Goal: Task Accomplishment & Management: Manage account settings

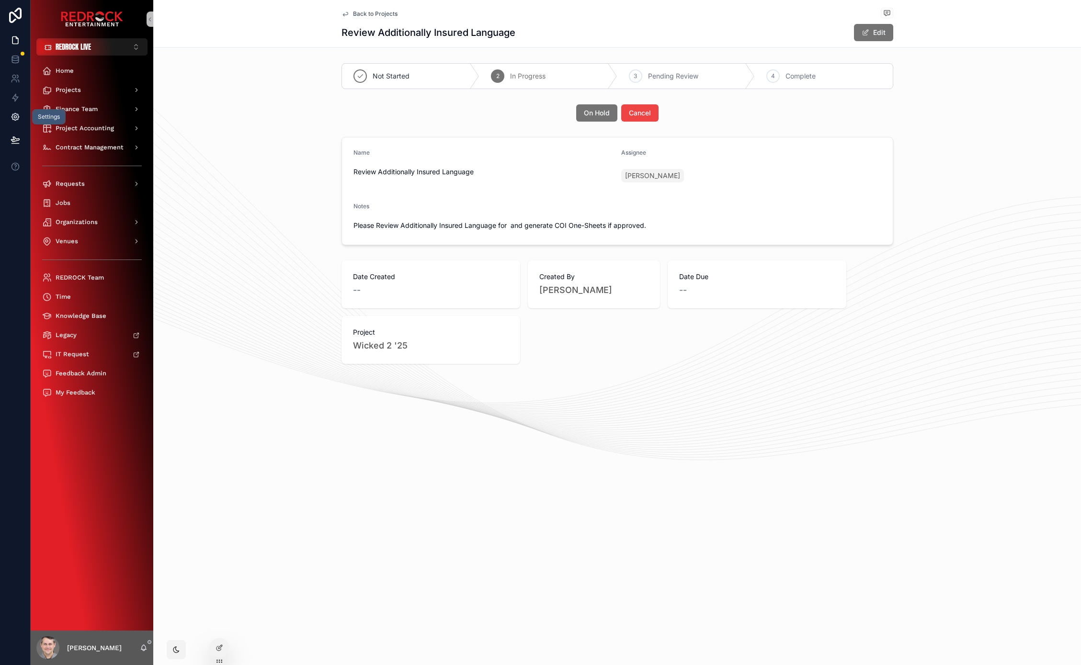
click at [23, 119] on link at bounding box center [15, 116] width 30 height 19
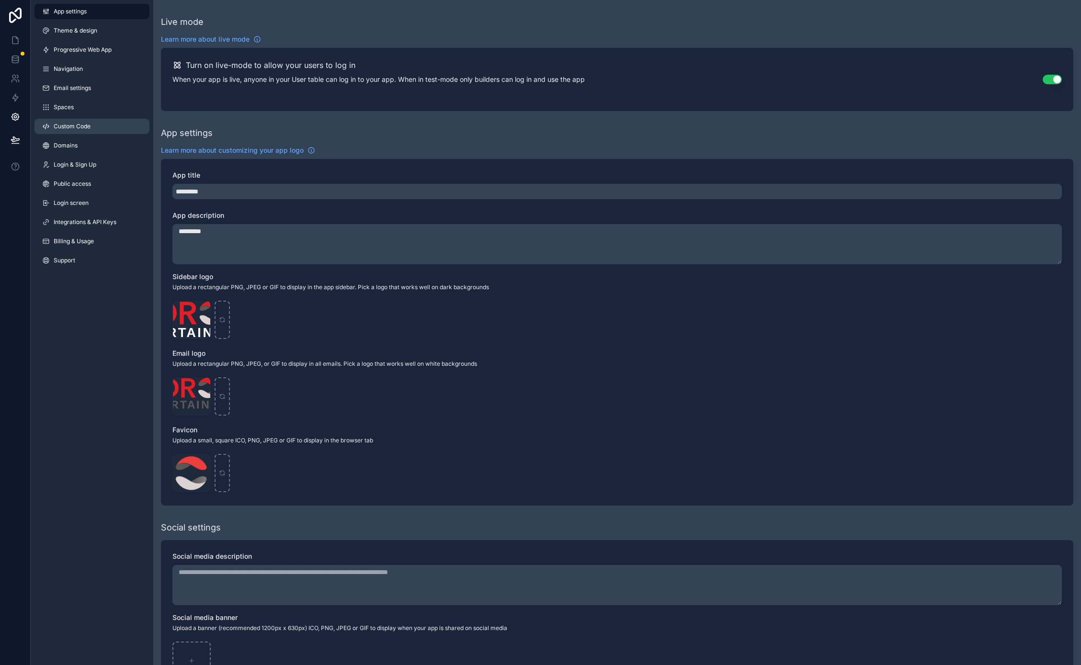
click at [82, 127] on span "Custom Code" at bounding box center [72, 127] width 37 height 8
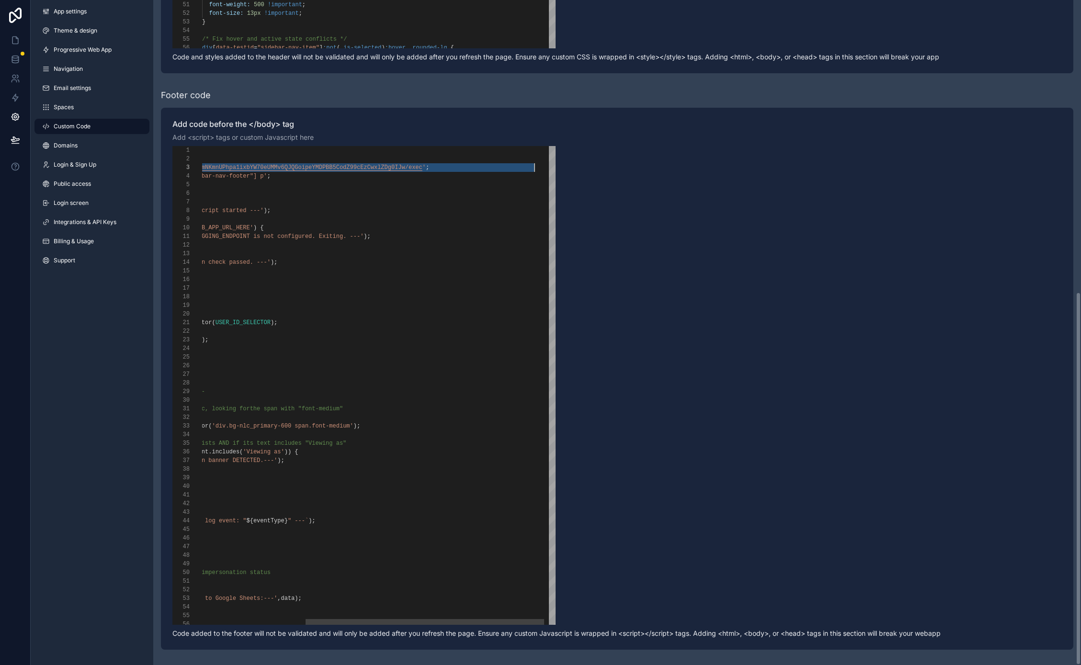
scroll to position [17, 491]
drag, startPoint x: 289, startPoint y: 168, endPoint x: 541, endPoint y: 169, distance: 251.9
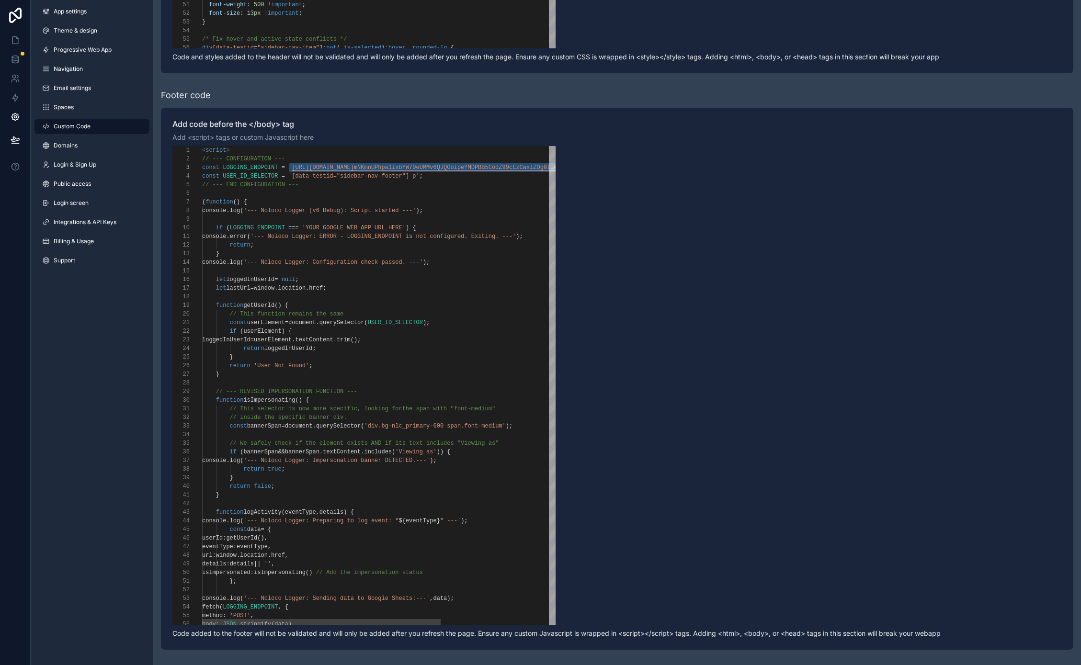
scroll to position [52, 45]
click at [377, 204] on div "( function () {" at bounding box center [463, 202] width 523 height 9
click at [11, 41] on icon at bounding box center [16, 40] width 10 height 10
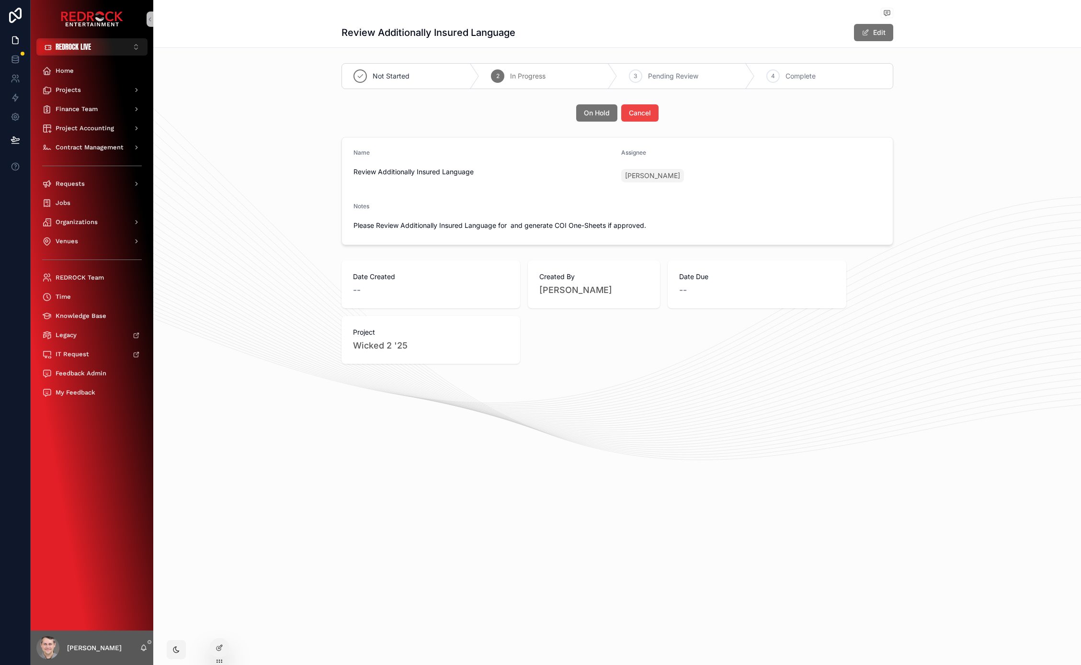
click at [315, 204] on div "Name Review Additionally Insured Language Assignee Jenny McPhee Notes Please Re…" at bounding box center [617, 191] width 928 height 116
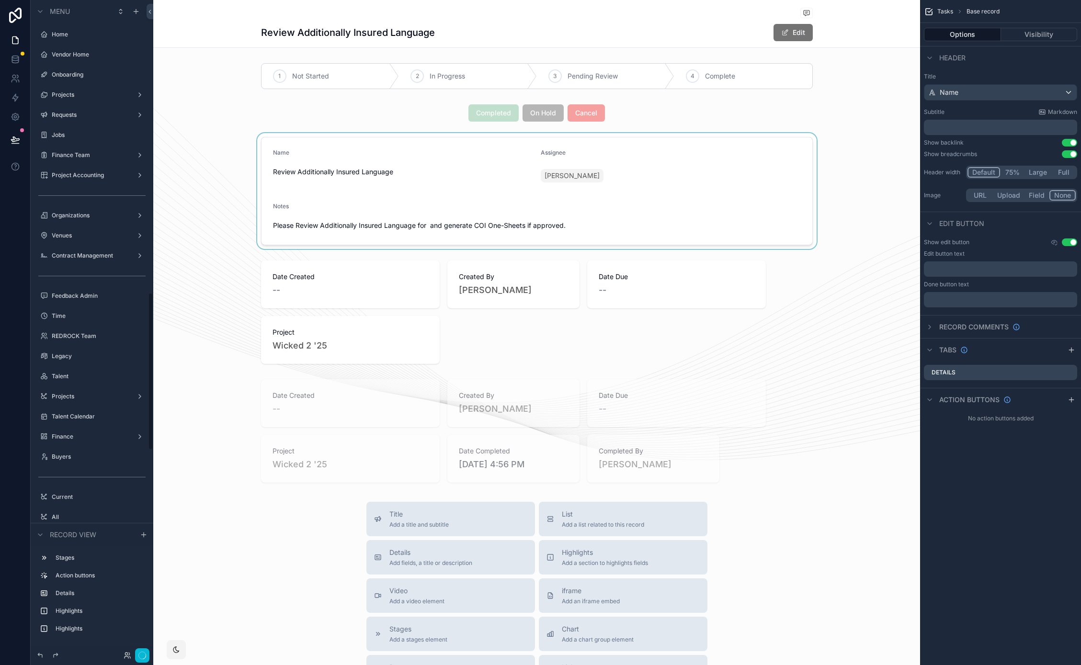
scroll to position [1214, 0]
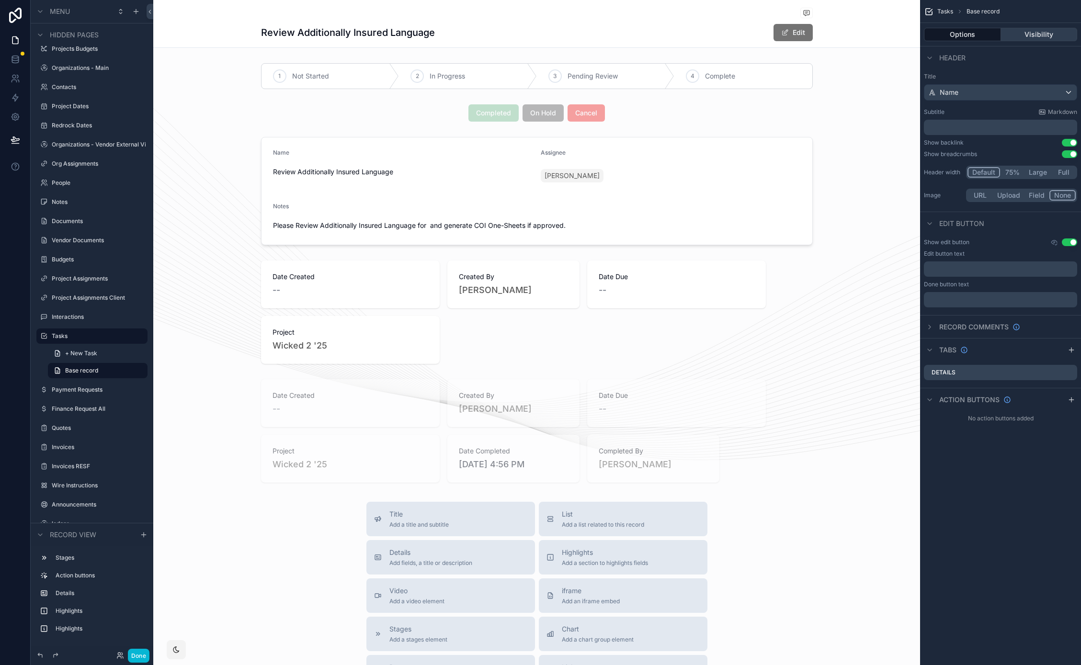
click at [1047, 38] on button "Visibility" at bounding box center [1039, 34] width 77 height 13
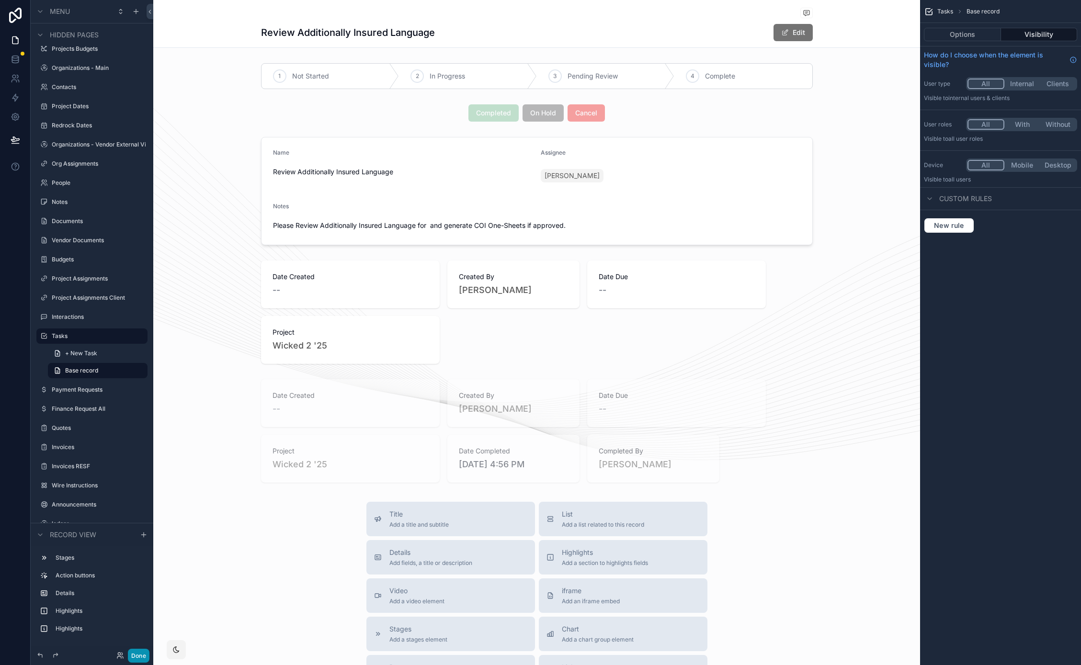
click at [144, 658] on button "Done" at bounding box center [139, 656] width 22 height 14
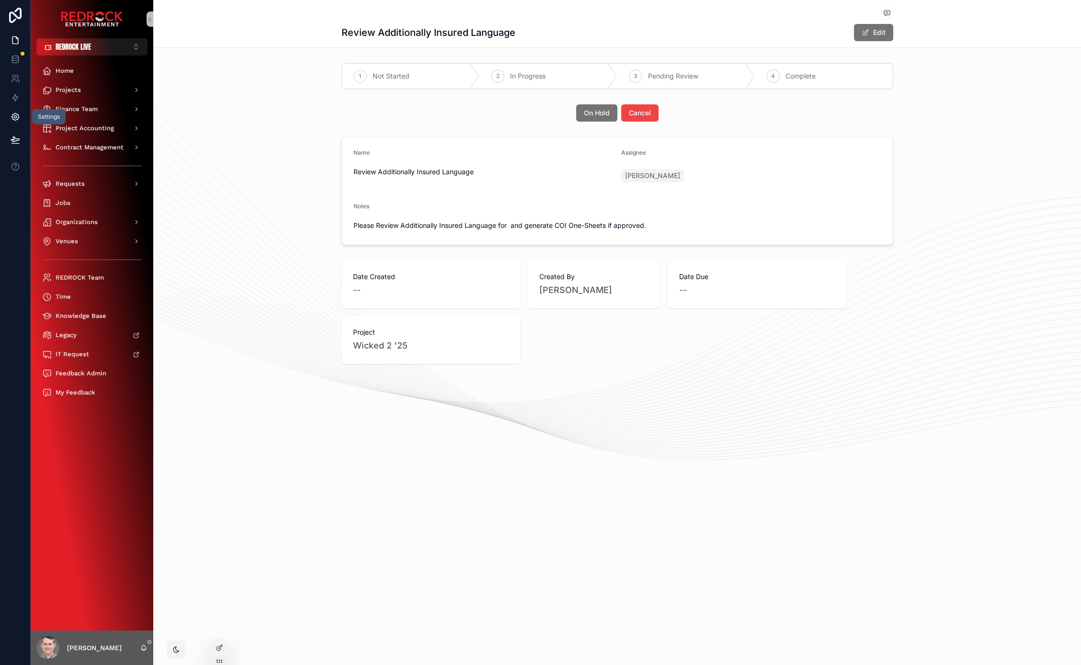
click at [11, 116] on icon at bounding box center [14, 117] width 7 height 7
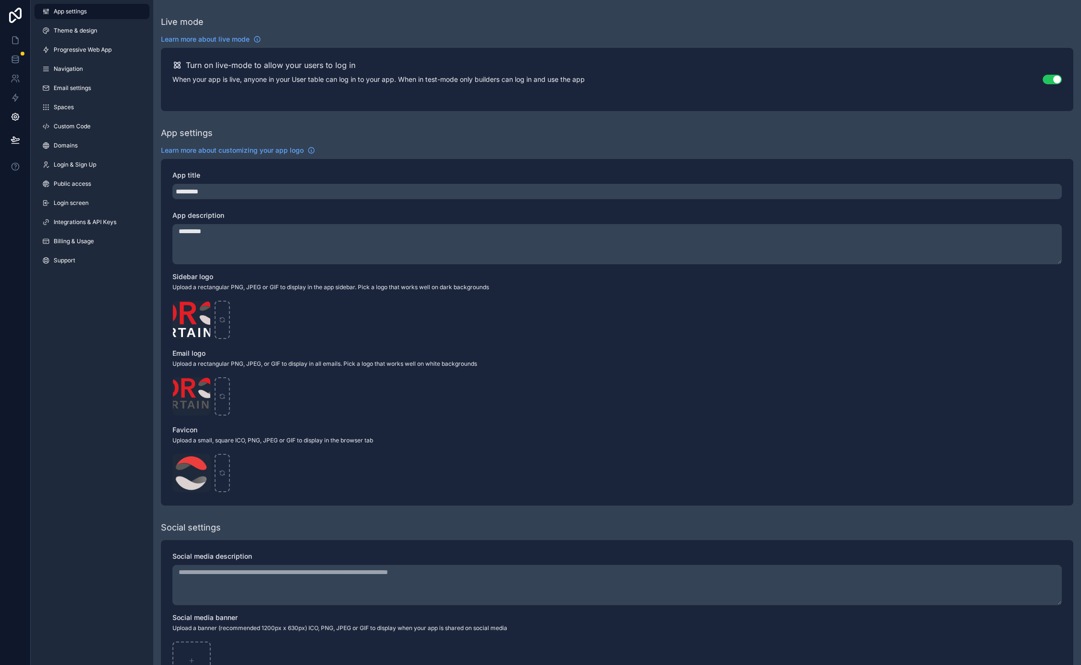
click at [97, 462] on div "App settings Theme & design Progressive Web App Navigation Email settings Space…" at bounding box center [92, 332] width 123 height 665
click at [15, 42] on icon at bounding box center [16, 40] width 10 height 10
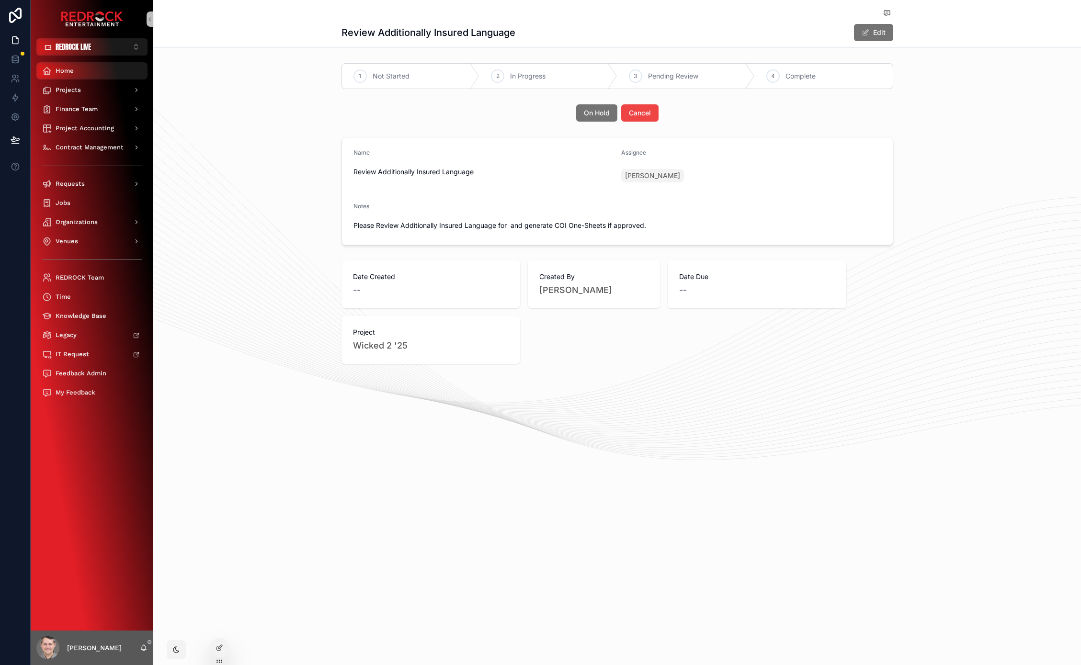
click at [100, 71] on div "Home" at bounding box center [92, 70] width 100 height 15
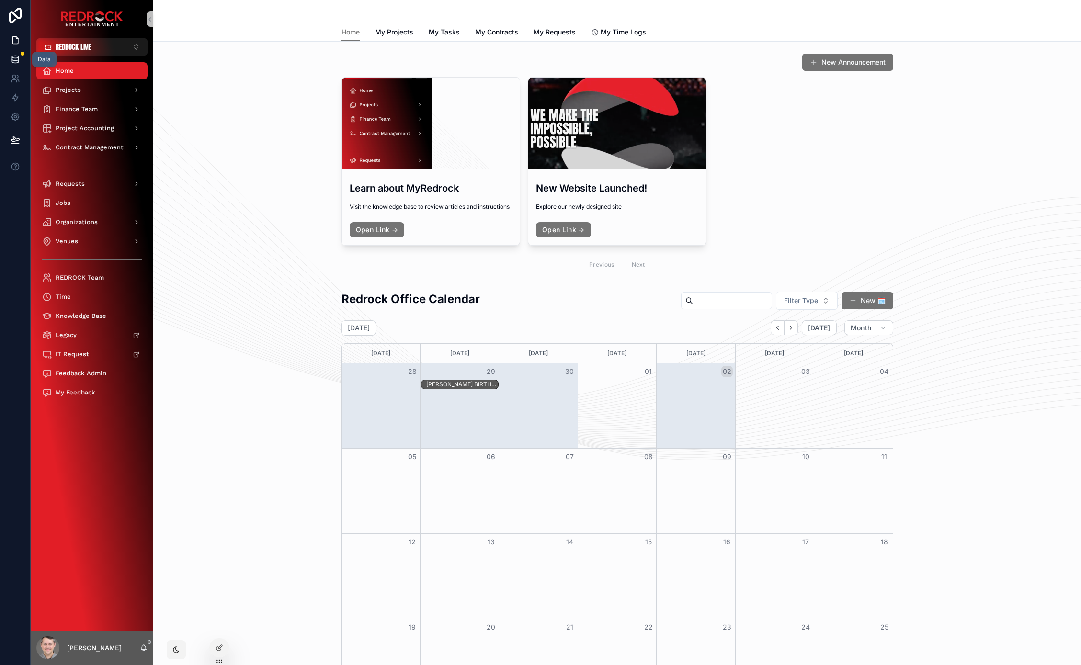
click at [20, 56] on link at bounding box center [15, 59] width 30 height 19
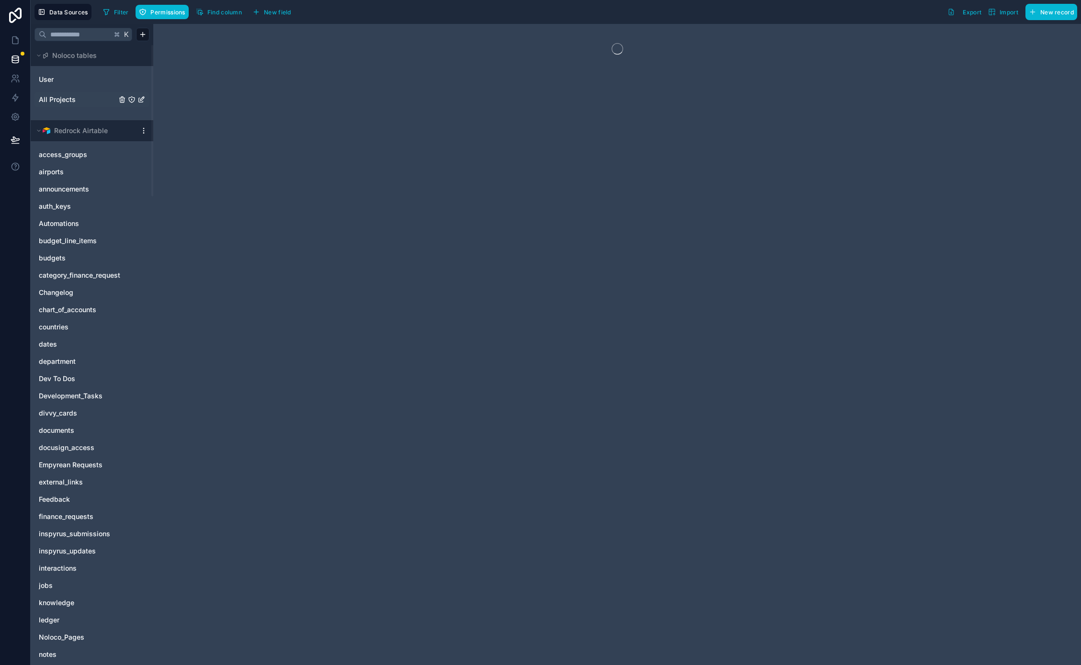
click at [80, 102] on link "All Projects" at bounding box center [78, 100] width 78 height 10
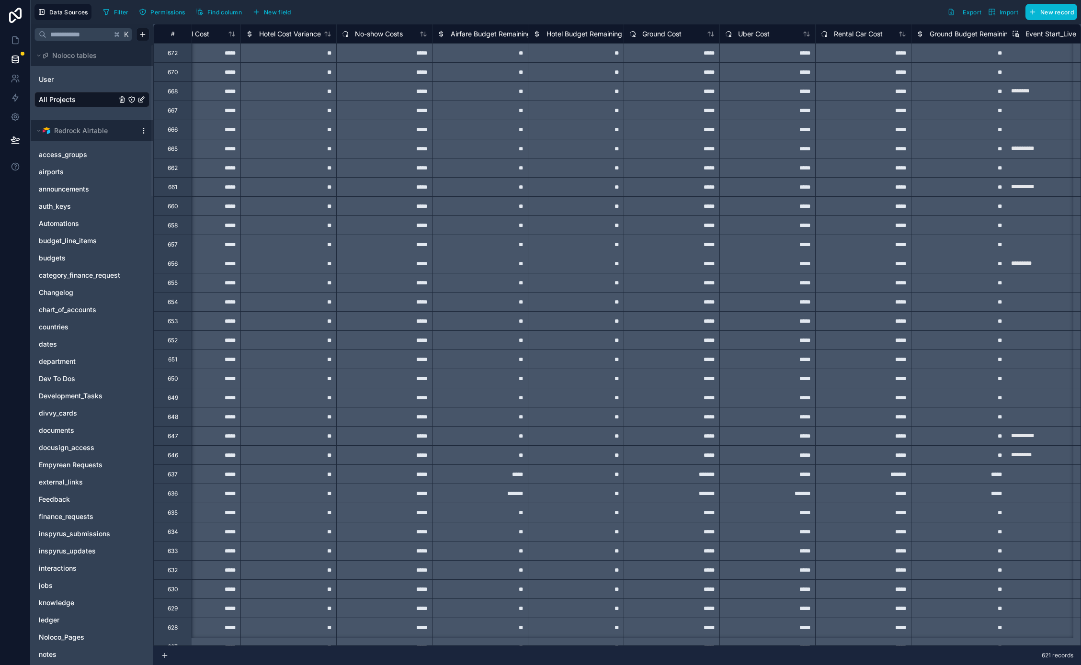
scroll to position [0, 4521]
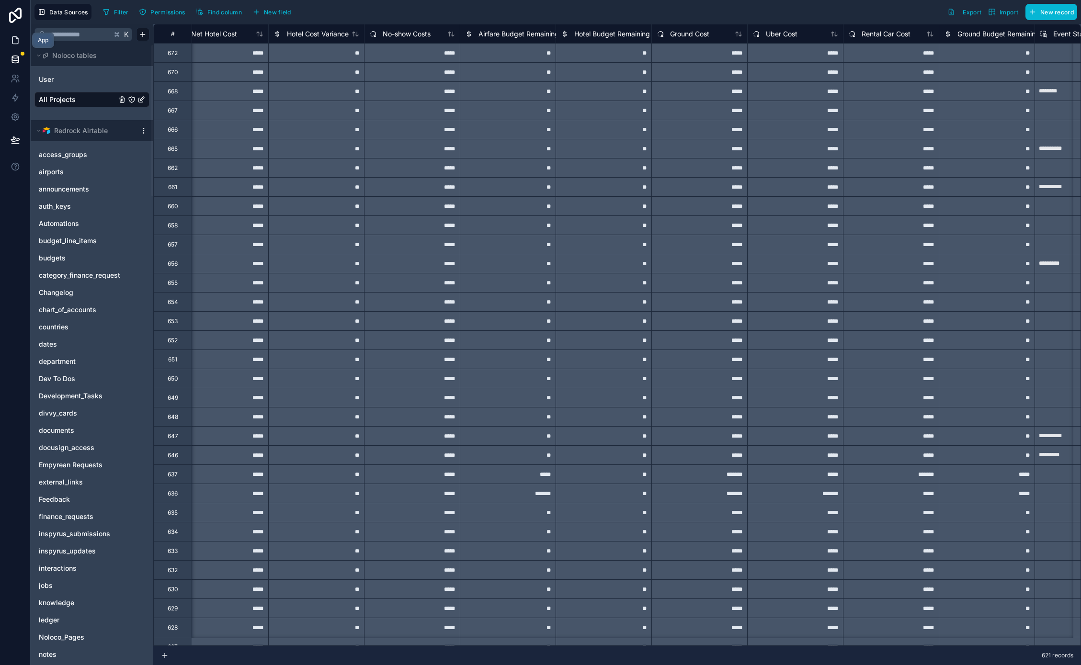
click at [12, 47] on link at bounding box center [15, 40] width 30 height 19
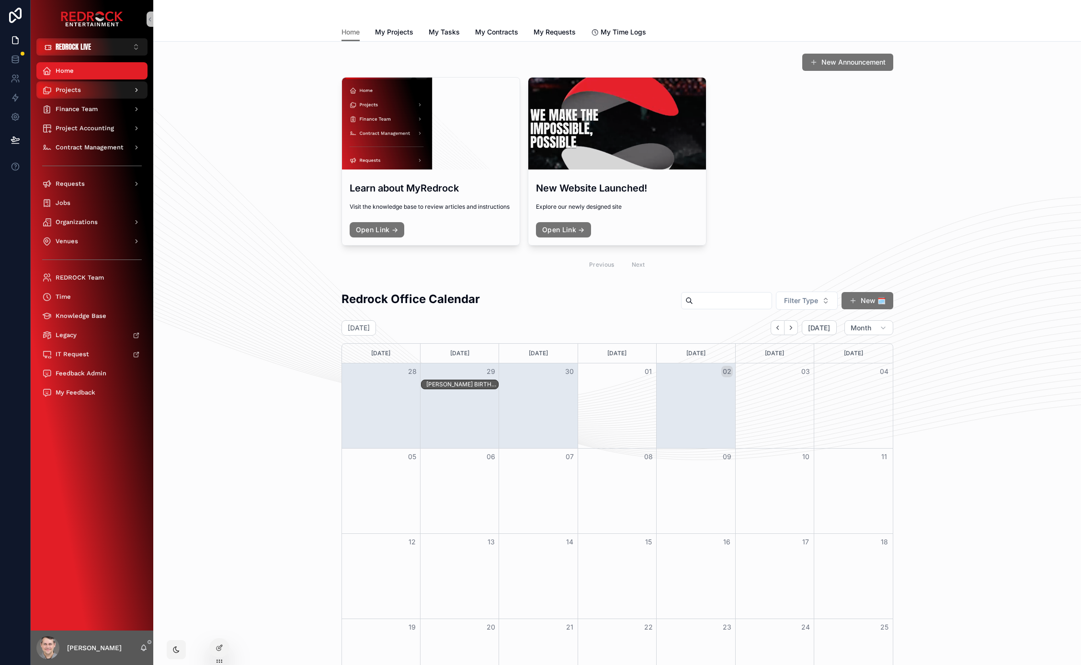
click at [69, 91] on span "Projects" at bounding box center [68, 90] width 25 height 8
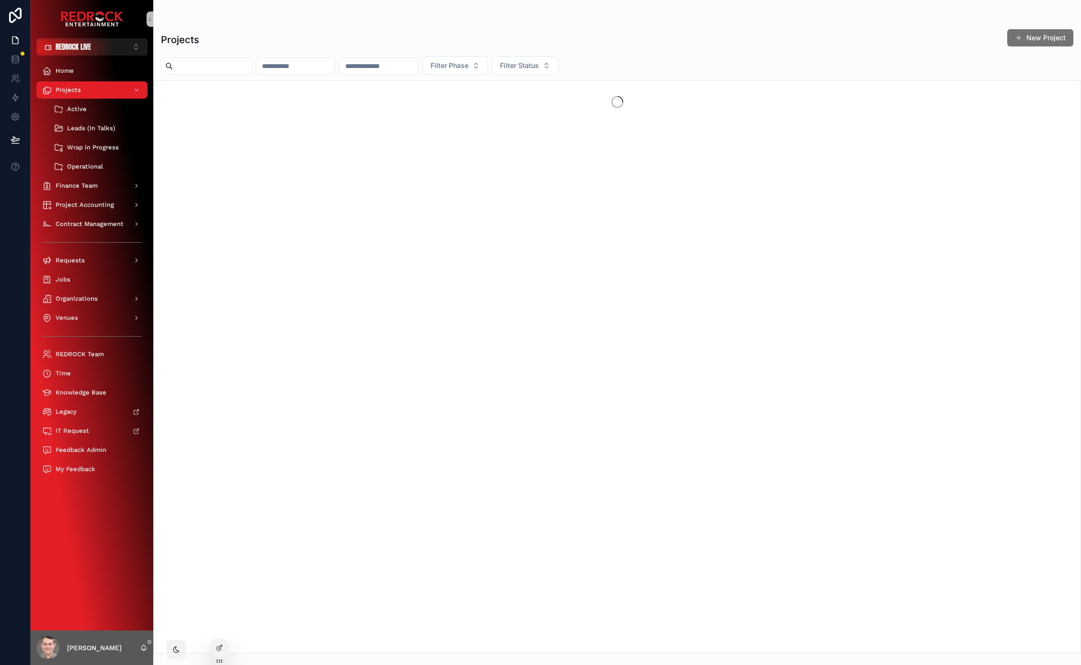
click at [242, 69] on input "scrollable content" at bounding box center [212, 65] width 79 height 13
type input "********"
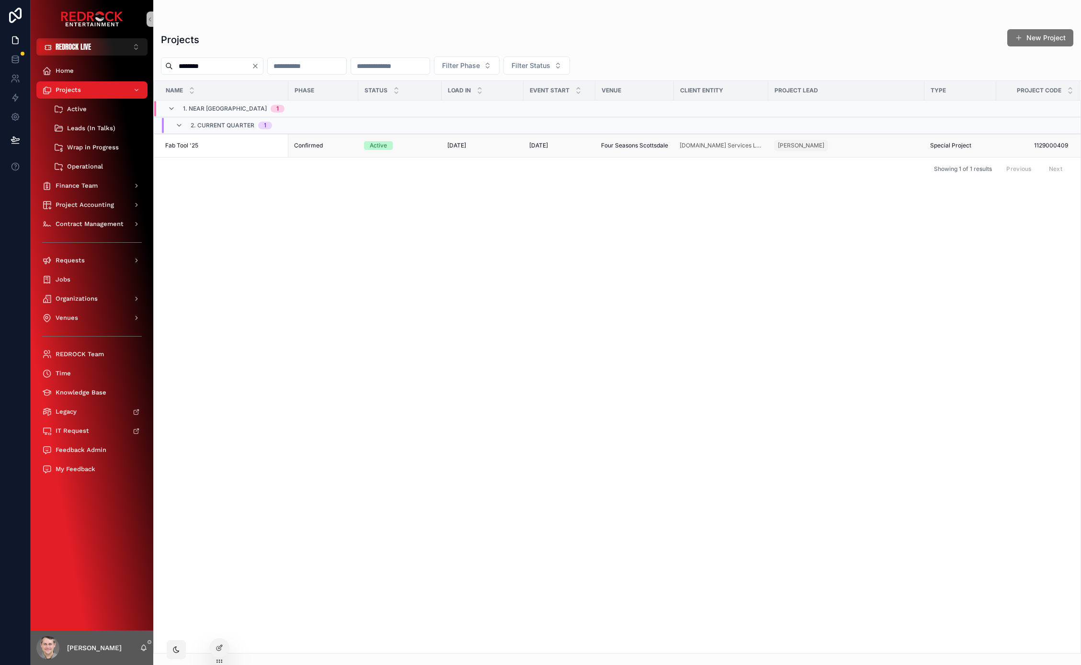
click at [188, 148] on span "Fab Tool '25" at bounding box center [181, 146] width 33 height 8
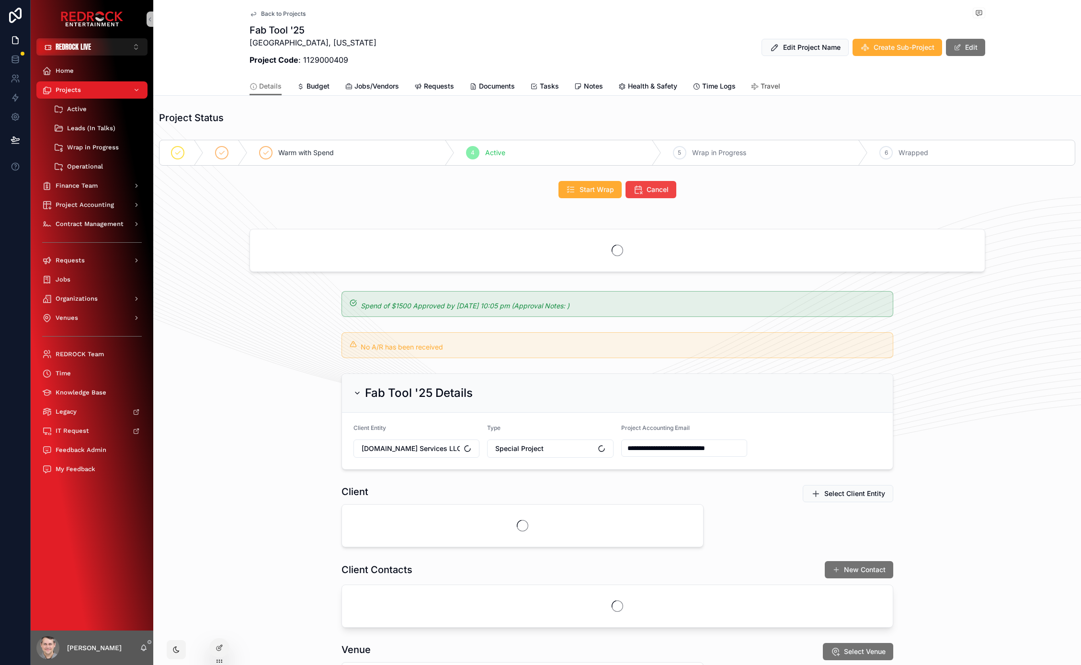
click at [766, 87] on span "Travel" at bounding box center [771, 86] width 20 height 10
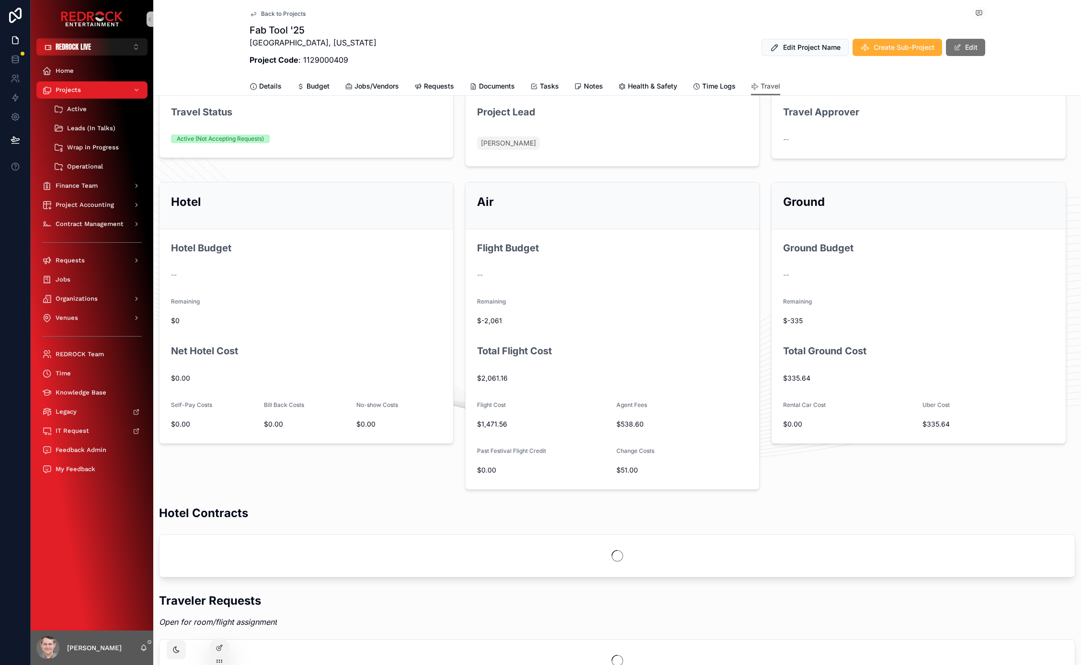
scroll to position [138, 0]
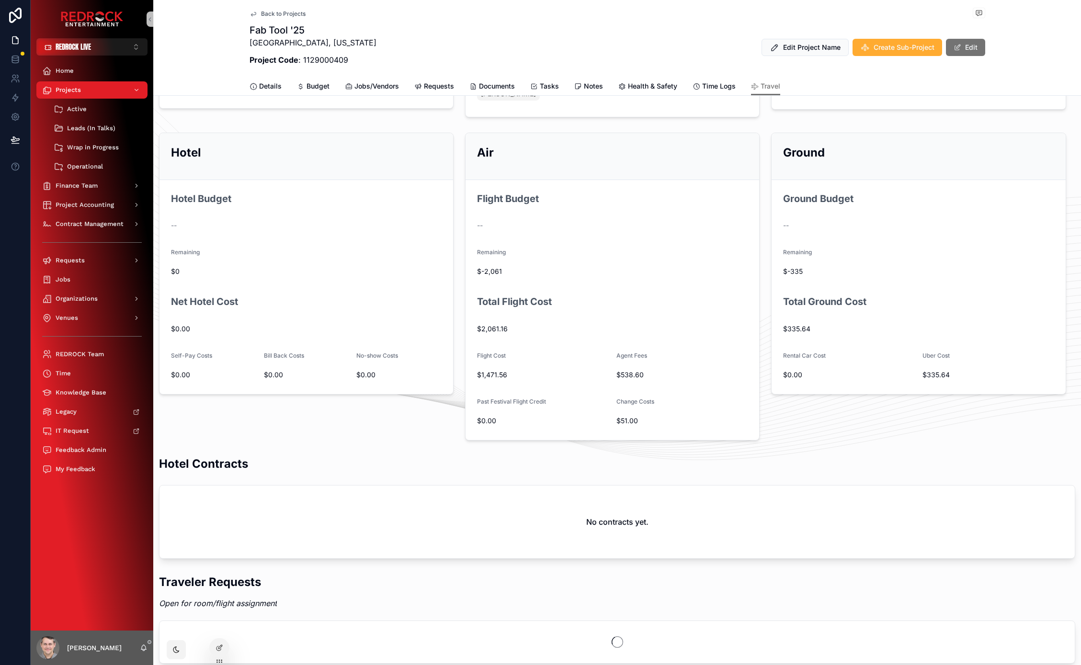
click at [867, 305] on div "Total Ground Cost" at bounding box center [918, 306] width 271 height 23
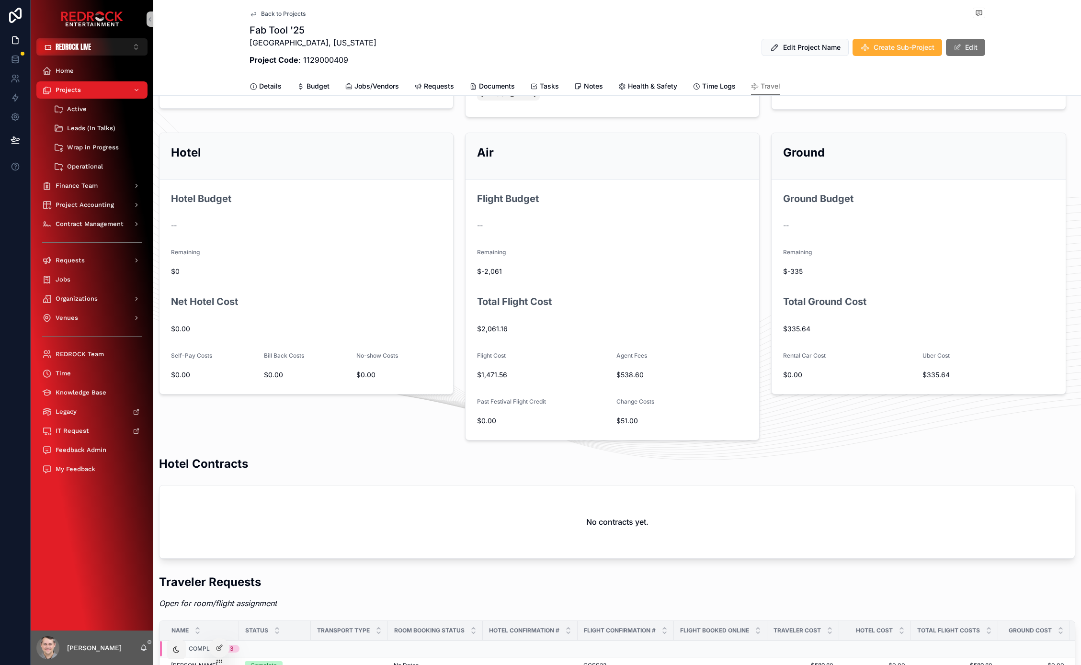
drag, startPoint x: 182, startPoint y: 377, endPoint x: 256, endPoint y: 373, distance: 73.4
click at [193, 375] on span "$0.00" at bounding box center [213, 375] width 85 height 10
click at [281, 372] on span "$0.00" at bounding box center [306, 375] width 85 height 10
click at [472, 371] on div "New Travel Request Contracted Hotel Cost: $0.00 Travel Status Active (Not Accep…" at bounding box center [617, 542] width 928 height 1146
click at [499, 372] on span "$1,471.56" at bounding box center [543, 375] width 132 height 10
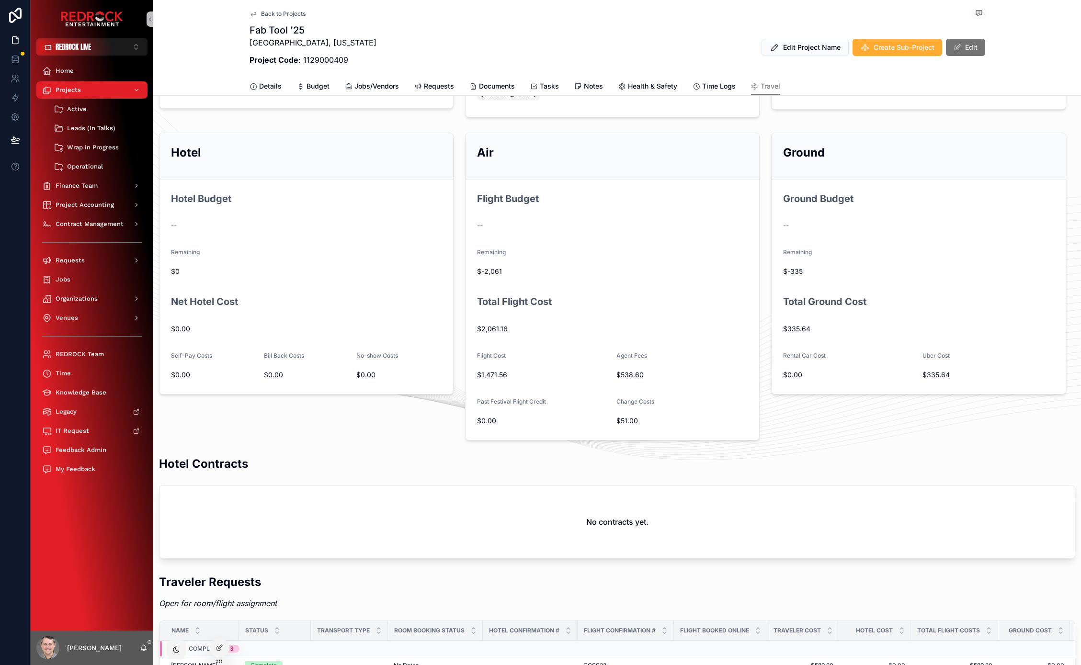
click at [645, 375] on span "$538.60" at bounding box center [682, 375] width 132 height 10
click at [644, 420] on span "$51.00" at bounding box center [682, 421] width 132 height 10
click at [342, 221] on div "--" at bounding box center [306, 226] width 271 height 10
click at [182, 204] on h2 "Hotel Budget" at bounding box center [201, 199] width 60 height 13
drag, startPoint x: 475, startPoint y: 203, endPoint x: 547, endPoint y: 235, distance: 78.9
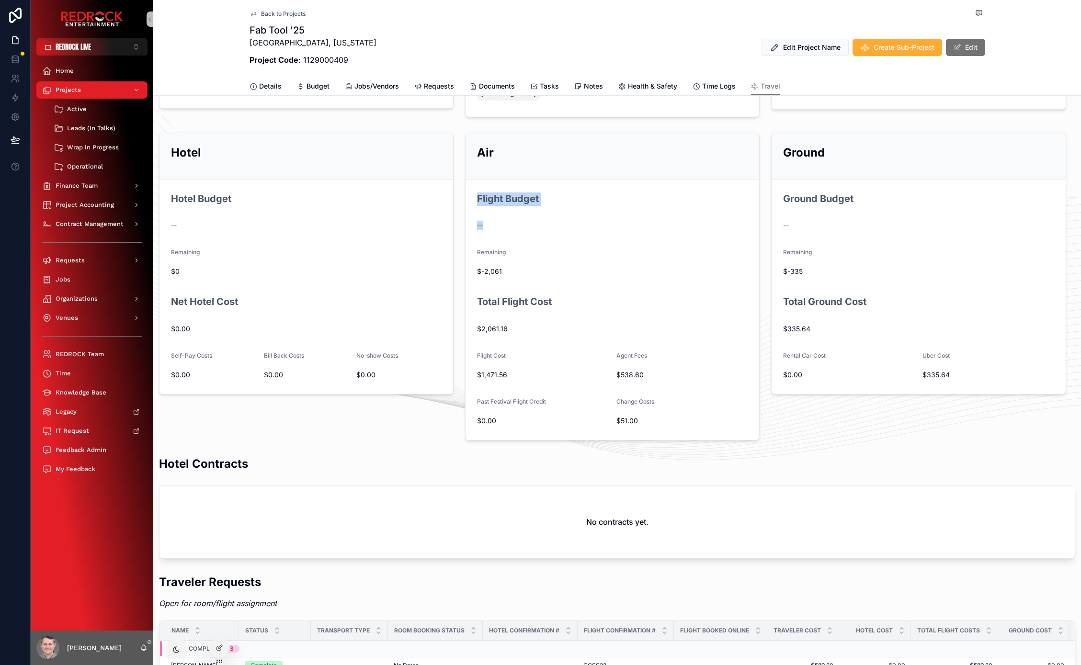
click at [505, 246] on form "Flight Budget -- Remaining $-2,061 Total Flight Cost $2,061.16 Flight Cost $1,4…" at bounding box center [613, 310] width 294 height 260
drag, startPoint x: 830, startPoint y: 215, endPoint x: 847, endPoint y: 231, distance: 23.0
click at [847, 231] on form "Ground Budget -- Remaining $-335 Total Ground Cost $335.64 Rental Car Cost $0.0…" at bounding box center [919, 287] width 294 height 214
click at [19, 67] on link at bounding box center [15, 59] width 30 height 19
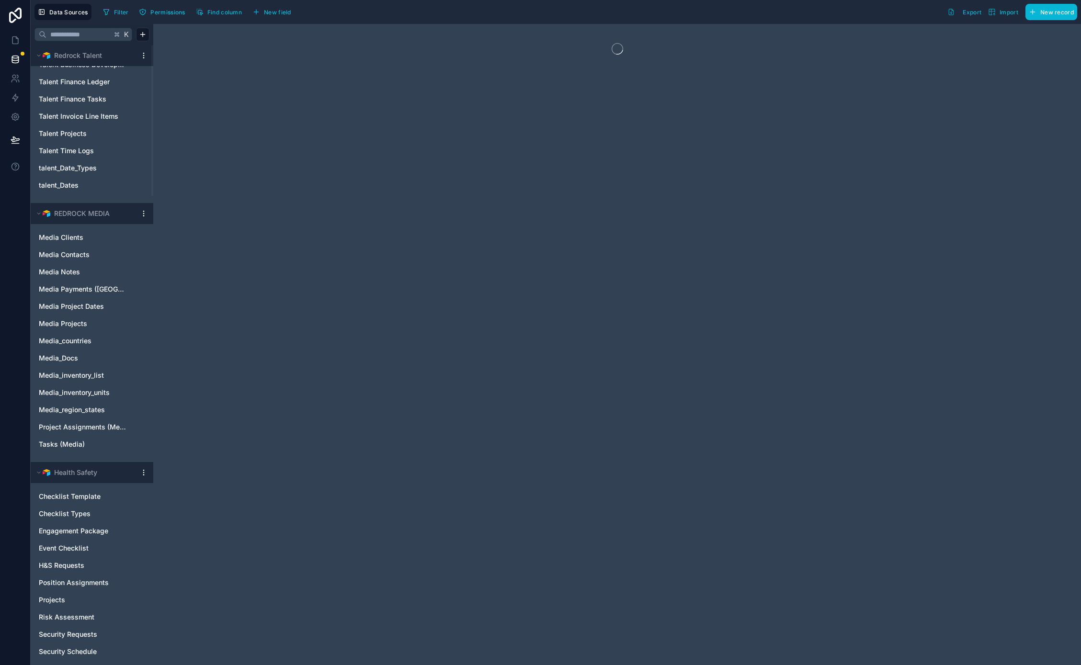
scroll to position [1925, 0]
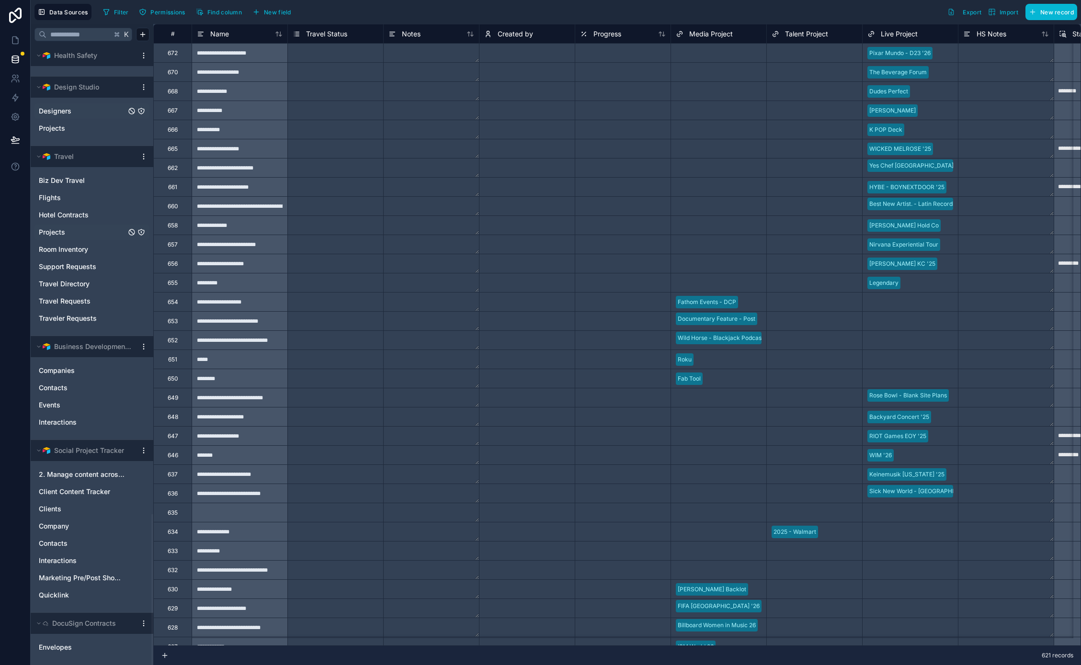
click at [60, 233] on span "Projects" at bounding box center [52, 232] width 26 height 10
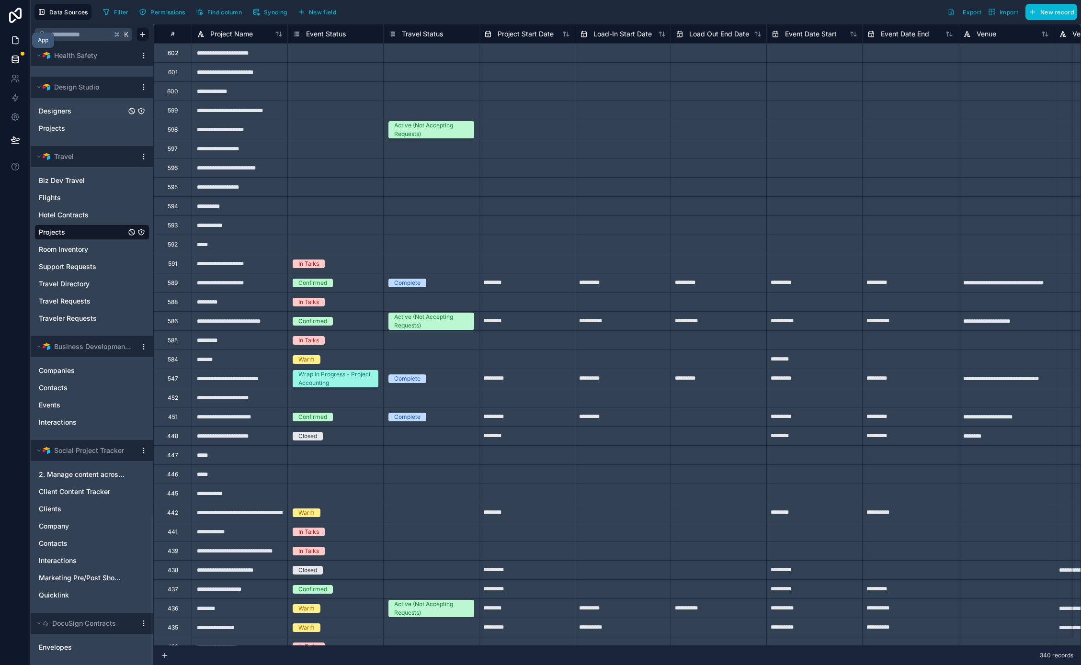
click at [11, 42] on icon at bounding box center [16, 40] width 10 height 10
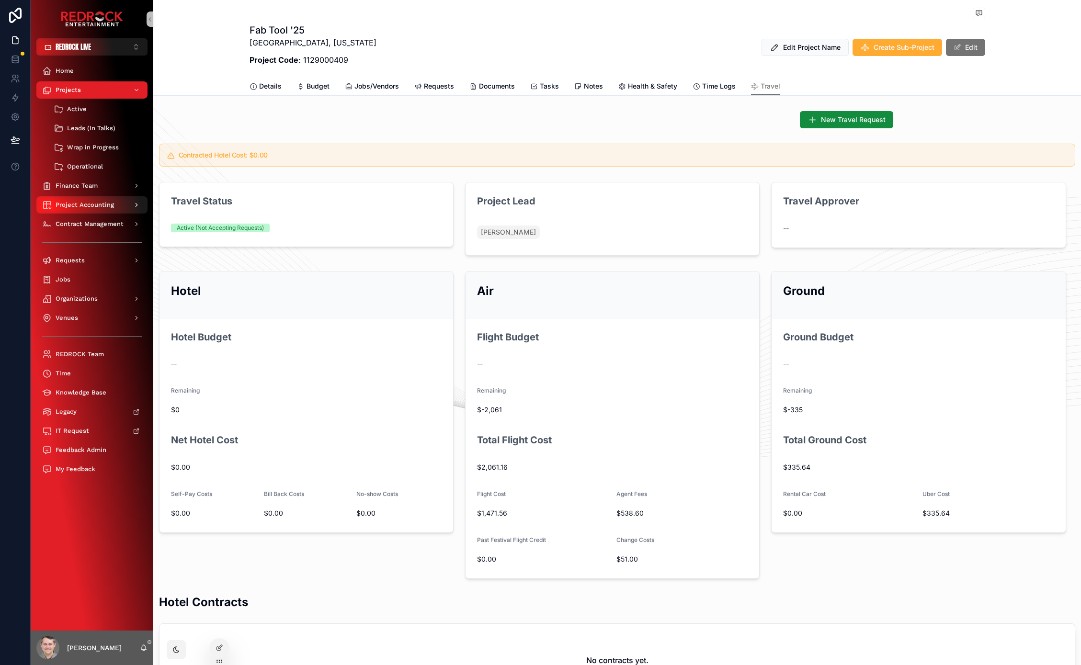
click at [98, 206] on span "Project Accounting" at bounding box center [85, 205] width 58 height 8
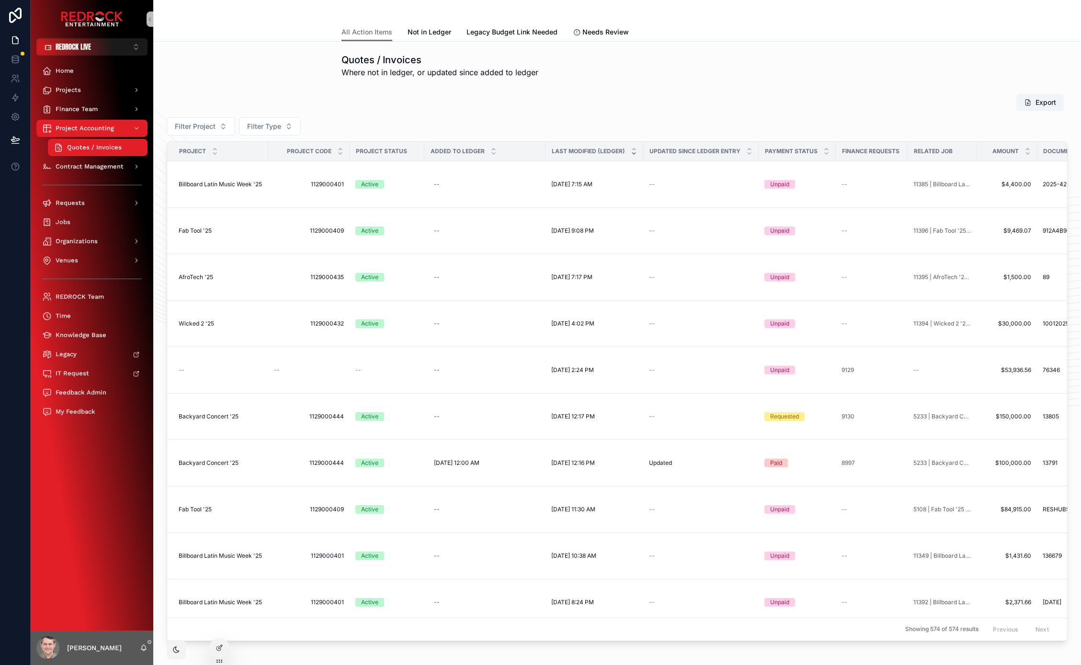
drag, startPoint x: 40, startPoint y: 464, endPoint x: 14, endPoint y: 449, distance: 30.2
drag, startPoint x: 160, startPoint y: 14, endPoint x: 207, endPoint y: 37, distance: 52.1
click at [160, 15] on div "All Action Items All Action Items Not in Ledger Legacy Budget Link Needed Needs…" at bounding box center [617, 21] width 928 height 42
click at [237, 183] on span "Billboard Latin Music Week '25" at bounding box center [220, 185] width 83 height 8
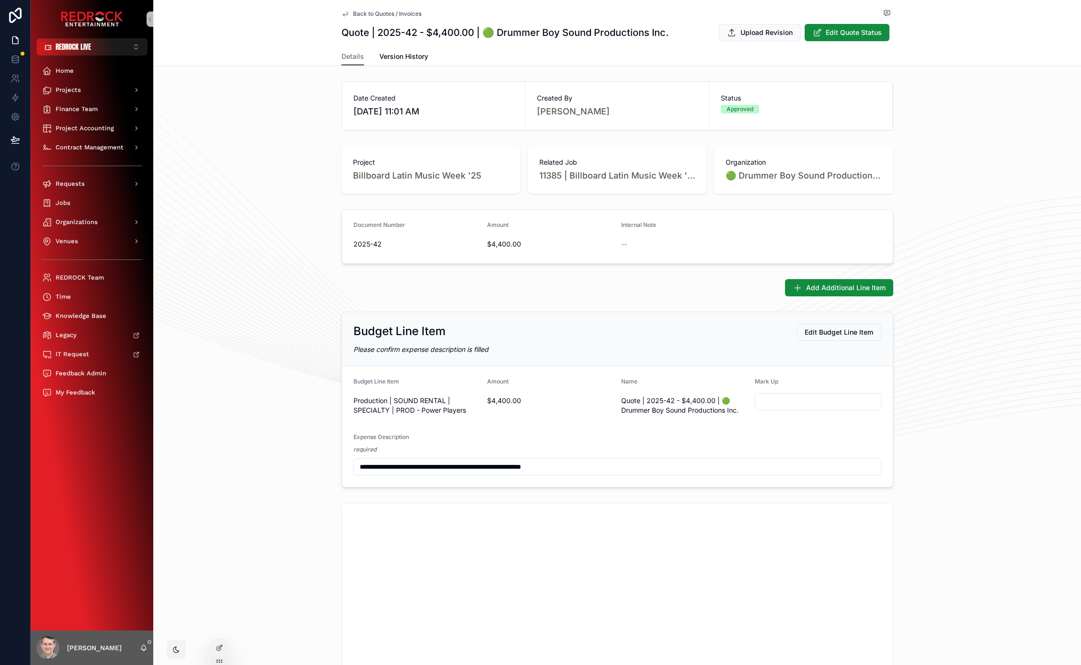
drag, startPoint x: 286, startPoint y: 301, endPoint x: 244, endPoint y: 262, distance: 57.3
click at [244, 262] on div "Document Number 2025-42 Amount $4,400.00 Internal Note --" at bounding box center [617, 236] width 928 height 62
drag, startPoint x: 318, startPoint y: 295, endPoint x: 275, endPoint y: 278, distance: 45.6
click at [269, 272] on div "**********" at bounding box center [617, 585] width 928 height 1014
drag, startPoint x: 261, startPoint y: 262, endPoint x: 222, endPoint y: 239, distance: 45.3
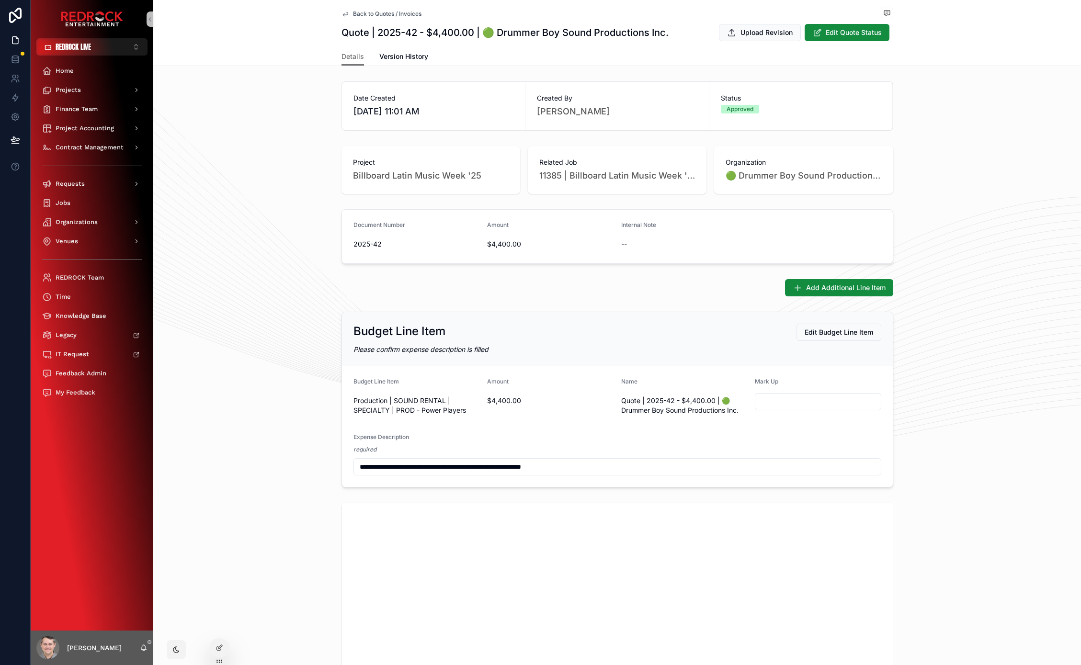
click at [222, 239] on div "Document Number 2025-42 Amount $4,400.00 Internal Note --" at bounding box center [617, 236] width 928 height 62
click at [244, 257] on div "Document Number 2025-42 Amount $4,400.00 Internal Note --" at bounding box center [617, 236] width 928 height 62
click at [377, 14] on span "Back to Quotes / Invoices" at bounding box center [387, 14] width 68 height 8
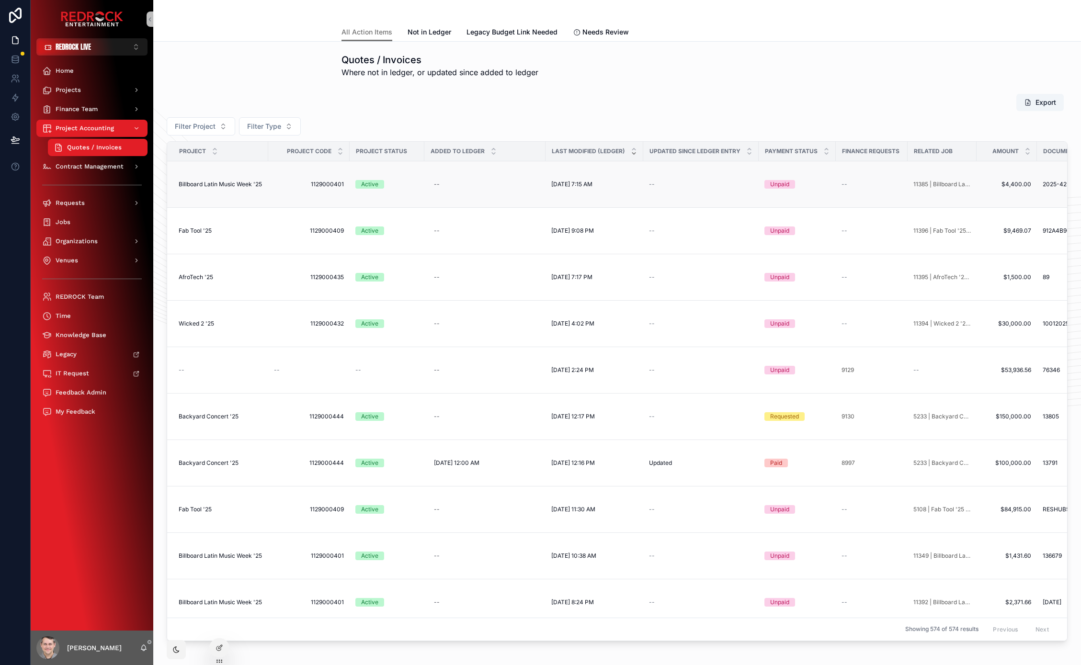
click at [237, 184] on span "Billboard Latin Music Week '25" at bounding box center [220, 185] width 83 height 8
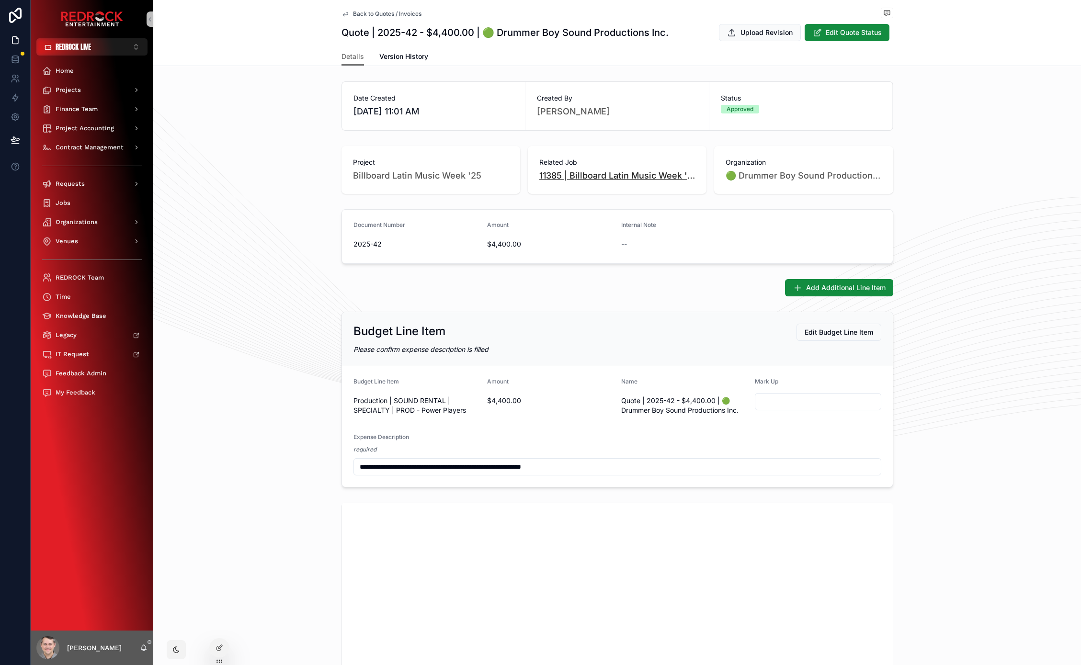
click at [585, 176] on span "11385 | Billboard Latin Music Week '25 | 🟢 Drummer Boy Sound Productions Inc. /…" at bounding box center [617, 175] width 156 height 13
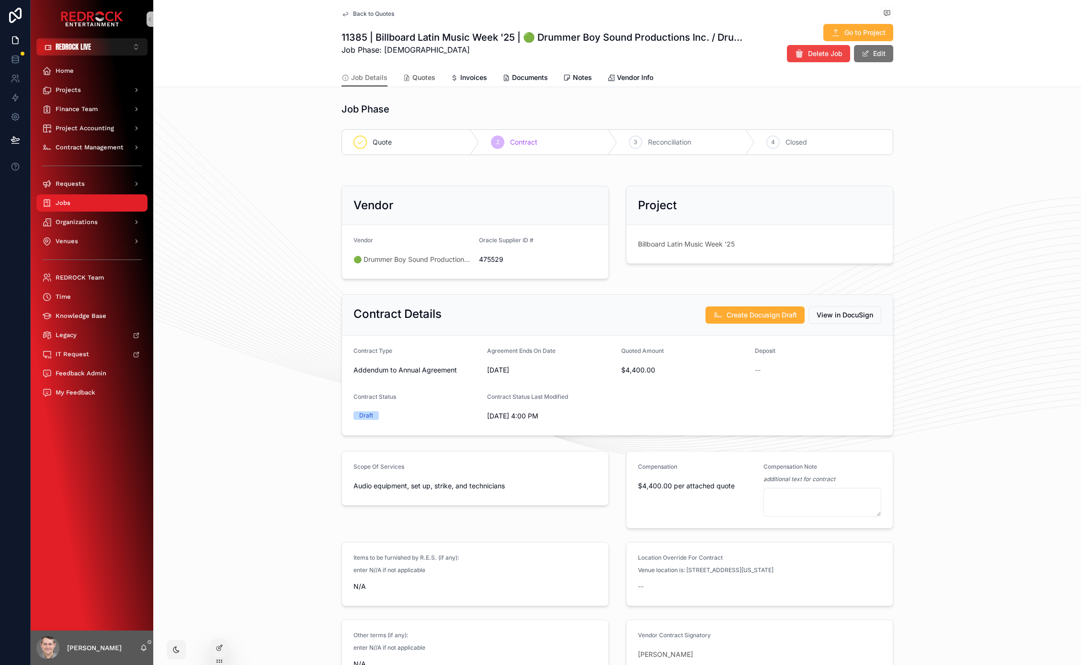
click at [412, 73] on span "Quotes" at bounding box center [423, 78] width 23 height 10
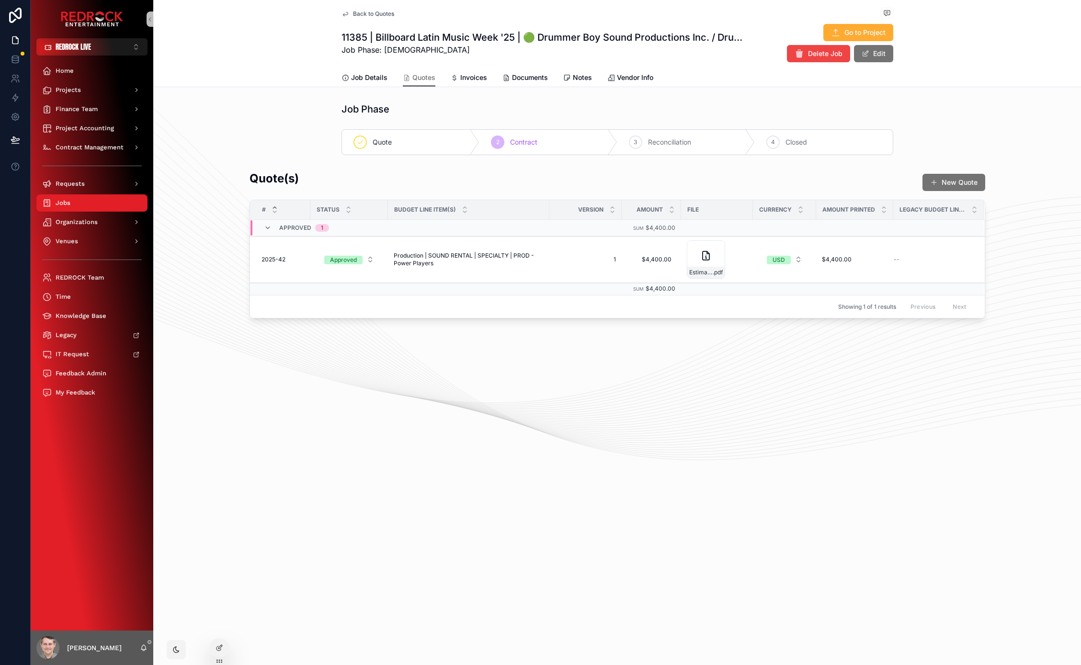
click at [408, 375] on div "Back to Quotes 11385 | Billboard Latin Music Week '25 | 🟢 Drummer Boy Sound Pro…" at bounding box center [617, 192] width 928 height 384
click at [432, 262] on span "Production | SOUND RENTAL | SPECIALTY | PROD - Power Players" at bounding box center [469, 259] width 150 height 15
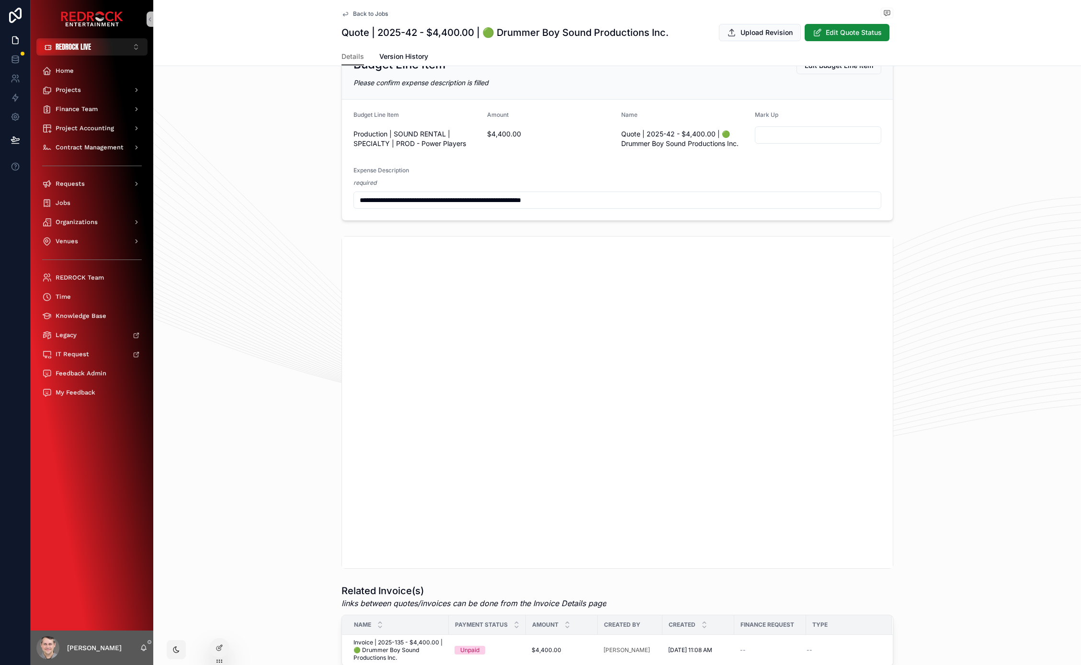
scroll to position [128, 0]
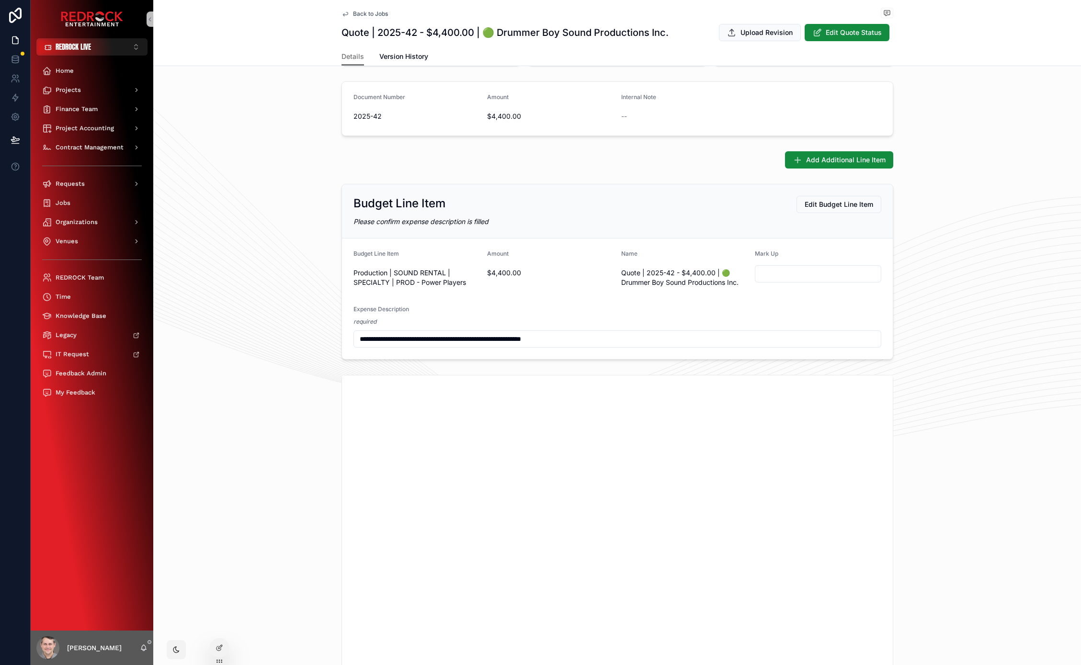
drag, startPoint x: 248, startPoint y: 403, endPoint x: 251, endPoint y: 225, distance: 178.2
drag, startPoint x: 266, startPoint y: 305, endPoint x: 262, endPoint y: 197, distance: 107.8
drag, startPoint x: 297, startPoint y: 201, endPoint x: 286, endPoint y: 131, distance: 70.2
click at [376, 12] on span "Back to Jobs" at bounding box center [370, 14] width 35 height 8
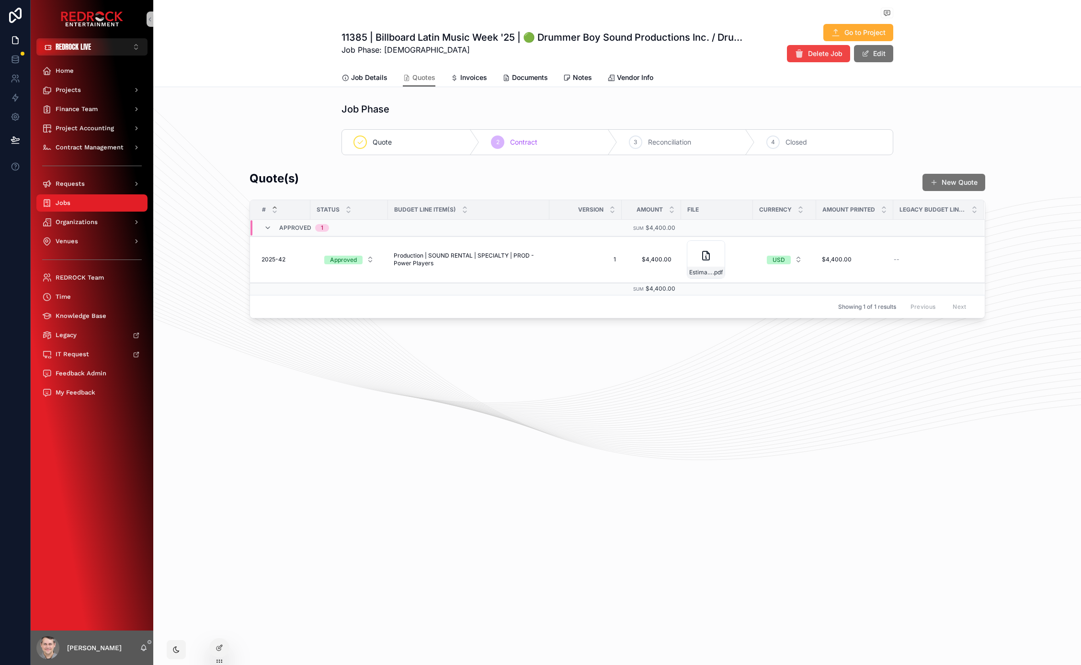
click at [331, 161] on div "Job Phase Quote 2 Contract 3 Reconciliation 4 Closed Quote(s) New Quote # Statu…" at bounding box center [617, 211] width 928 height 224
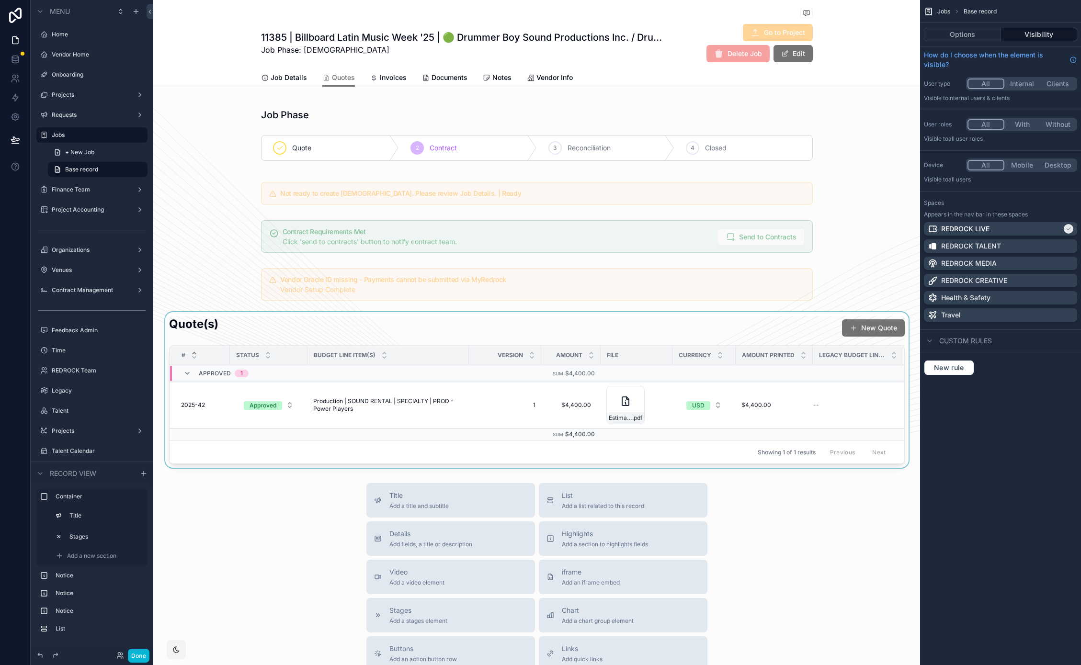
click at [396, 333] on div "scrollable content" at bounding box center [536, 390] width 767 height 156
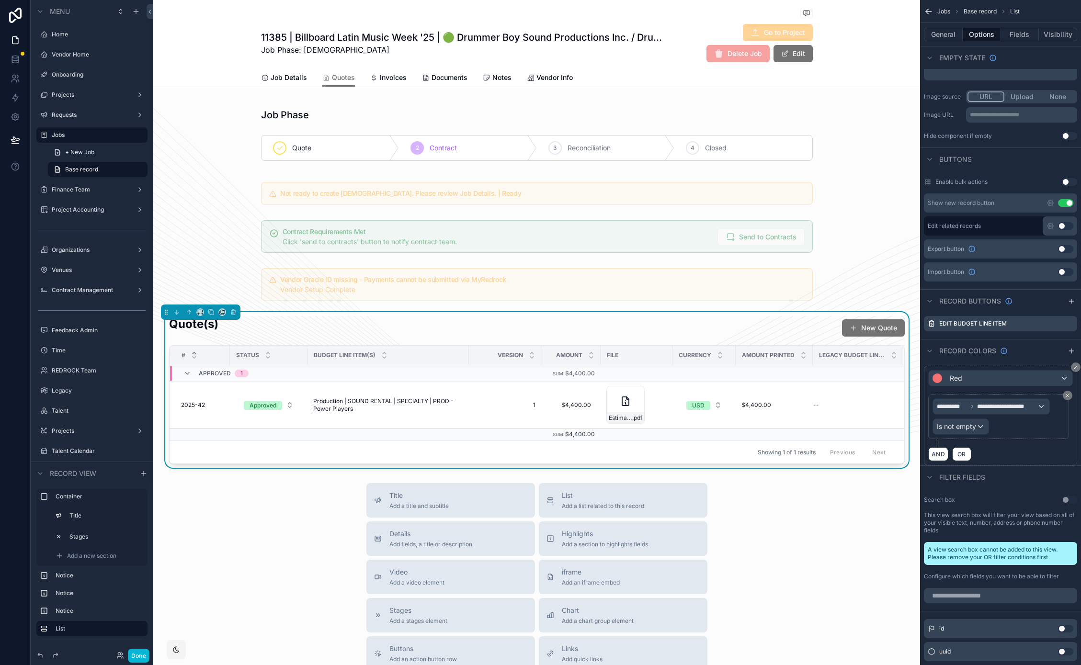
scroll to position [172, 0]
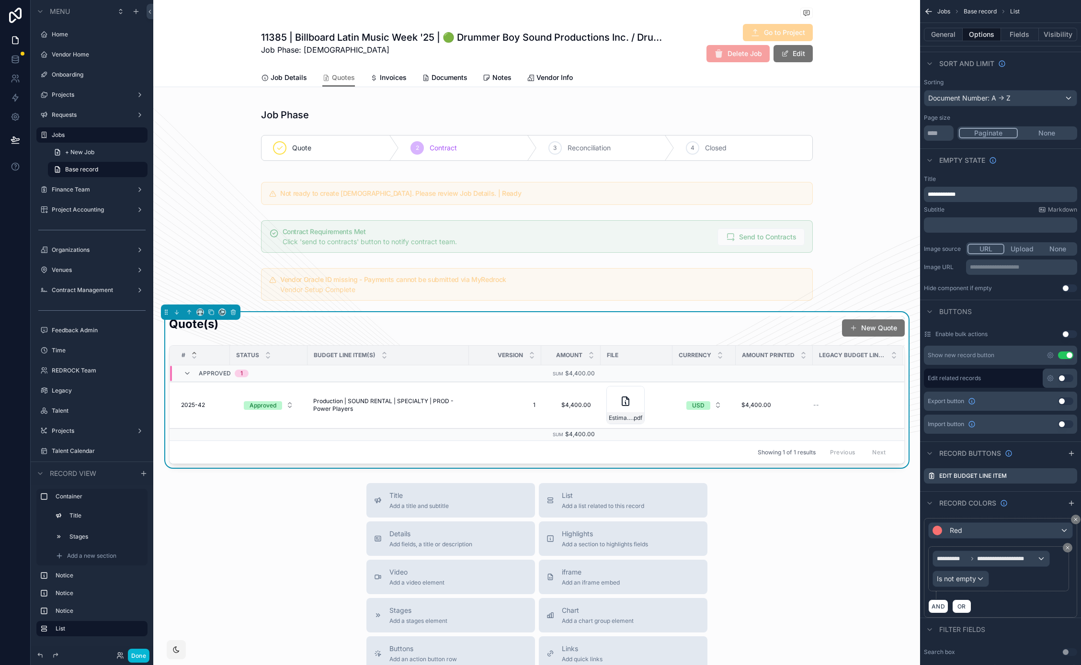
click at [1011, 42] on div "General Options Fields Visibility" at bounding box center [1000, 34] width 161 height 23
click at [1012, 35] on button "Fields" at bounding box center [1020, 34] width 38 height 13
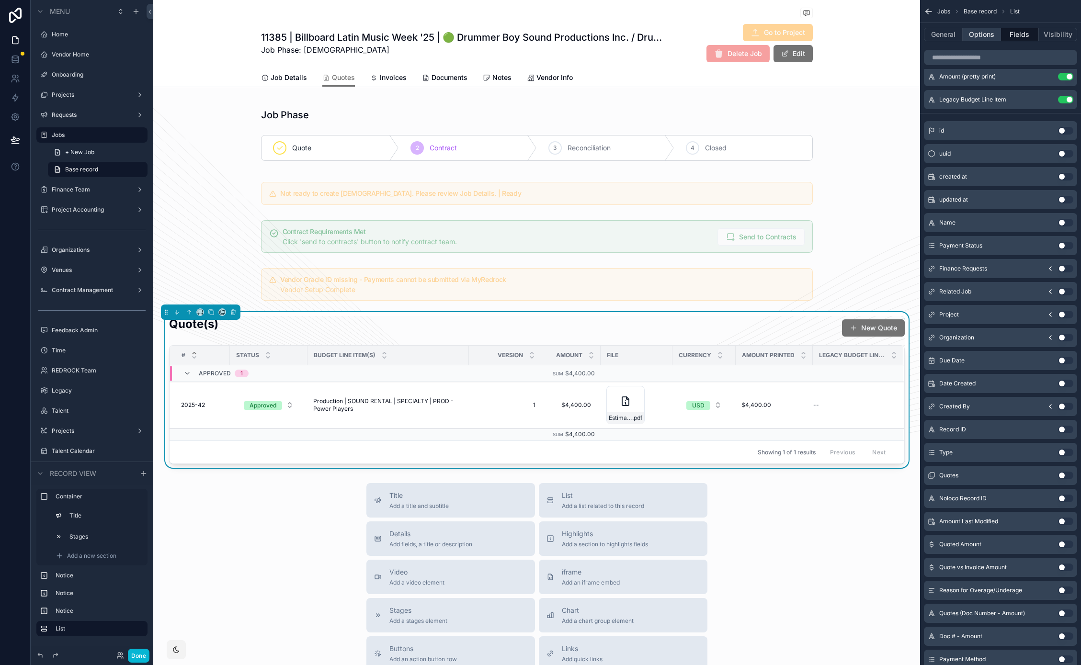
click at [980, 35] on button "Options" at bounding box center [982, 34] width 38 height 13
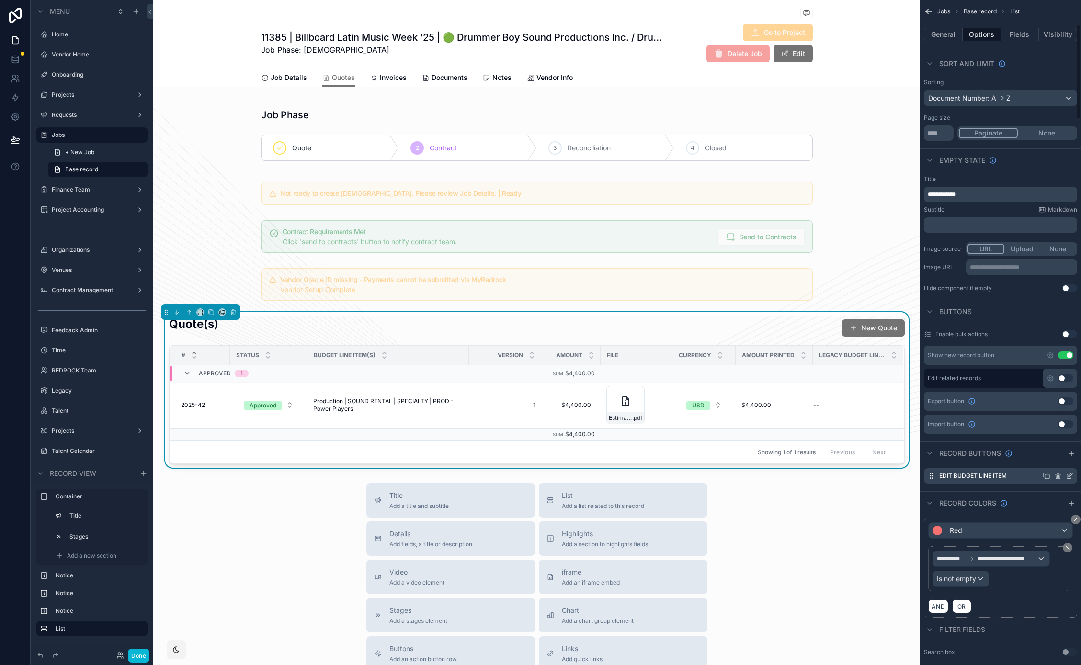
click at [1069, 474] on icon "scrollable content" at bounding box center [1070, 476] width 8 height 8
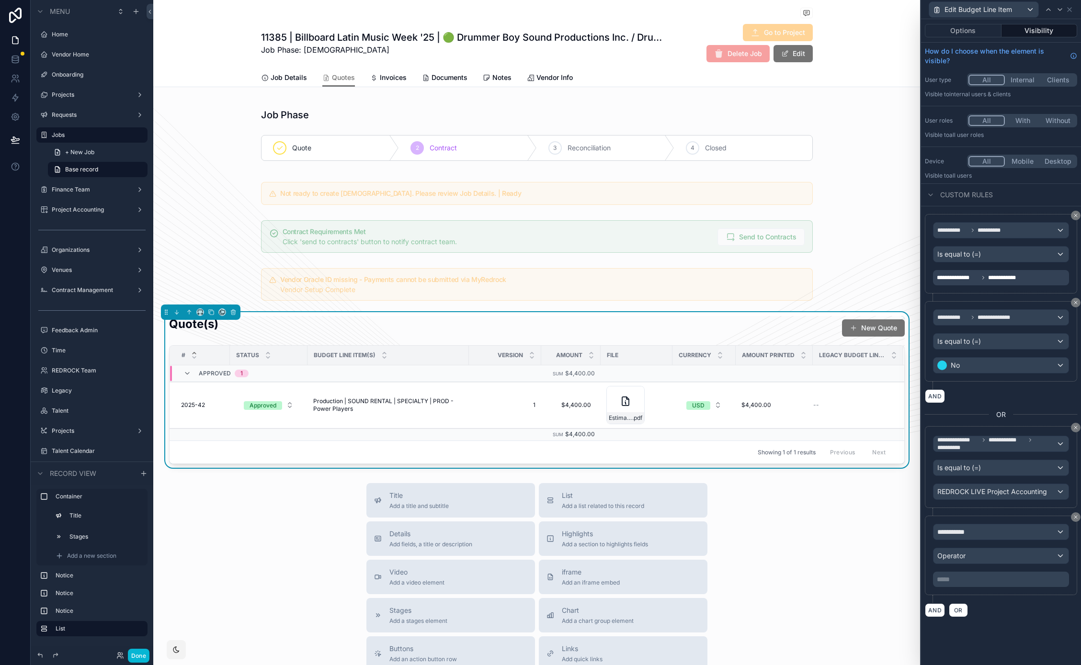
click at [1022, 642] on div "**********" at bounding box center [1001, 342] width 160 height 646
click at [1001, 537] on div "**********" at bounding box center [1000, 531] width 135 height 15
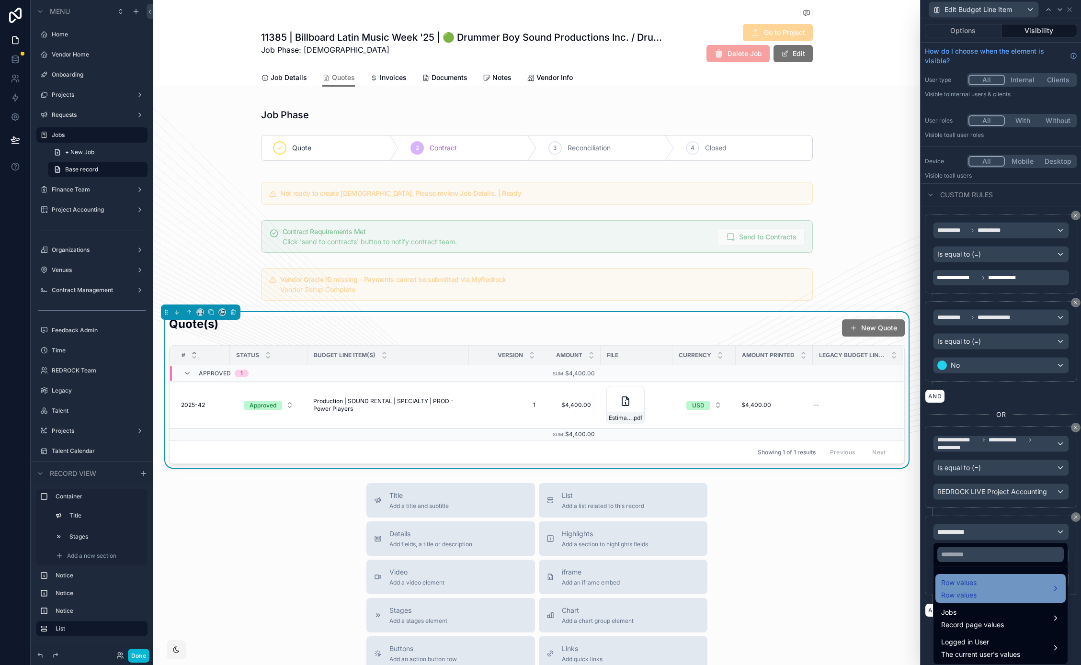
click at [995, 579] on div "Row values Row values" at bounding box center [1000, 588] width 119 height 23
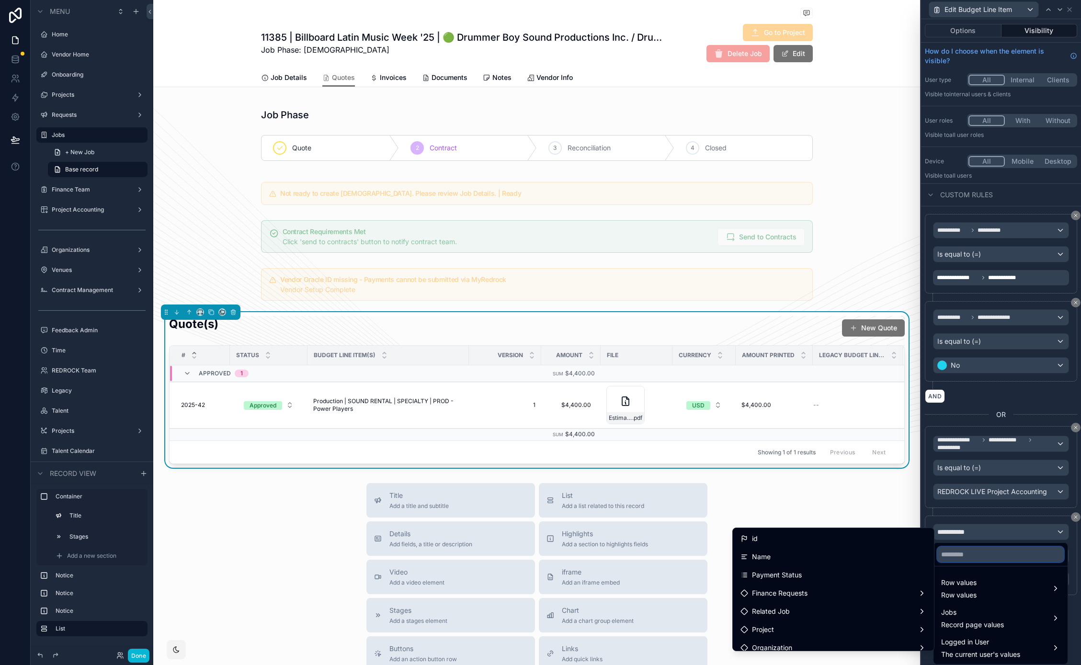
click at [993, 551] on input "text" at bounding box center [1000, 554] width 126 height 15
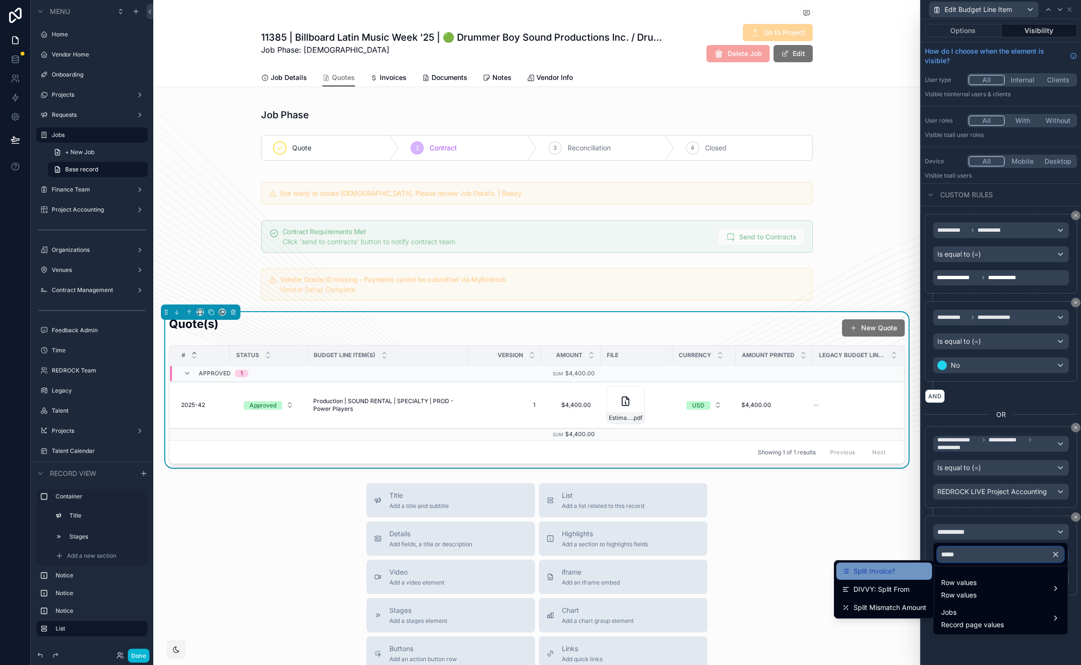
type input "*****"
click at [910, 570] on div "Split Invoice?" at bounding box center [884, 571] width 84 height 11
click at [993, 556] on div "Operator" at bounding box center [1000, 555] width 135 height 15
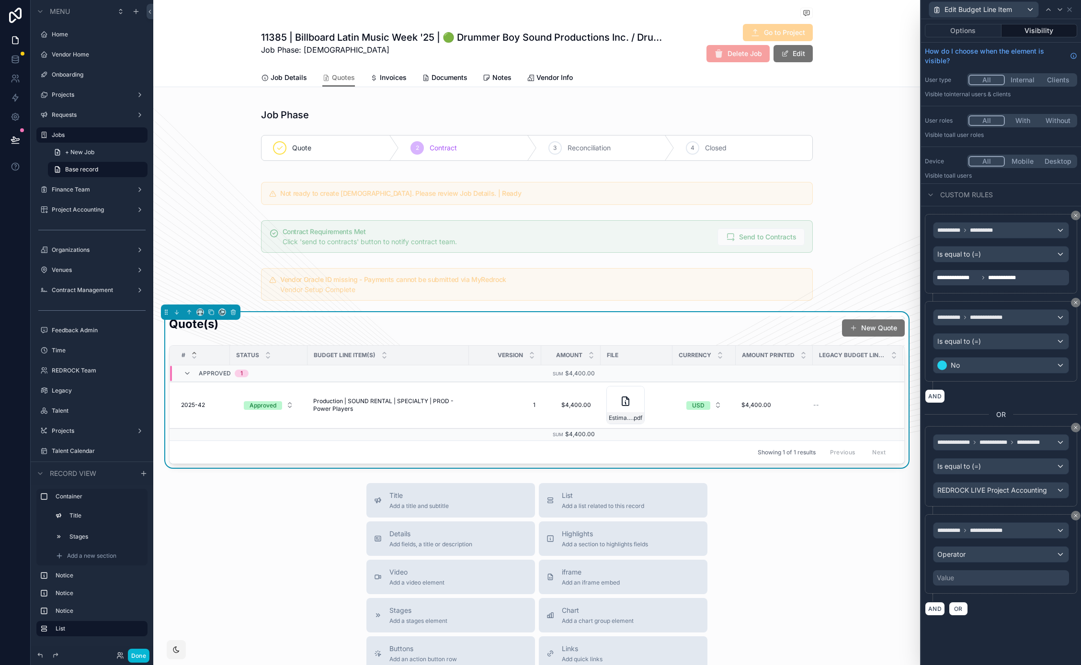
click at [971, 561] on div at bounding box center [1001, 332] width 160 height 665
click at [1059, 557] on div "Operator" at bounding box center [1000, 555] width 135 height 15
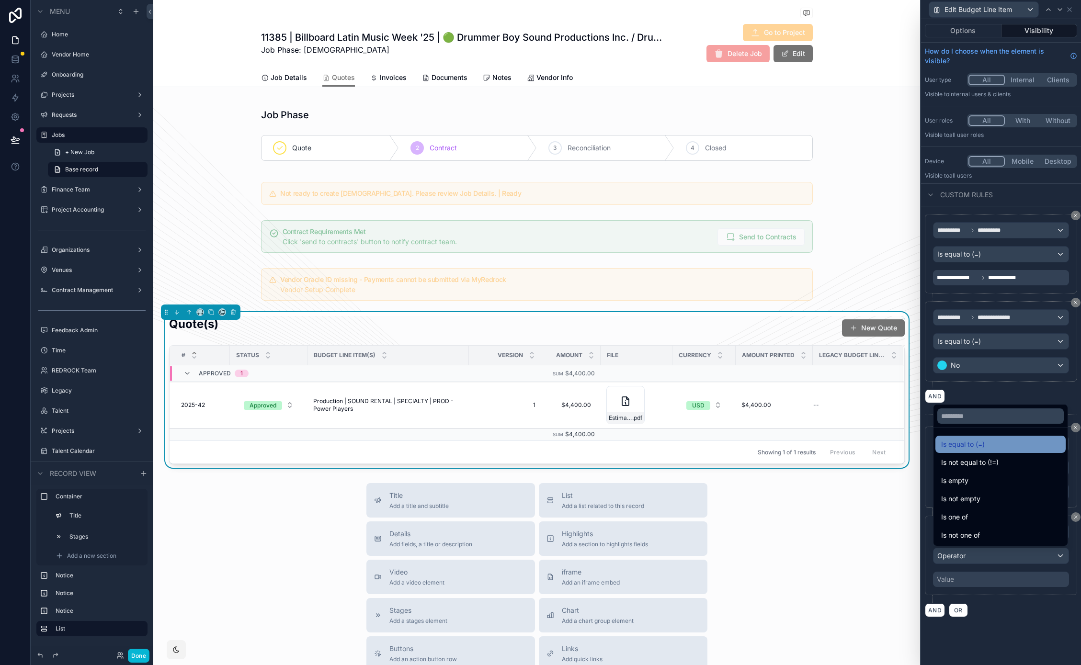
click at [966, 443] on span "Is equal to (=)" at bounding box center [963, 444] width 44 height 11
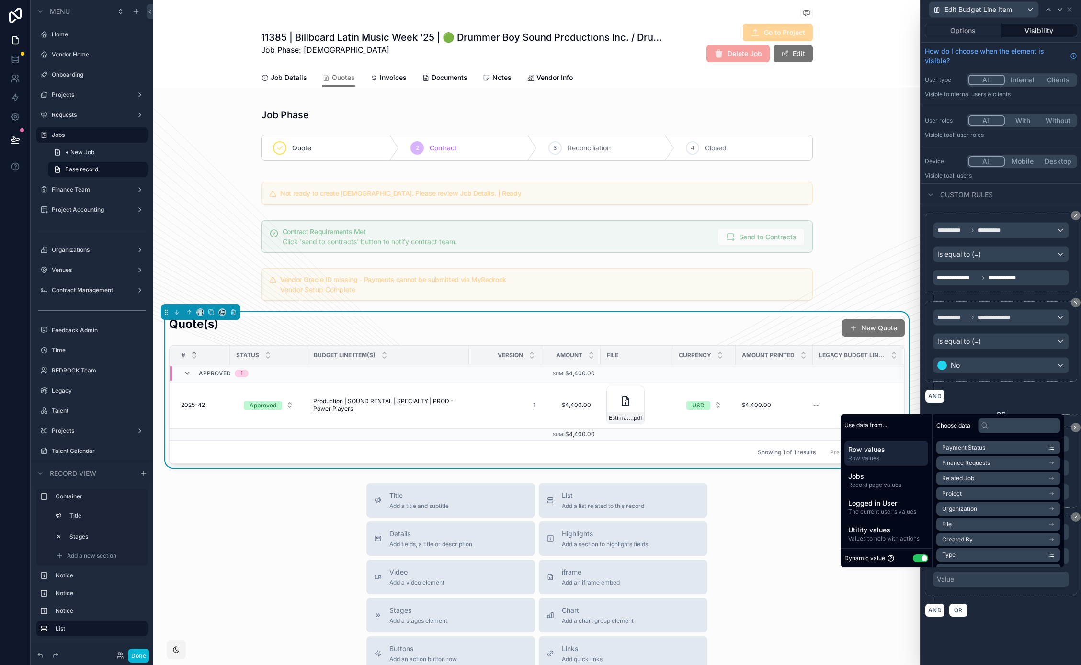
click at [920, 559] on button "Use setting" at bounding box center [920, 559] width 15 height 8
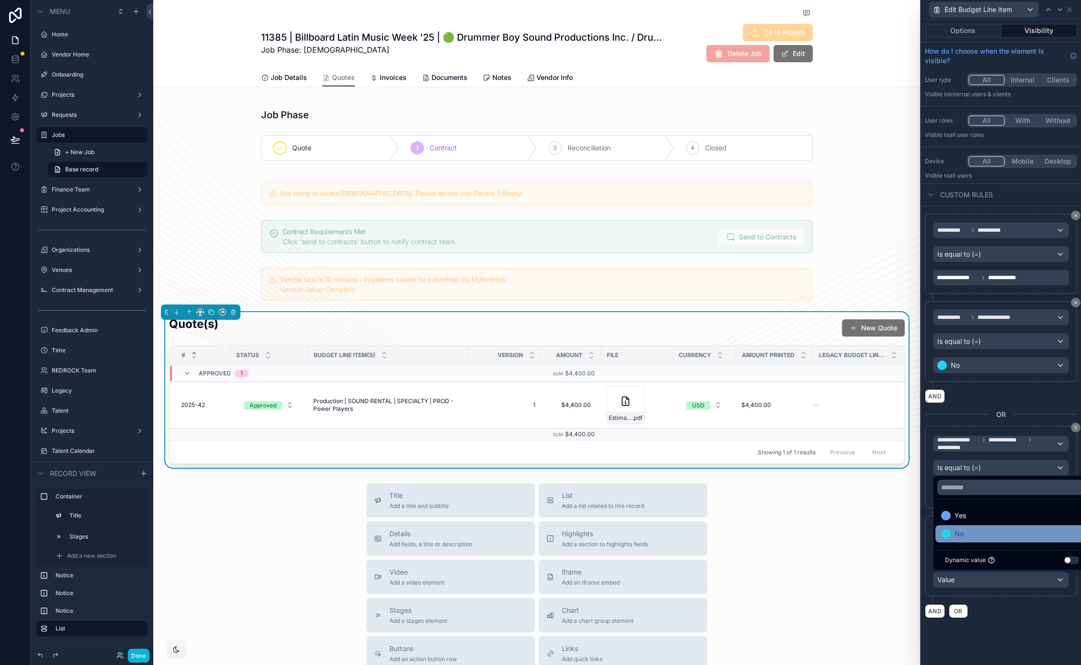
click at [960, 537] on span "No" at bounding box center [959, 533] width 9 height 11
click at [1007, 641] on div "**********" at bounding box center [1001, 342] width 160 height 646
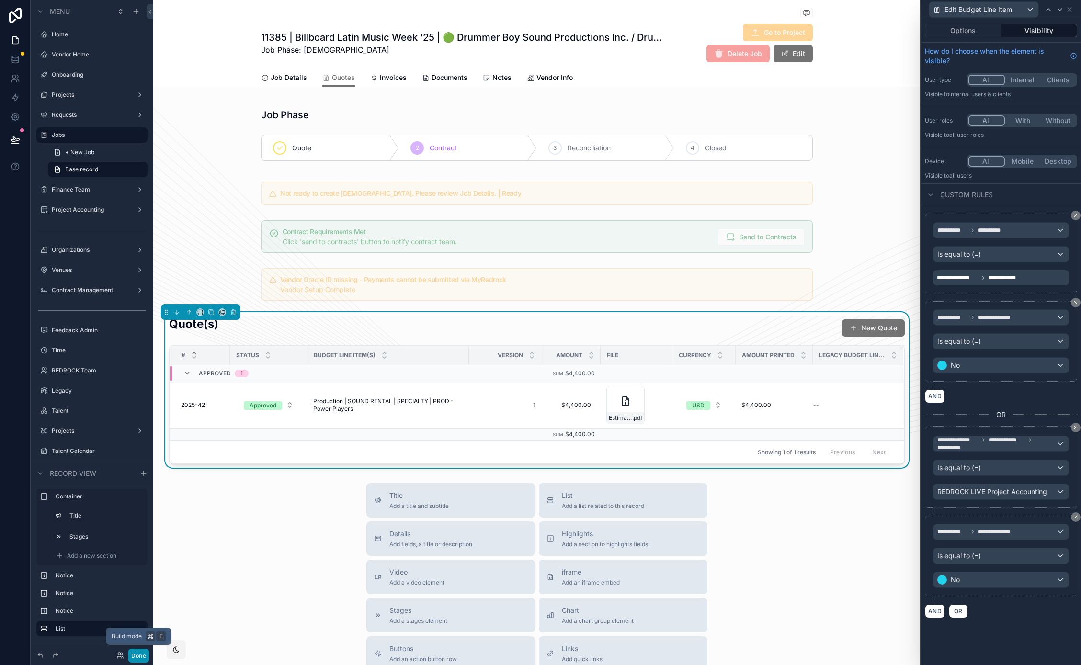
click at [140, 655] on button "Done" at bounding box center [139, 656] width 22 height 14
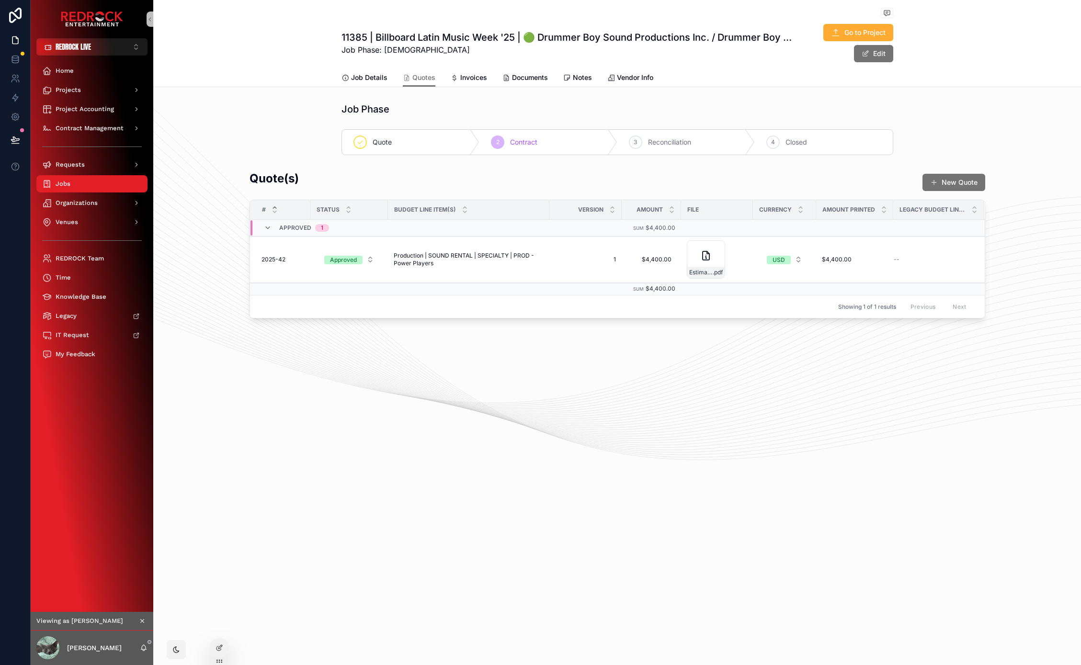
drag, startPoint x: 487, startPoint y: 386, endPoint x: 404, endPoint y: 357, distance: 87.7
click at [394, 351] on div "11385 | Billboard Latin Music Week '25 | 🟢 Drummer Boy Sound Productions Inc. /…" at bounding box center [617, 192] width 928 height 384
click at [458, 397] on div "11385 | Billboard Latin Music Week '25 | 🟢 Drummer Boy Sound Productions Inc. /…" at bounding box center [617, 332] width 928 height 665
click at [955, 239] on span "Edit Budget Line Item" at bounding box center [946, 236] width 60 height 8
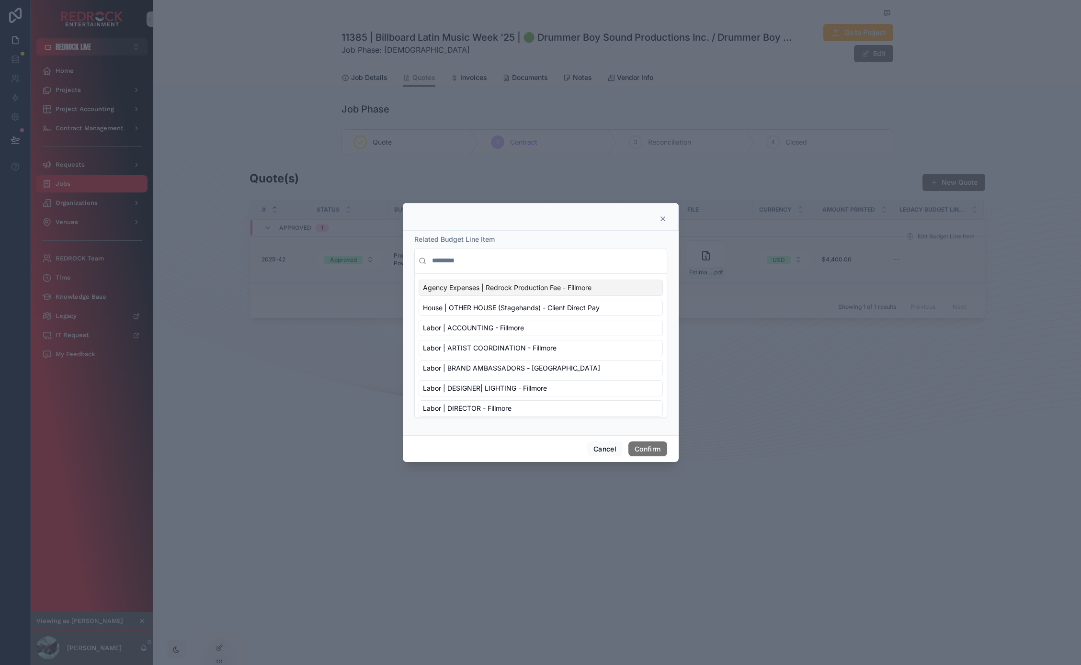
click at [663, 219] on icon at bounding box center [663, 219] width 8 height 8
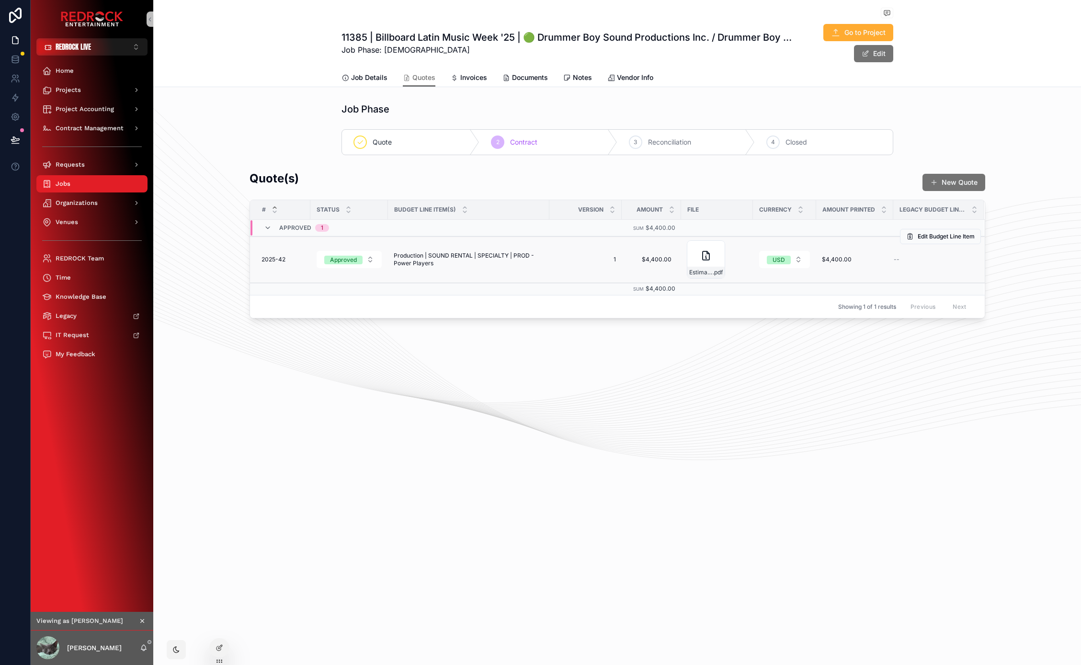
click at [278, 261] on span "2025-42" at bounding box center [274, 260] width 24 height 8
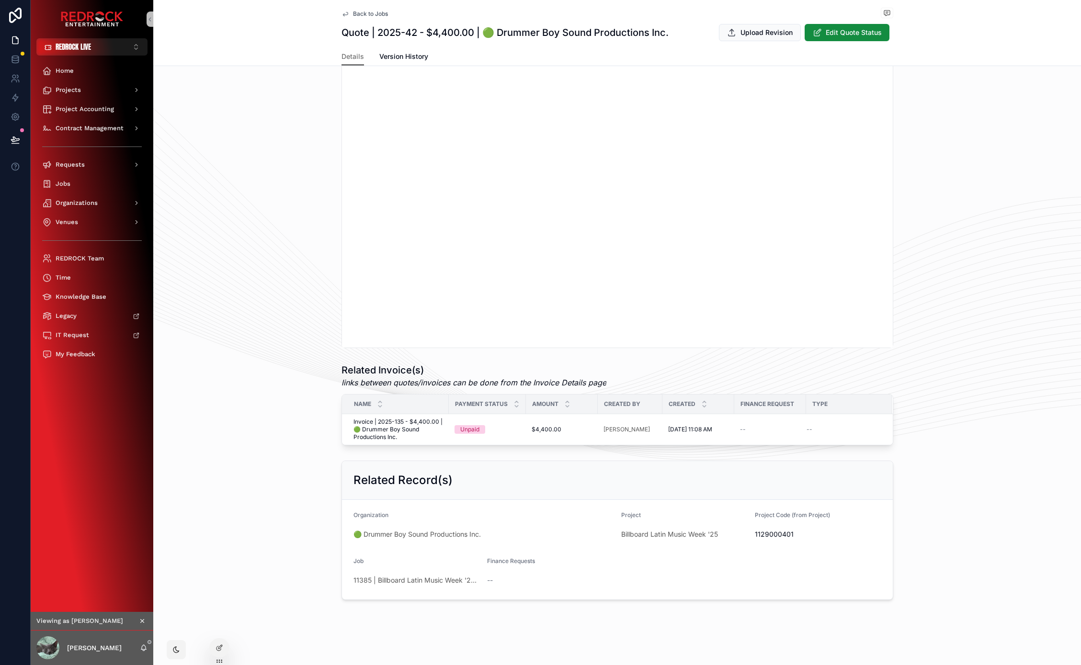
scroll to position [78, 0]
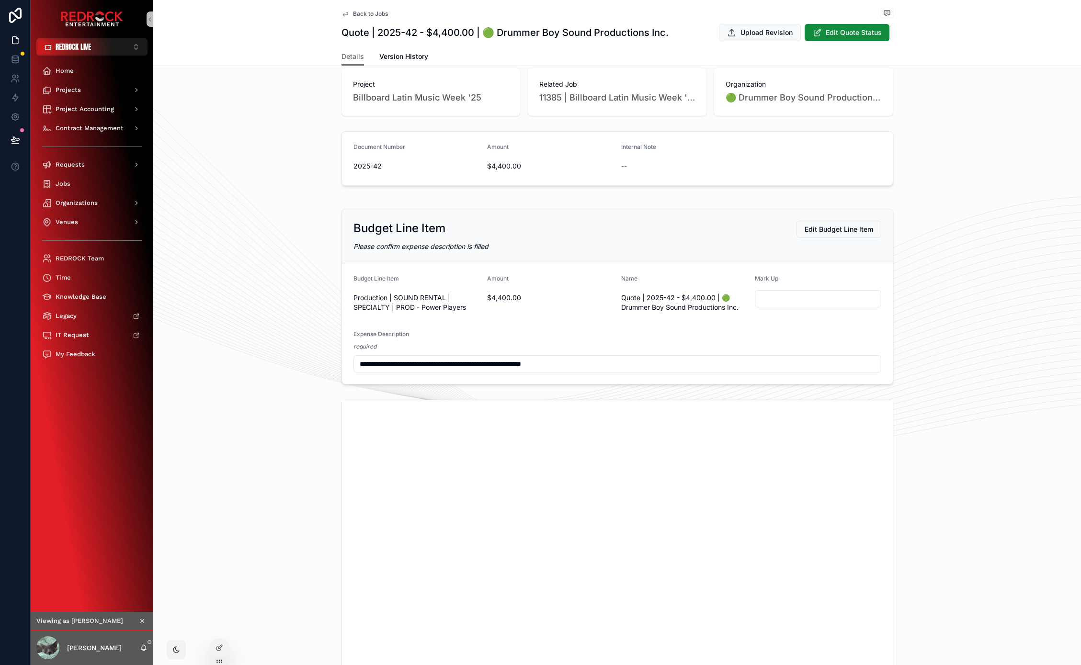
drag, startPoint x: 581, startPoint y: 202, endPoint x: 482, endPoint y: 203, distance: 99.1
click at [811, 229] on span "Edit Budget Line Item" at bounding box center [839, 229] width 72 height 10
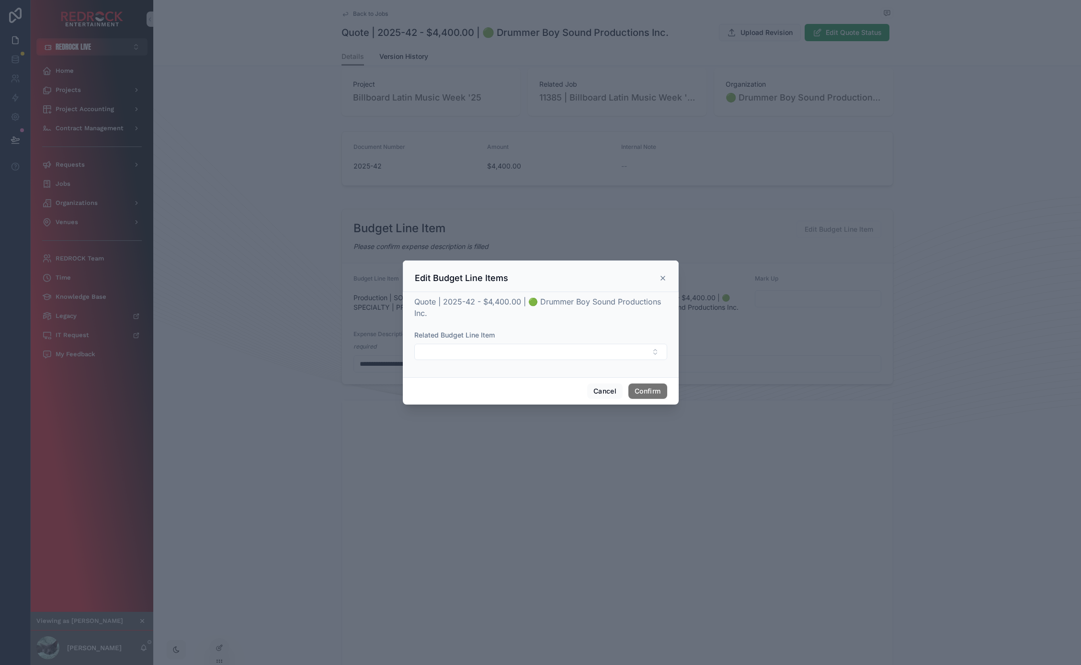
click at [580, 342] on div "Related Budget Line Item" at bounding box center [540, 345] width 253 height 30
click at [582, 349] on button "Select Button" at bounding box center [540, 352] width 253 height 16
type input "*******"
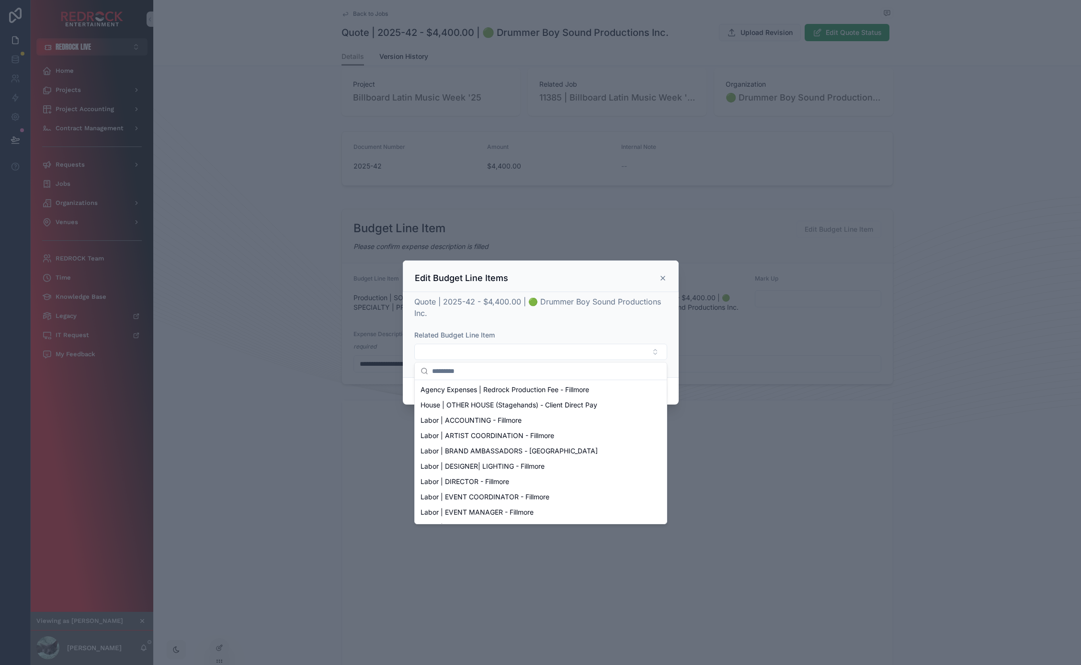
click at [273, 338] on div at bounding box center [540, 332] width 1081 height 665
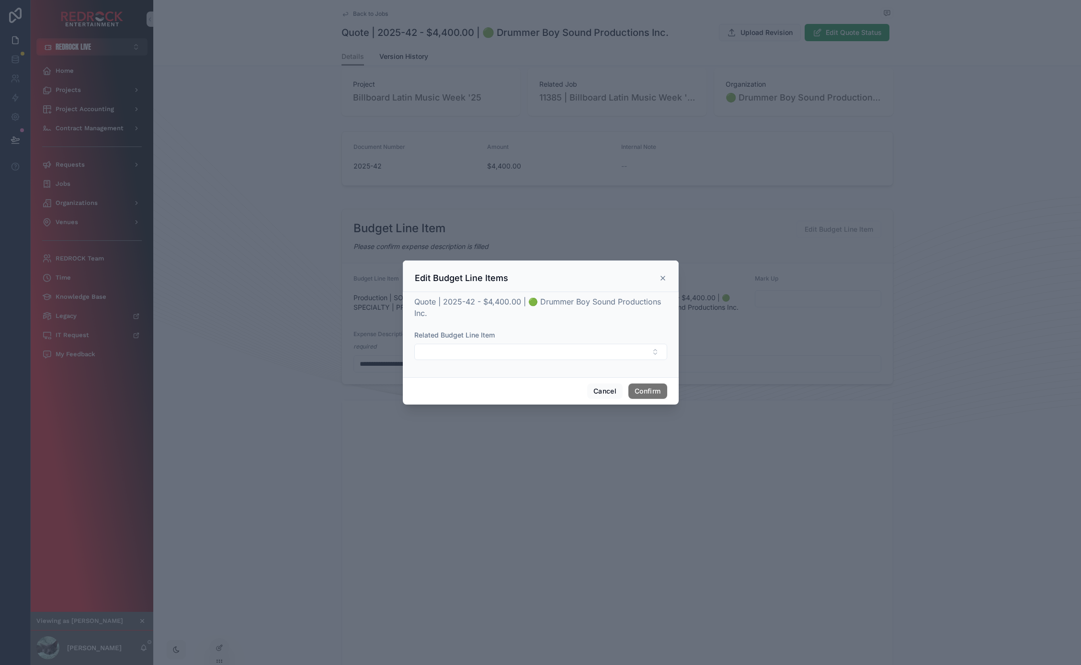
click at [287, 313] on div at bounding box center [540, 332] width 1081 height 665
drag, startPoint x: 593, startPoint y: 394, endPoint x: 450, endPoint y: 366, distance: 146.0
click at [592, 394] on button "Cancel" at bounding box center [604, 391] width 35 height 15
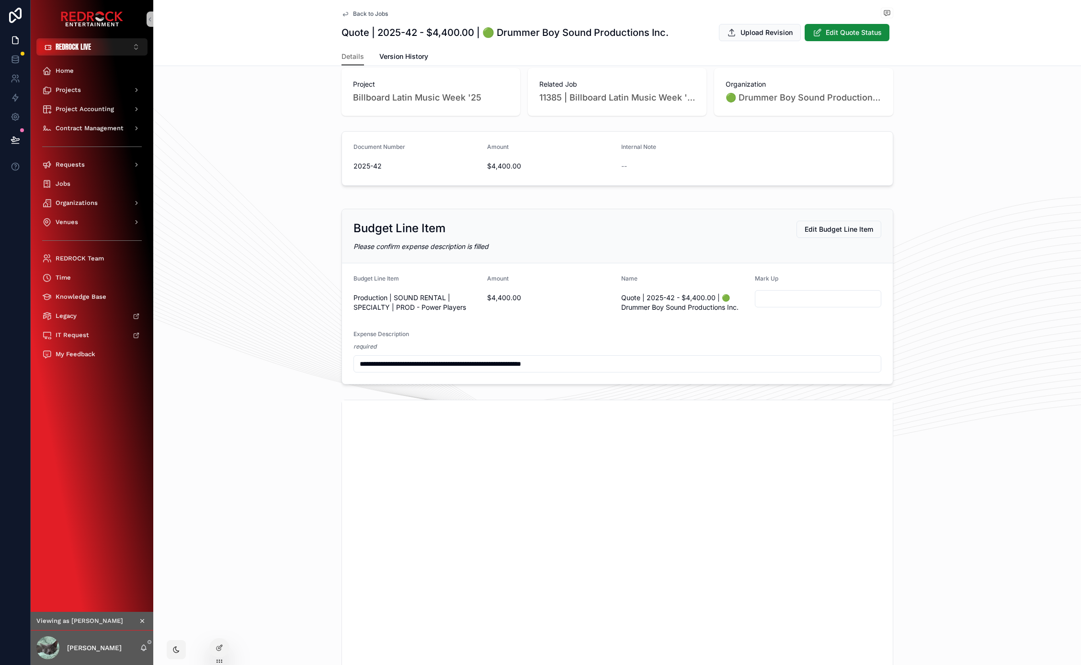
drag, startPoint x: 332, startPoint y: 335, endPoint x: 315, endPoint y: 260, distance: 76.7
click at [487, 311] on div "Amount $4,400.00" at bounding box center [550, 295] width 126 height 40
drag, startPoint x: 462, startPoint y: 307, endPoint x: 348, endPoint y: 298, distance: 114.8
click at [348, 298] on form "**********" at bounding box center [617, 323] width 551 height 121
copy span "Production | SOUND RENTAL | SPECIALTY | PROD - Power Players"
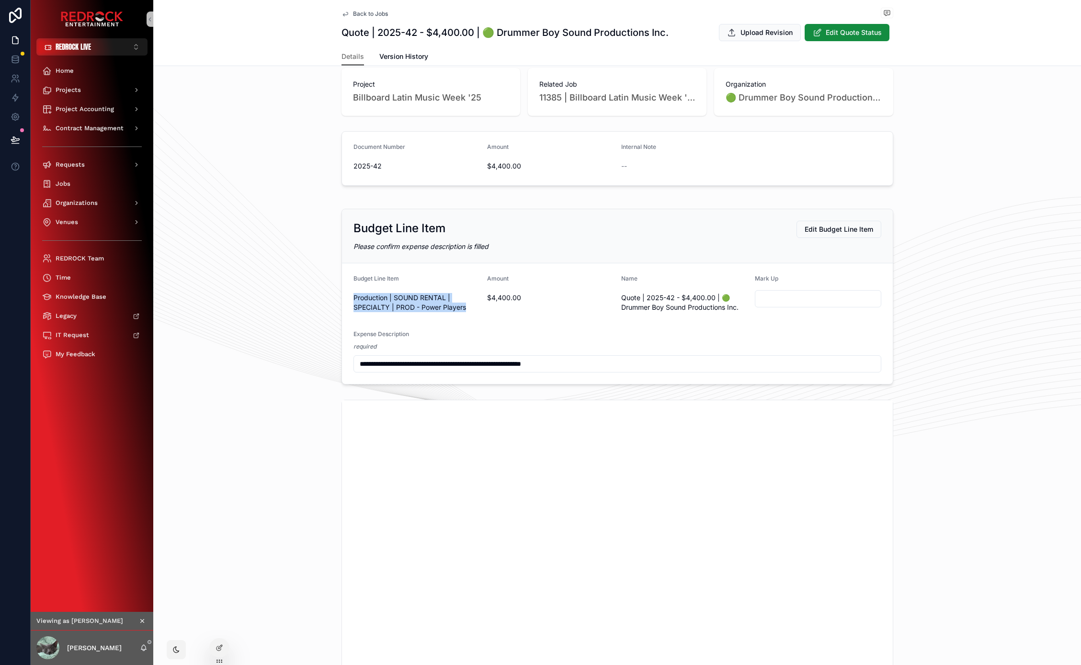
drag, startPoint x: 257, startPoint y: 306, endPoint x: 234, endPoint y: 275, distance: 38.3
click at [858, 233] on span "Edit Budget Line Item" at bounding box center [839, 229] width 72 height 10
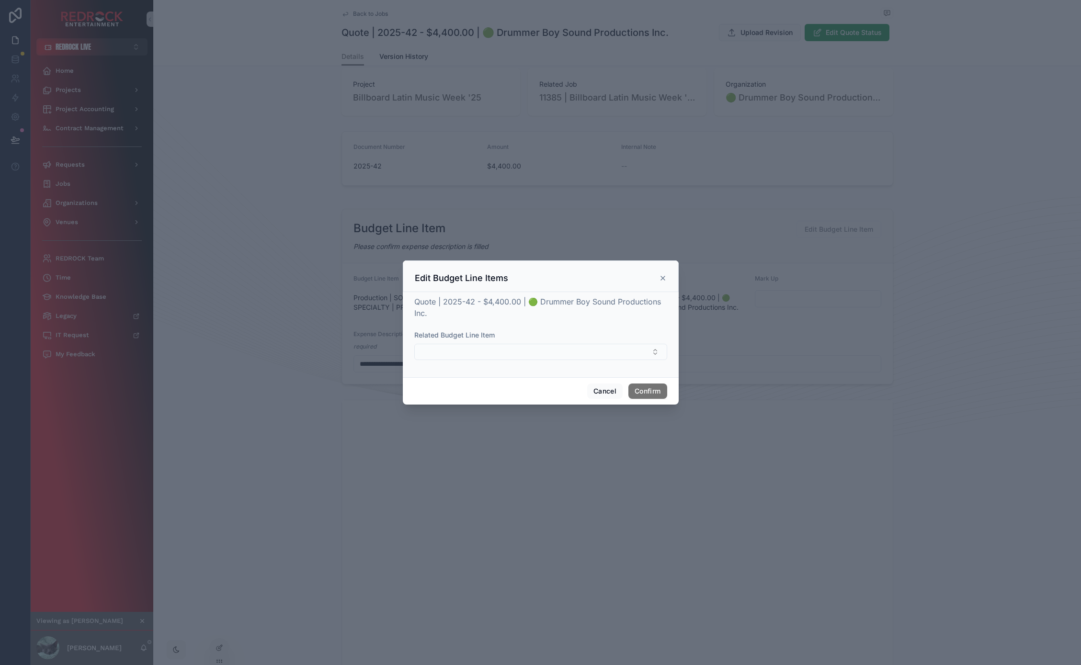
click at [457, 352] on button "Select Button" at bounding box center [540, 352] width 253 height 16
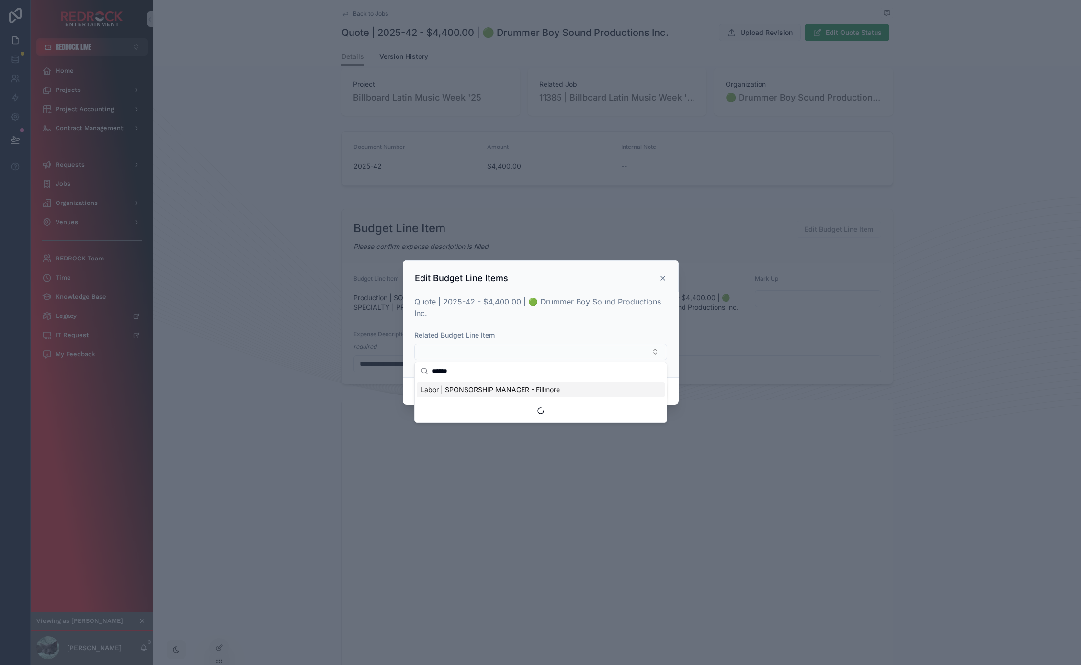
type input "*******"
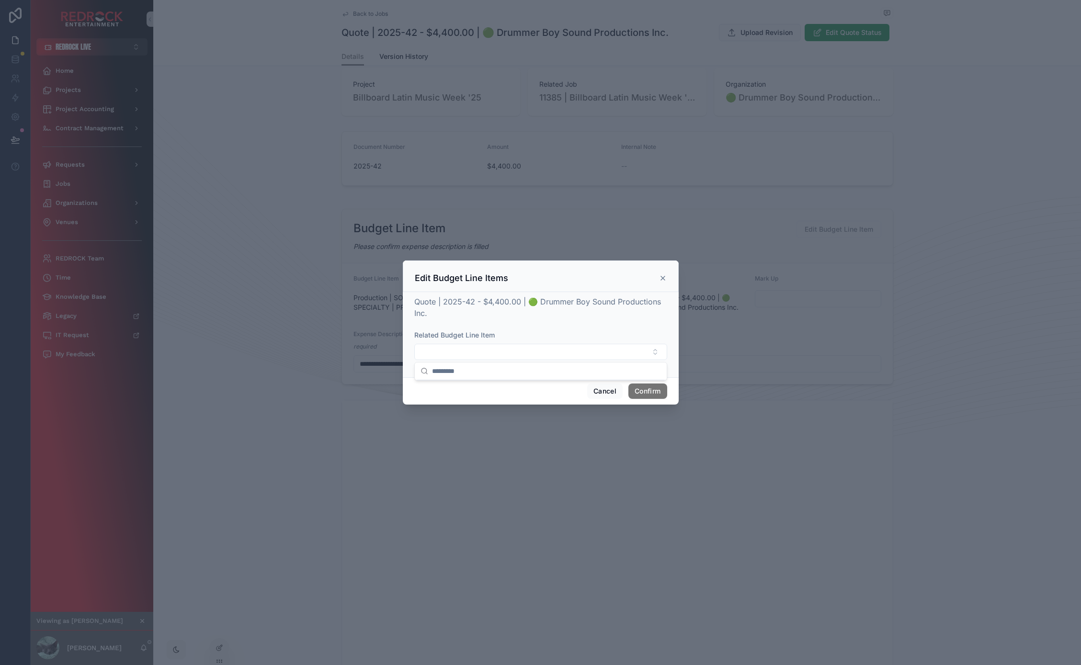
click at [266, 302] on div at bounding box center [540, 332] width 1081 height 665
drag, startPoint x: 299, startPoint y: 252, endPoint x: 280, endPoint y: 208, distance: 48.7
click at [280, 214] on div at bounding box center [540, 332] width 1081 height 665
click at [280, 208] on div at bounding box center [540, 332] width 1081 height 665
drag, startPoint x: 304, startPoint y: 213, endPoint x: 322, endPoint y: 213, distance: 18.2
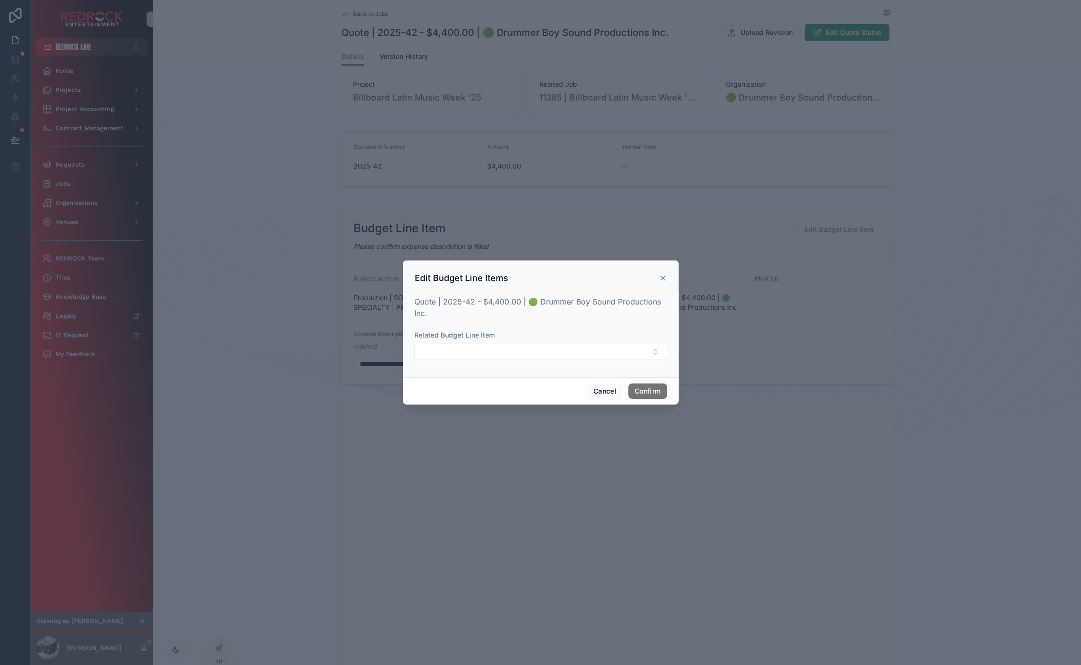
click at [304, 213] on div at bounding box center [540, 332] width 1081 height 665
click at [604, 389] on button "Cancel" at bounding box center [604, 391] width 35 height 15
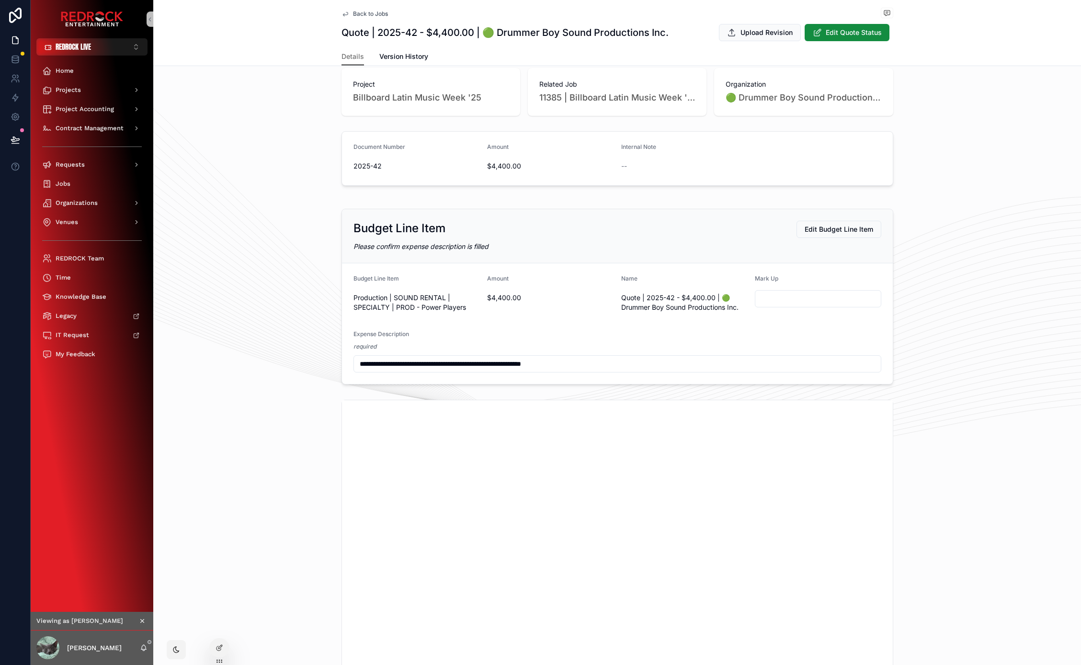
click at [264, 183] on div "Document Number 2025-42 Amount $4,400.00 Internal Note --" at bounding box center [617, 158] width 928 height 62
drag, startPoint x: 347, startPoint y: 203, endPoint x: 364, endPoint y: 205, distance: 17.8
click at [290, 196] on div "**********" at bounding box center [617, 494] width 928 height 989
click at [282, 192] on div "**********" at bounding box center [617, 494] width 928 height 989
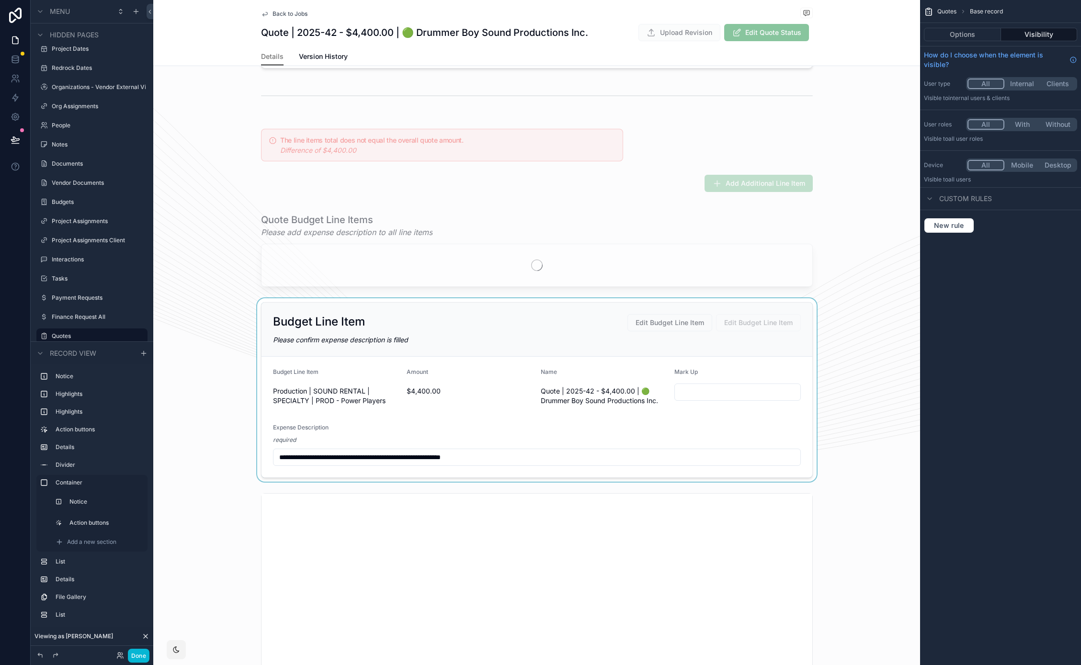
scroll to position [316, 0]
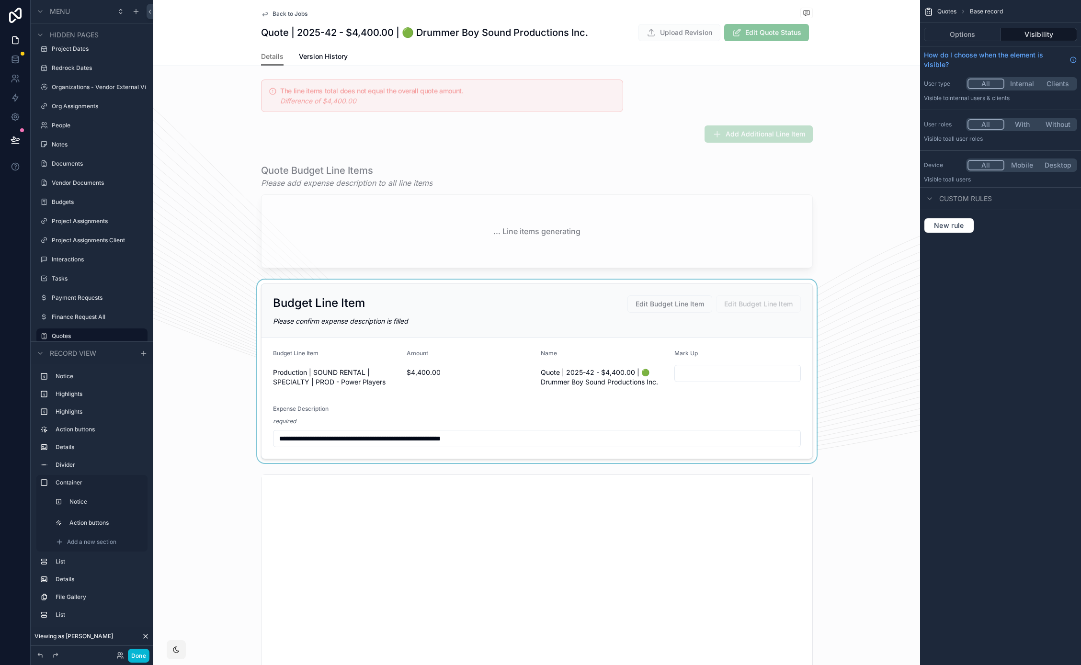
click at [533, 321] on div "scrollable content" at bounding box center [536, 371] width 767 height 183
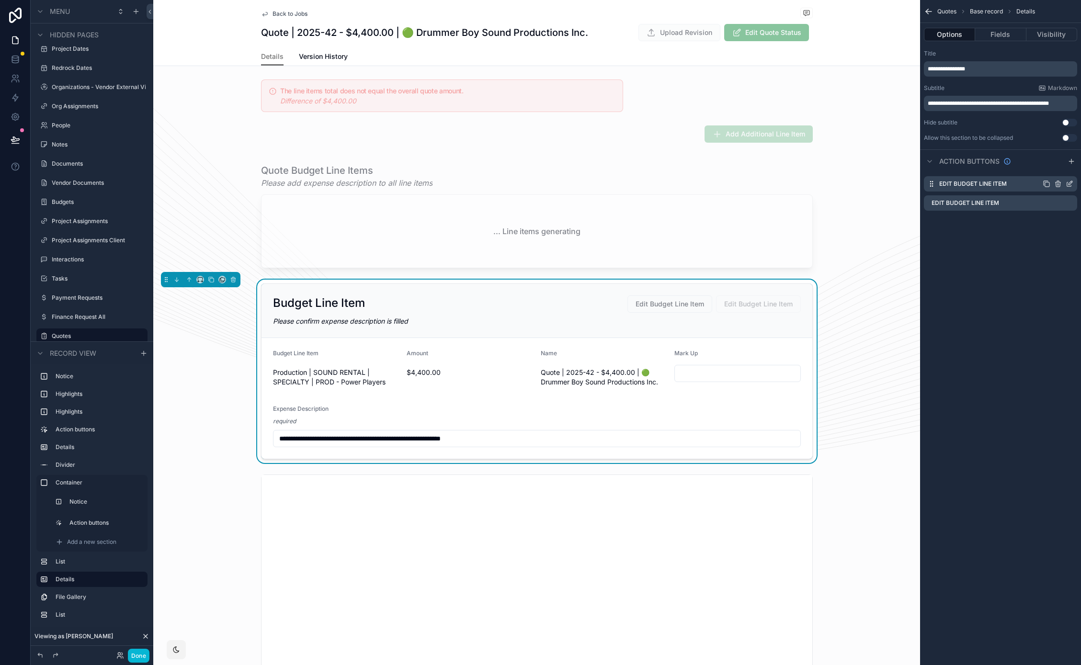
click at [1070, 185] on icon "scrollable content" at bounding box center [1070, 184] width 8 height 8
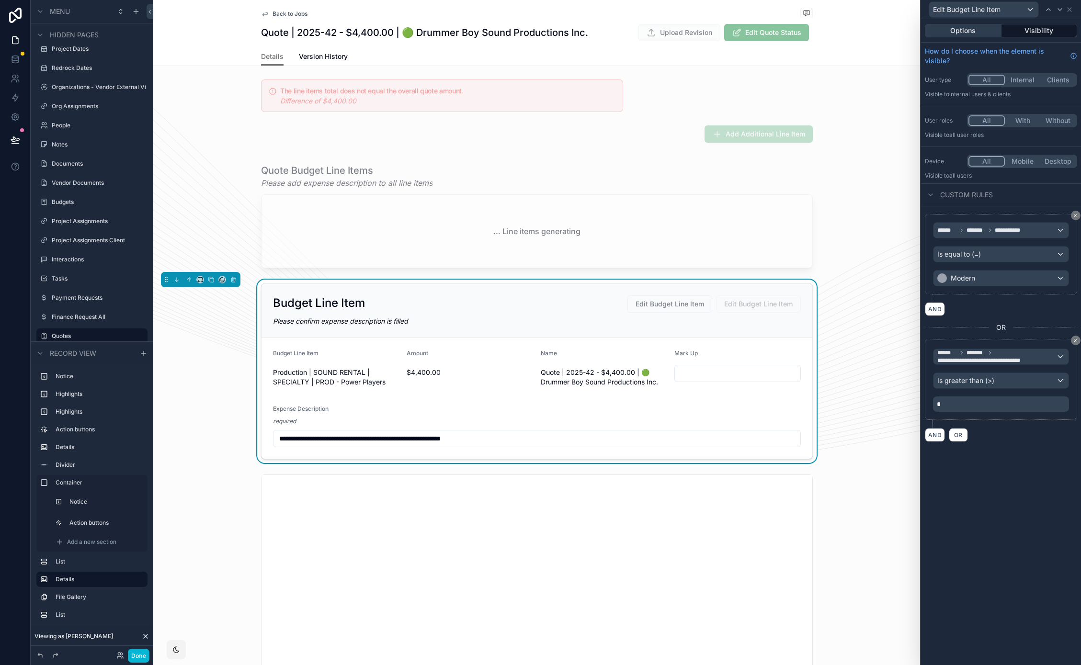
click at [979, 28] on button "Options" at bounding box center [963, 30] width 77 height 13
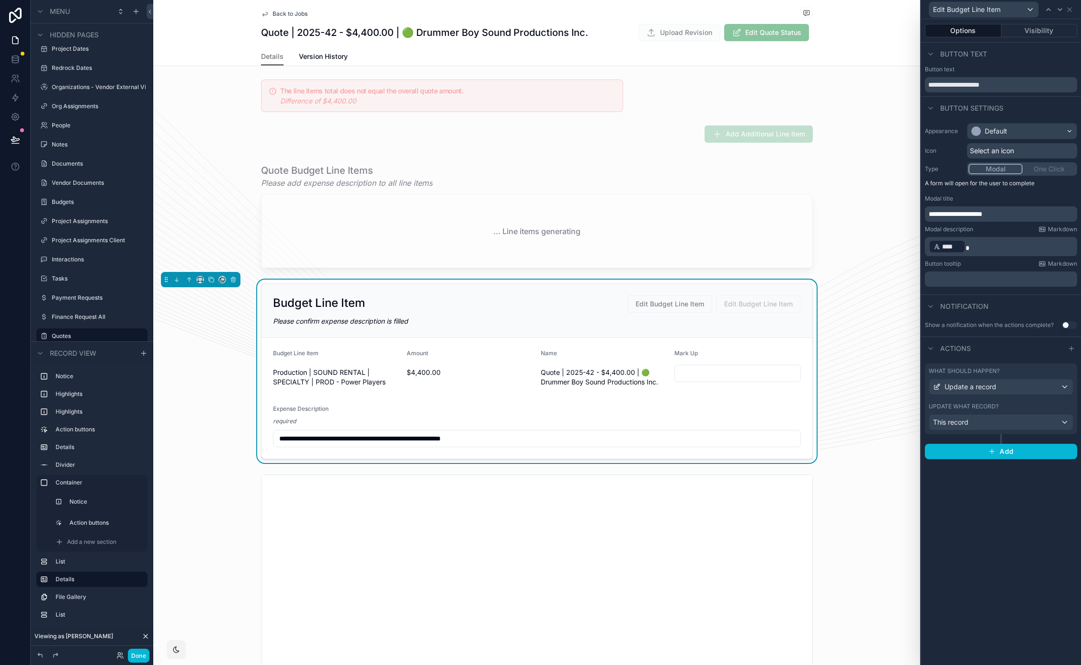
click at [993, 370] on label "What should happen?" at bounding box center [964, 371] width 71 height 8
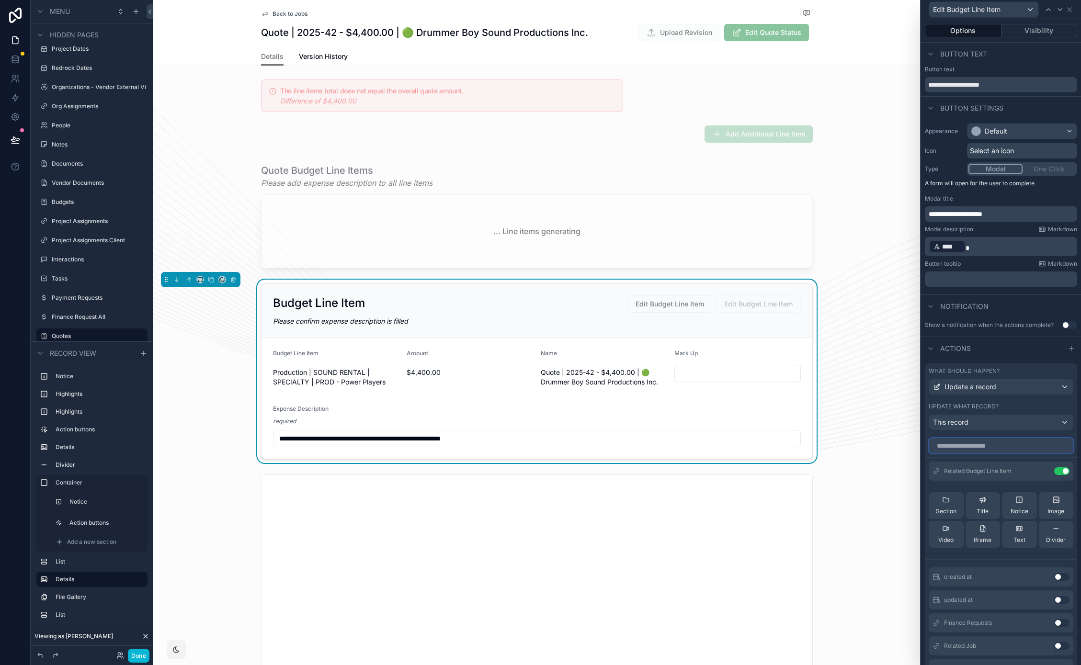
click at [981, 445] on input "text" at bounding box center [1001, 445] width 145 height 15
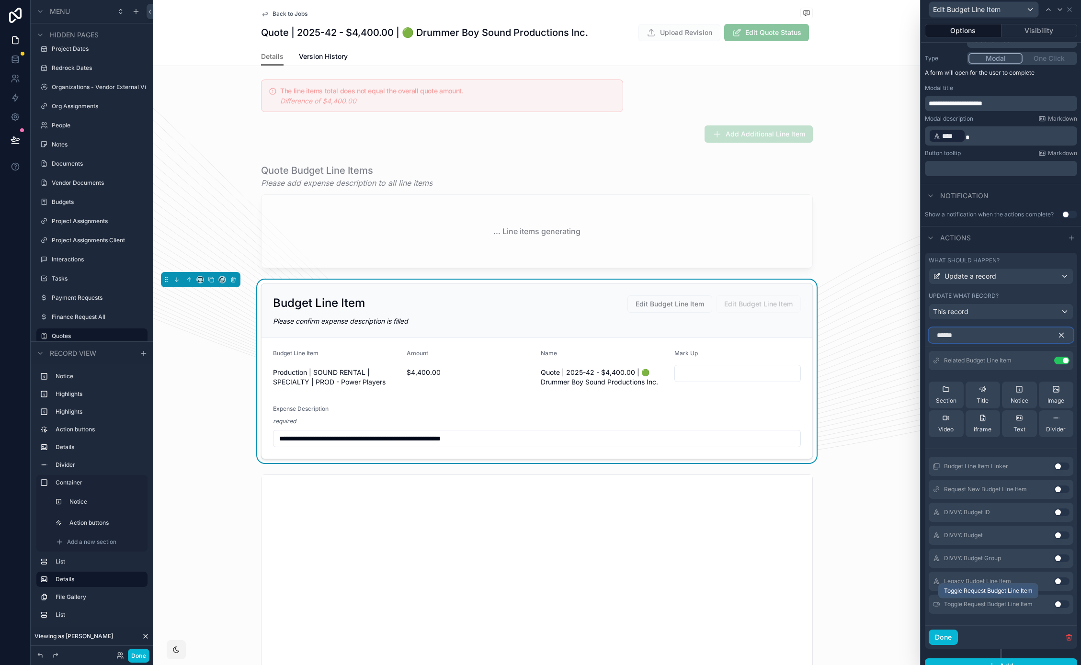
scroll to position [12, 0]
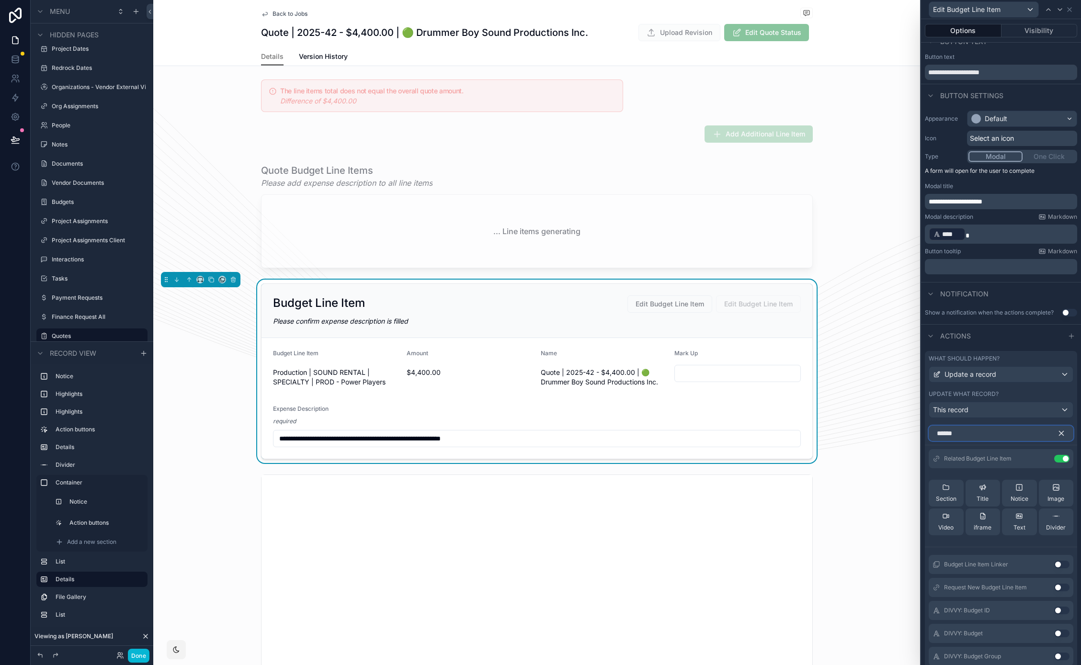
type input "******"
click at [1057, 432] on icon "button" at bounding box center [1061, 433] width 9 height 9
click at [828, 34] on div "Back to Jobs Quotes Quote | 2025-42 - $4,400.00 | 🟢 Drummer Boy Sound Productio…" at bounding box center [536, 33] width 767 height 66
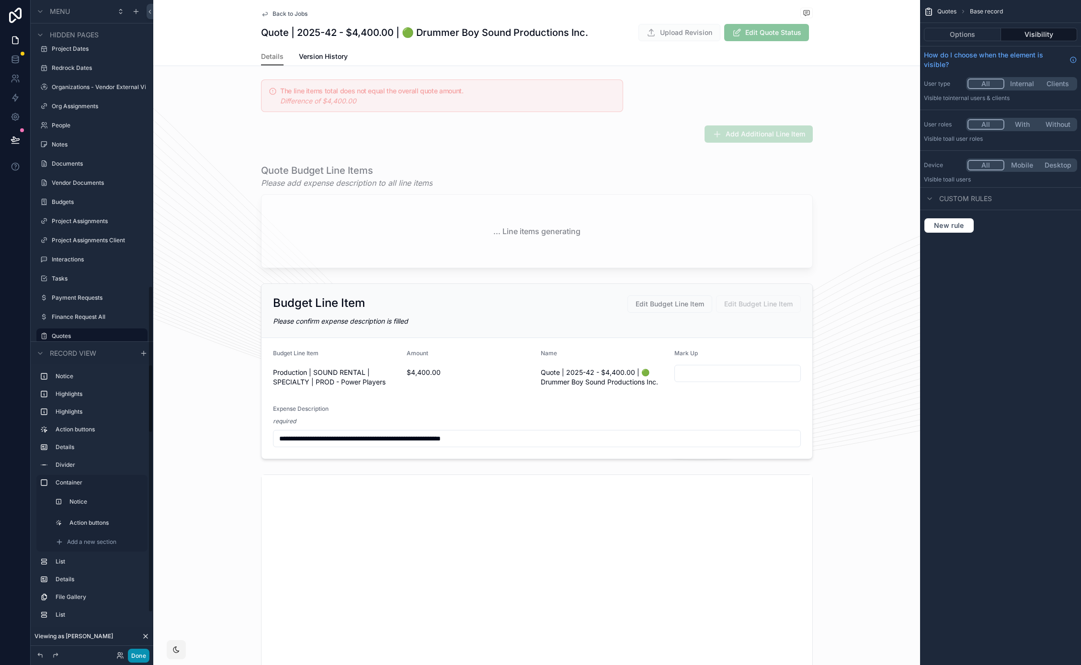
click at [136, 658] on button "Done" at bounding box center [139, 656] width 22 height 14
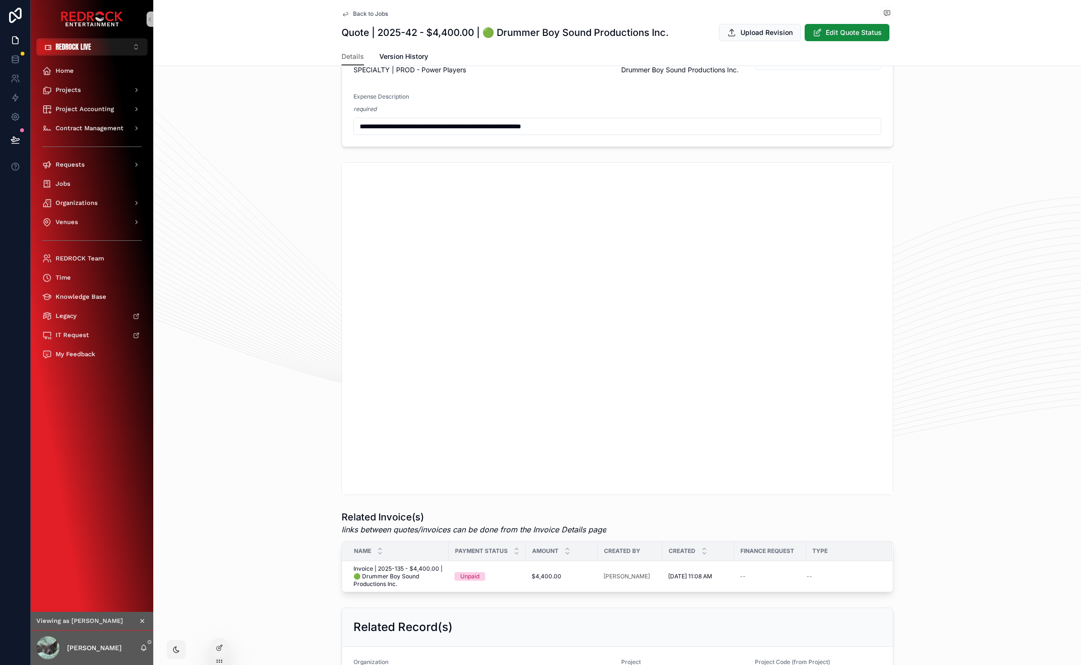
scroll to position [0, 0]
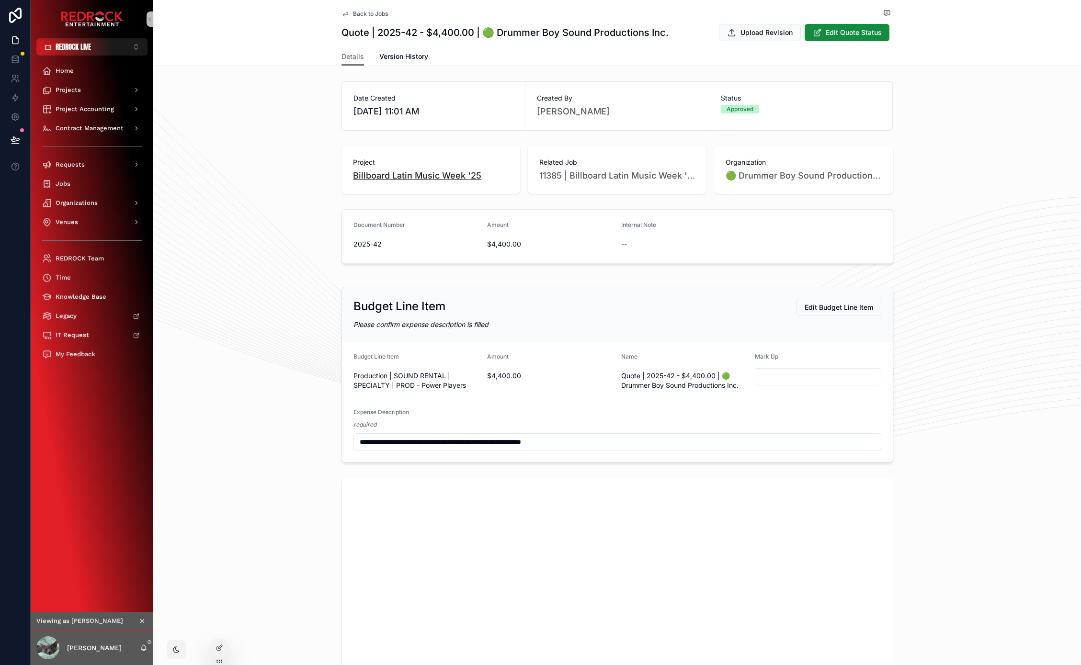
click at [400, 177] on span "Billboard Latin Music Week '25" at bounding box center [417, 175] width 128 height 13
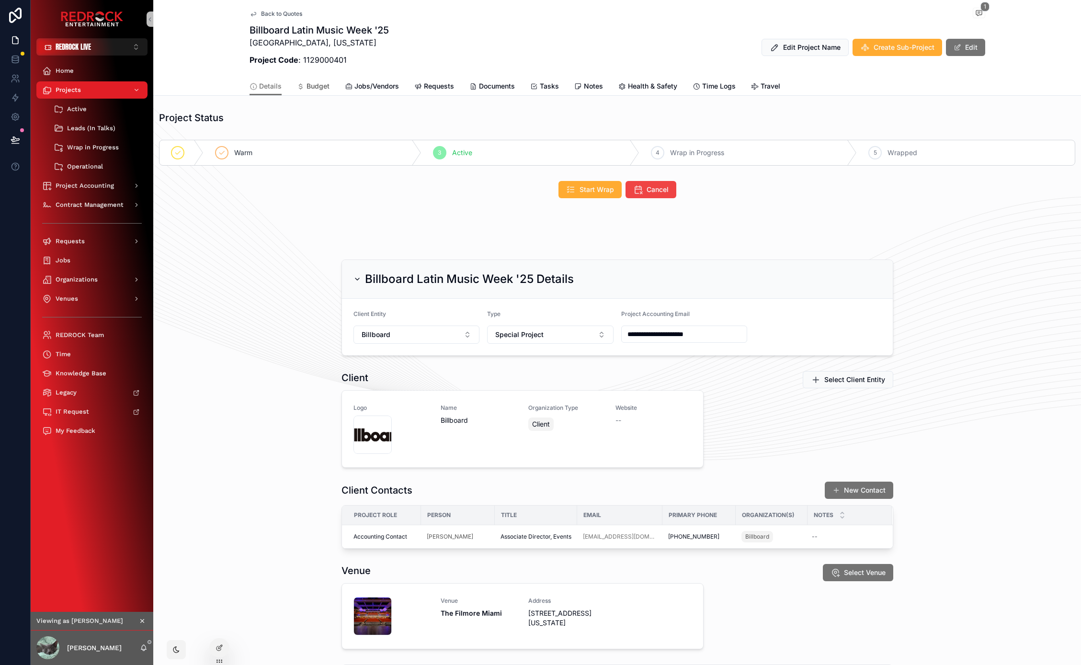
click at [299, 86] on icon "scrollable content" at bounding box center [301, 87] width 8 height 8
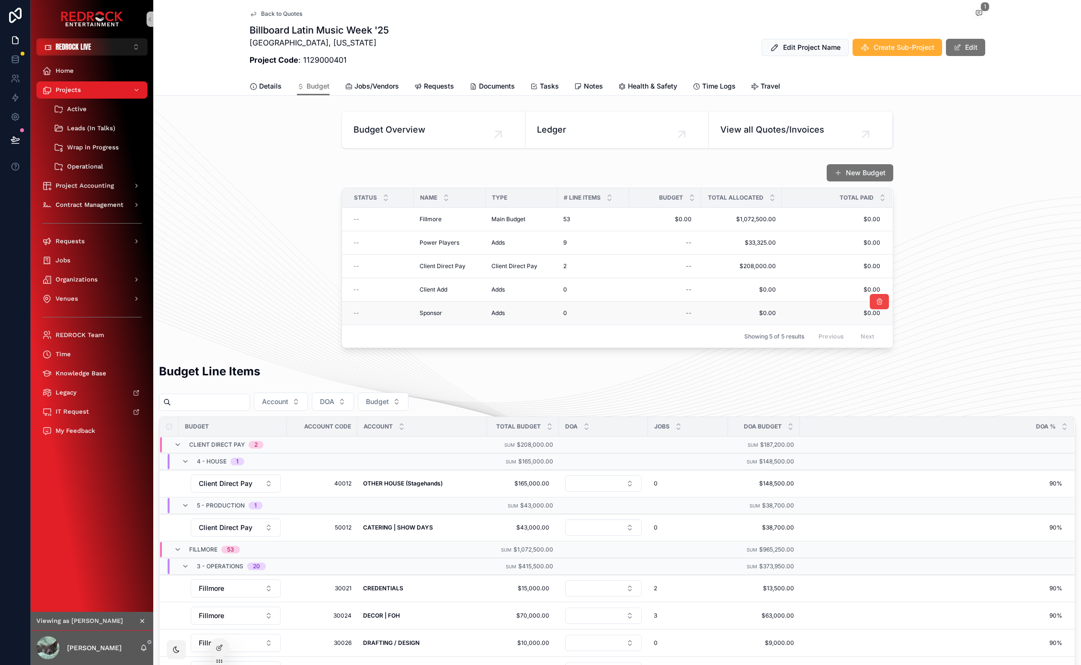
click at [493, 312] on span "Adds" at bounding box center [497, 313] width 13 height 8
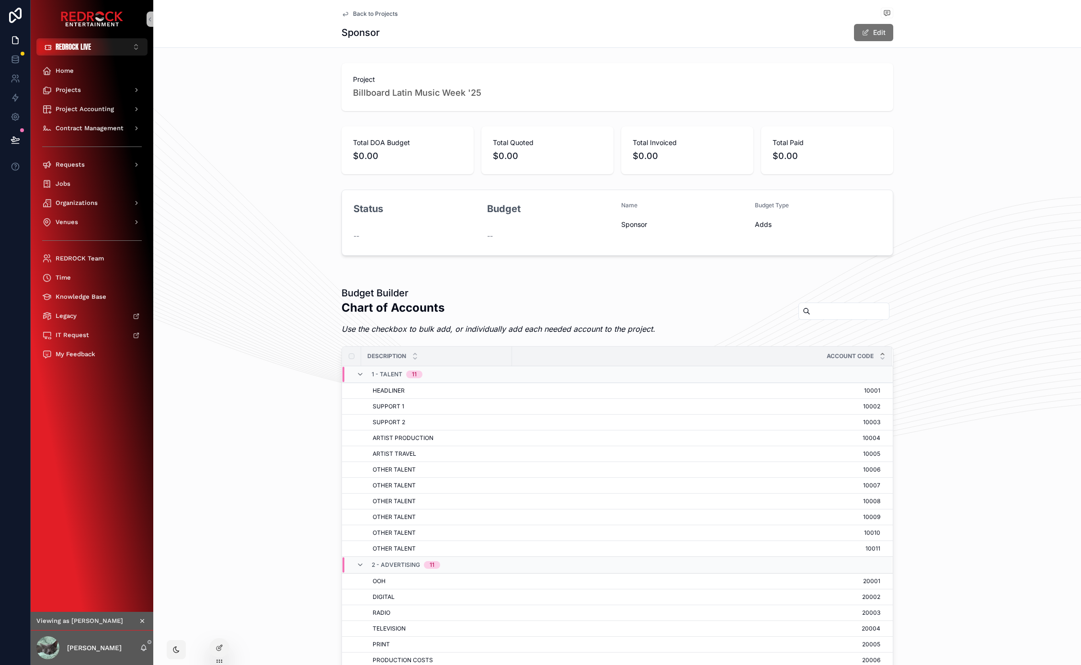
click at [841, 312] on input "scrollable content" at bounding box center [849, 311] width 79 height 13
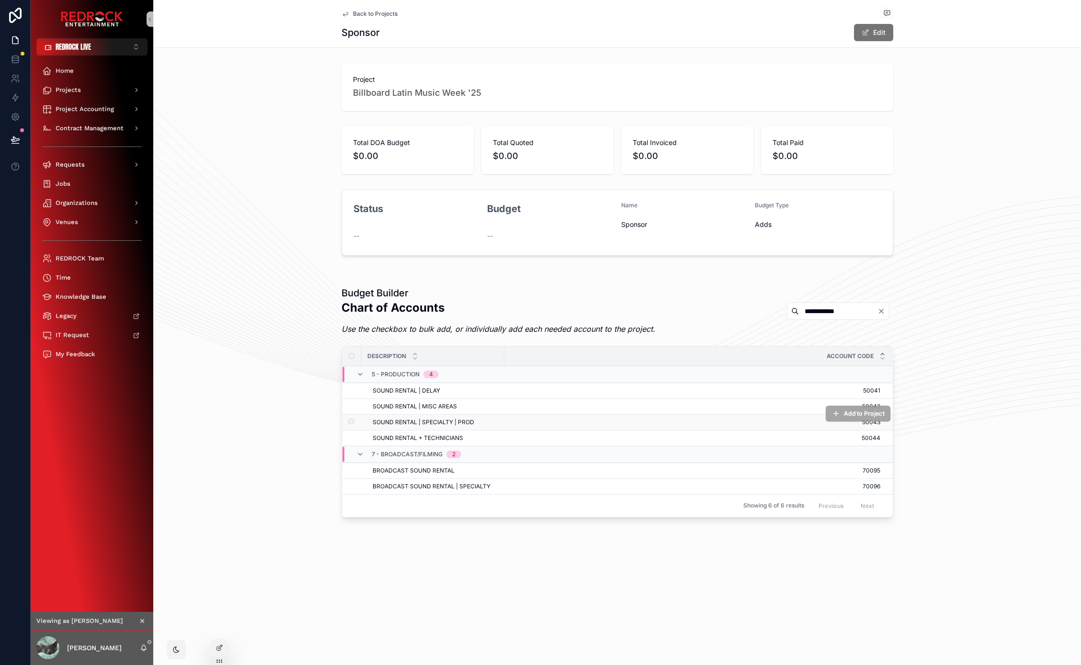
type input "**********"
click at [855, 417] on span "Add to Project" at bounding box center [863, 413] width 41 height 8
click at [881, 311] on icon "Clear" at bounding box center [881, 311] width 8 height 8
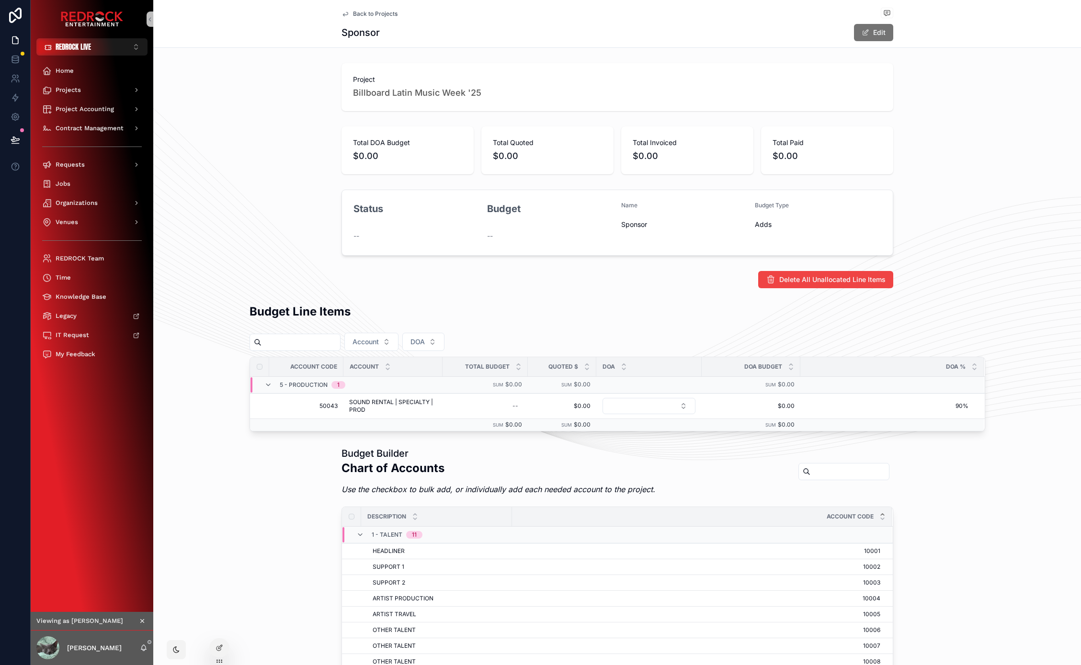
drag, startPoint x: 510, startPoint y: 298, endPoint x: 353, endPoint y: 288, distance: 156.9
click at [424, 290] on div "Project Billboard Latin Music Week '25 Total DOA Budget $0.00 Total Quoted $0.0…" at bounding box center [617, 534] width 928 height 951
drag, startPoint x: 331, startPoint y: 283, endPoint x: 254, endPoint y: 272, distance: 77.9
click at [198, 224] on div "Status -- Budget -- Name Sponsor Budget Type Adds" at bounding box center [617, 223] width 928 height 74
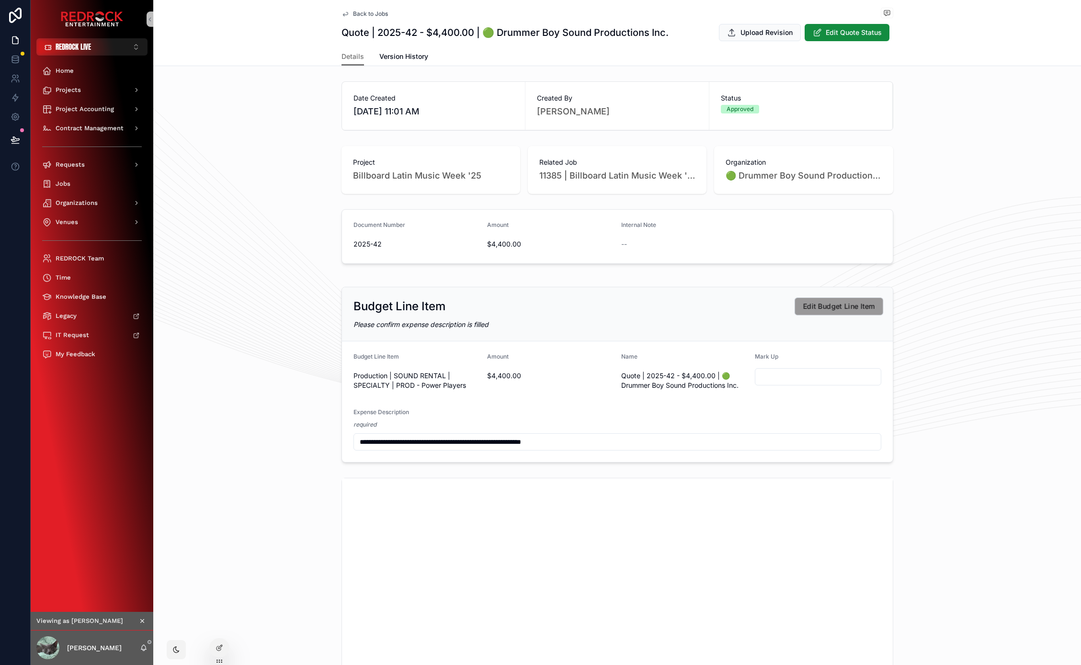
click at [858, 311] on span "Edit Budget Line Item" at bounding box center [839, 307] width 72 height 10
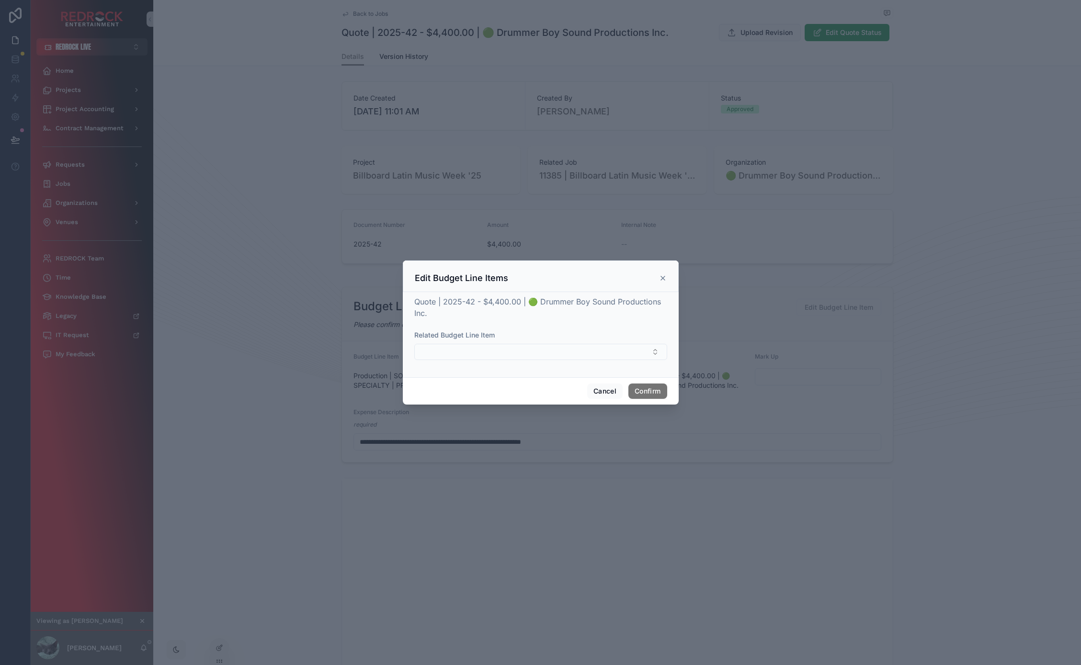
click at [544, 357] on button "Select Button" at bounding box center [540, 352] width 253 height 16
type input "****"
click at [549, 409] on span "Production | SOUND RENTAL | SPECIALTY | PROD - Sponsor" at bounding box center [517, 405] width 193 height 10
click at [659, 392] on button "Confirm" at bounding box center [647, 392] width 38 height 15
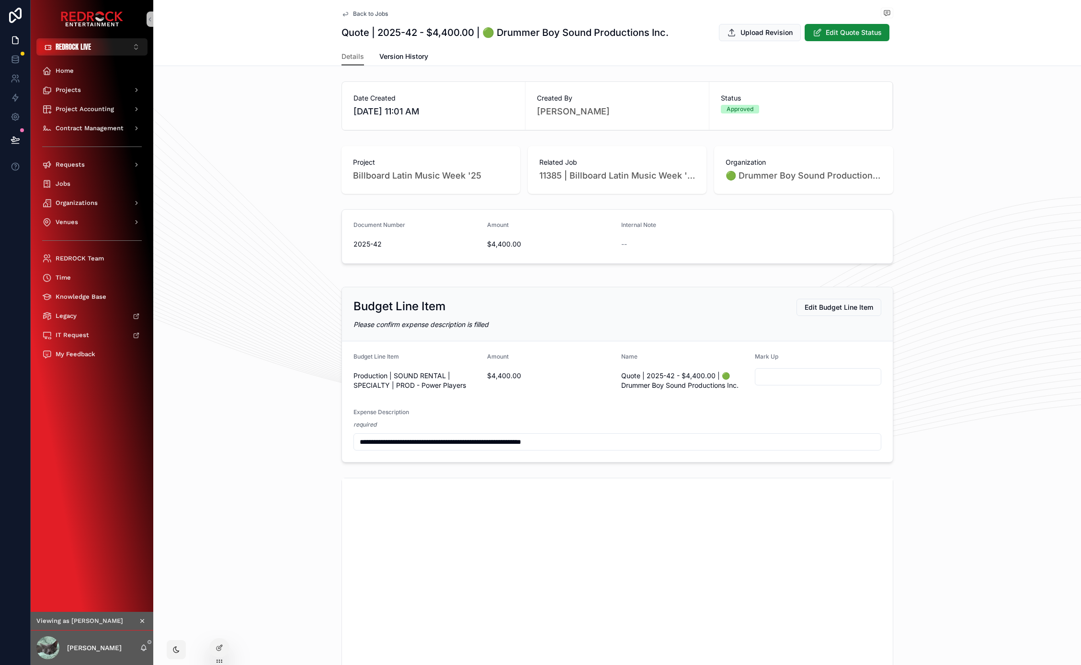
drag, startPoint x: 301, startPoint y: 381, endPoint x: 289, endPoint y: 357, distance: 26.3
click at [290, 362] on div "**********" at bounding box center [617, 374] width 928 height 183
drag, startPoint x: 332, startPoint y: 307, endPoint x: 239, endPoint y: 260, distance: 104.5
click at [239, 260] on div "Document Number 2025-42 Amount $4,400.00 Internal Note --" at bounding box center [617, 236] width 928 height 62
click at [835, 307] on span "Edit Budget Line Item" at bounding box center [839, 307] width 72 height 10
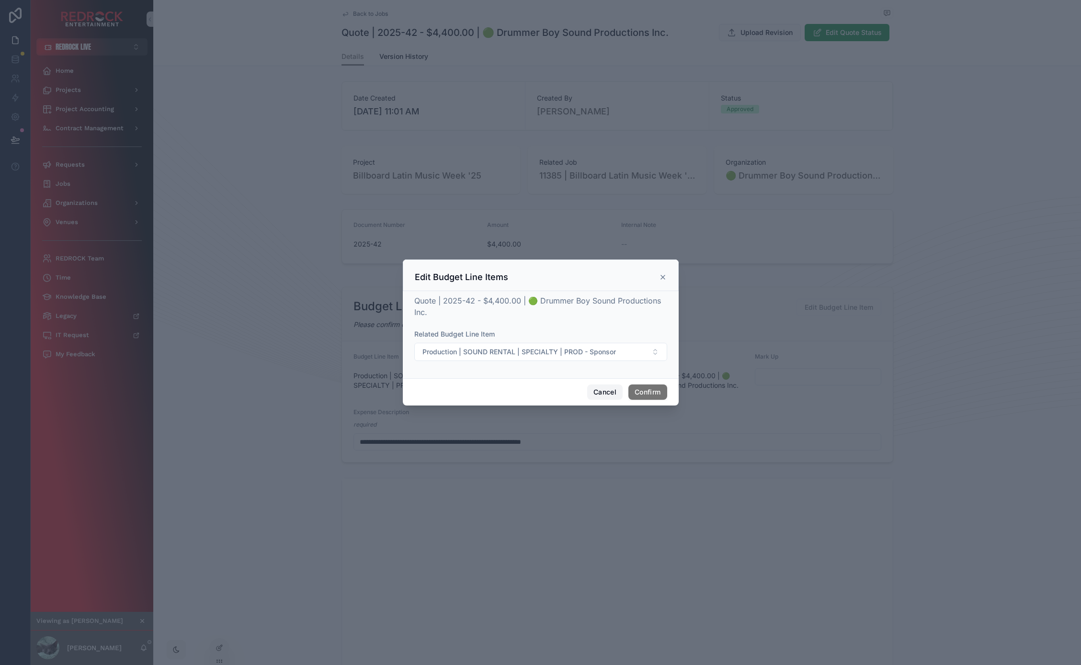
click at [605, 390] on button "Cancel" at bounding box center [604, 392] width 35 height 15
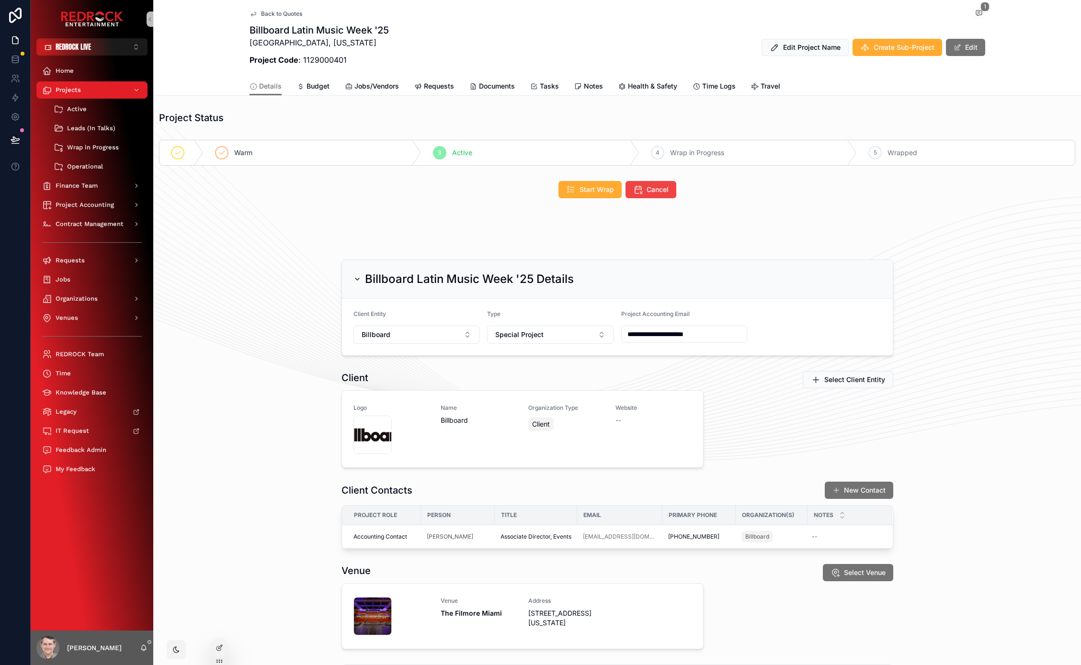
drag, startPoint x: 310, startPoint y: 232, endPoint x: 286, endPoint y: 210, distance: 32.5
drag, startPoint x: 285, startPoint y: 209, endPoint x: 272, endPoint y: 203, distance: 15.0
drag, startPoint x: 320, startPoint y: 284, endPoint x: 318, endPoint y: 230, distance: 54.1
drag, startPoint x: 326, startPoint y: 250, endPoint x: 317, endPoint y: 237, distance: 16.5
click at [321, 87] on span "Budget" at bounding box center [318, 86] width 23 height 10
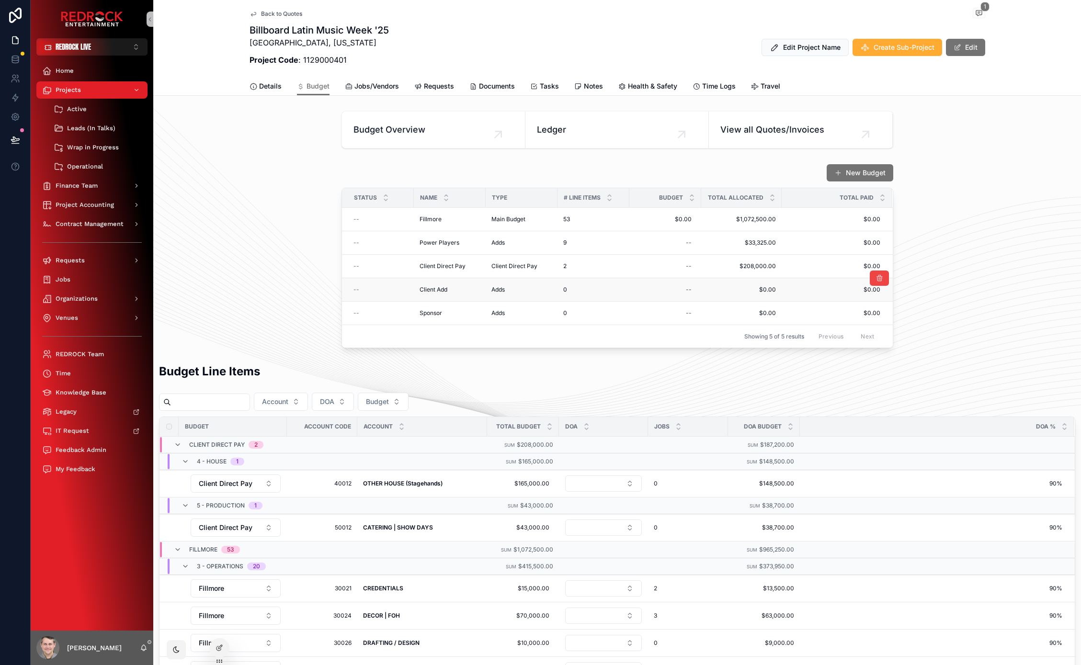
click at [459, 288] on div "Client Add Client Add" at bounding box center [450, 290] width 60 height 8
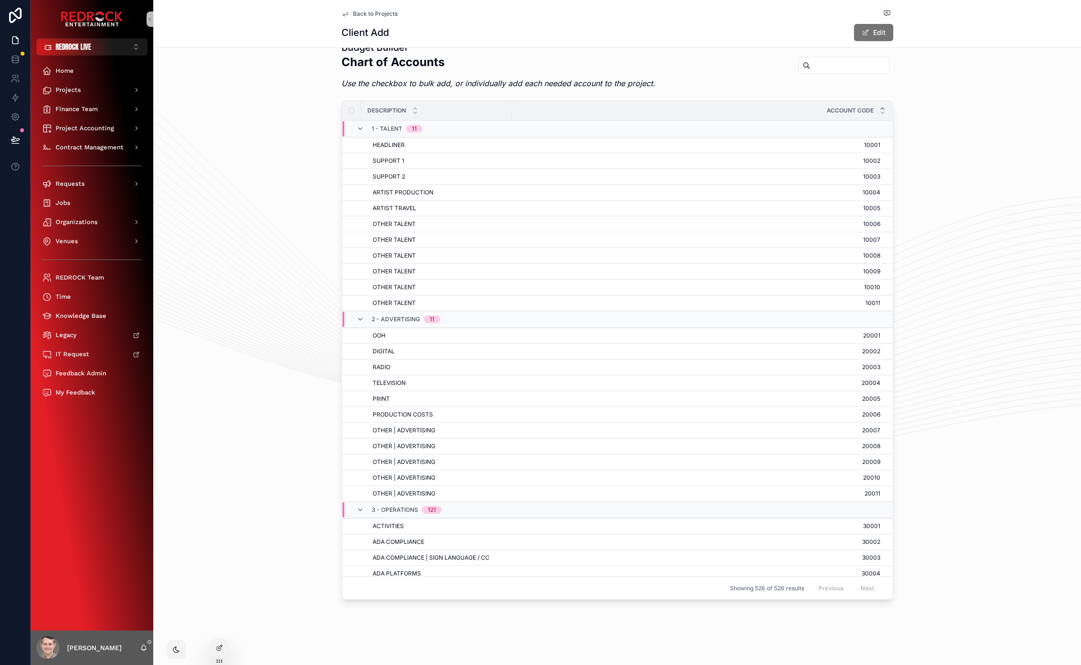
scroll to position [121, 0]
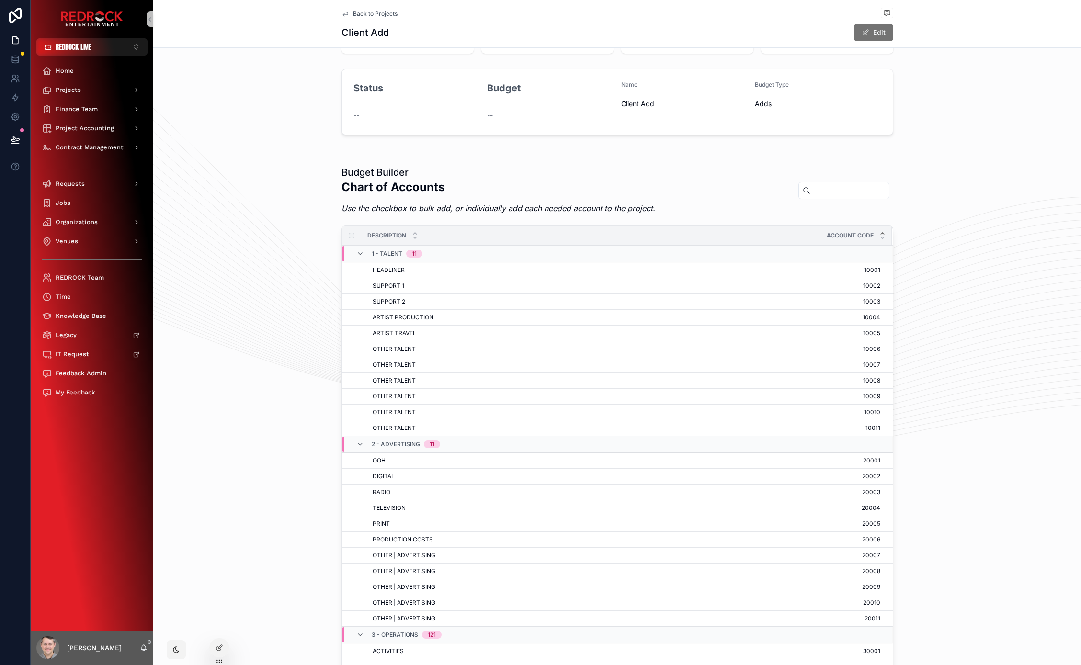
click at [816, 190] on input "scrollable content" at bounding box center [849, 190] width 79 height 13
type input "*******"
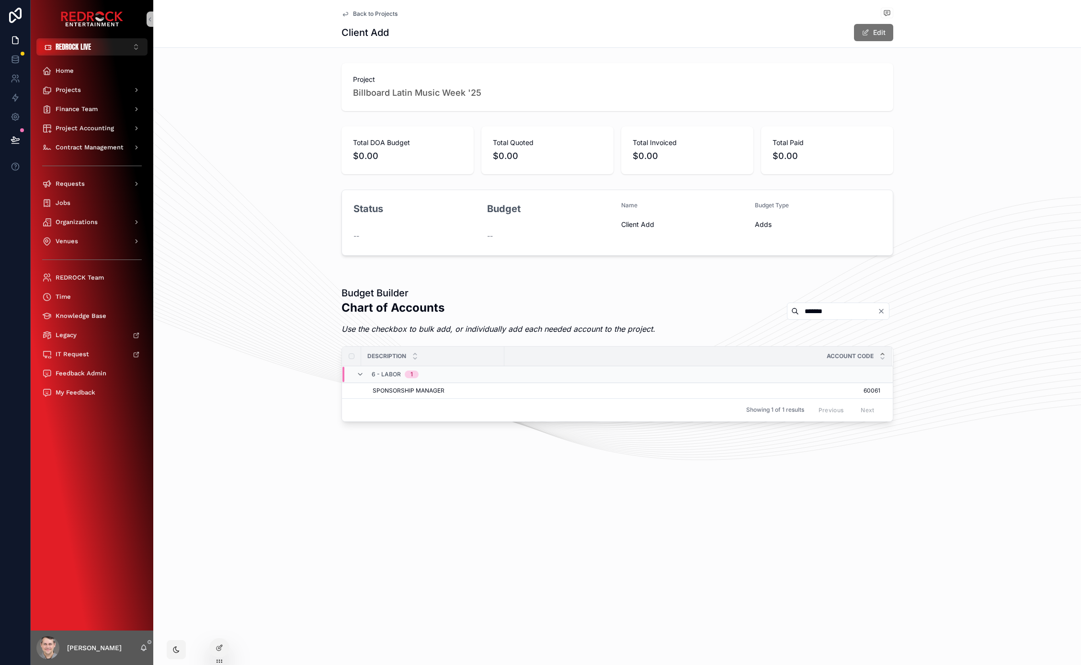
click at [882, 310] on icon "Clear" at bounding box center [881, 311] width 4 height 4
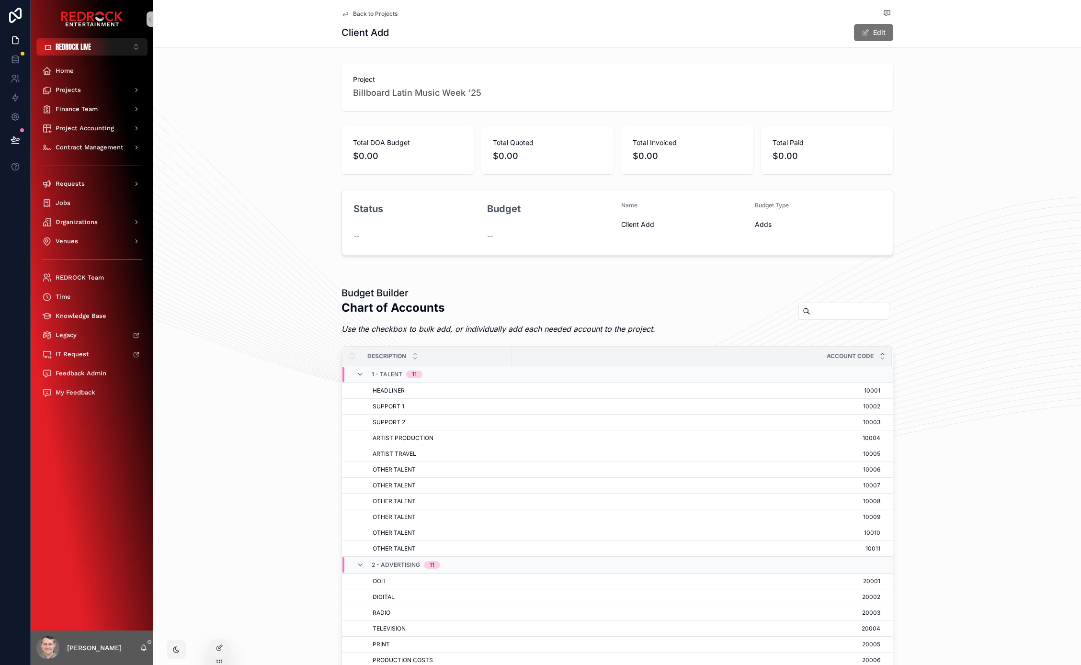
click at [387, 13] on span "Back to Projects" at bounding box center [375, 14] width 45 height 8
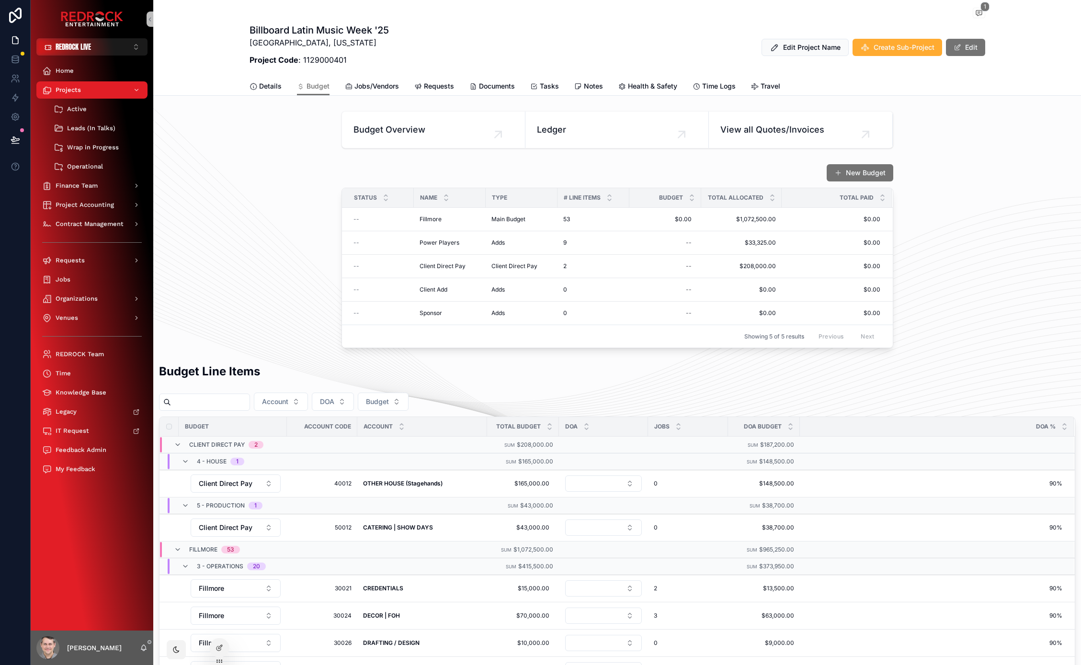
drag, startPoint x: 283, startPoint y: 145, endPoint x: 203, endPoint y: 150, distance: 80.2
click at [261, 80] on link "Details" at bounding box center [266, 87] width 32 height 19
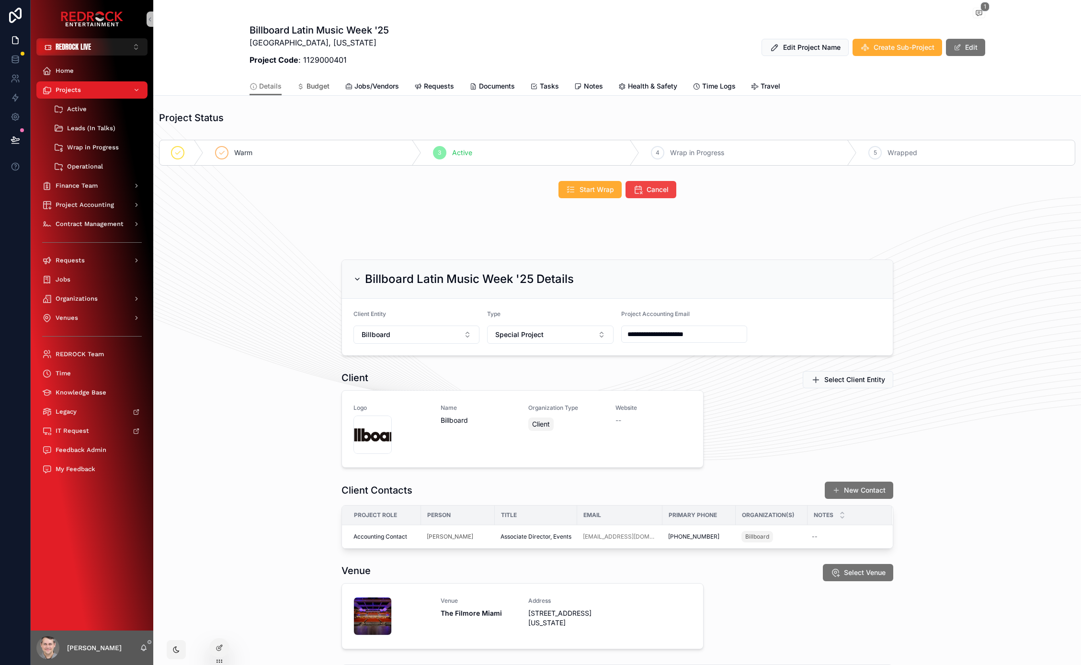
click at [307, 86] on span "Budget" at bounding box center [318, 86] width 23 height 10
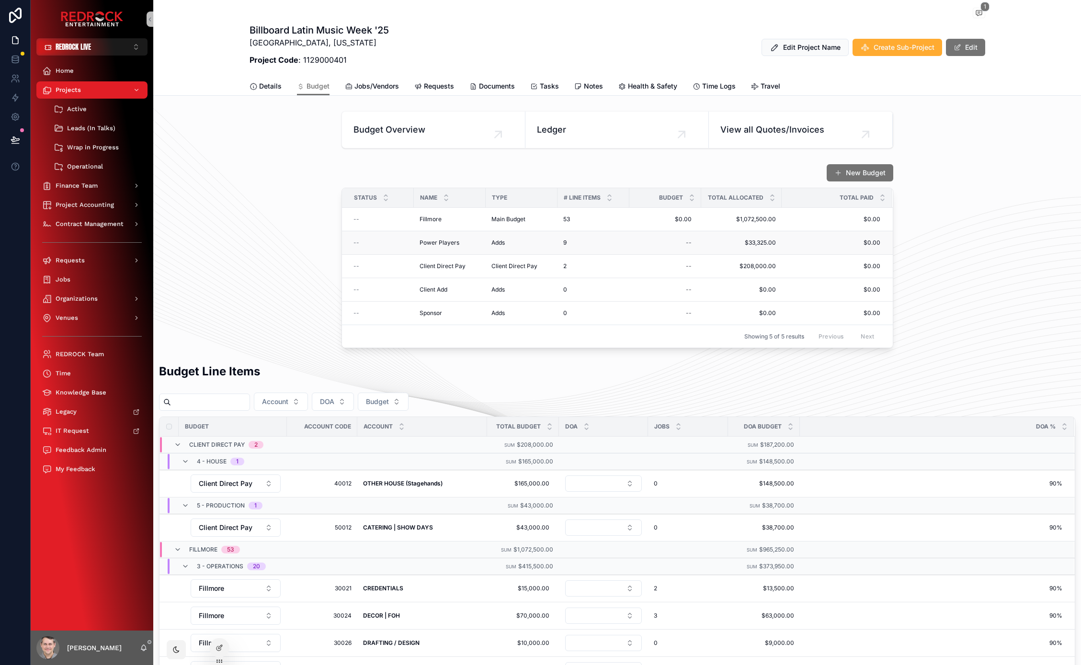
click at [465, 244] on div "Power Players Power Players" at bounding box center [450, 243] width 60 height 8
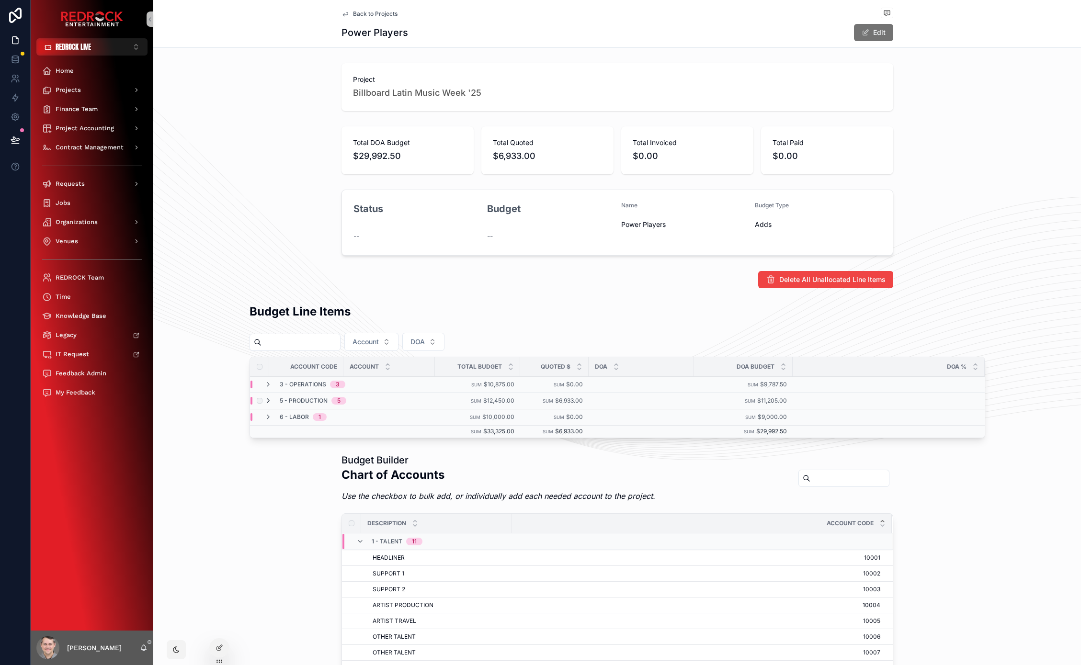
click at [265, 399] on icon "scrollable content" at bounding box center [268, 401] width 8 height 8
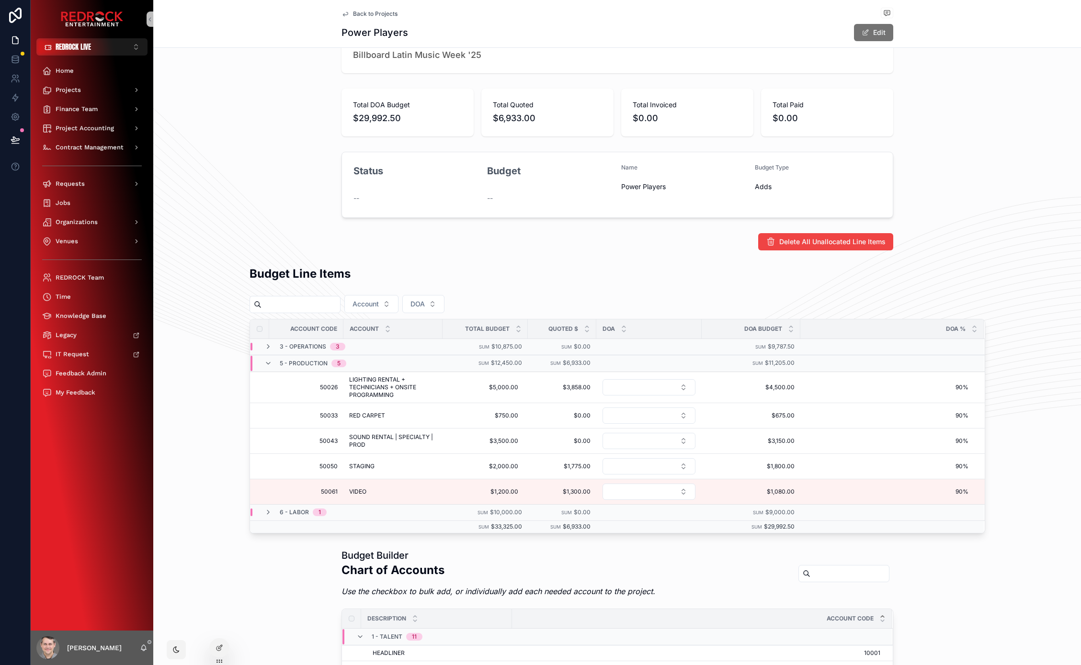
scroll to position [70, 0]
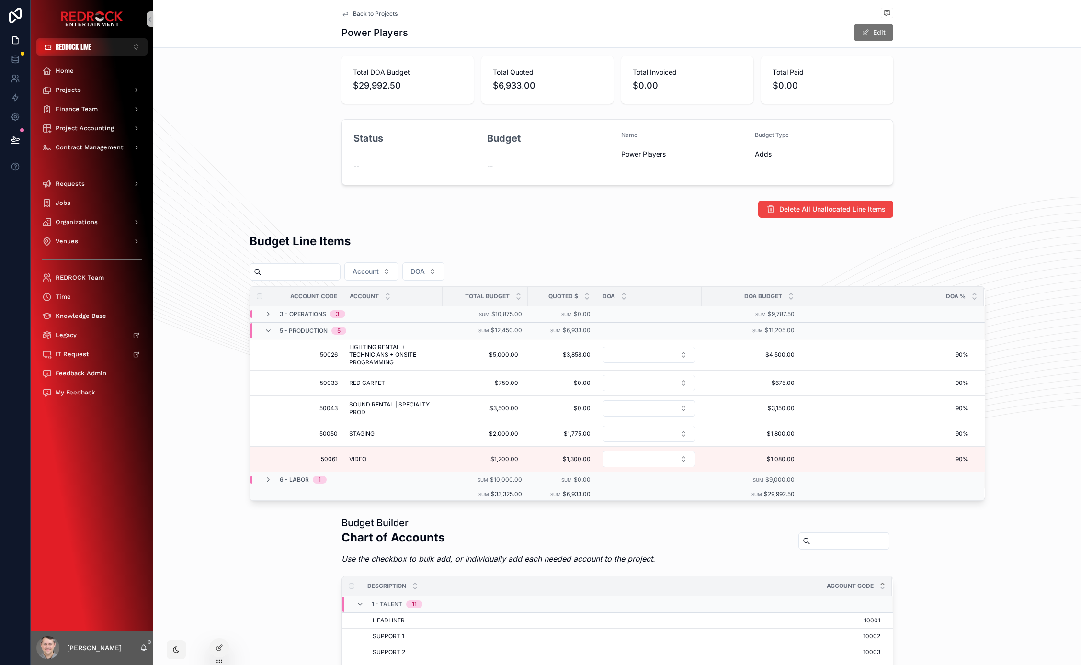
drag, startPoint x: 206, startPoint y: 415, endPoint x: 198, endPoint y: 212, distance: 203.2
click at [190, 203] on div "Delete All Unallocated Line Items" at bounding box center [617, 209] width 928 height 25
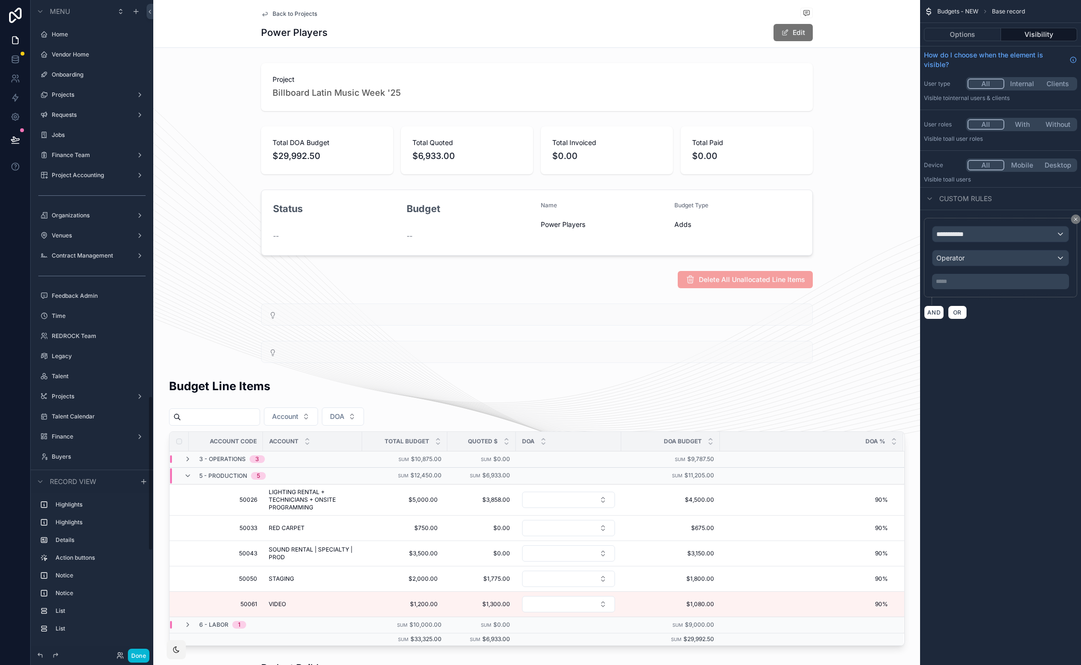
scroll to position [1673, 0]
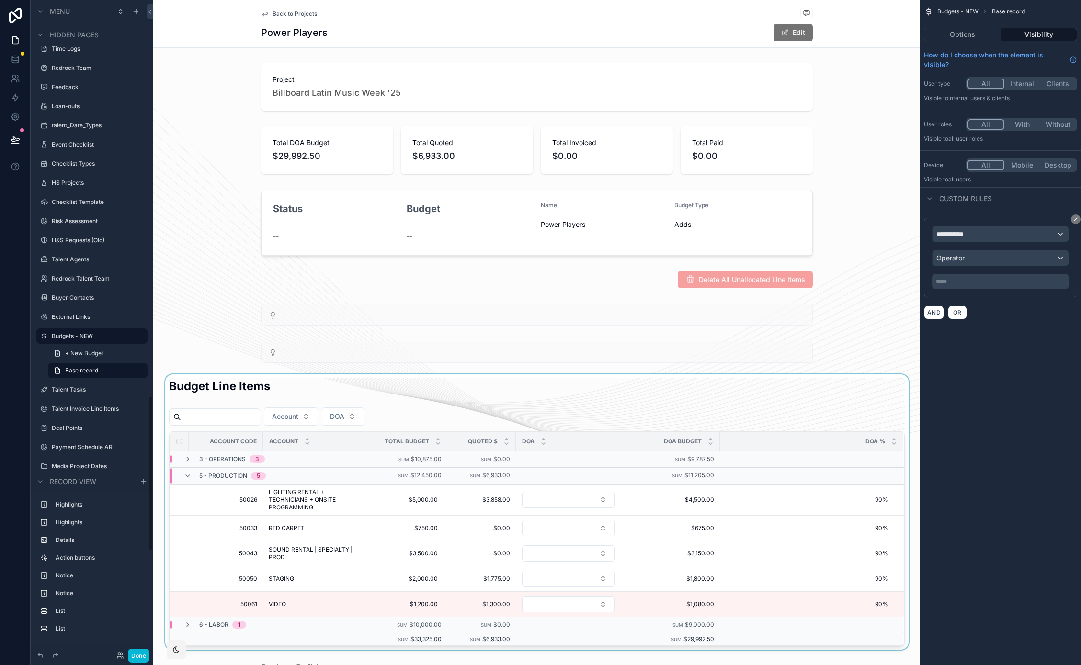
click at [423, 388] on div "scrollable content" at bounding box center [536, 512] width 767 height 275
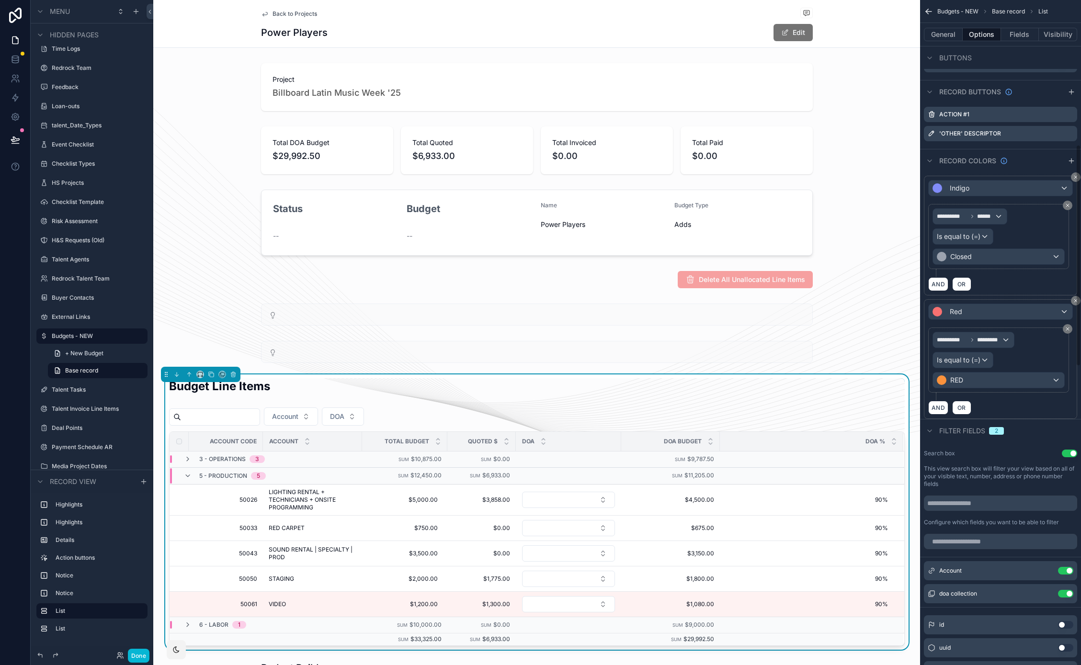
scroll to position [770, 0]
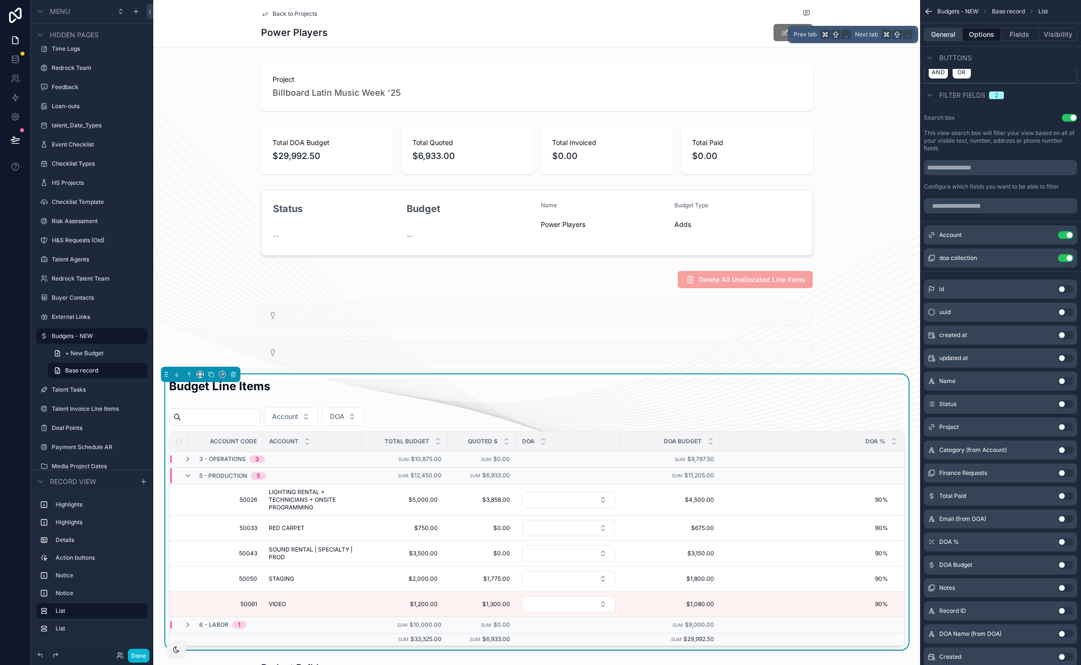
click at [946, 35] on button "General" at bounding box center [943, 34] width 39 height 13
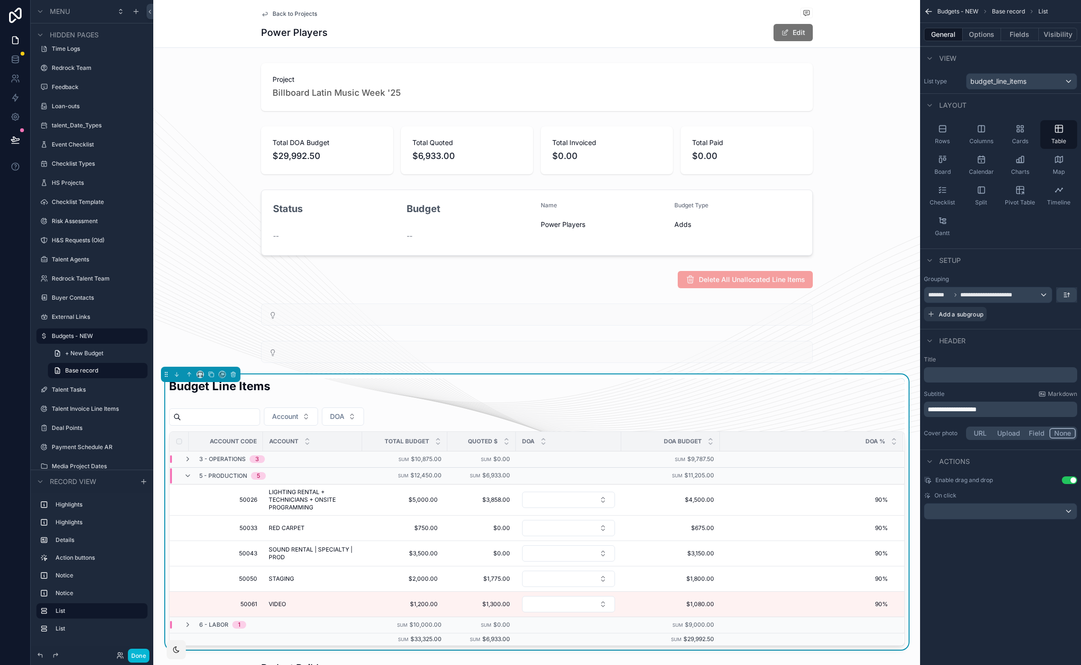
click at [1069, 477] on button "Use setting" at bounding box center [1069, 481] width 15 height 8
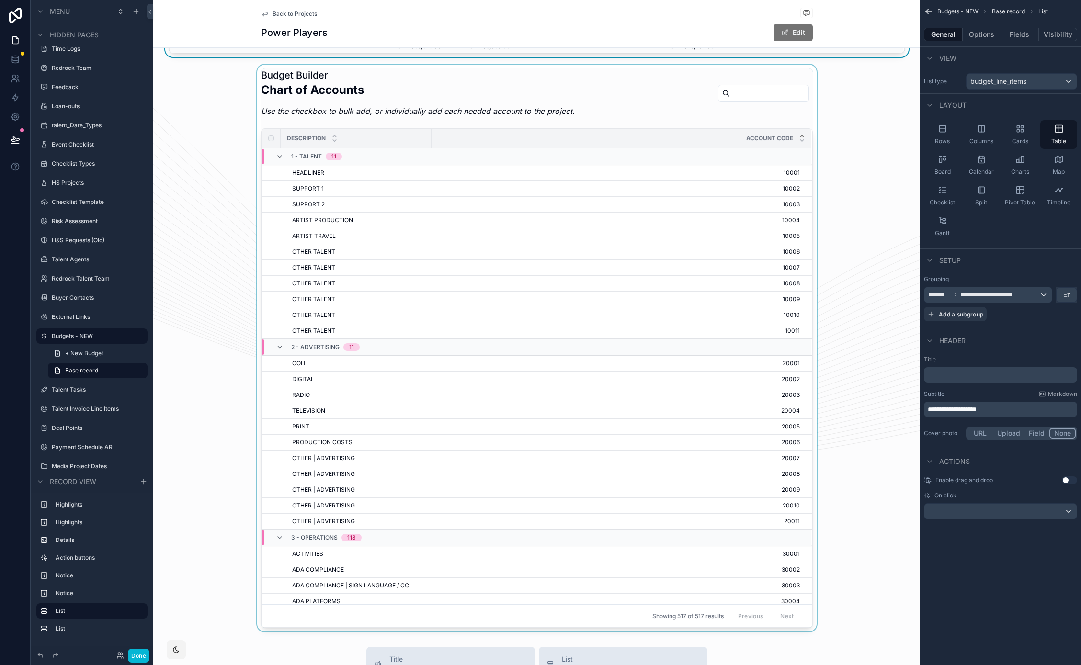
scroll to position [598, 0]
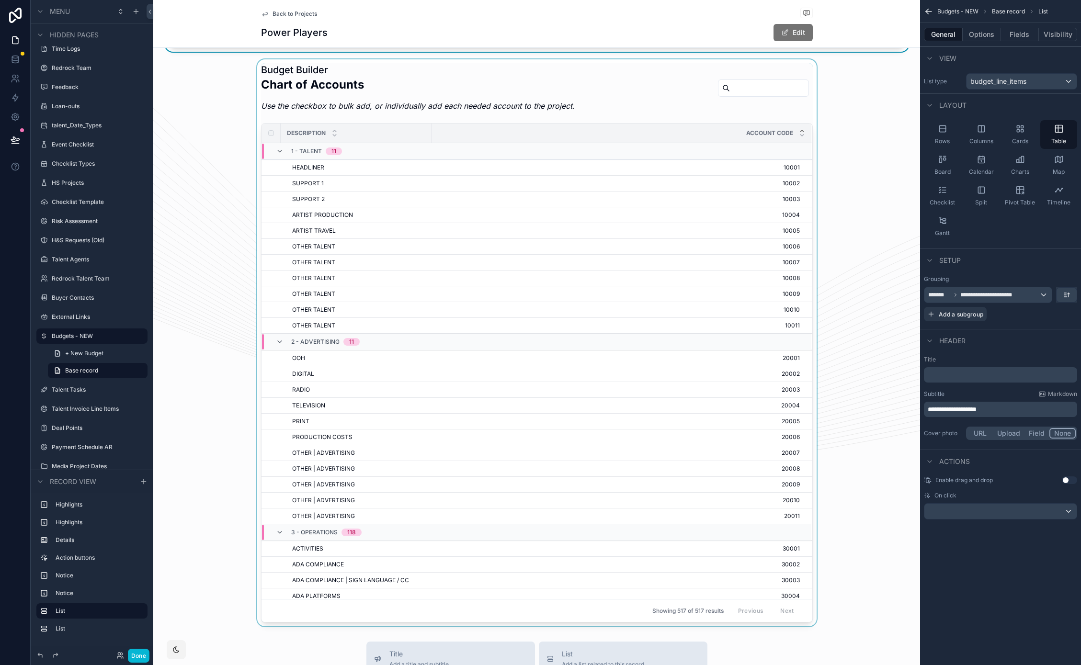
click at [735, 122] on div "scrollable content" at bounding box center [536, 343] width 767 height 568
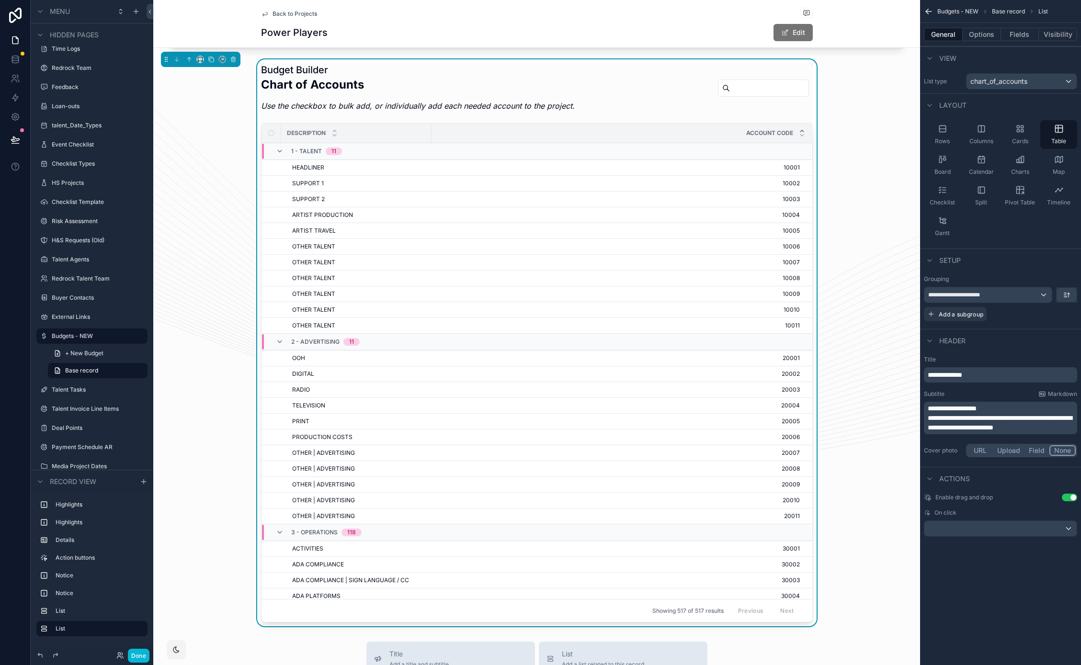
click at [1071, 498] on button "Use setting" at bounding box center [1069, 498] width 15 height 8
click at [145, 655] on button "Done" at bounding box center [139, 656] width 22 height 14
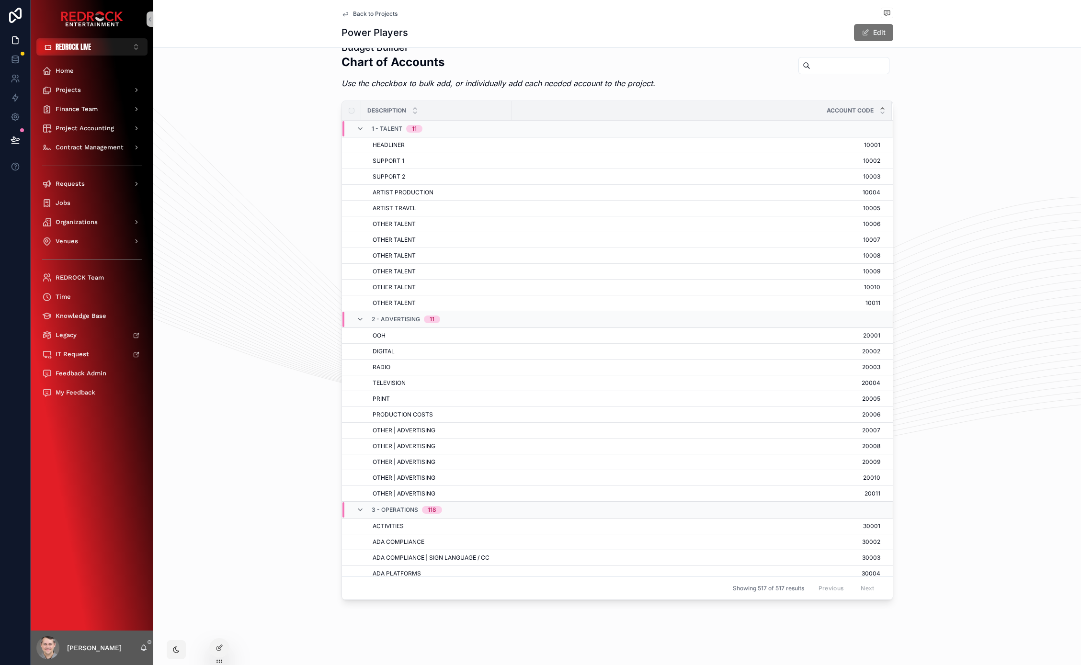
scroll to position [0, 0]
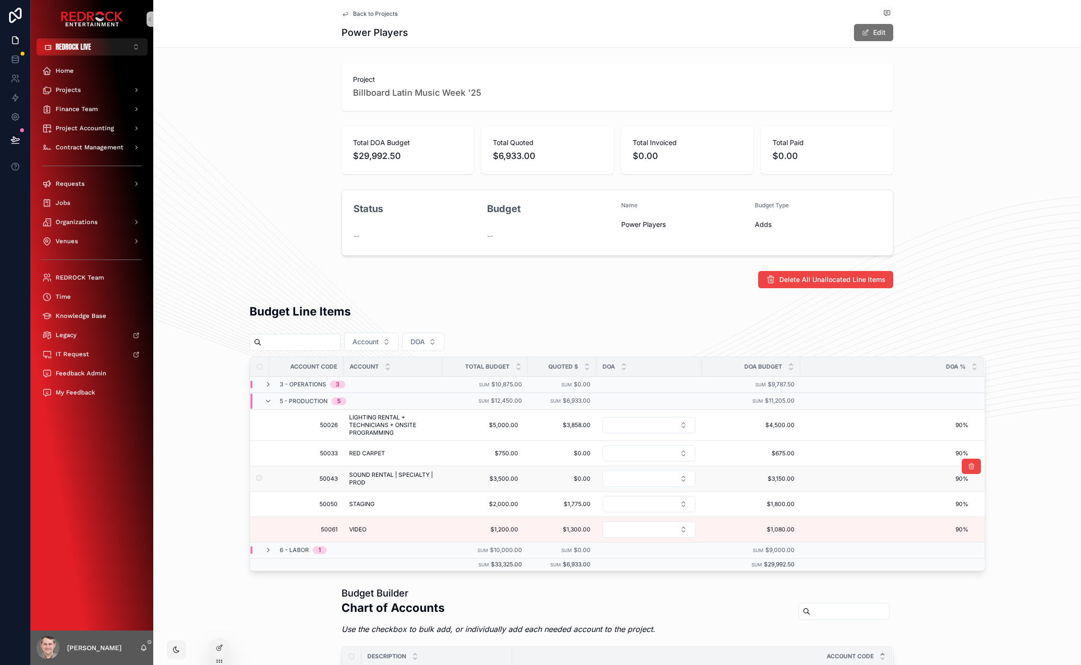
click at [358, 478] on span "SOUND RENTAL | SPECIALTY | PROD" at bounding box center [393, 478] width 88 height 15
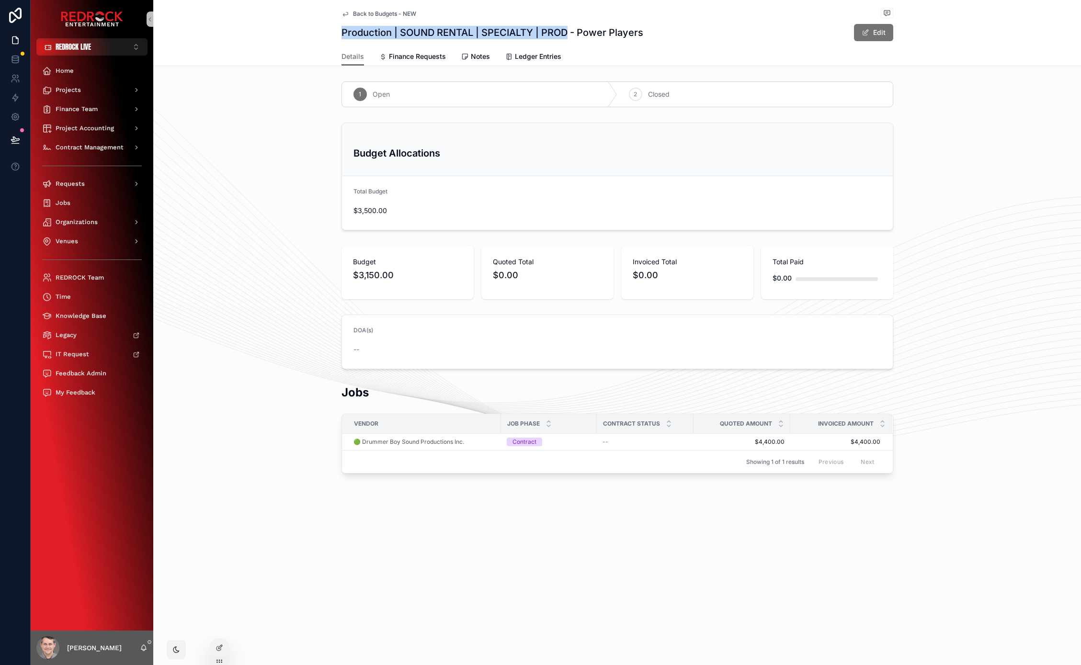
drag, startPoint x: 341, startPoint y: 30, endPoint x: 569, endPoint y: 37, distance: 227.1
click at [569, 37] on h1 "Production | SOUND RENTAL | SPECIALTY | PROD - Power Players" at bounding box center [492, 32] width 302 height 13
copy h1 "Production | SOUND RENTAL | SPECIALTY | PROD"
click at [376, 13] on span "Back to Budgets - NEW" at bounding box center [384, 14] width 63 height 8
click at [355, 13] on span "Back to Budgets - NEW" at bounding box center [384, 14] width 63 height 8
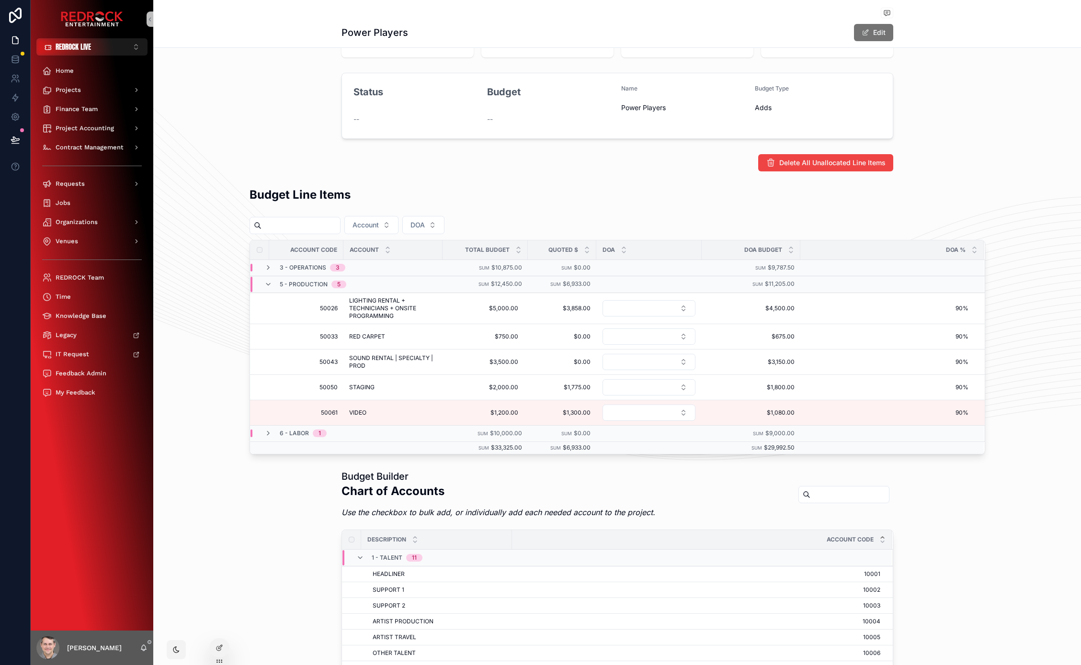
scroll to position [215, 0]
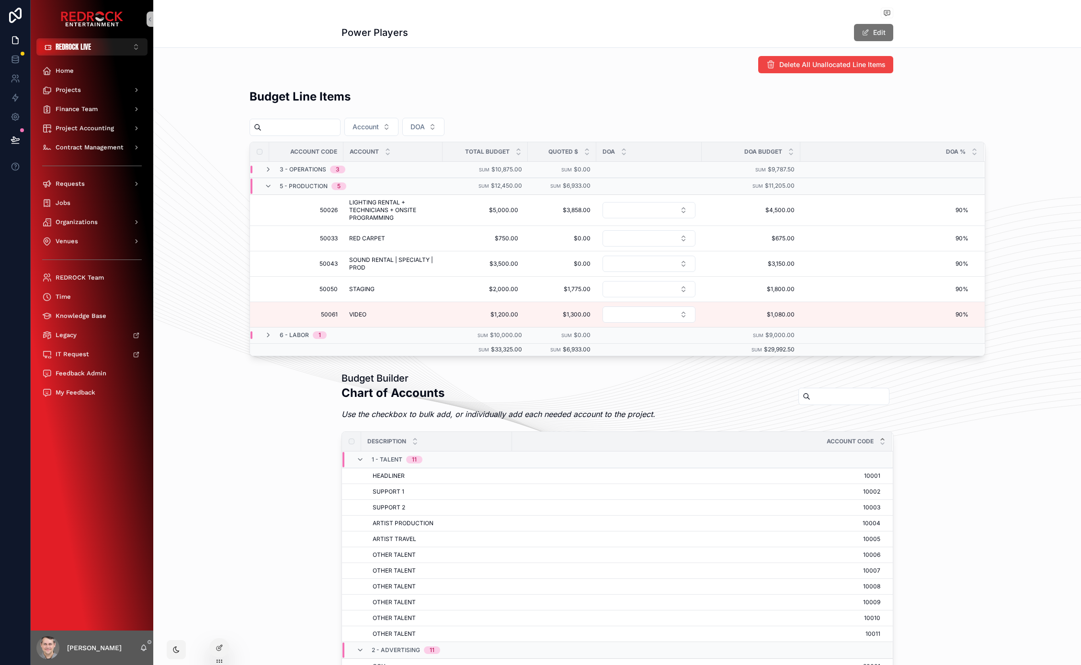
drag, startPoint x: 181, startPoint y: 434, endPoint x: 187, endPoint y: 391, distance: 44.0
click at [88, 134] on div "Project Accounting" at bounding box center [92, 128] width 100 height 15
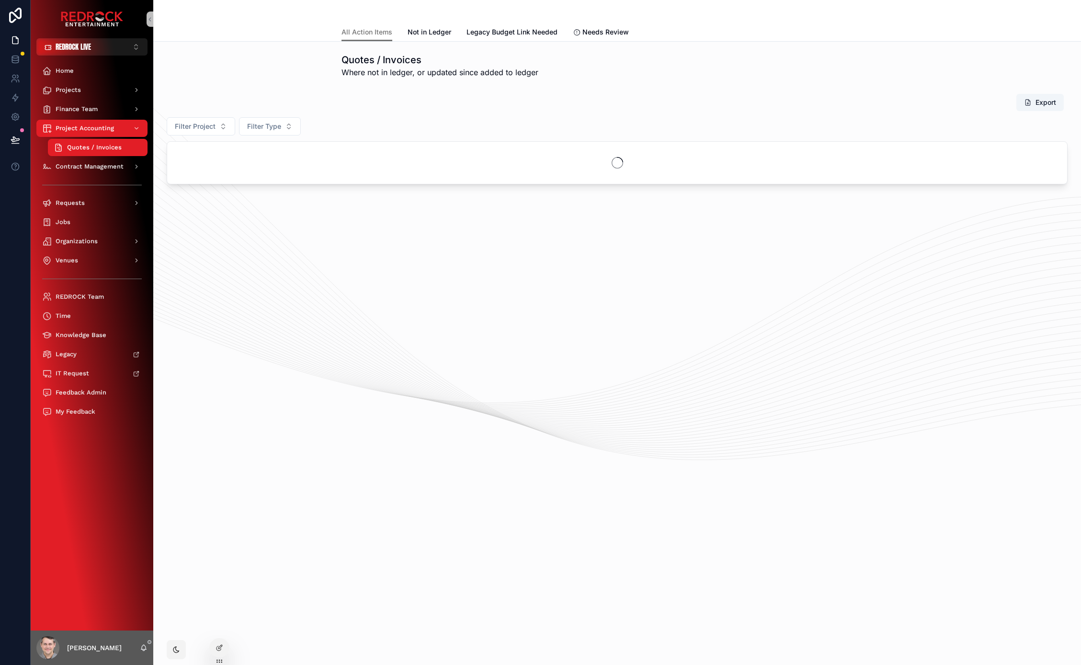
drag, startPoint x: 557, startPoint y: 101, endPoint x: 352, endPoint y: 111, distance: 205.7
click at [453, 102] on div "Export" at bounding box center [617, 102] width 901 height 18
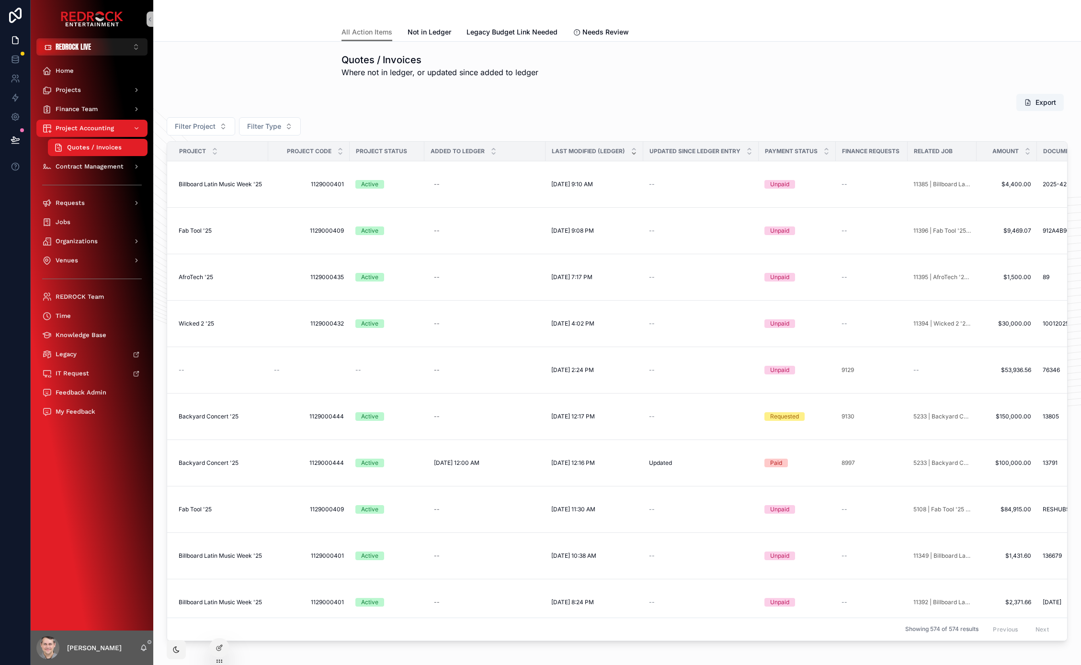
drag, startPoint x: 773, startPoint y: 120, endPoint x: 640, endPoint y: 111, distance: 132.5
click at [640, 111] on div "Export Filter Project Filter Type Project Project Code Project Status Added to …" at bounding box center [617, 367] width 901 height 548
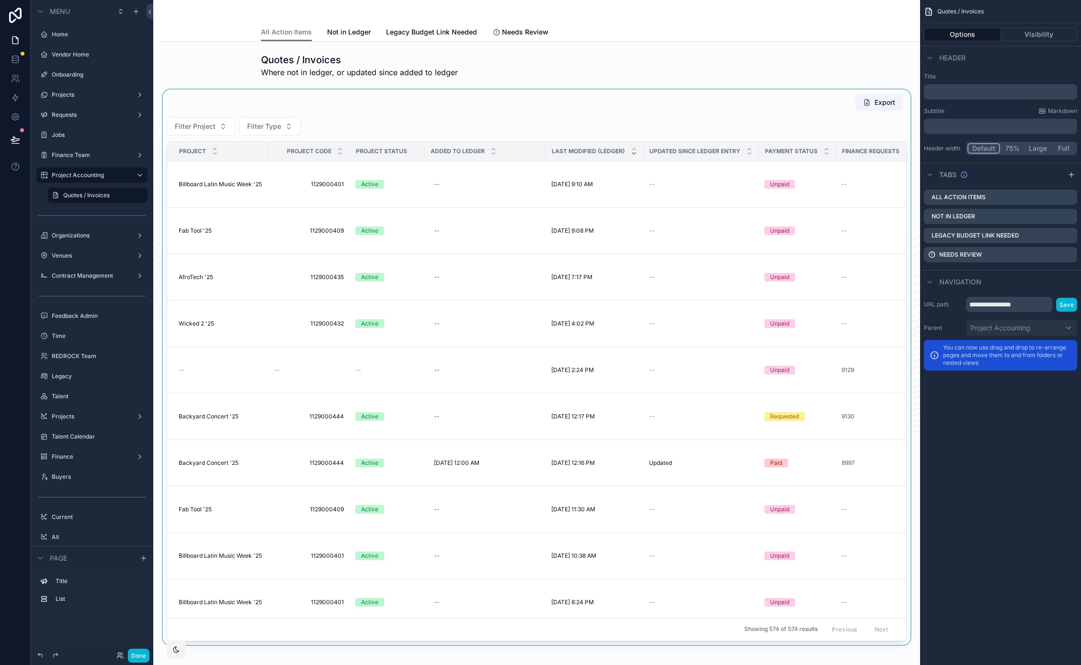
click at [585, 105] on div "scrollable content" at bounding box center [536, 368] width 751 height 556
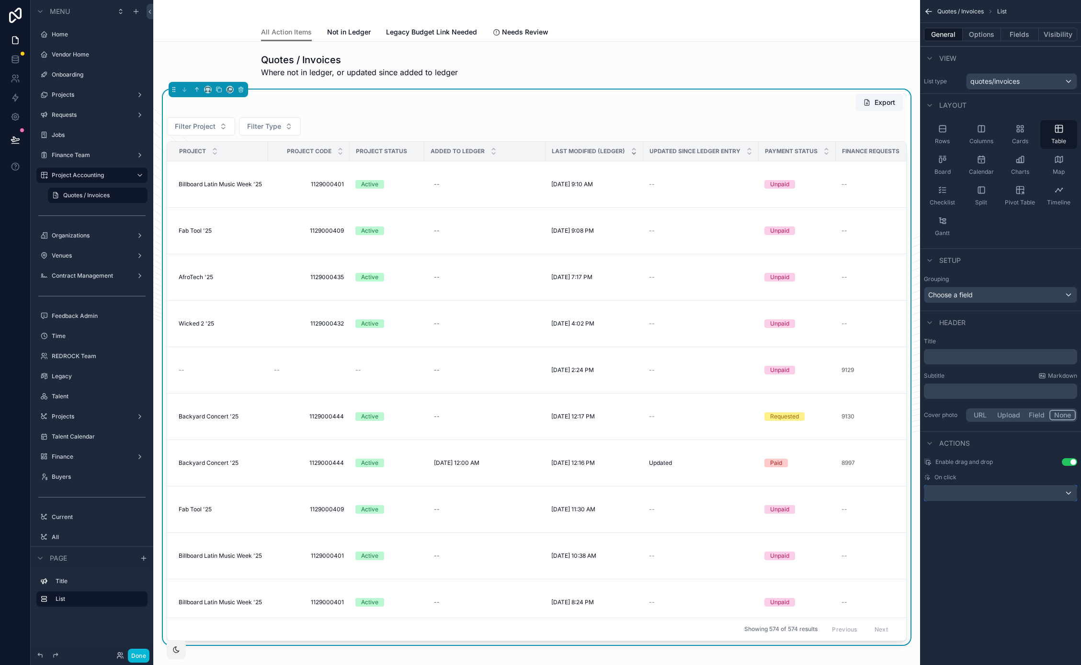
click at [982, 497] on div "scrollable content" at bounding box center [1000, 493] width 152 height 15
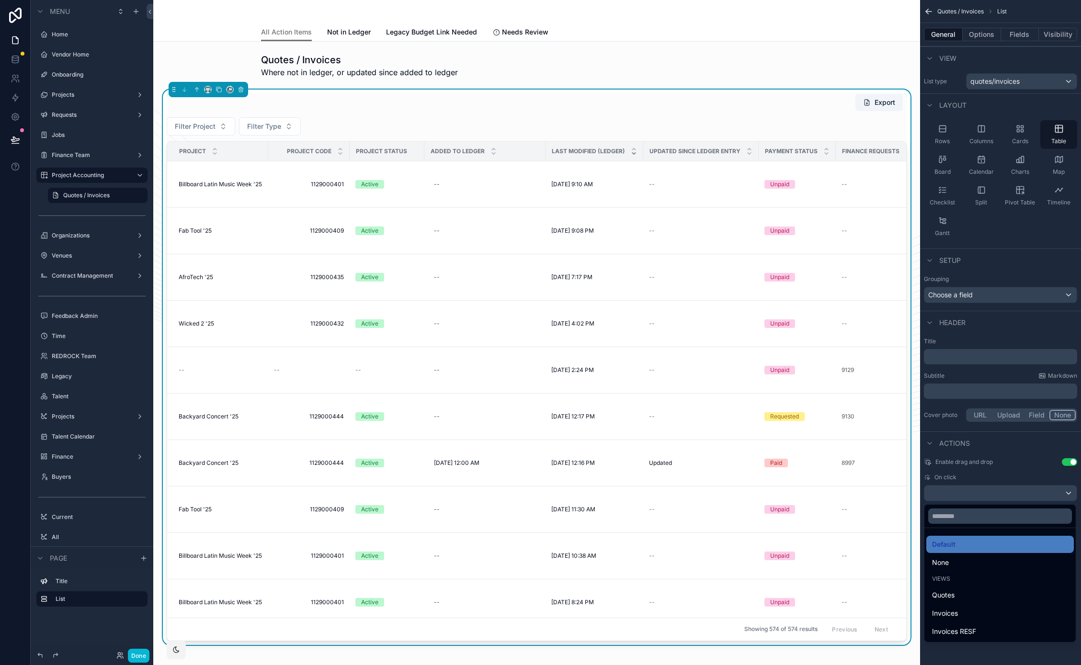
click at [1017, 448] on div "scrollable content" at bounding box center [540, 332] width 1081 height 665
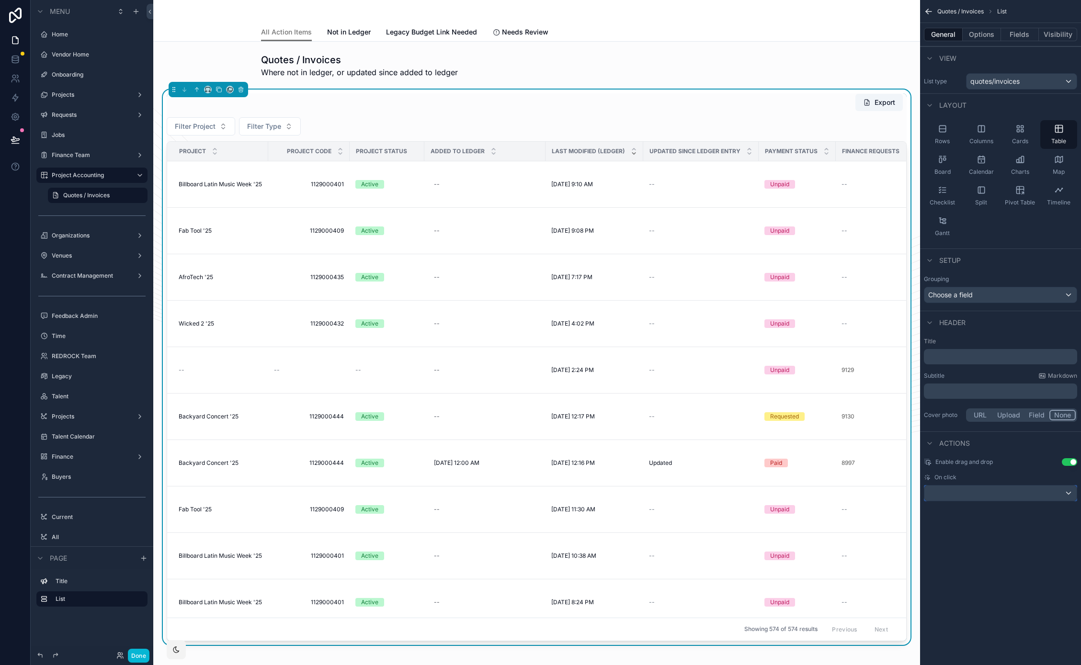
click at [1027, 493] on div "scrollable content" at bounding box center [1000, 493] width 152 height 15
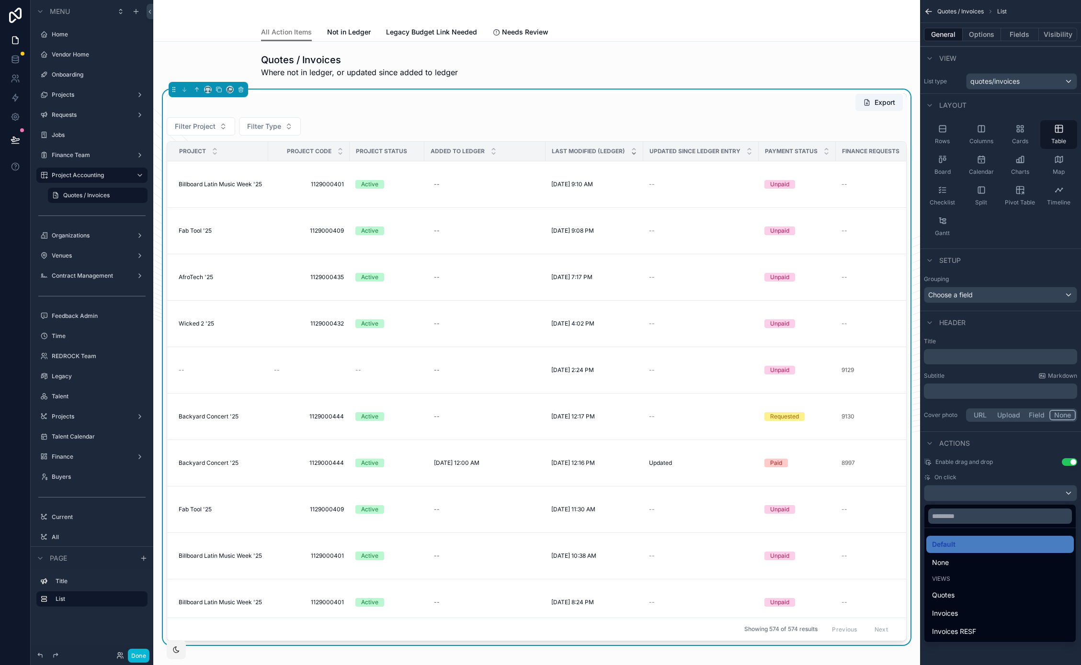
click at [1027, 493] on div "scrollable content" at bounding box center [540, 332] width 1081 height 665
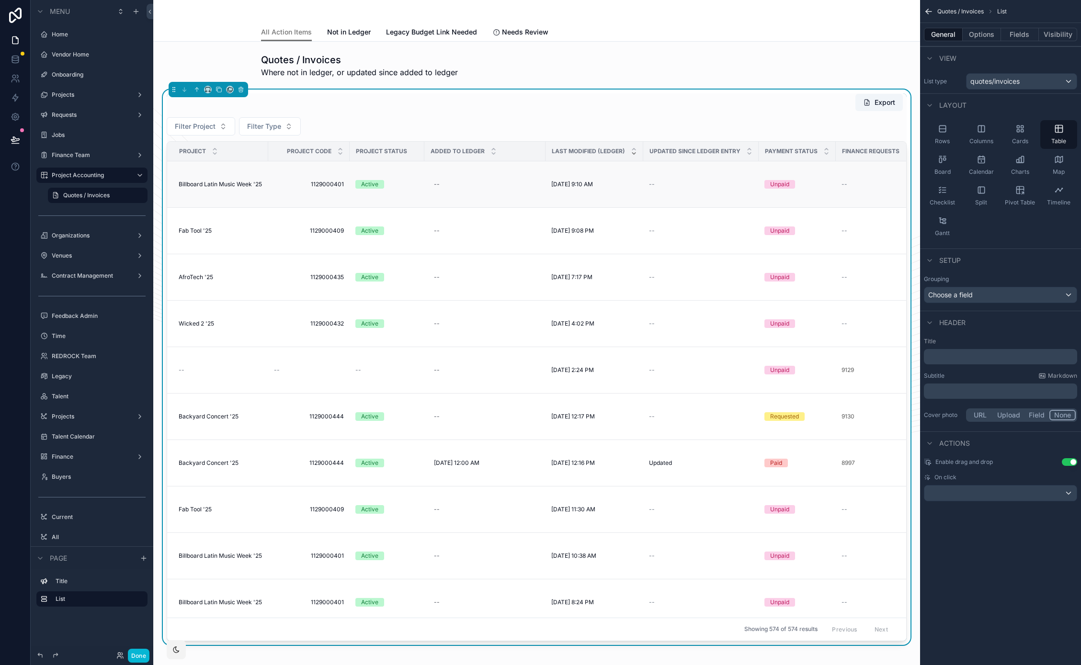
click at [283, 193] on td "1129000401 1129000401" at bounding box center [308, 184] width 81 height 46
click at [244, 182] on span "Billboard Latin Music Week '25" at bounding box center [220, 185] width 83 height 8
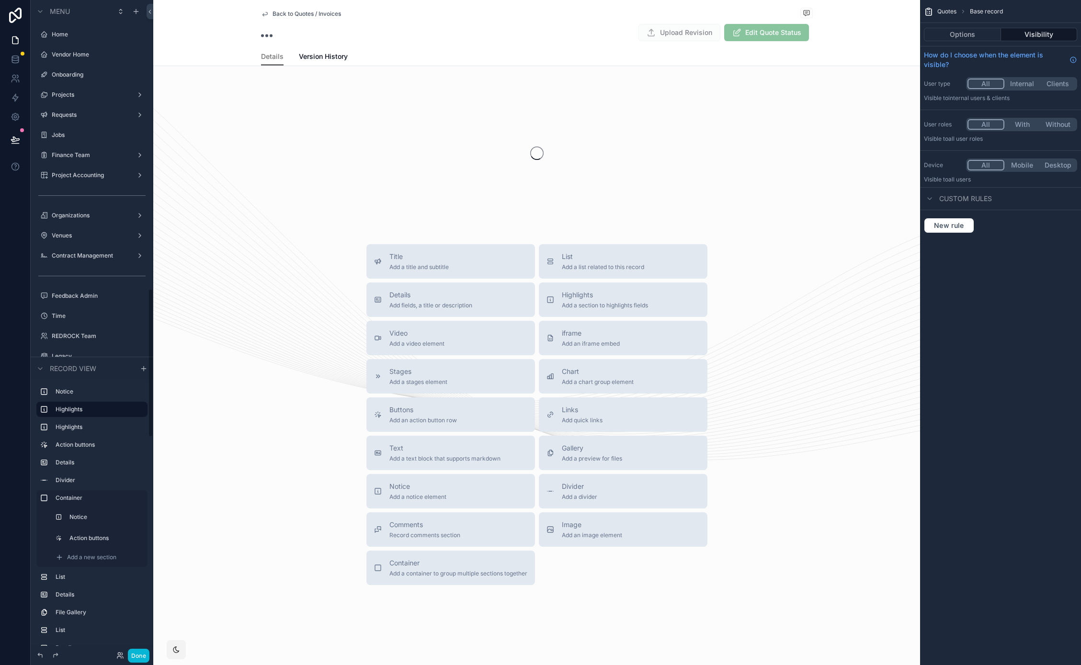
scroll to position [1271, 0]
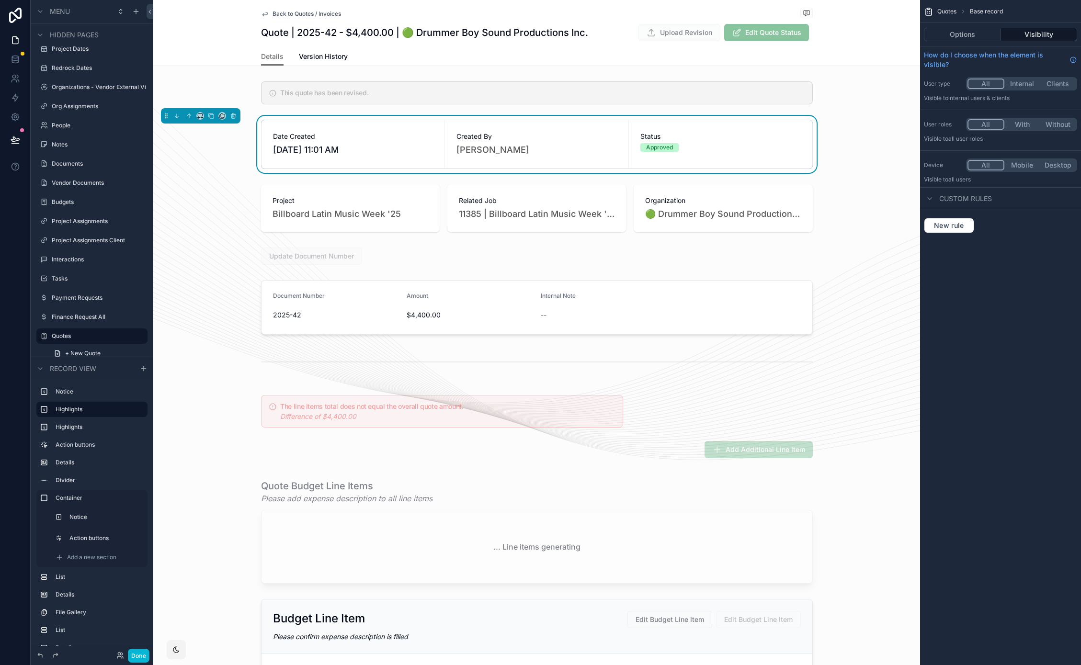
click at [265, 16] on link "Back to Quotes / Invoices" at bounding box center [301, 14] width 80 height 8
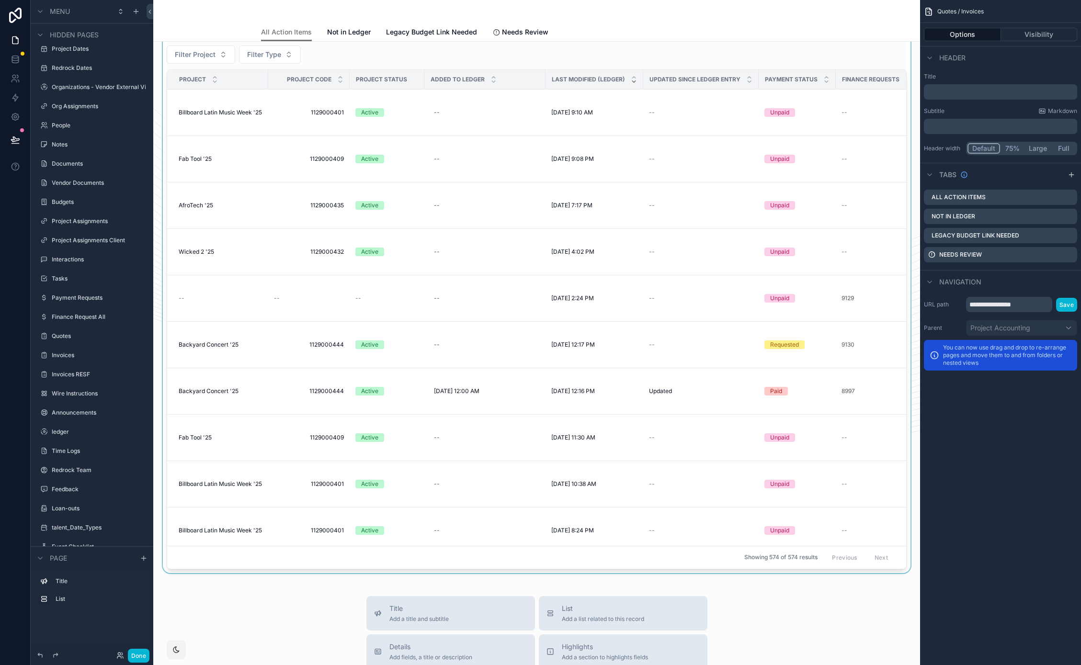
scroll to position [66, 0]
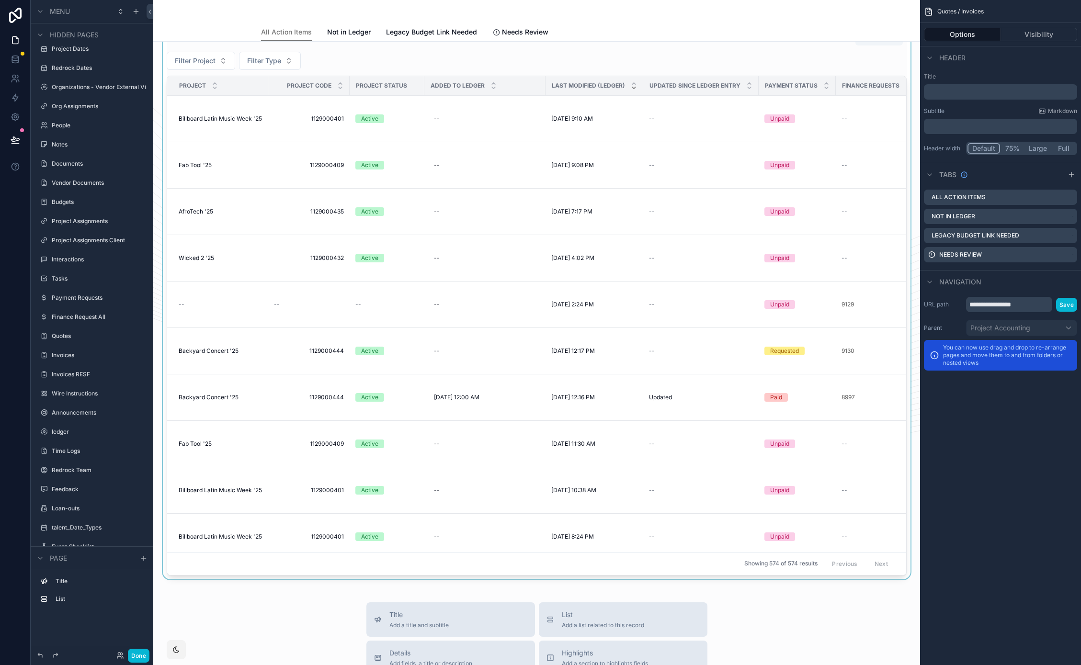
click at [216, 353] on div "scrollable content" at bounding box center [536, 302] width 751 height 556
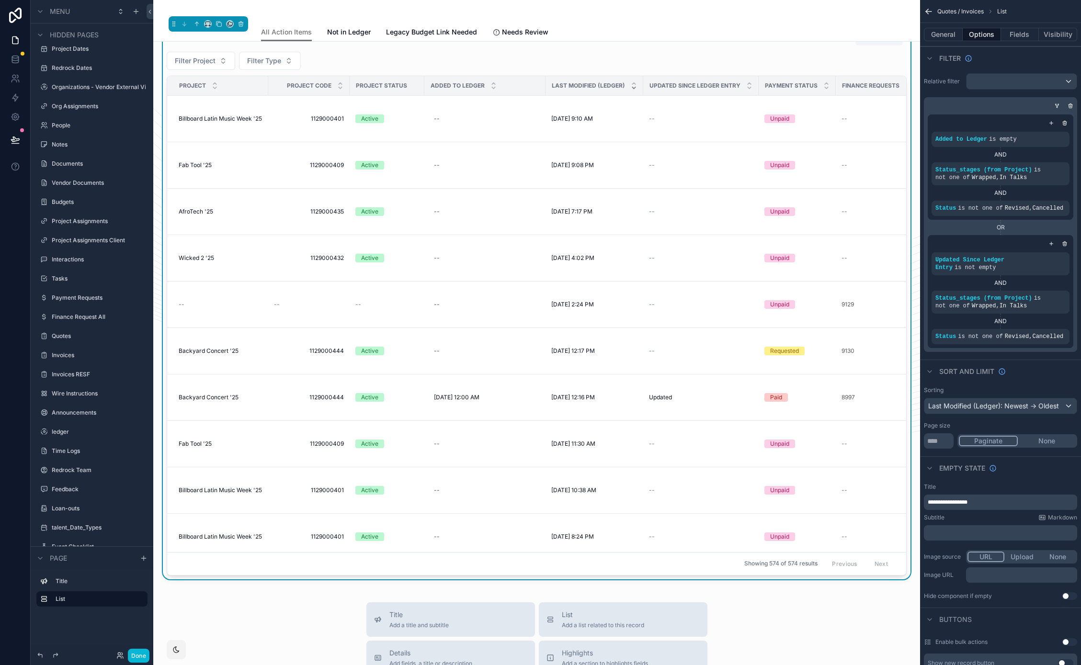
click at [208, 350] on span "Backyard Concert '25" at bounding box center [209, 351] width 60 height 8
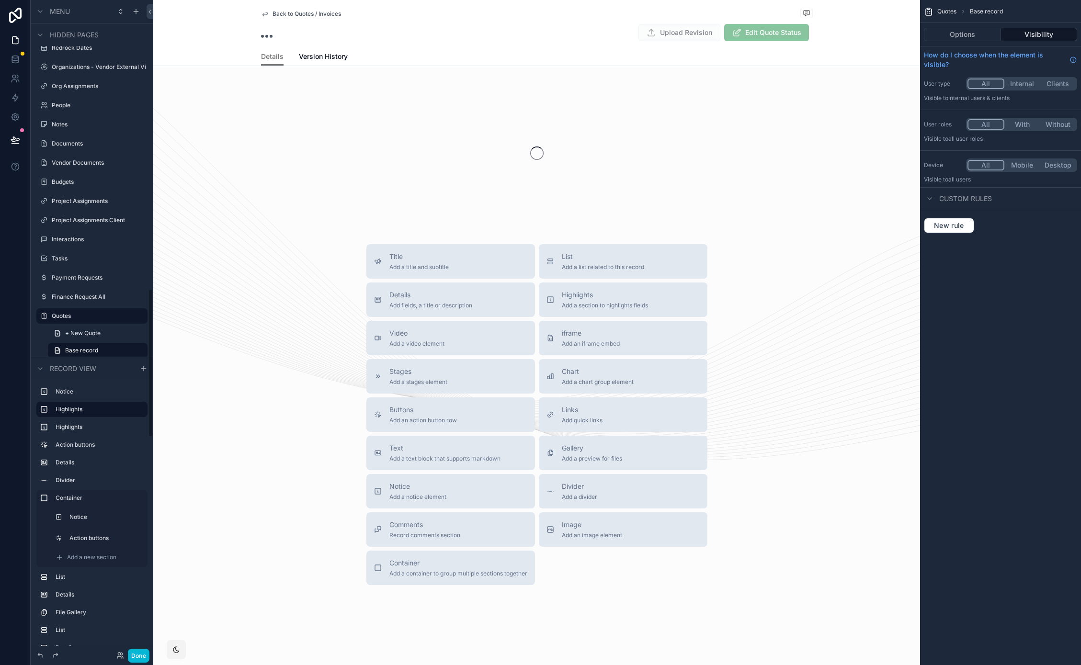
scroll to position [1271, 0]
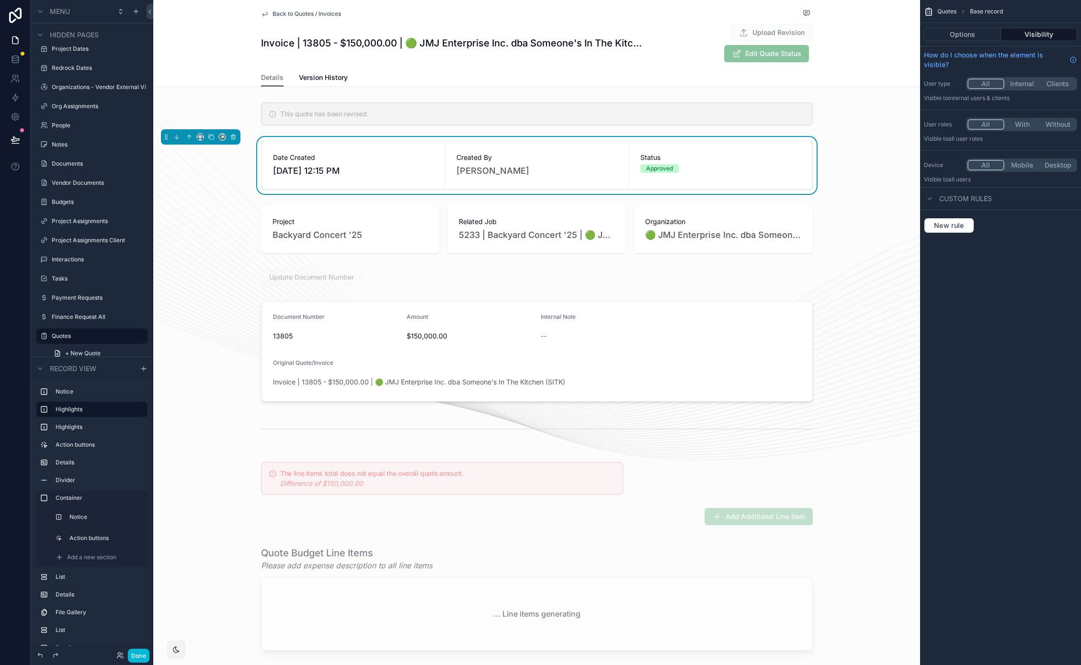
click at [316, 11] on span "Back to Quotes / Invoices" at bounding box center [307, 14] width 68 height 8
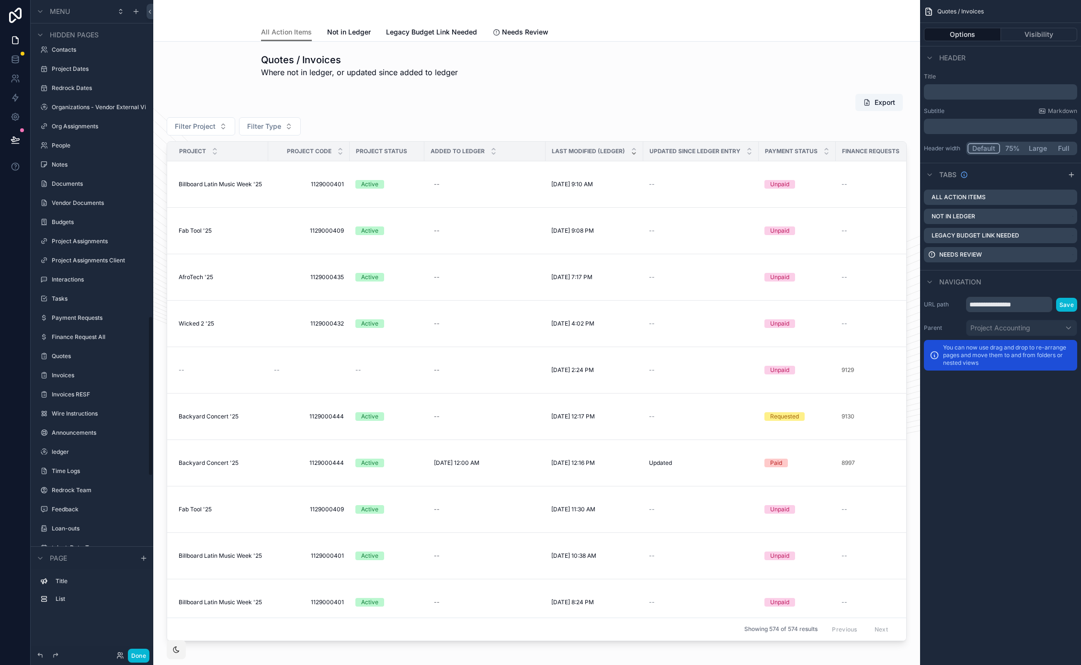
scroll to position [1291, 0]
click at [365, 121] on div "scrollable content" at bounding box center [536, 368] width 751 height 556
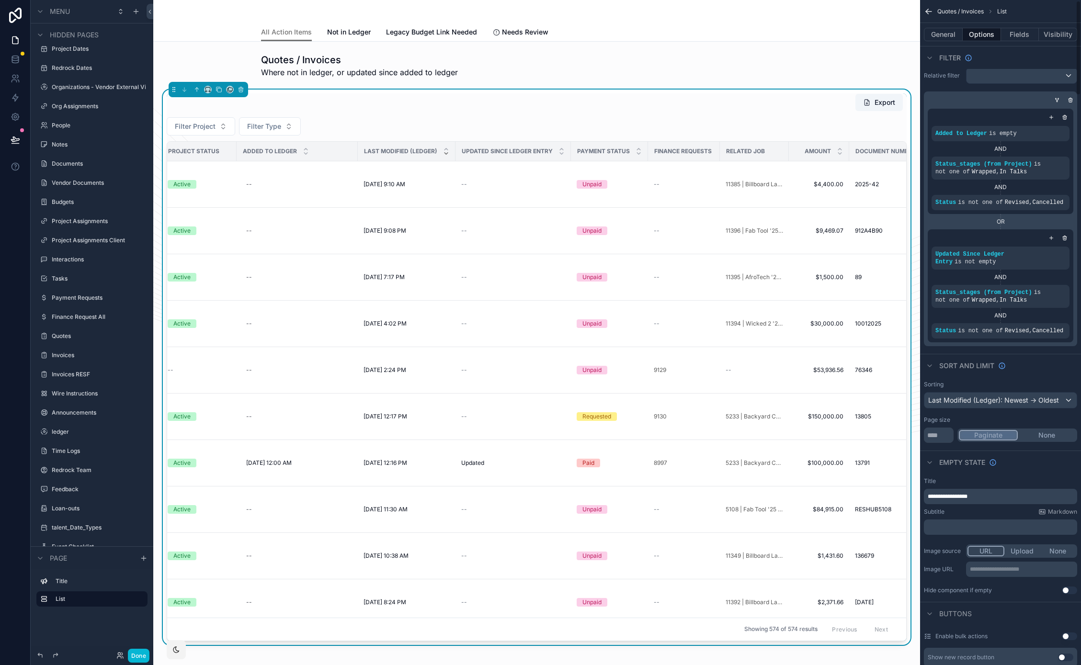
scroll to position [0, 0]
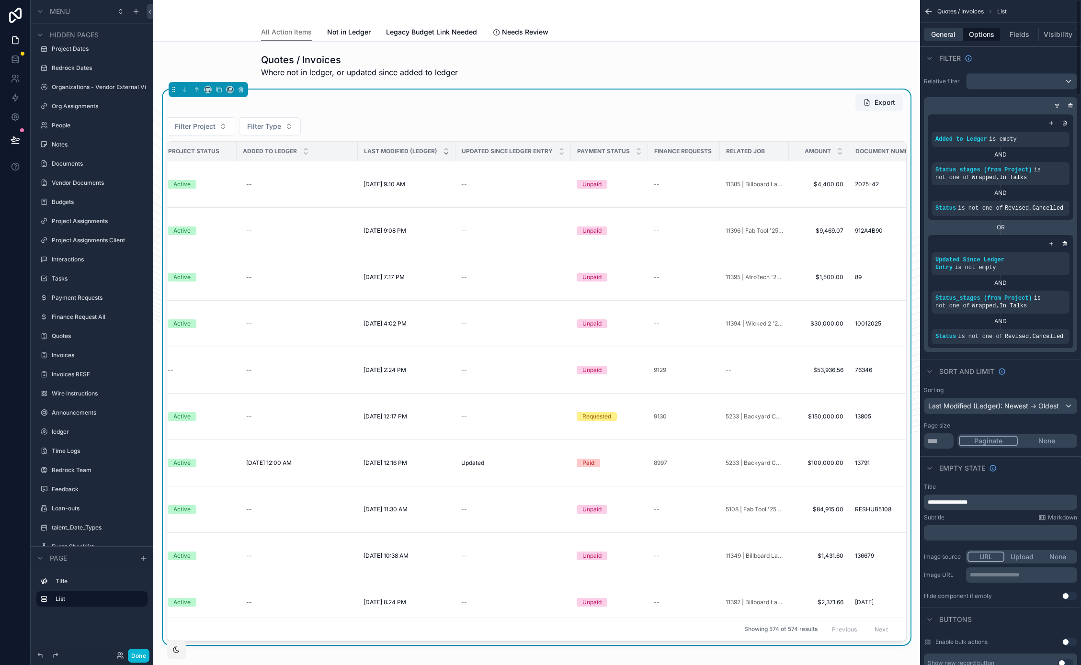
click at [952, 34] on button "General" at bounding box center [943, 34] width 39 height 13
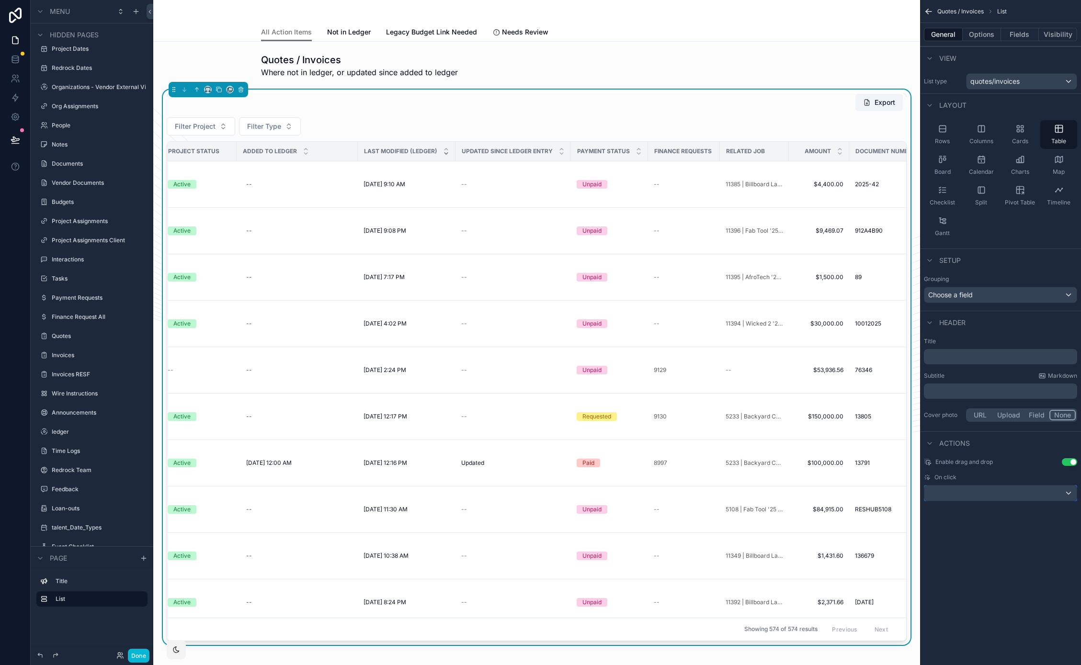
click at [967, 495] on div "scrollable content" at bounding box center [1000, 493] width 152 height 15
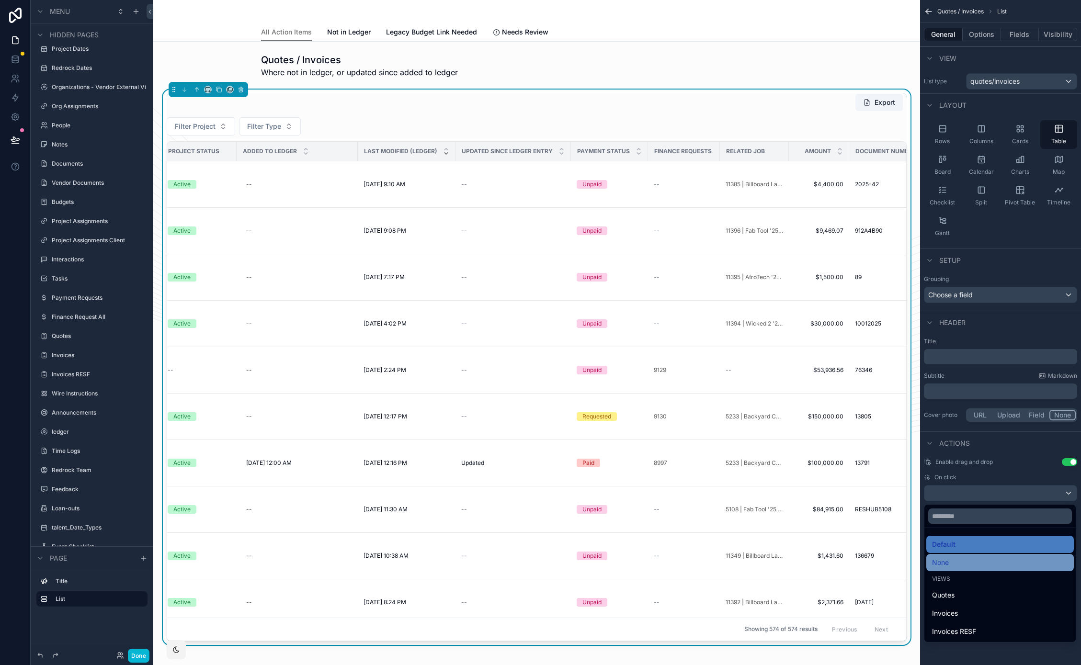
click at [975, 563] on div "None" at bounding box center [1000, 562] width 136 height 11
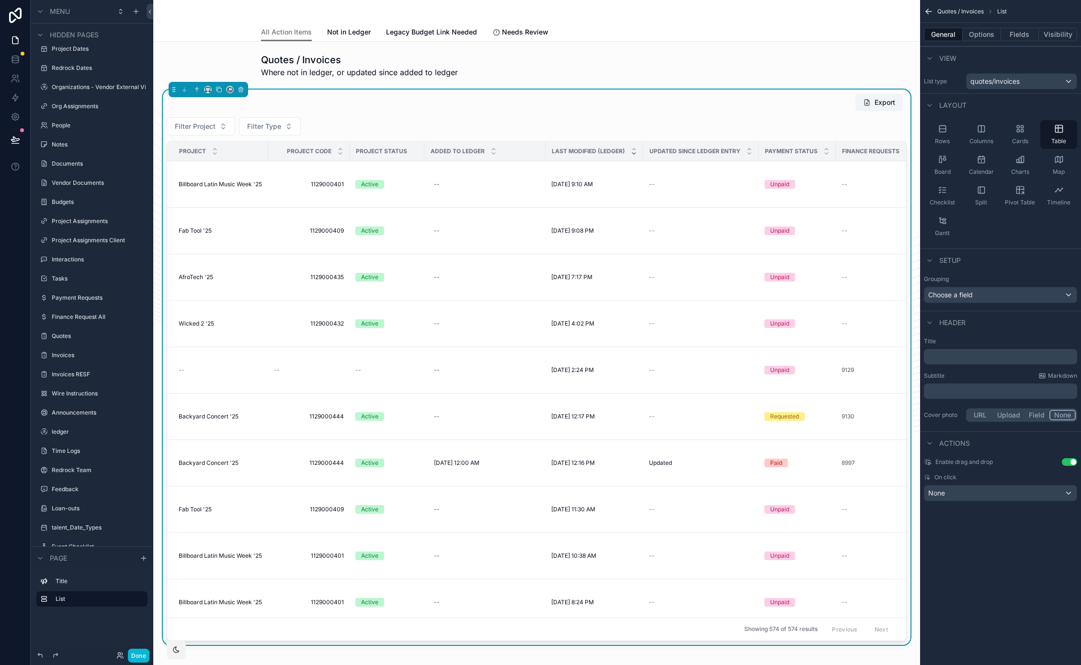
click at [1071, 461] on button "Use setting" at bounding box center [1069, 462] width 15 height 8
click at [981, 34] on button "Options" at bounding box center [982, 34] width 38 height 13
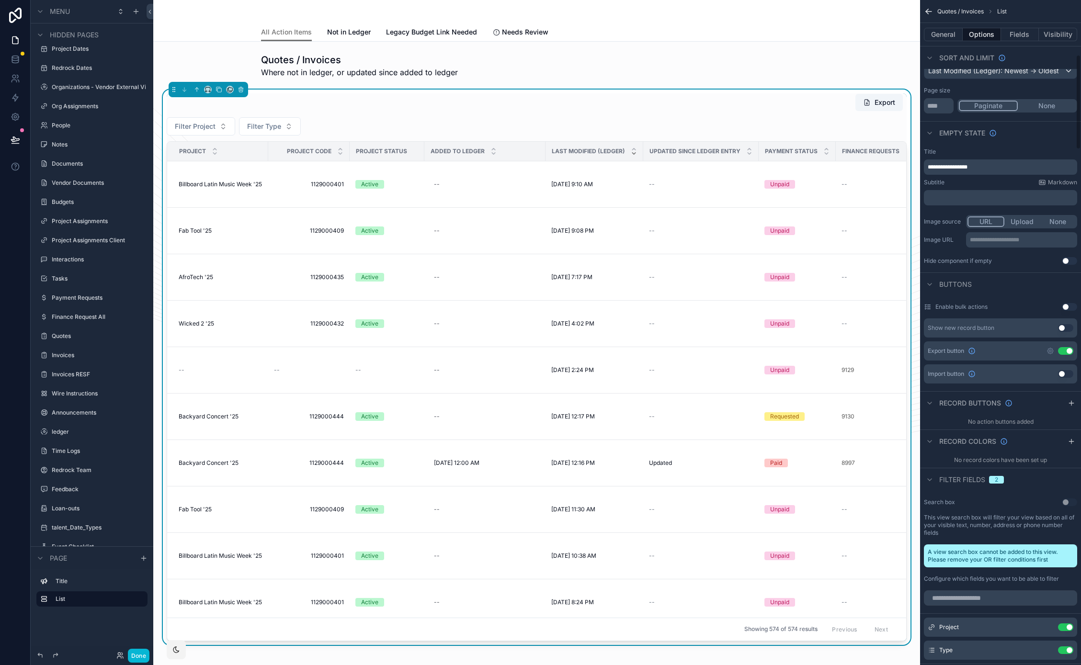
scroll to position [385, 0]
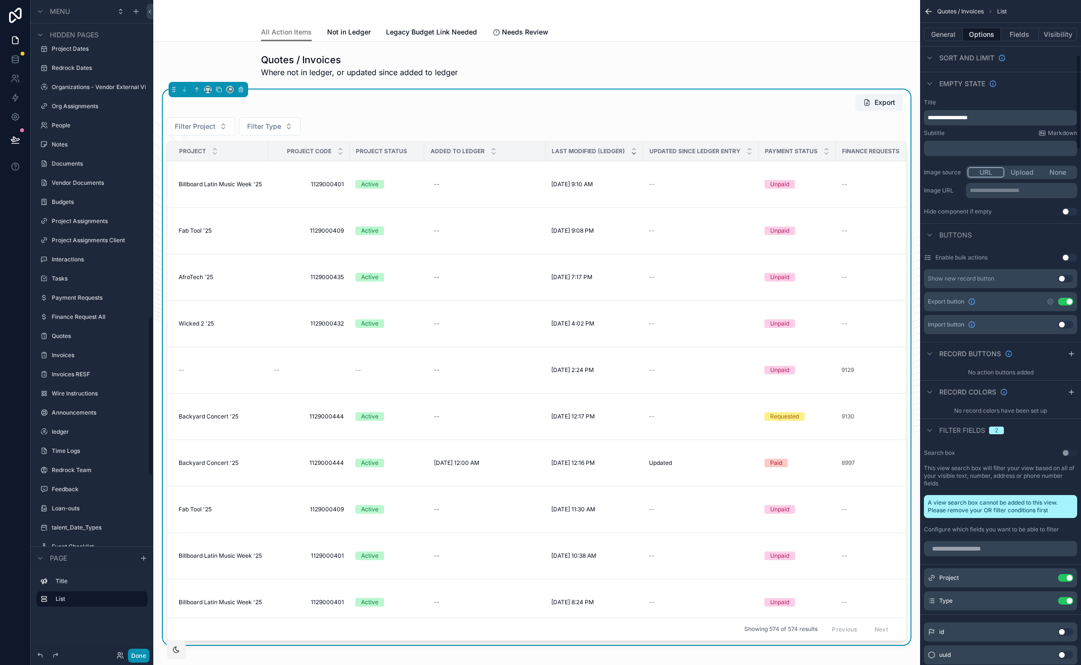
click at [144, 655] on button "Done" at bounding box center [139, 656] width 22 height 14
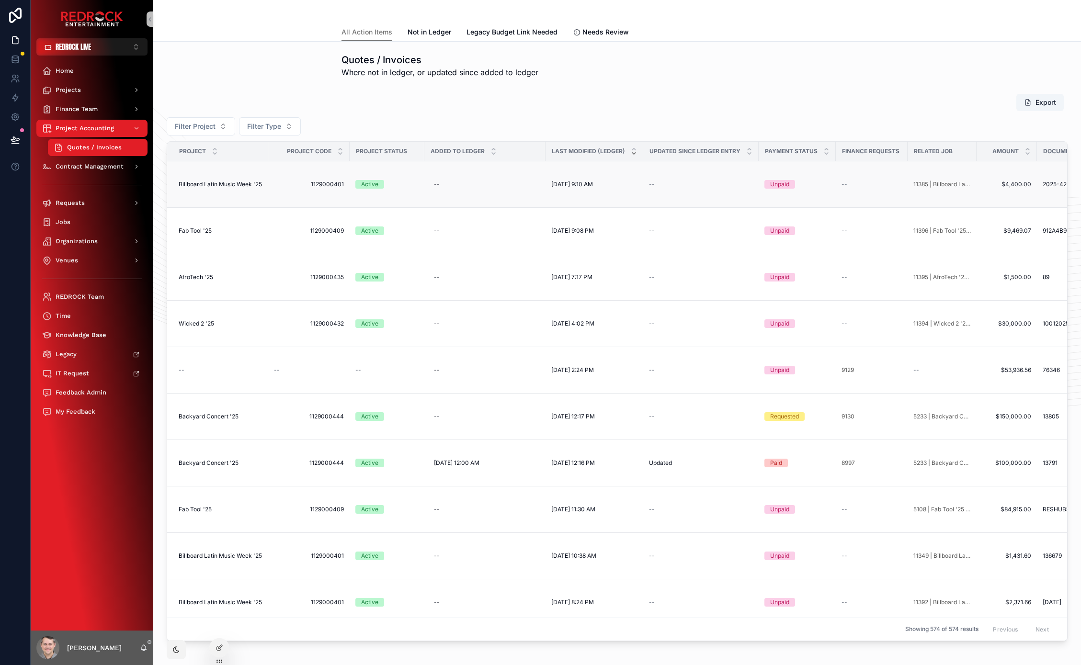
click at [331, 186] on span "1129000401" at bounding box center [309, 185] width 70 height 8
click at [233, 184] on span "Billboard Latin Music Week '25" at bounding box center [220, 185] width 83 height 8
click at [998, 182] on span "$4,400.00" at bounding box center [1006, 185] width 49 height 8
click at [1008, 183] on span "$4,400.00" at bounding box center [1006, 185] width 49 height 8
click at [939, 185] on span "11385 | Billboard Latin Music Week '25 | 🟢 Drummer Boy Sound Productions Inc. /…" at bounding box center [941, 185] width 57 height 8
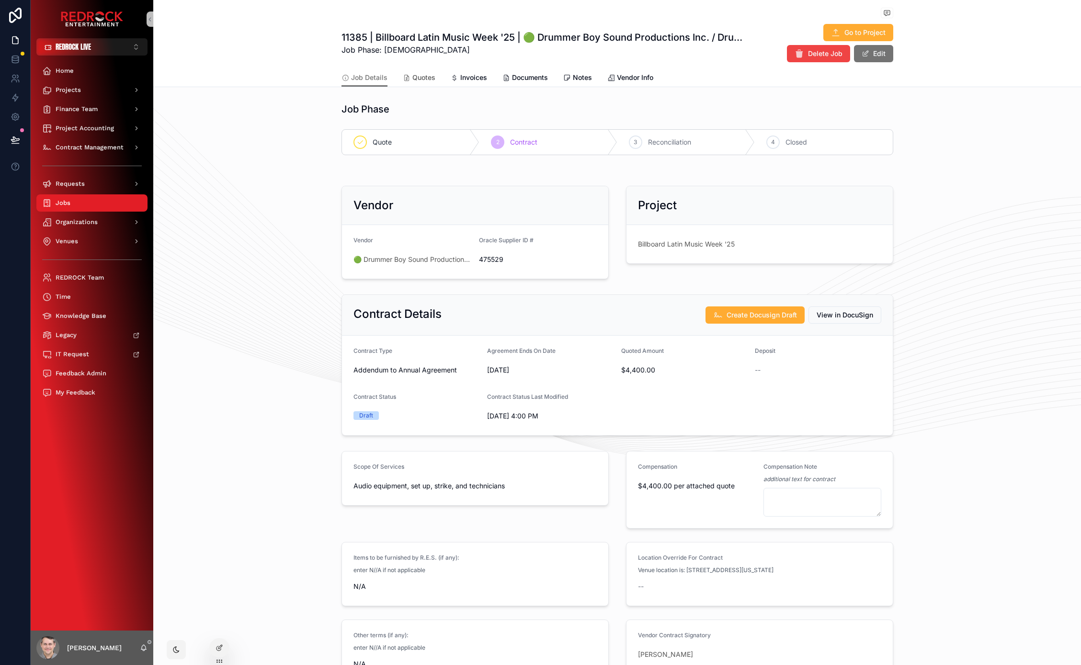
click at [422, 77] on span "Quotes" at bounding box center [423, 78] width 23 height 10
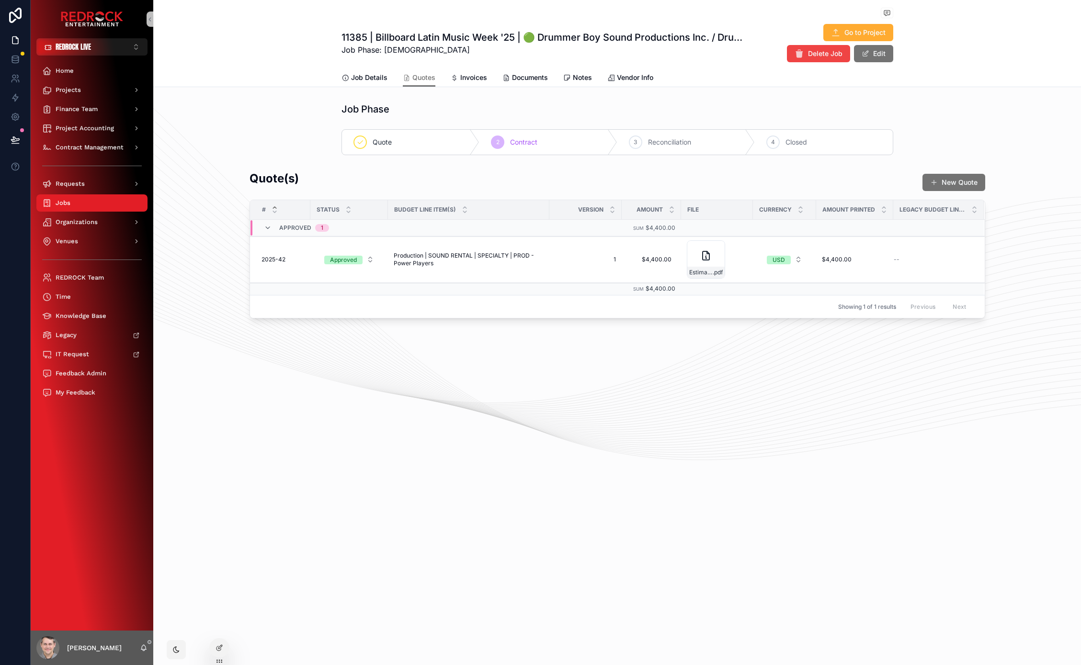
drag, startPoint x: 443, startPoint y: 377, endPoint x: 429, endPoint y: 372, distance: 15.3
click at [428, 371] on div "11385 | Billboard Latin Music Week '25 | 🟢 Drummer Boy Sound Productions Inc. /…" at bounding box center [617, 192] width 928 height 384
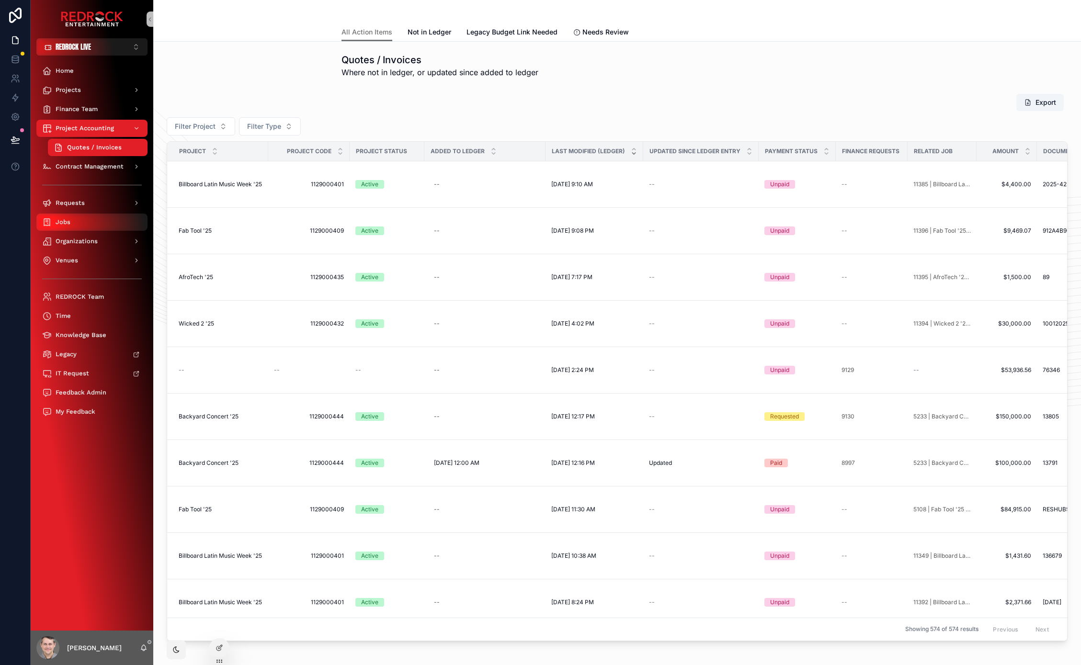
click at [61, 221] on span "Jobs" at bounding box center [63, 222] width 15 height 8
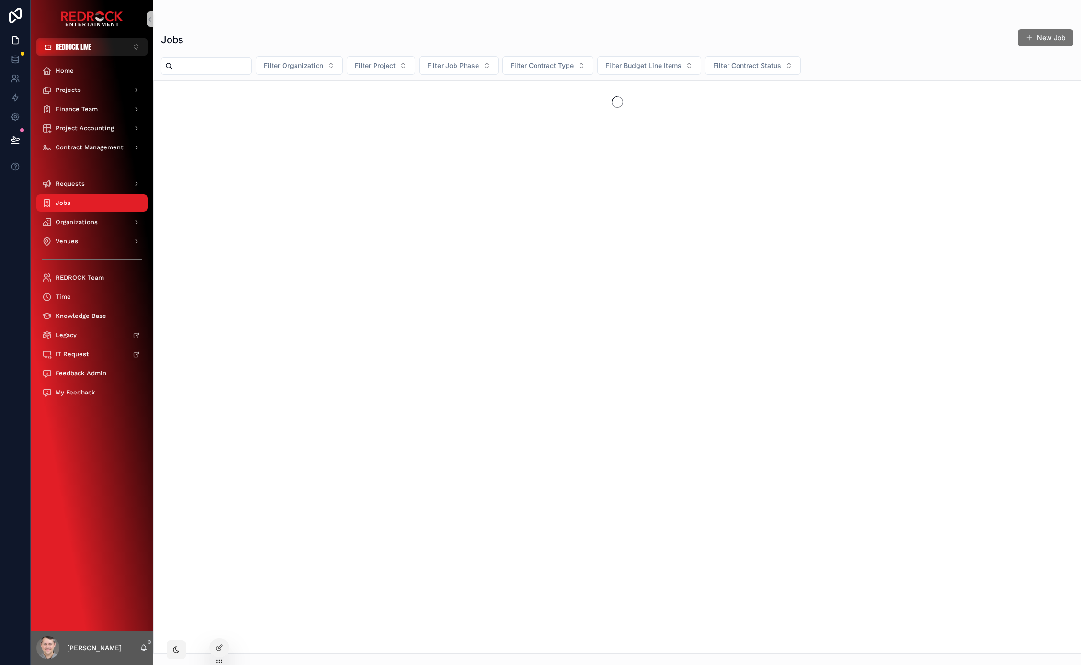
click at [213, 66] on input "scrollable content" at bounding box center [212, 65] width 79 height 13
paste input "**********"
type input "**********"
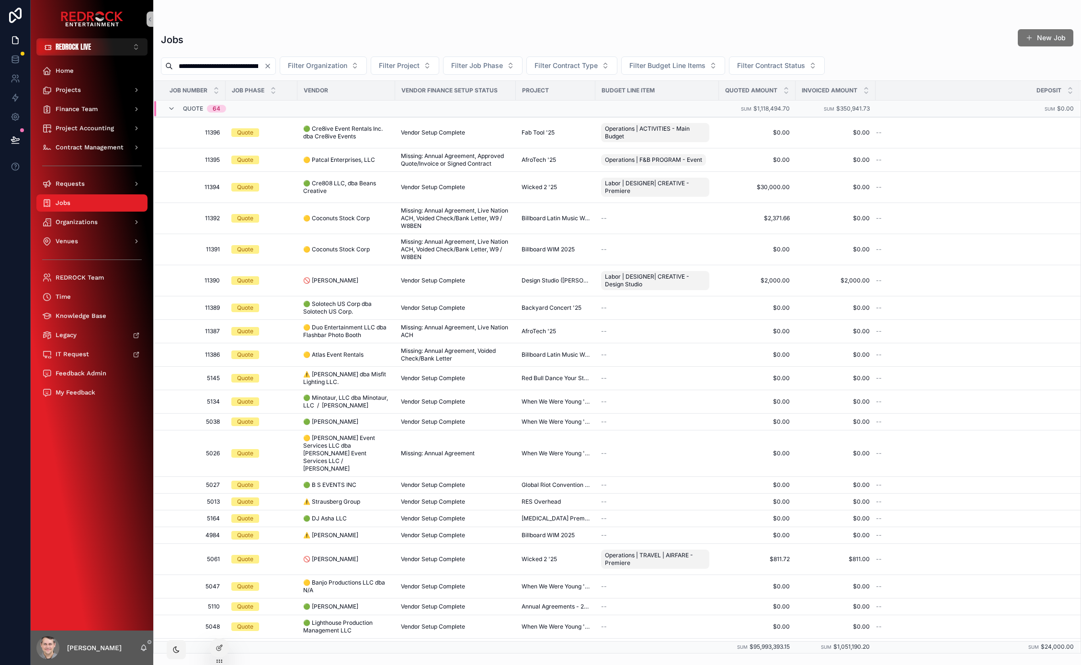
click at [268, 32] on div "Jobs New Job" at bounding box center [617, 40] width 912 height 22
drag, startPoint x: 258, startPoint y: 33, endPoint x: 225, endPoint y: 27, distance: 33.2
click at [225, 27] on div "**********" at bounding box center [617, 338] width 928 height 631
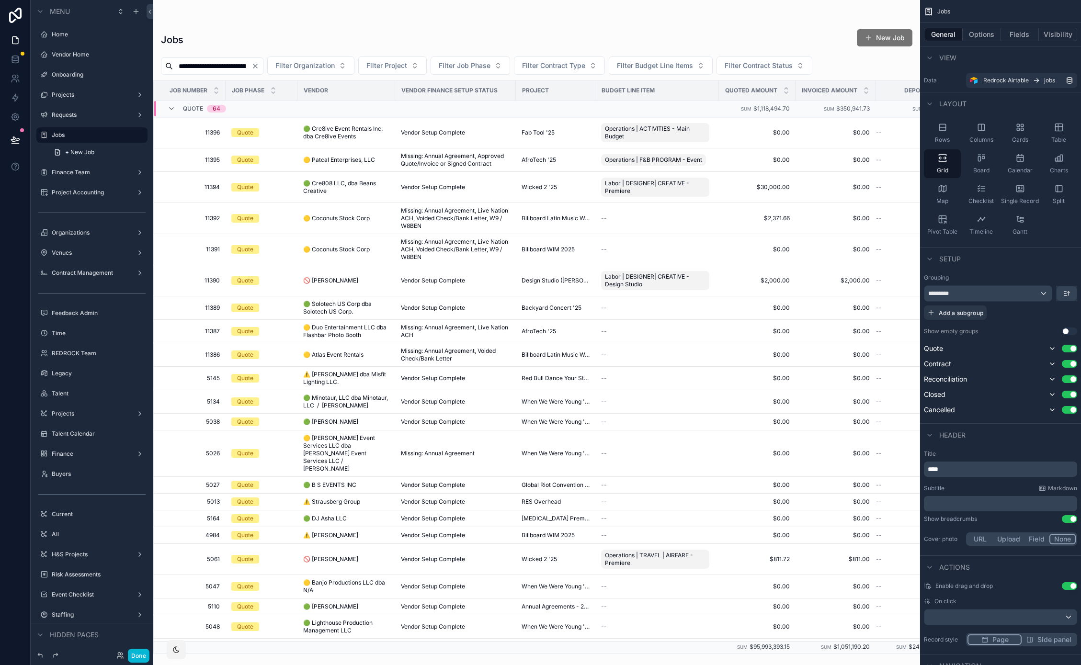
click at [785, 42] on div "scrollable content" at bounding box center [536, 332] width 767 height 665
click at [989, 32] on button "Options" at bounding box center [982, 34] width 38 height 13
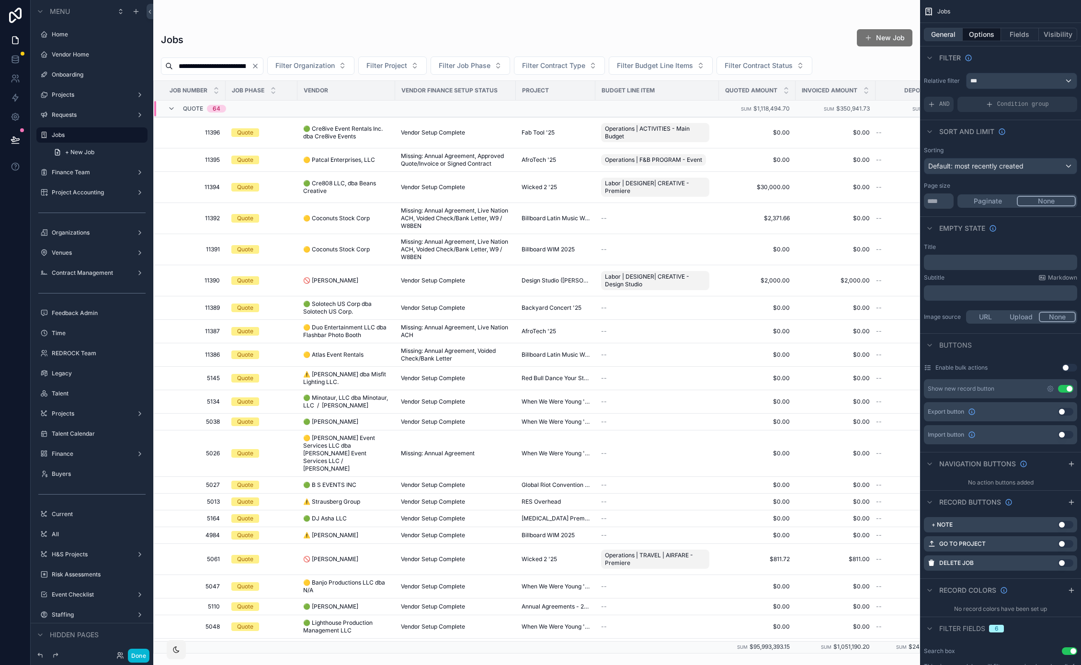
click at [952, 33] on button "General" at bounding box center [943, 34] width 39 height 13
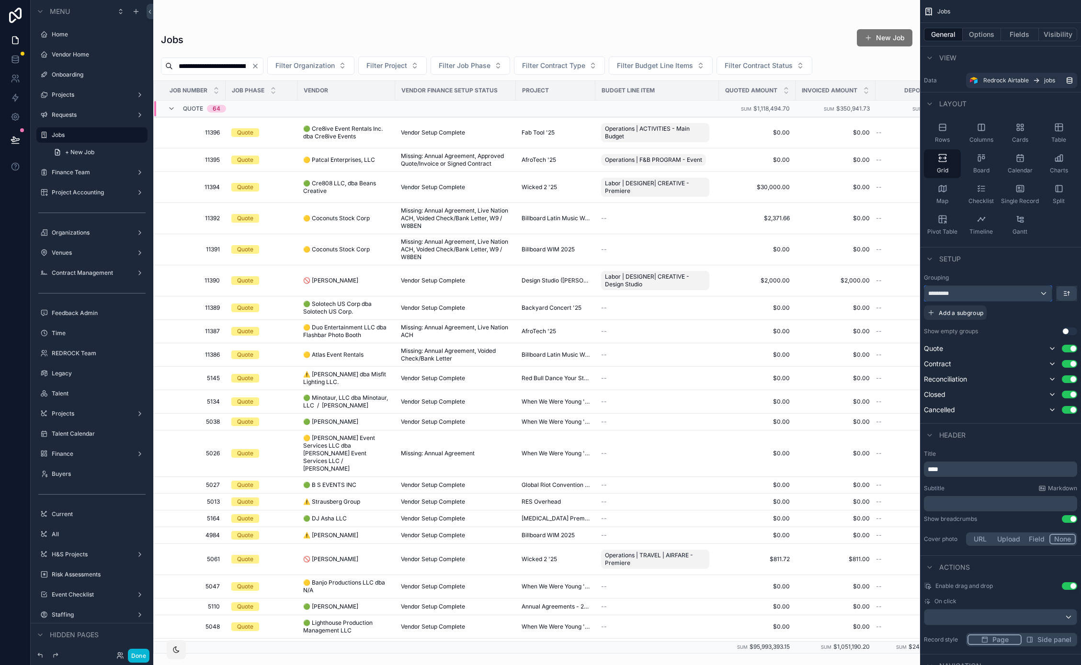
click at [1039, 293] on div "*********" at bounding box center [987, 293] width 127 height 15
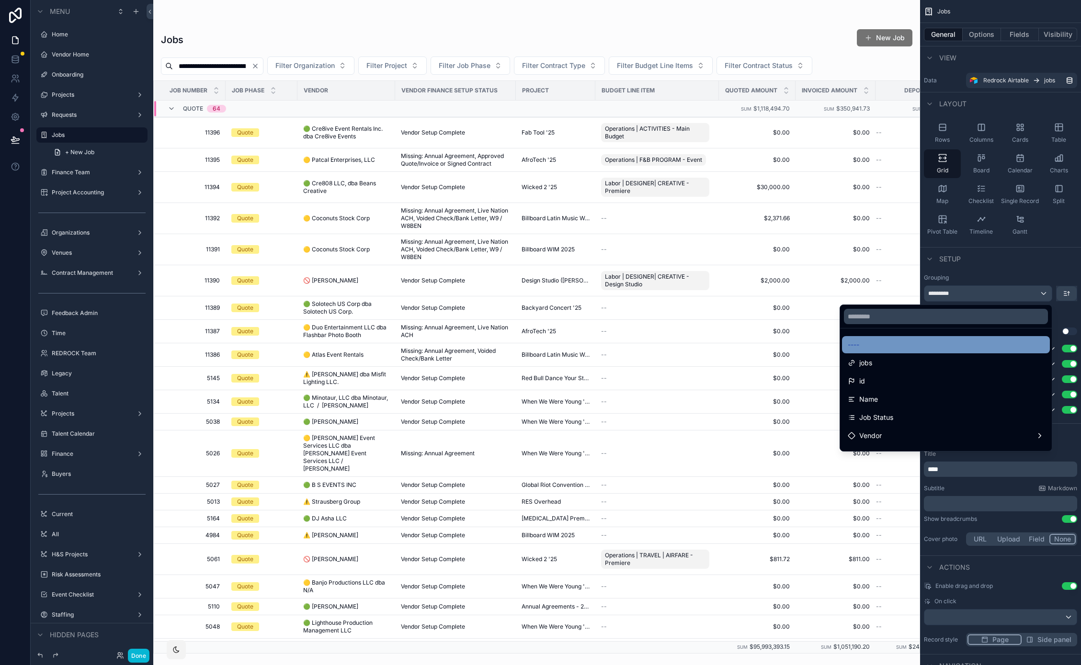
click at [944, 347] on div "----" at bounding box center [946, 344] width 196 height 11
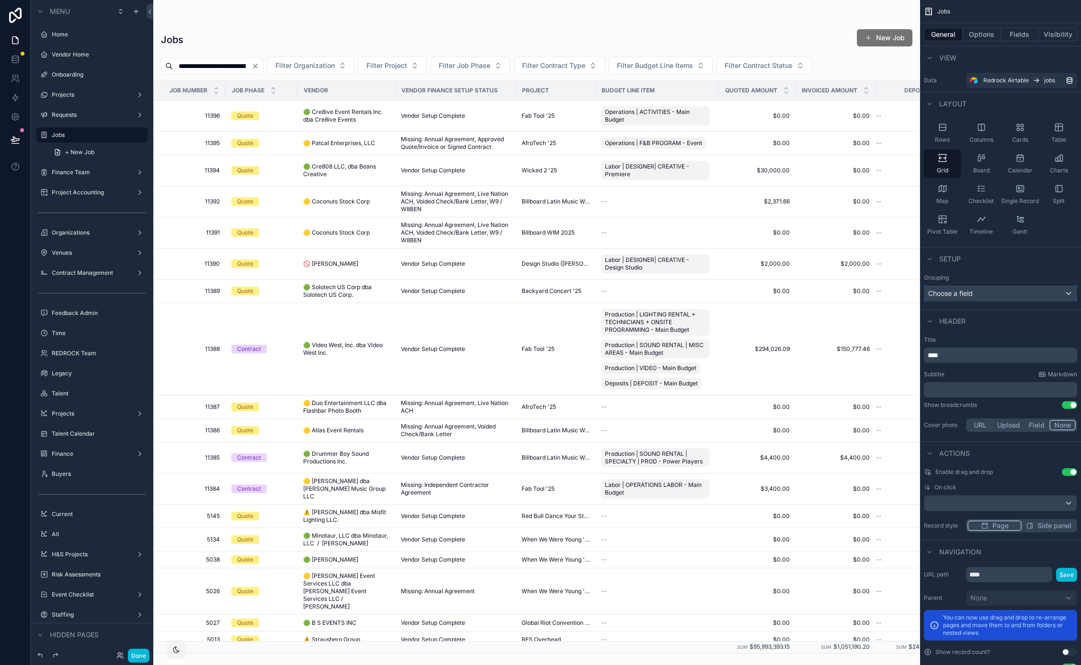
click at [978, 289] on div "Choose a field" at bounding box center [1000, 293] width 152 height 15
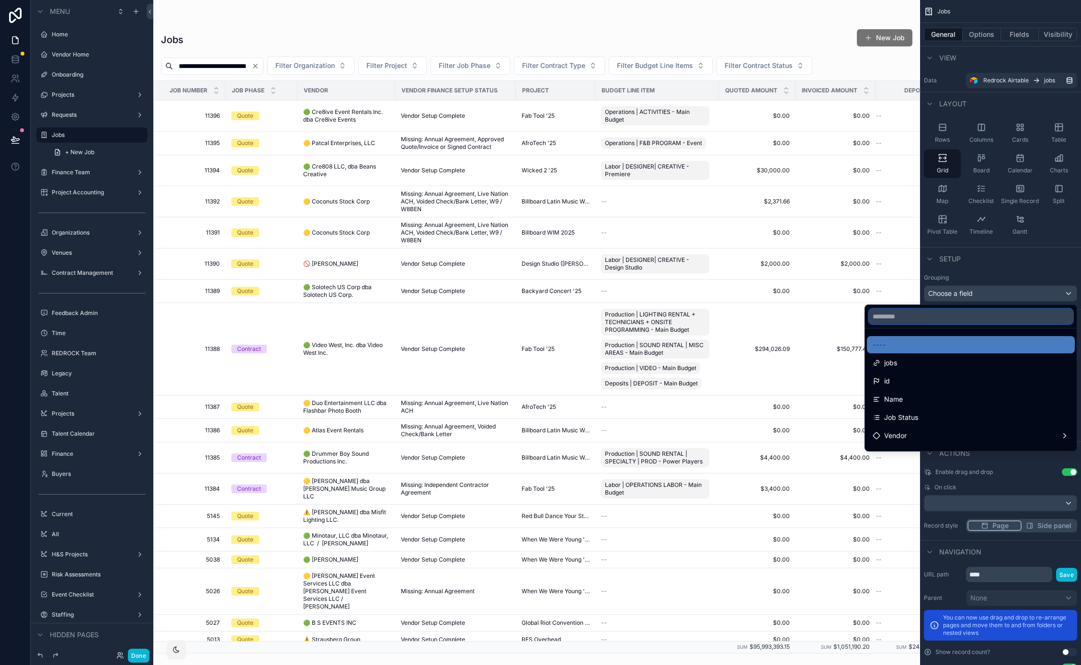
click at [959, 313] on input "text" at bounding box center [971, 316] width 204 height 15
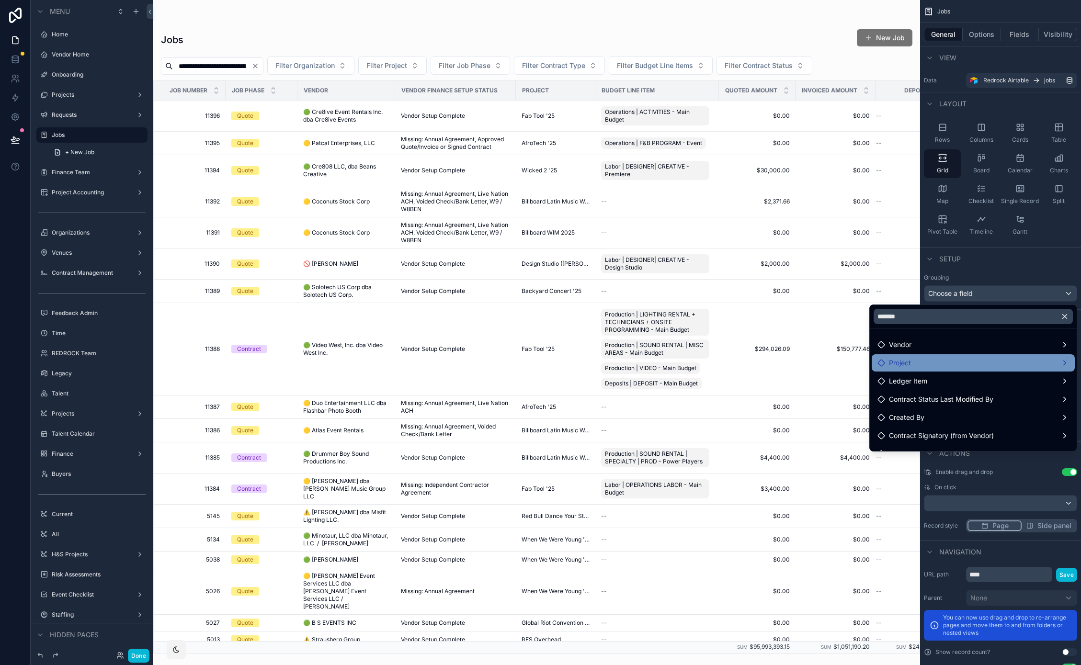
click at [937, 367] on div "Project" at bounding box center [973, 362] width 192 height 11
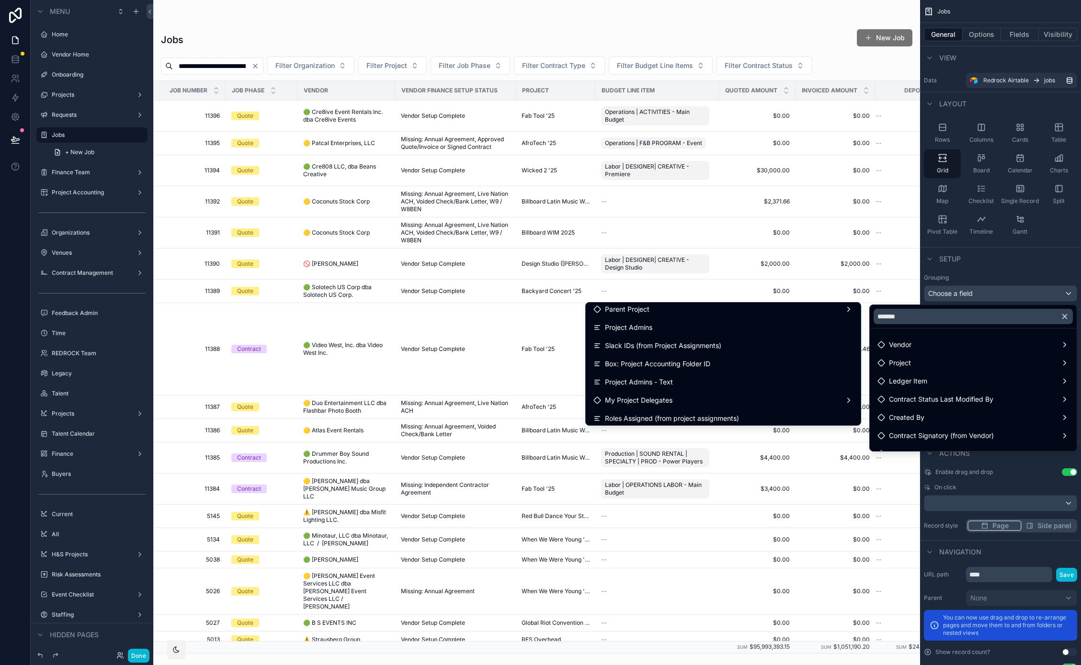
scroll to position [499, 0]
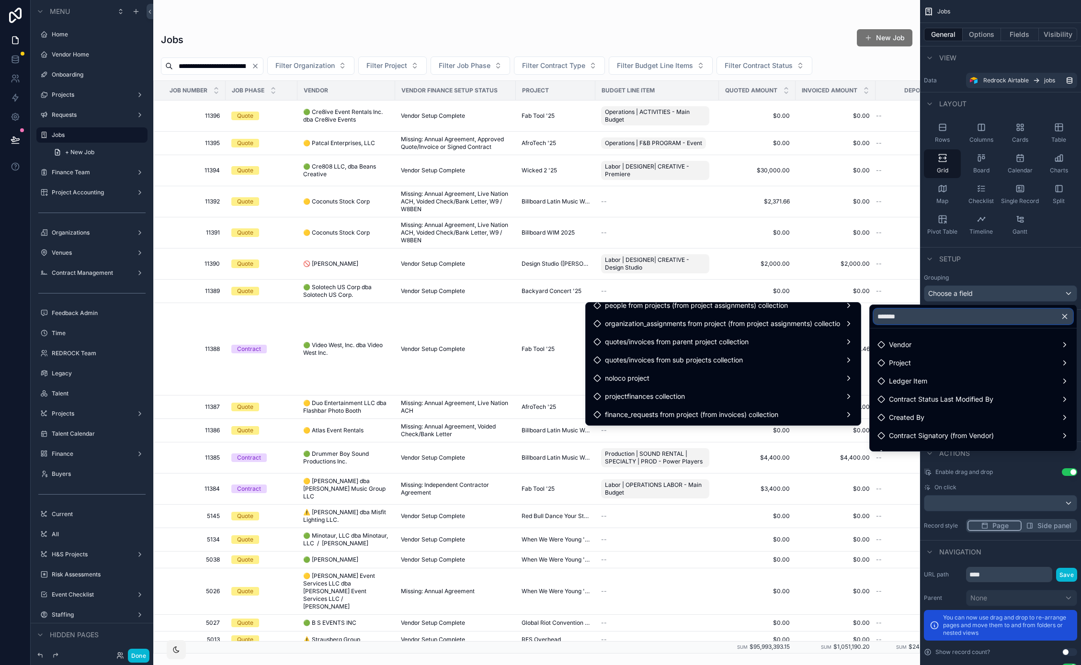
click at [899, 315] on input "*******" at bounding box center [973, 316] width 199 height 15
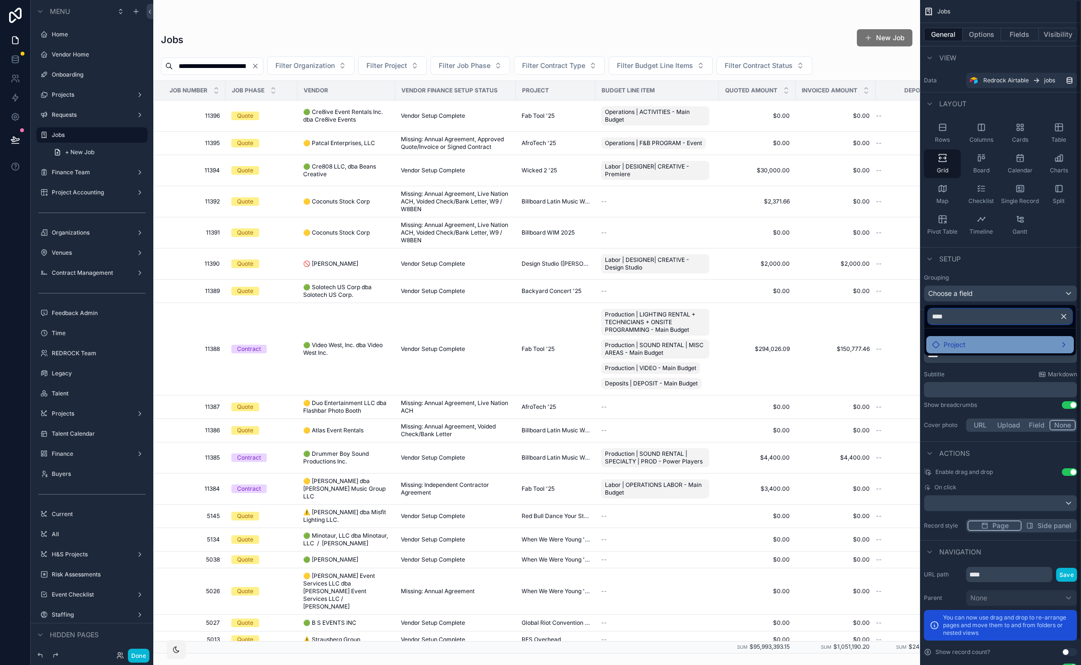
type input "****"
click at [974, 343] on div "Project" at bounding box center [1000, 344] width 136 height 11
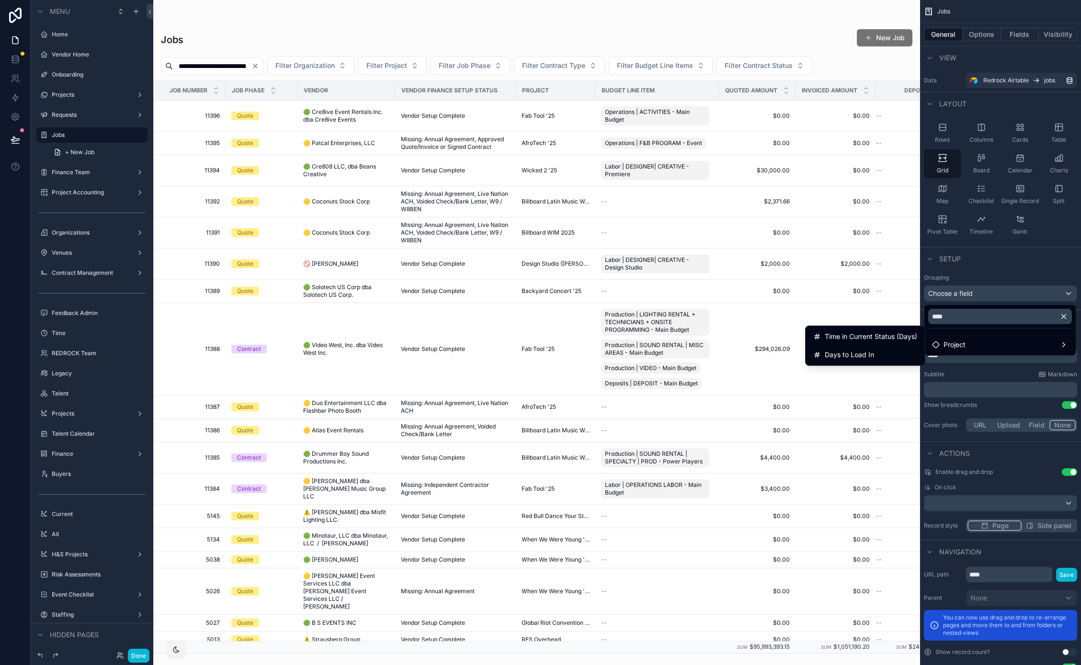
click at [1005, 259] on div "scrollable content" at bounding box center [540, 332] width 1081 height 665
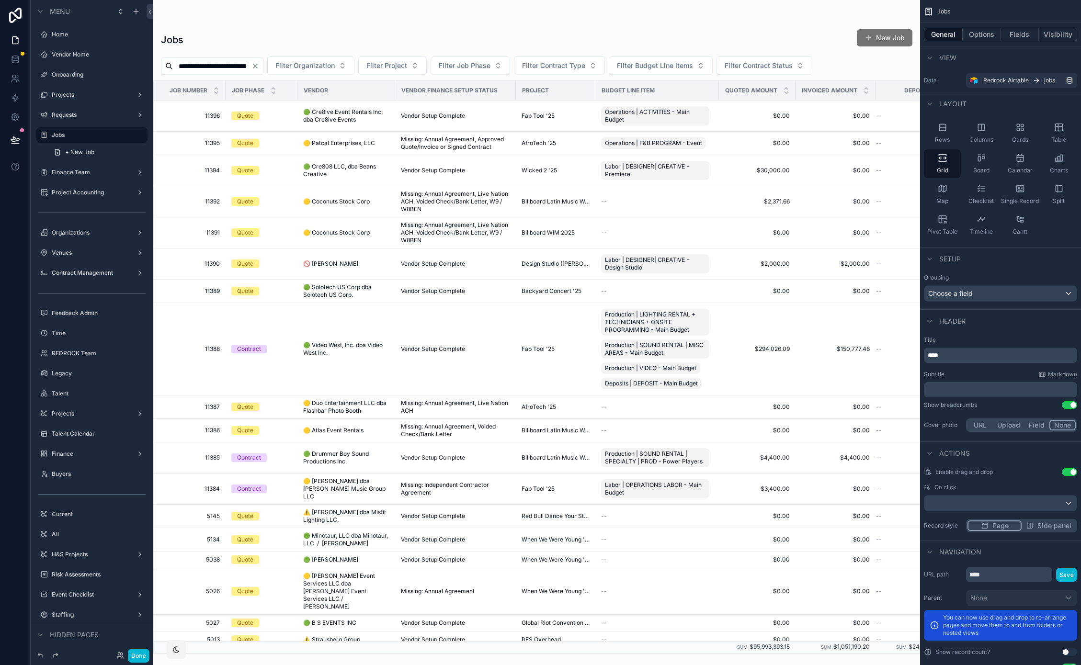
click at [997, 335] on div "Title **** Subtitle Markdown ﻿ Show breadcrumbs Use setting Cover photo URL Upl…" at bounding box center [1000, 384] width 161 height 105
click at [1012, 328] on div "Header" at bounding box center [1000, 320] width 161 height 23
click at [981, 33] on button "Options" at bounding box center [982, 34] width 38 height 13
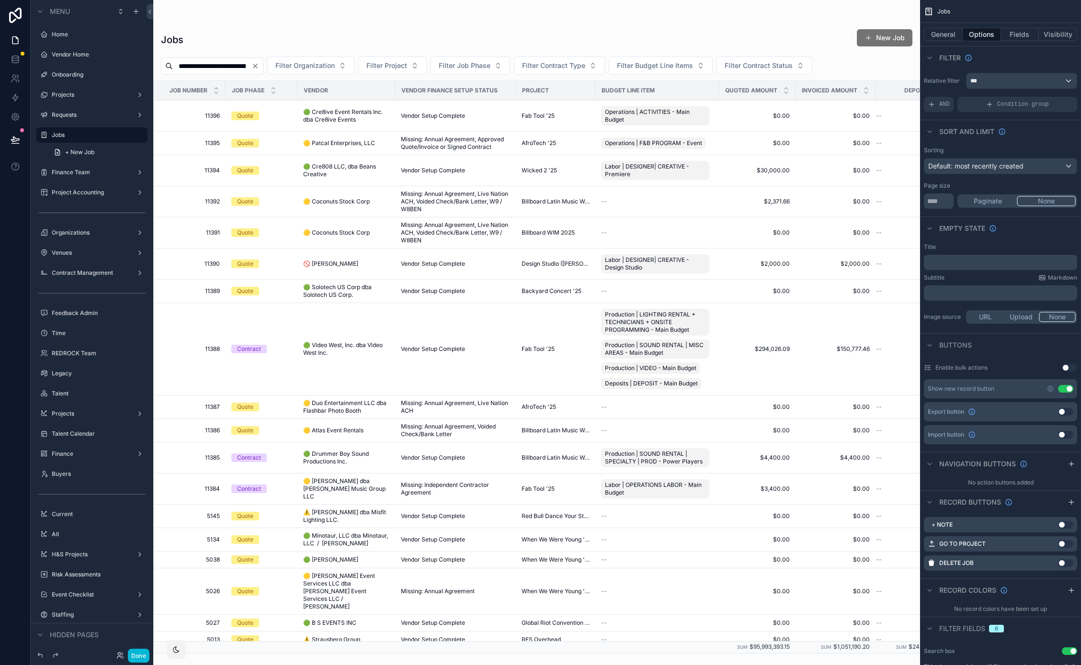
drag, startPoint x: 453, startPoint y: 12, endPoint x: 441, endPoint y: 15, distance: 11.8
click at [453, 12] on div "**********" at bounding box center [536, 327] width 767 height 654
click at [220, 59] on input "**********" at bounding box center [212, 65] width 79 height 13
click at [141, 656] on button "Done" at bounding box center [139, 656] width 22 height 14
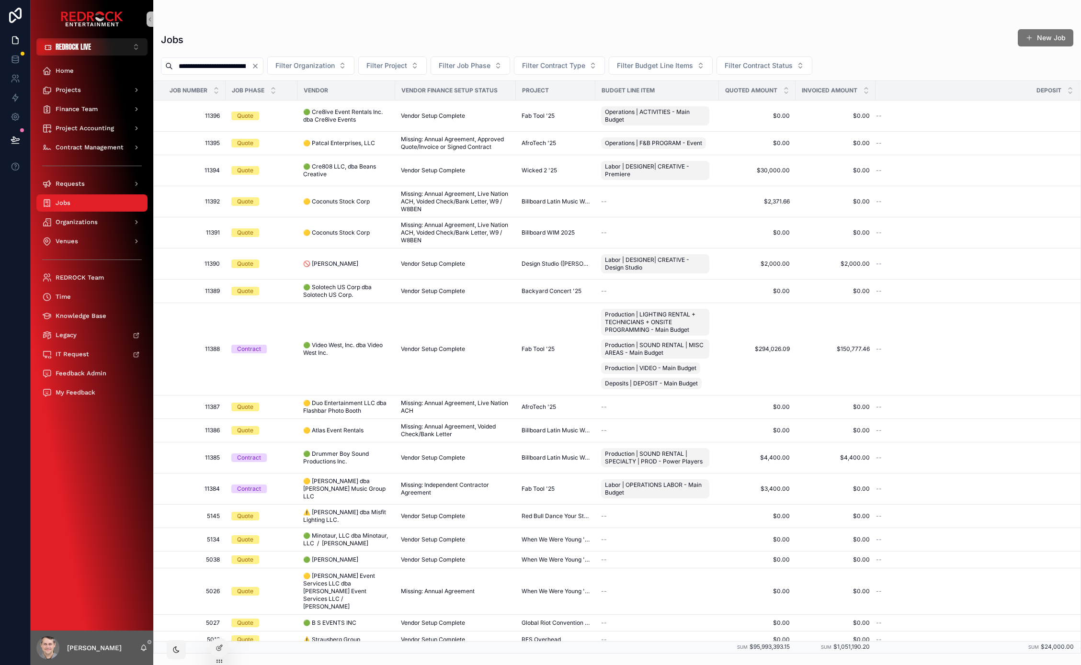
click at [216, 66] on input "**********" at bounding box center [212, 65] width 79 height 13
drag, startPoint x: 198, startPoint y: 68, endPoint x: 508, endPoint y: 75, distance: 309.9
click at [513, 74] on div "**********" at bounding box center [617, 66] width 928 height 18
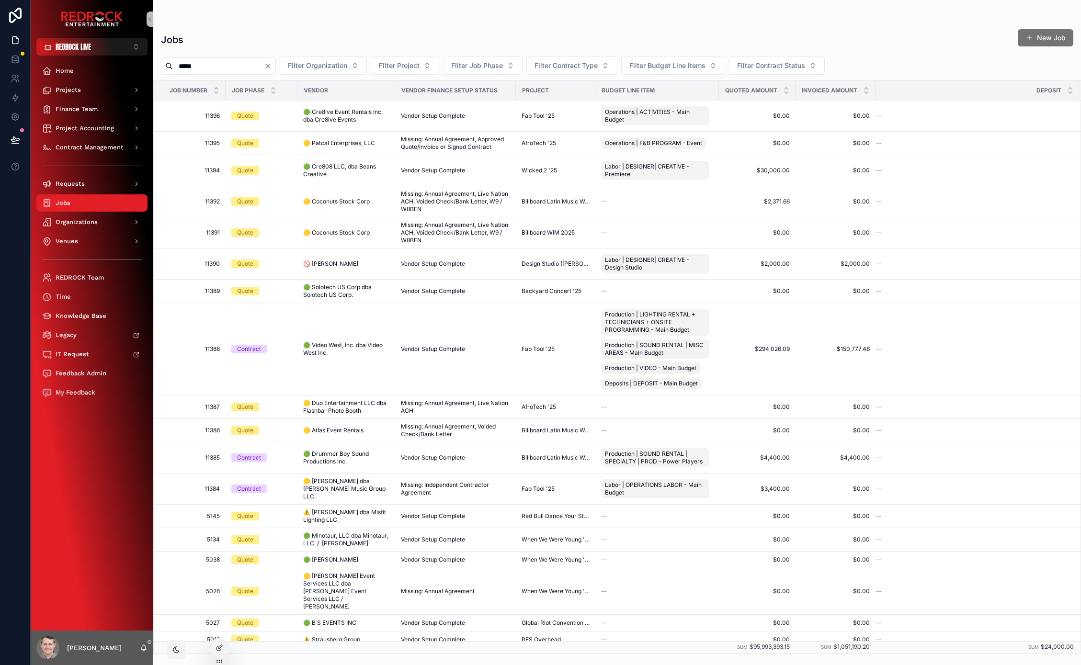
type input "*****"
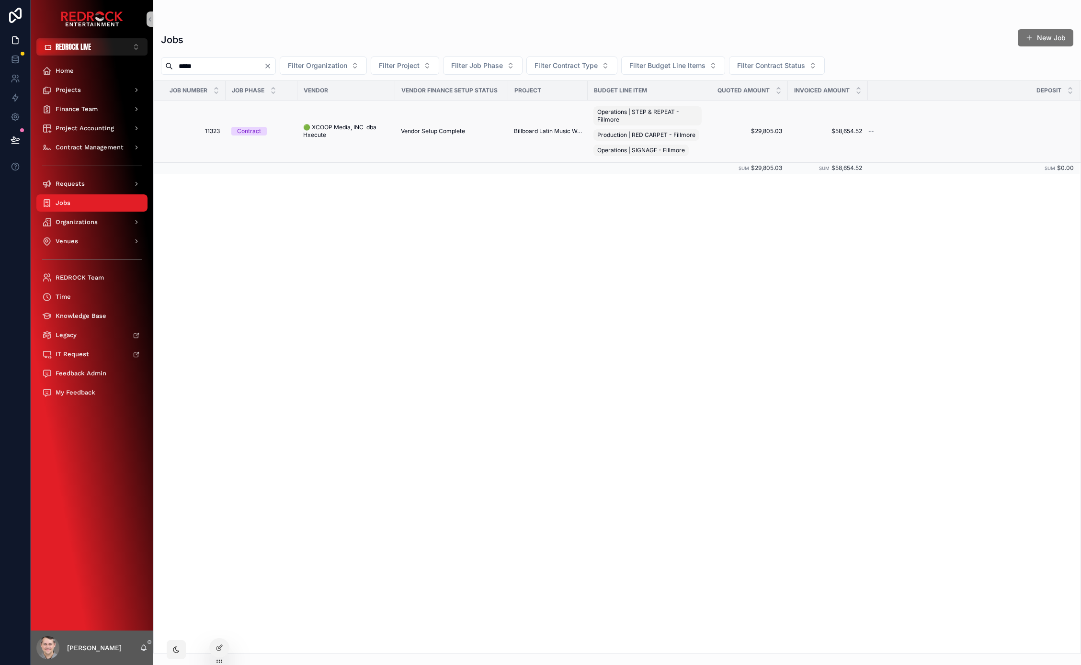
click at [216, 131] on span "11323" at bounding box center [192, 131] width 55 height 8
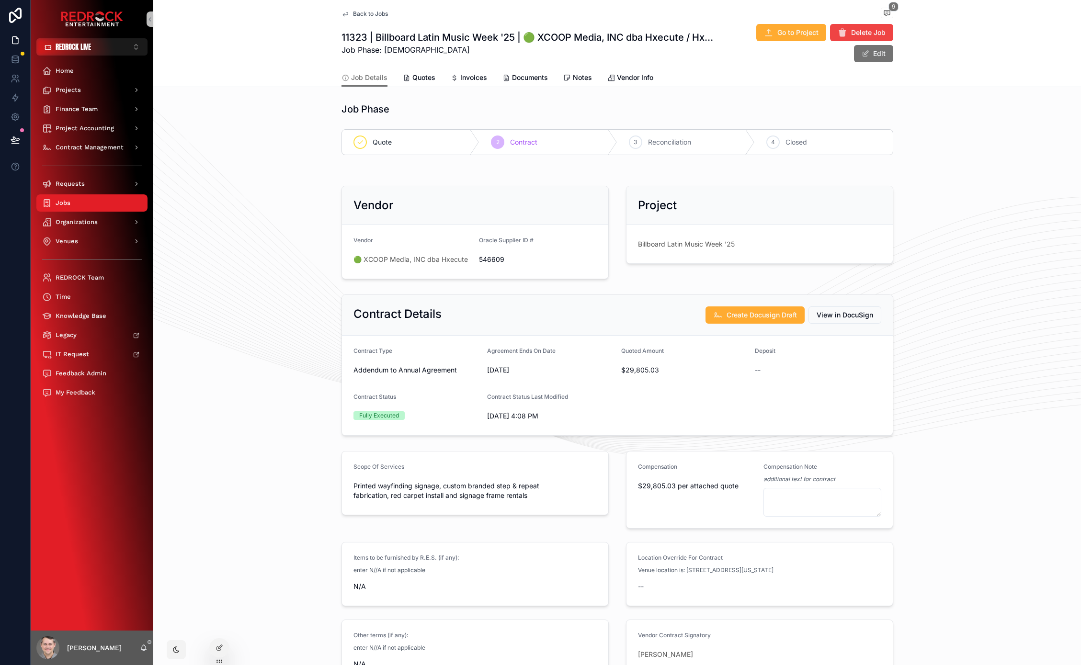
drag, startPoint x: 308, startPoint y: 288, endPoint x: 250, endPoint y: 268, distance: 61.3
drag, startPoint x: 255, startPoint y: 289, endPoint x: 188, endPoint y: 231, distance: 88.3
click at [18, 67] on link at bounding box center [15, 59] width 30 height 19
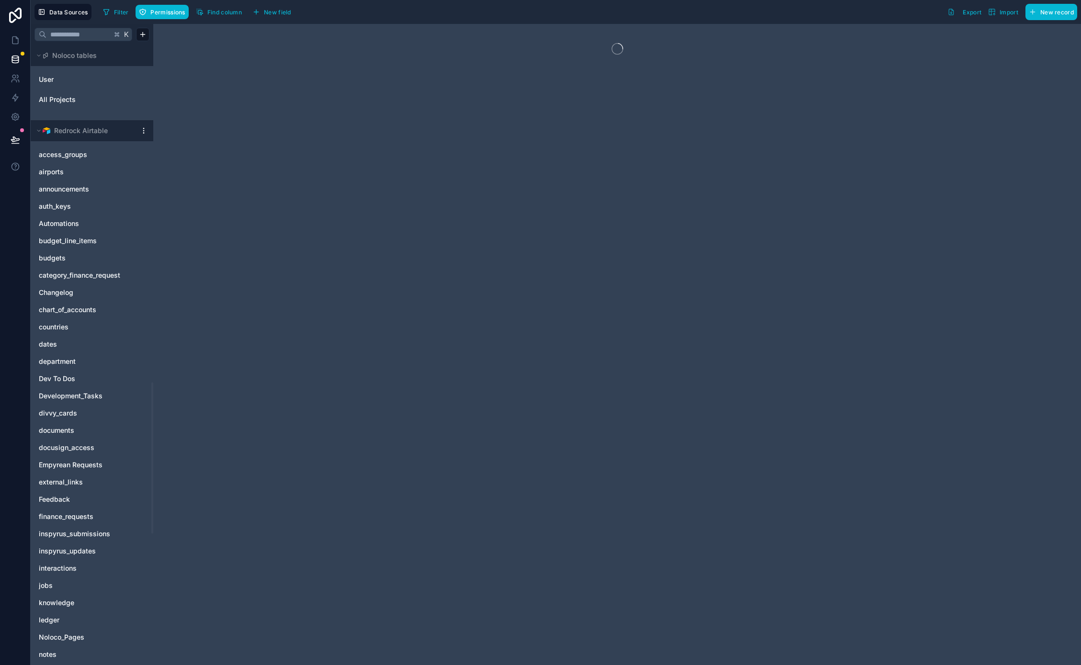
scroll to position [1925, 0]
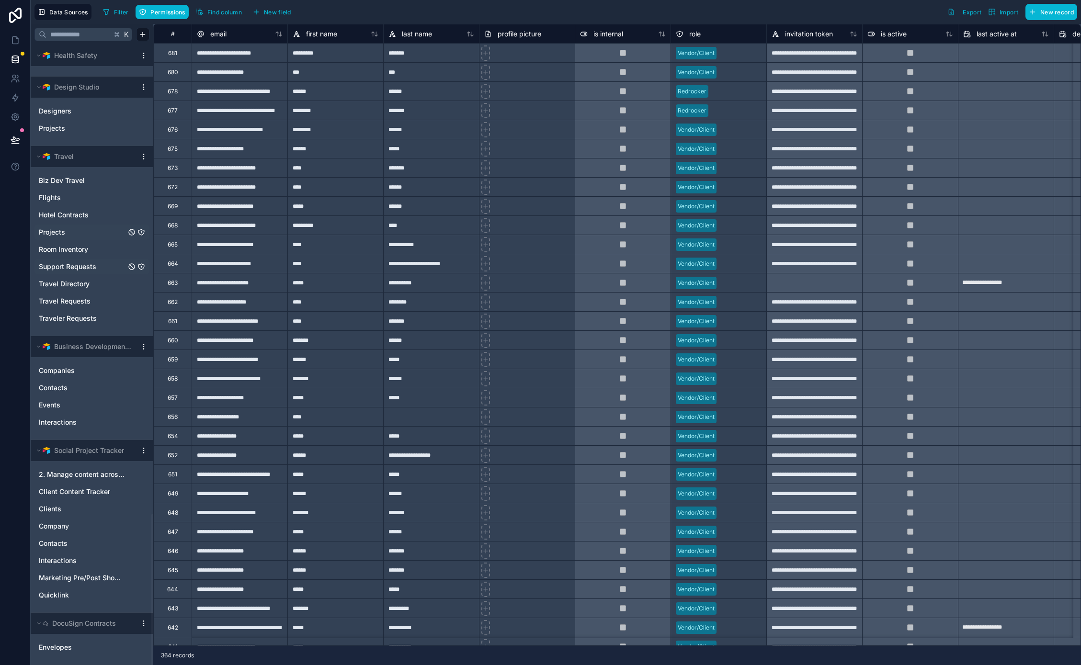
click at [75, 230] on link "Projects" at bounding box center [82, 232] width 87 height 10
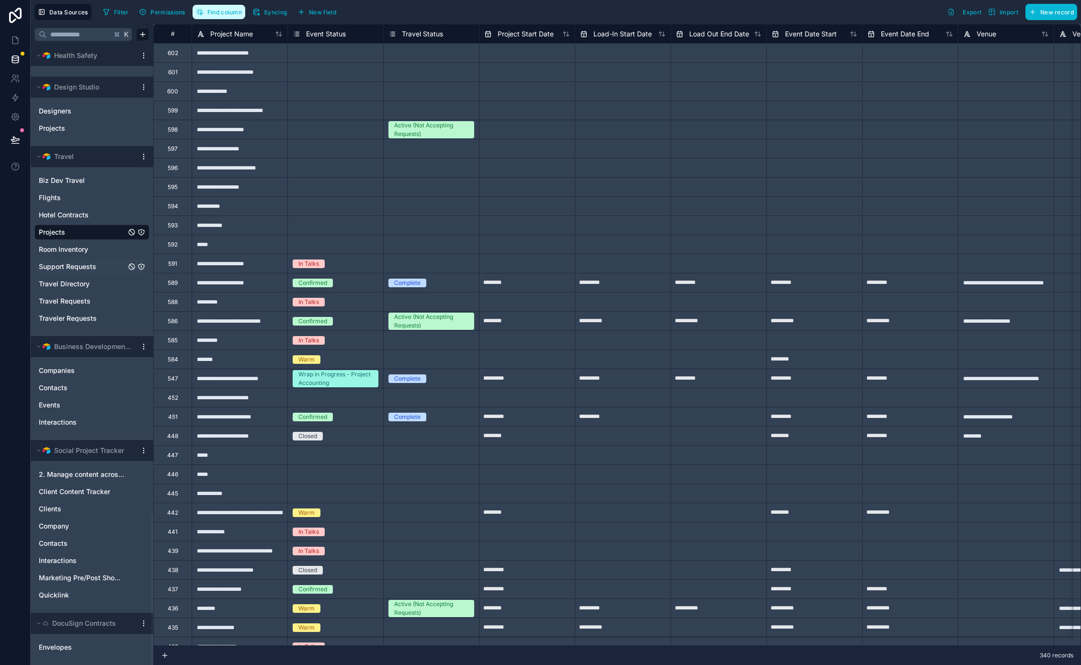
click at [239, 12] on span "Find column" at bounding box center [224, 12] width 34 height 7
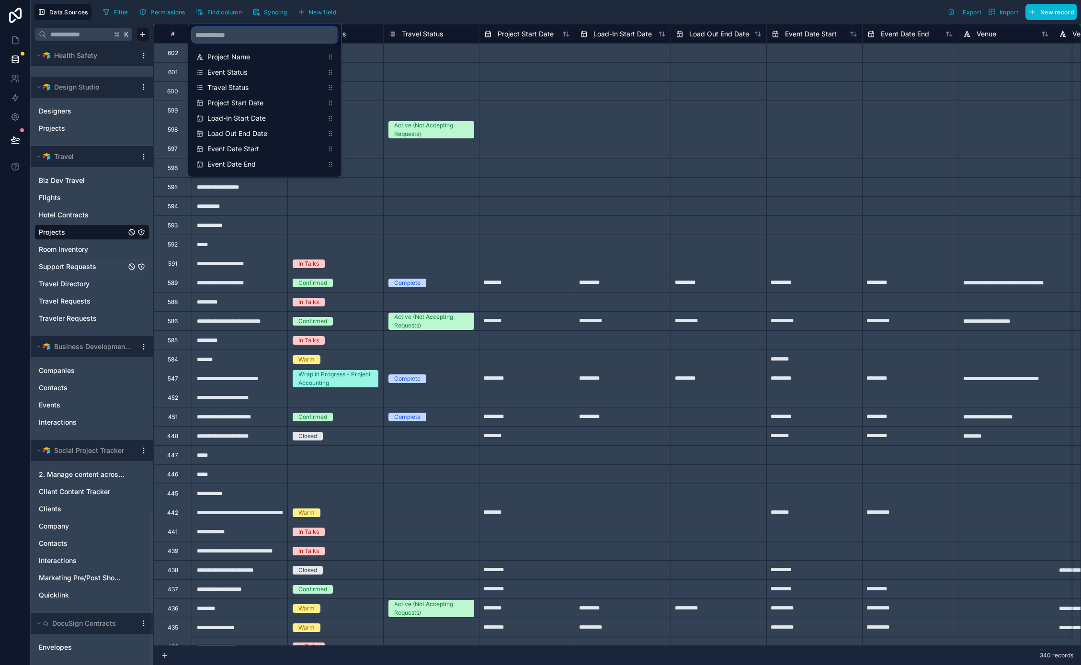
click at [256, 36] on input "scrollable content" at bounding box center [265, 34] width 146 height 15
type input "********"
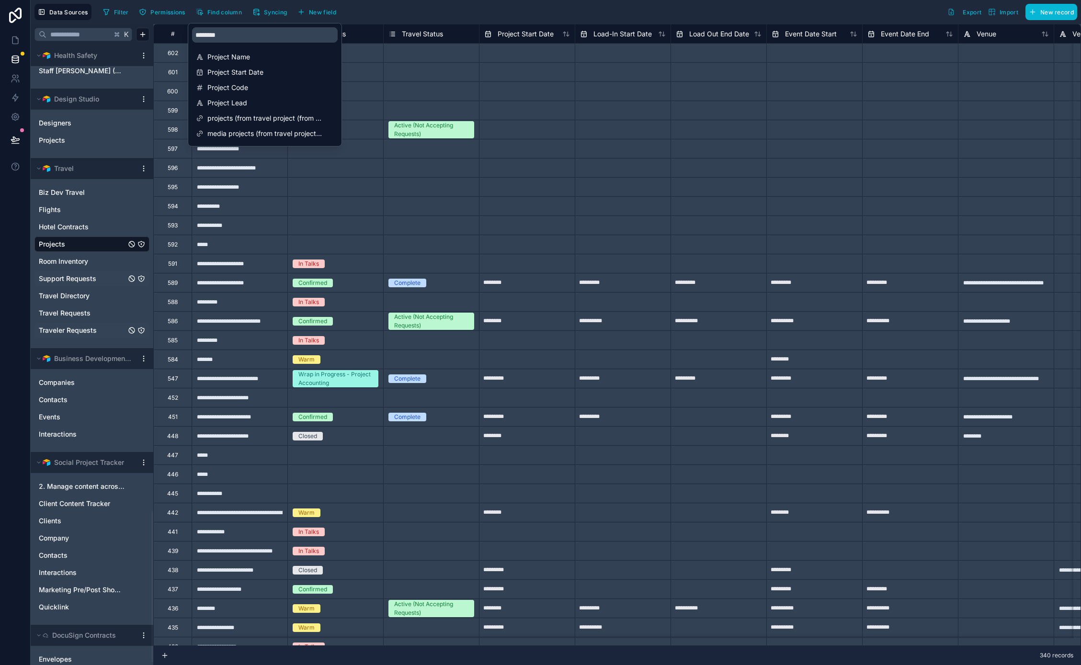
click at [86, 333] on span "Traveler Requests" at bounding box center [68, 331] width 58 height 10
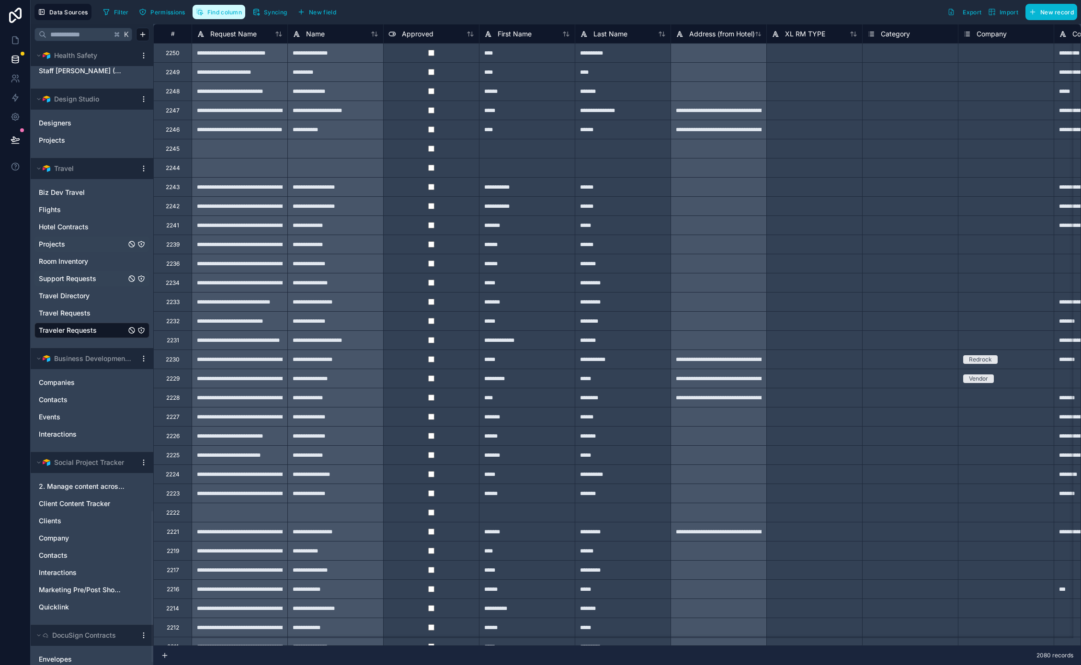
click at [225, 13] on span "Find column" at bounding box center [224, 12] width 34 height 7
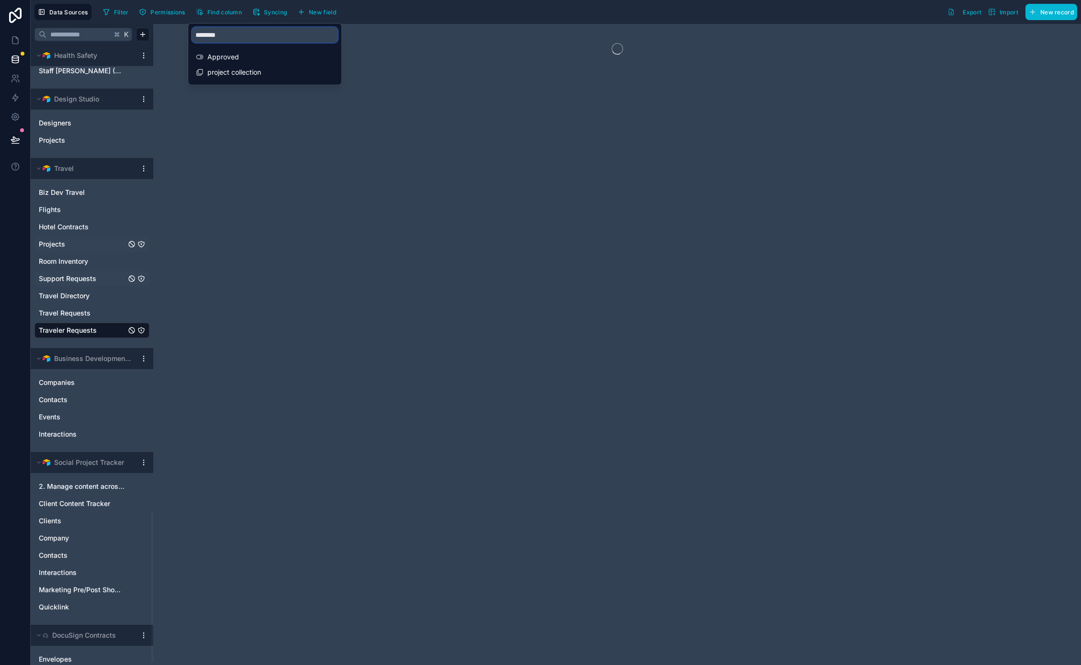
click at [255, 35] on input "********" at bounding box center [265, 34] width 146 height 15
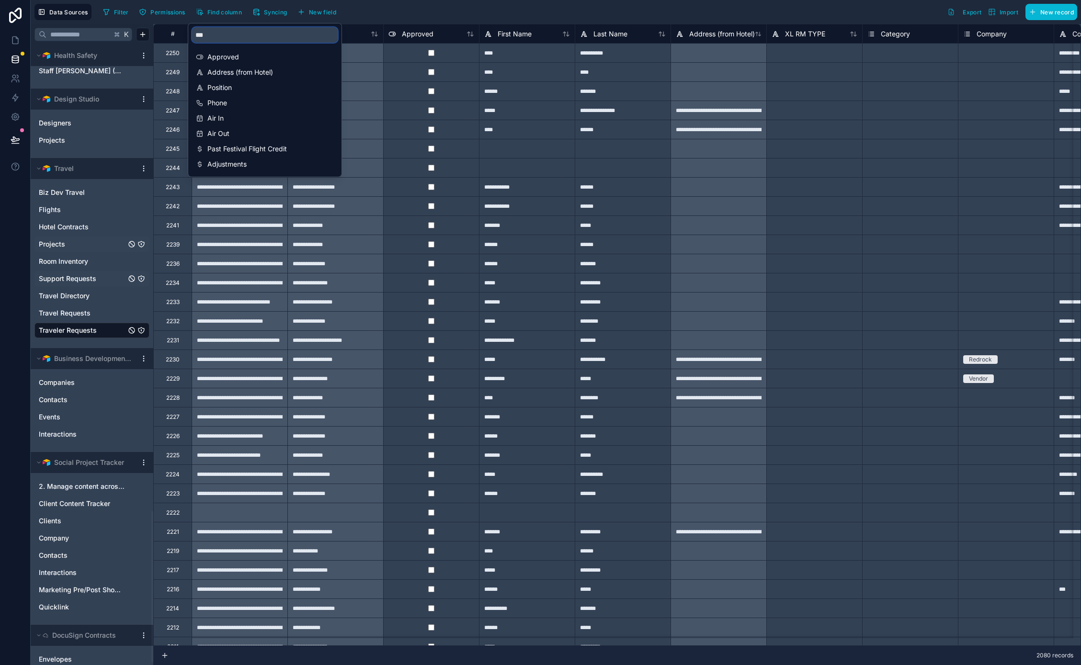
type input "****"
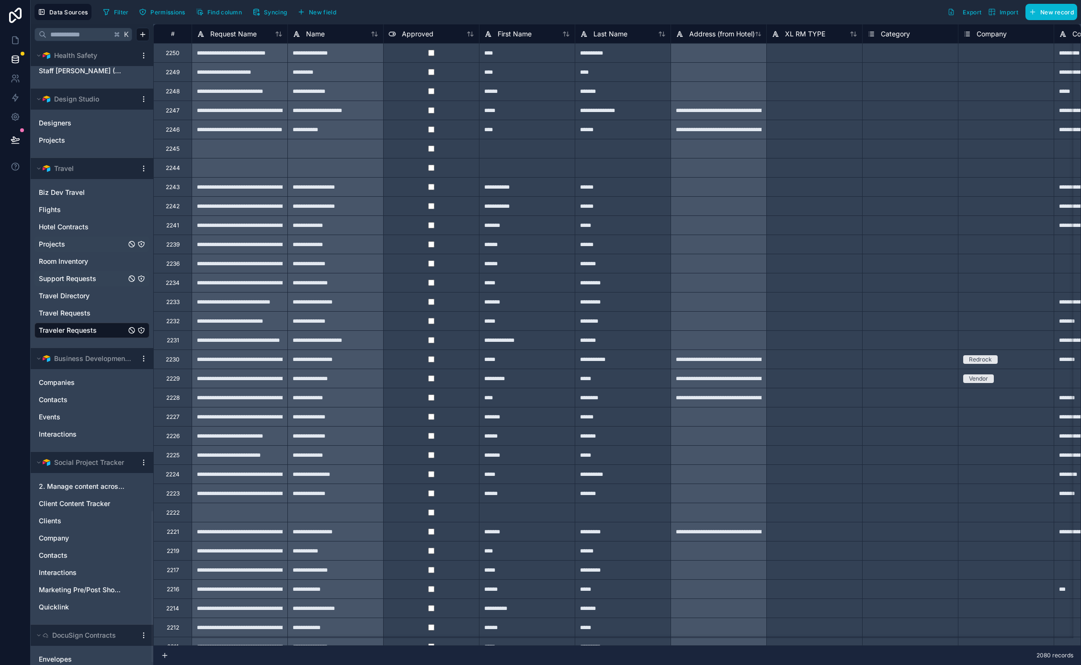
drag, startPoint x: 374, startPoint y: 13, endPoint x: 364, endPoint y: 12, distance: 10.5
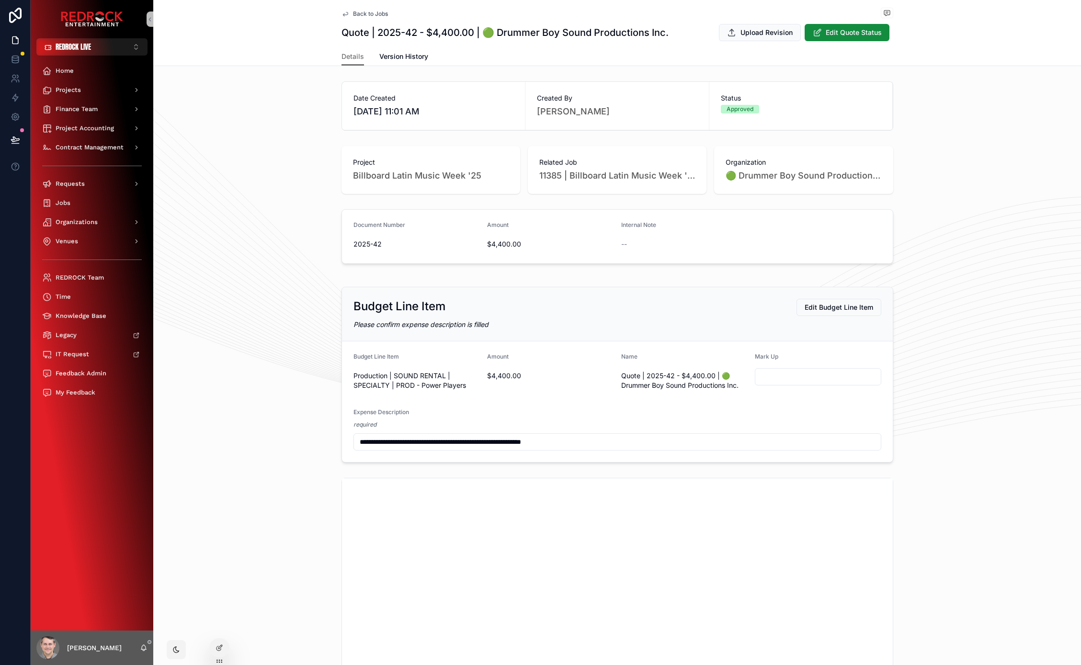
click at [259, 236] on div "Document Number 2025-42 Amount $4,400.00 Internal Note --" at bounding box center [617, 236] width 928 height 62
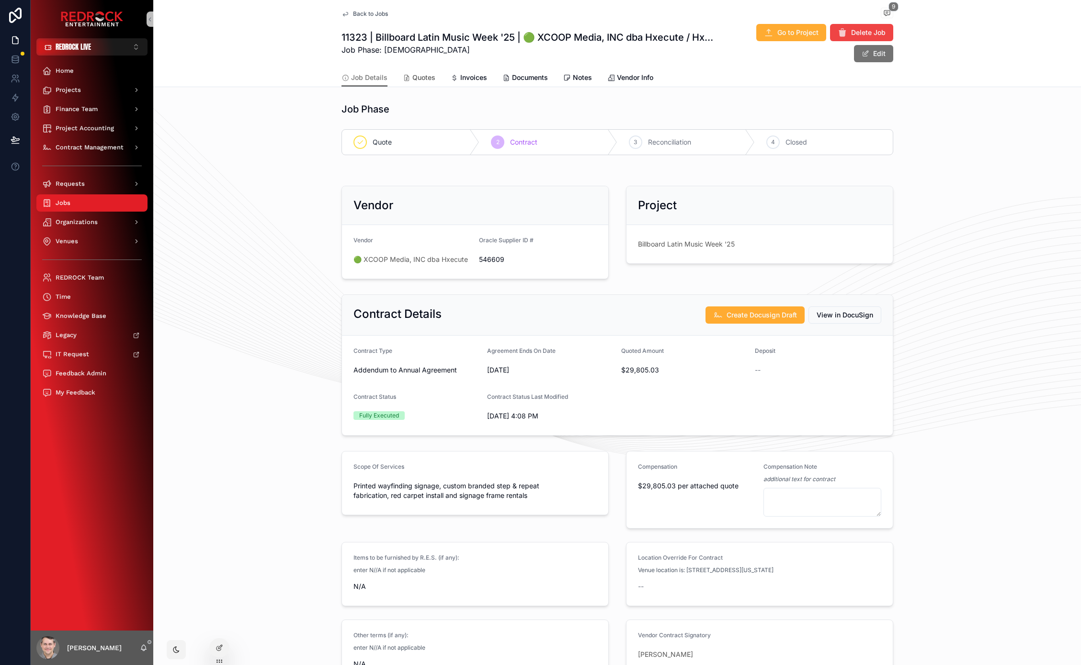
click at [427, 73] on span "Quotes" at bounding box center [423, 78] width 23 height 10
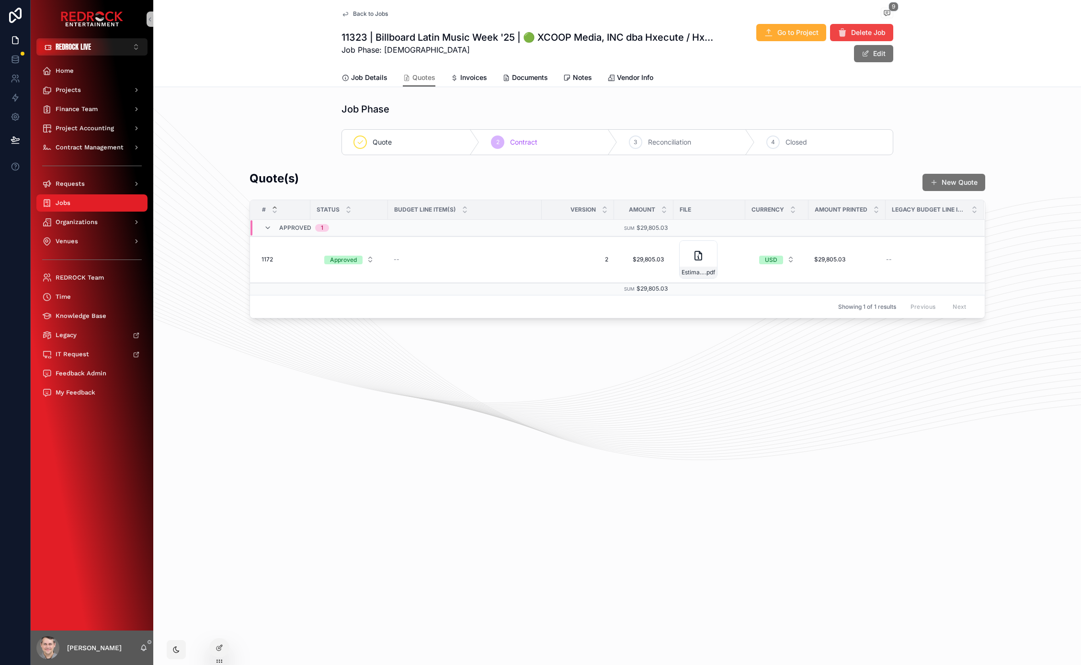
click at [306, 384] on div "Back to Jobs 9 11323 | Billboard Latin Music Week '25 | 🟢 XCOOP Media, INC dba …" at bounding box center [617, 332] width 928 height 665
click at [269, 257] on span "1172" at bounding box center [267, 260] width 11 height 8
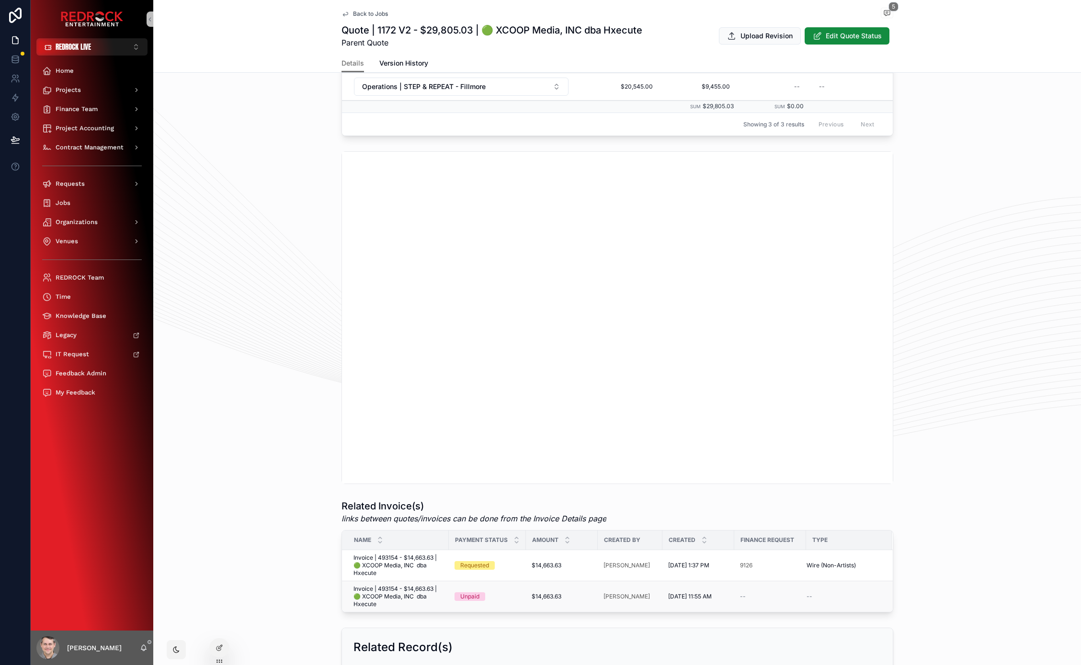
scroll to position [525, 0]
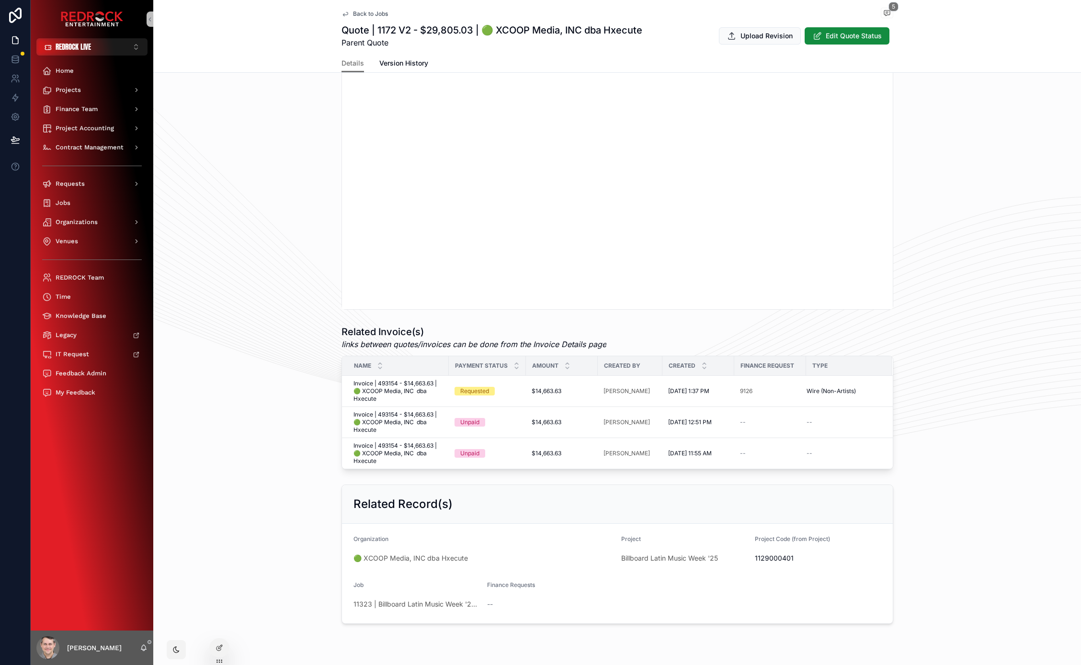
click at [412, 339] on h1 "Related Invoice(s)" at bounding box center [473, 331] width 265 height 13
click at [279, 355] on div "Related Invoice(s) links between quotes/invoices can be done from the Invoice D…" at bounding box center [617, 397] width 928 height 152
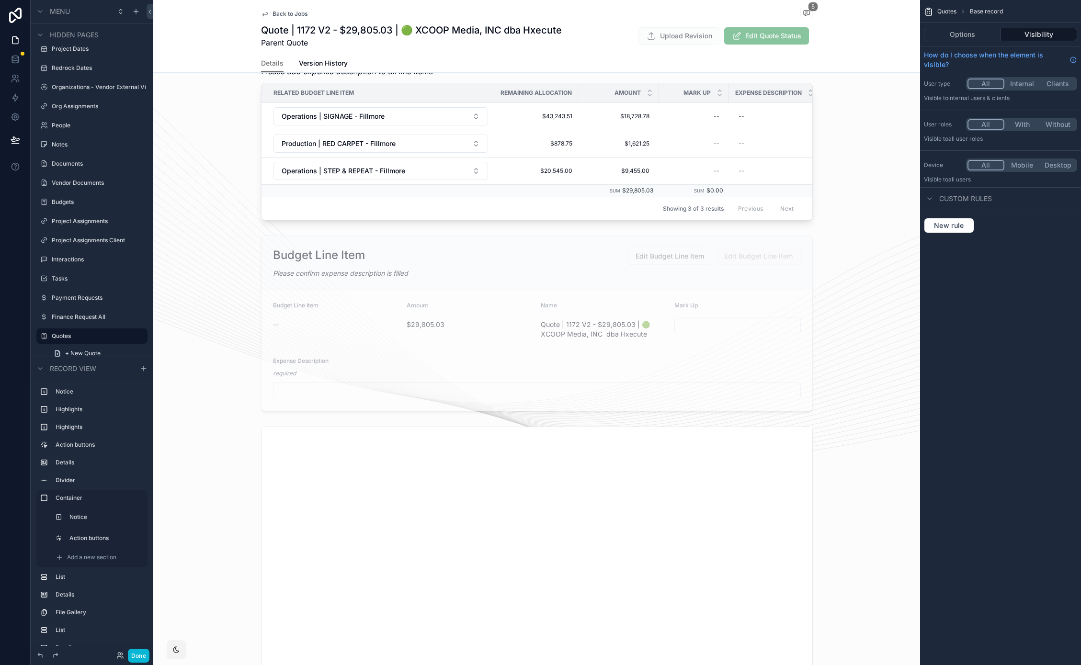
scroll to position [966, 0]
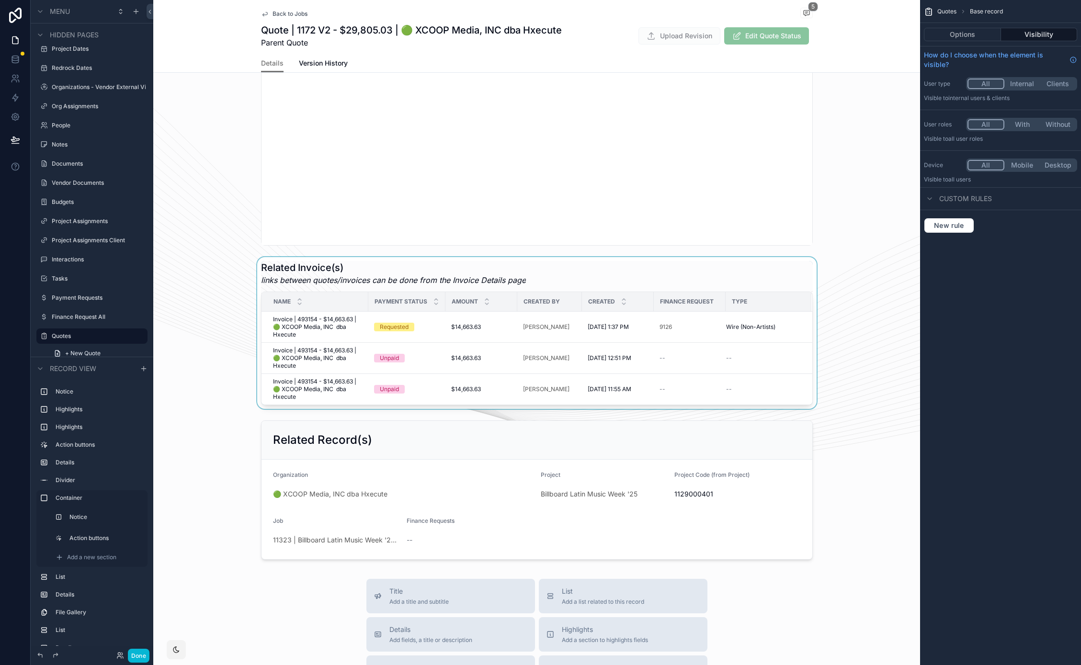
scroll to position [1136, 0]
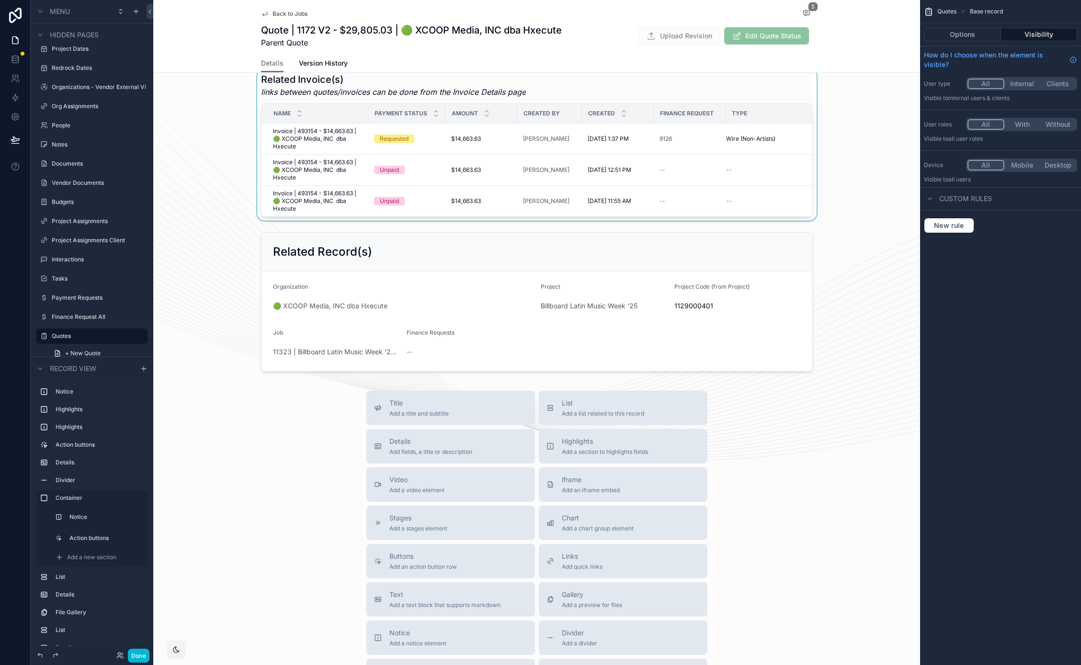
click at [456, 92] on div "scrollable content" at bounding box center [536, 145] width 767 height 152
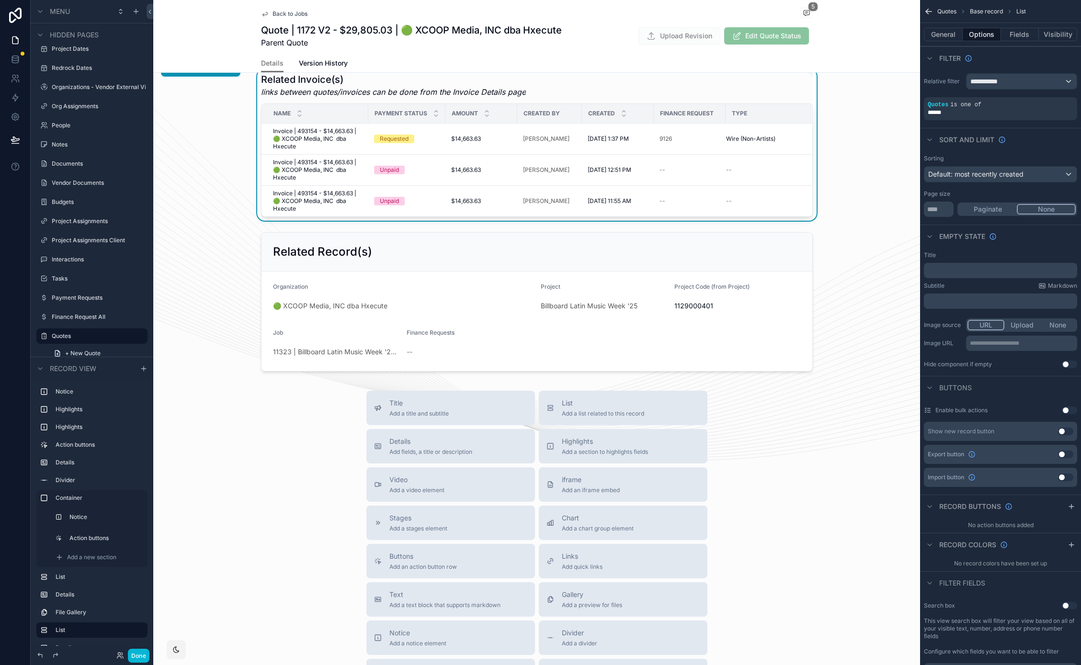
scroll to position [1088, 0]
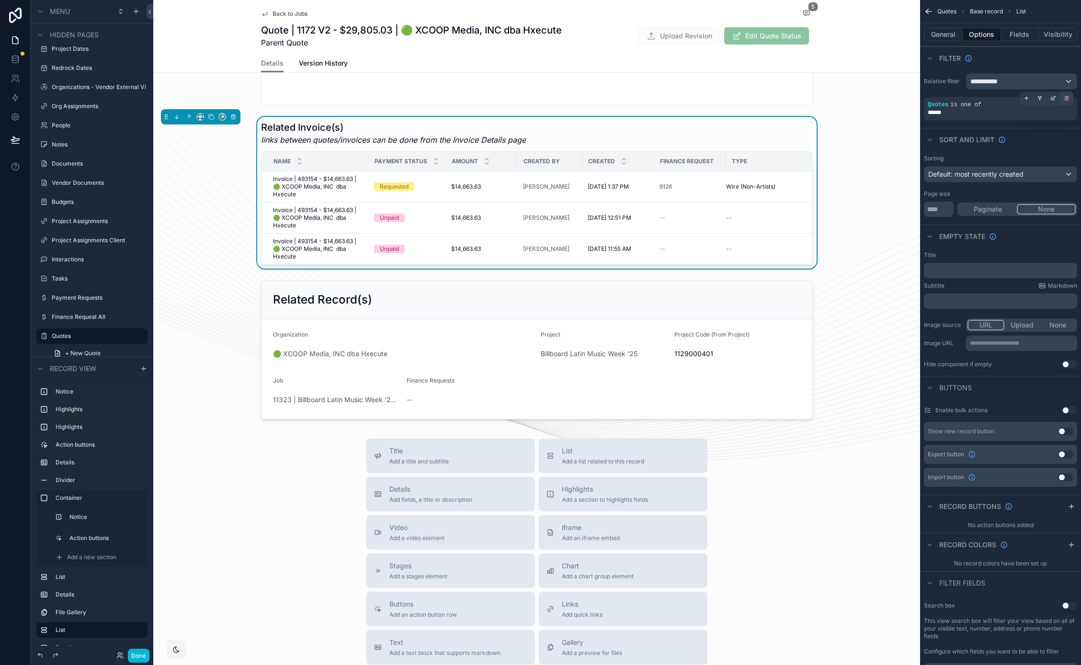
click at [1069, 97] on icon "scrollable content" at bounding box center [1067, 98] width 6 height 6
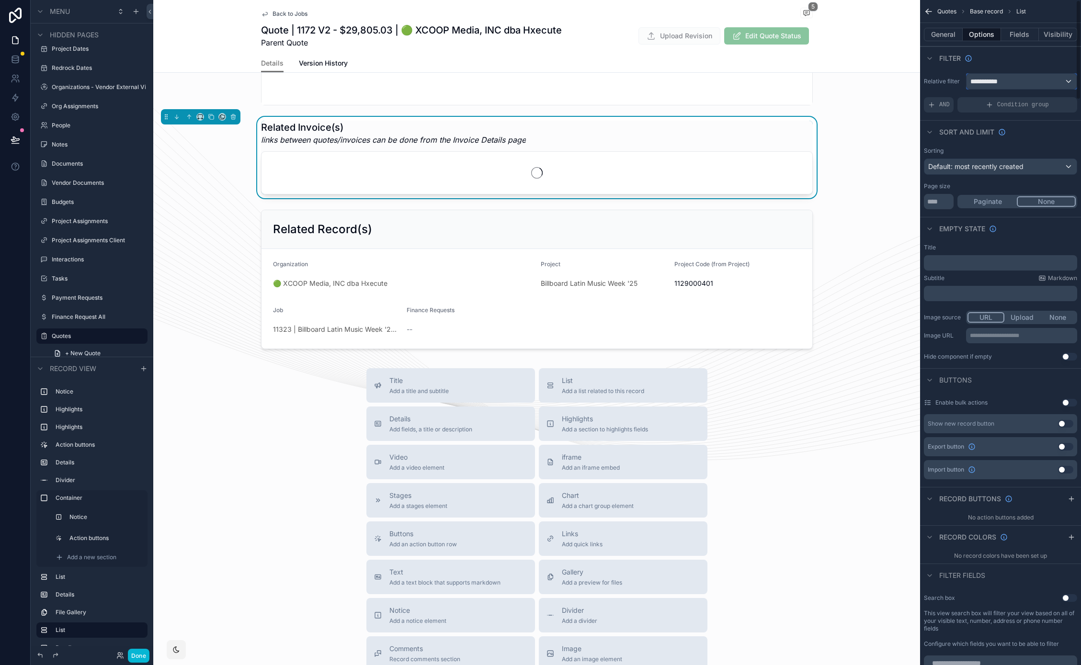
click at [1035, 80] on div "**********" at bounding box center [1021, 81] width 110 height 15
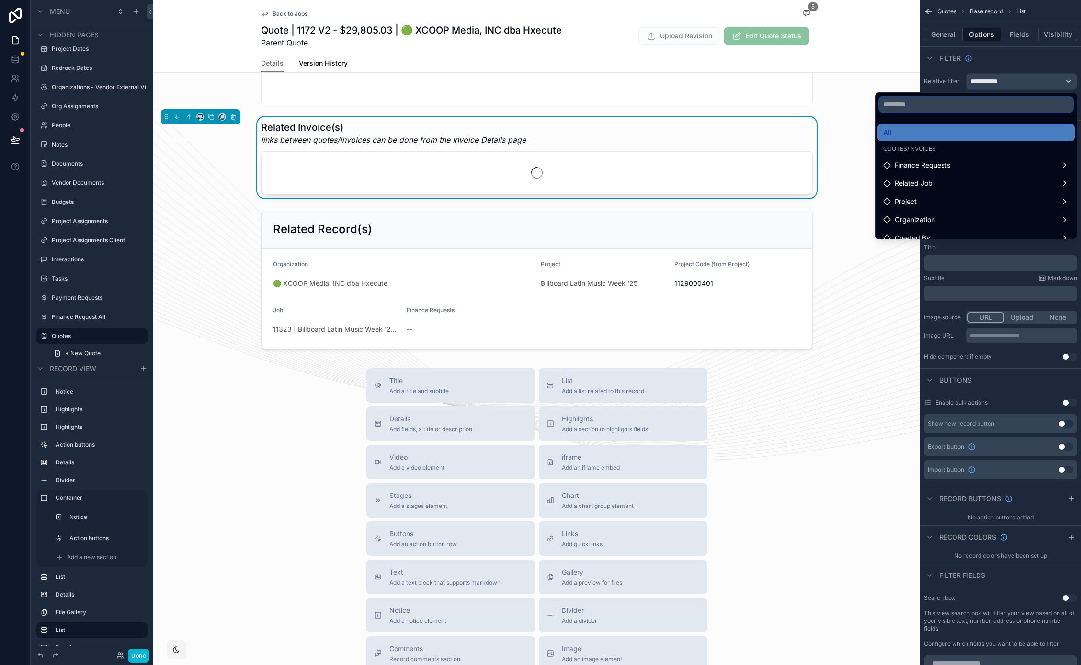
click at [967, 108] on input "text" at bounding box center [975, 104] width 193 height 15
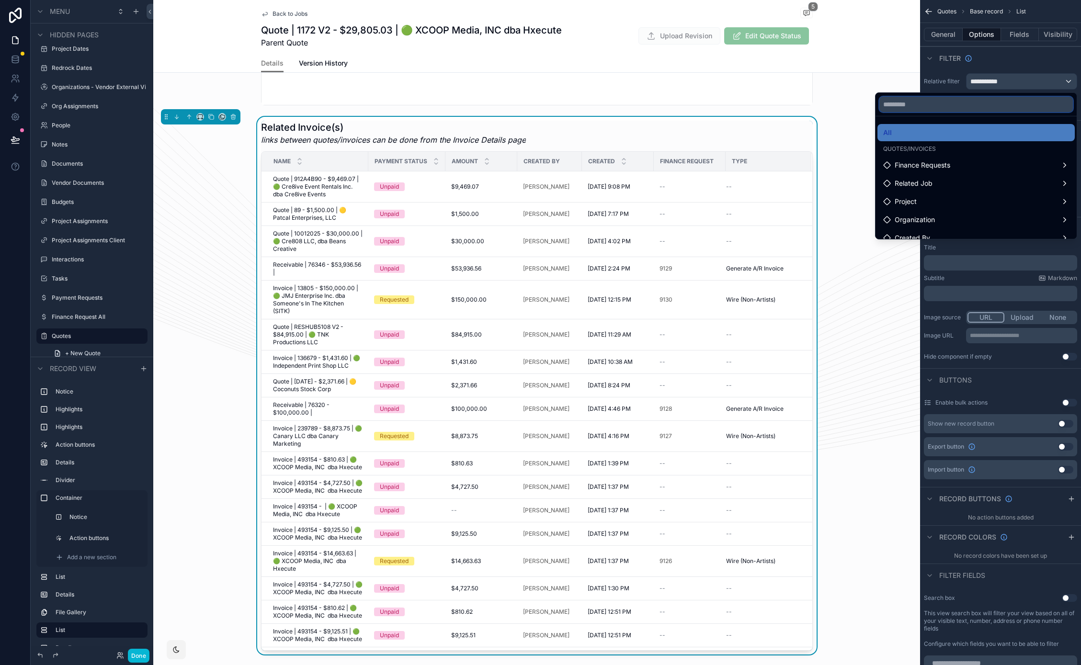
type input "*"
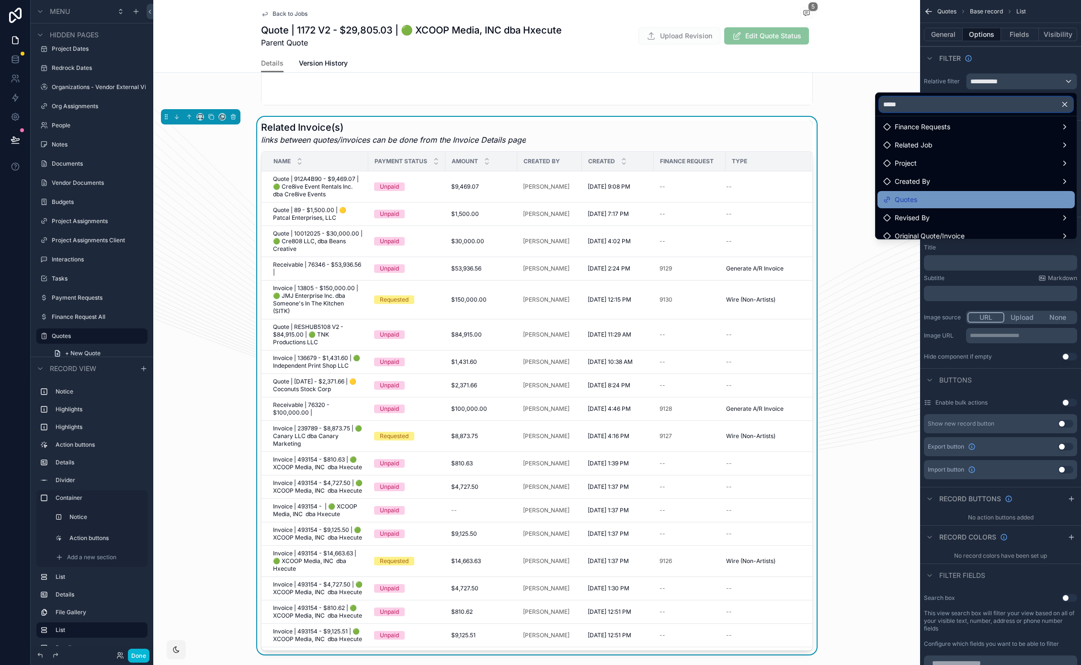
scroll to position [26, 0]
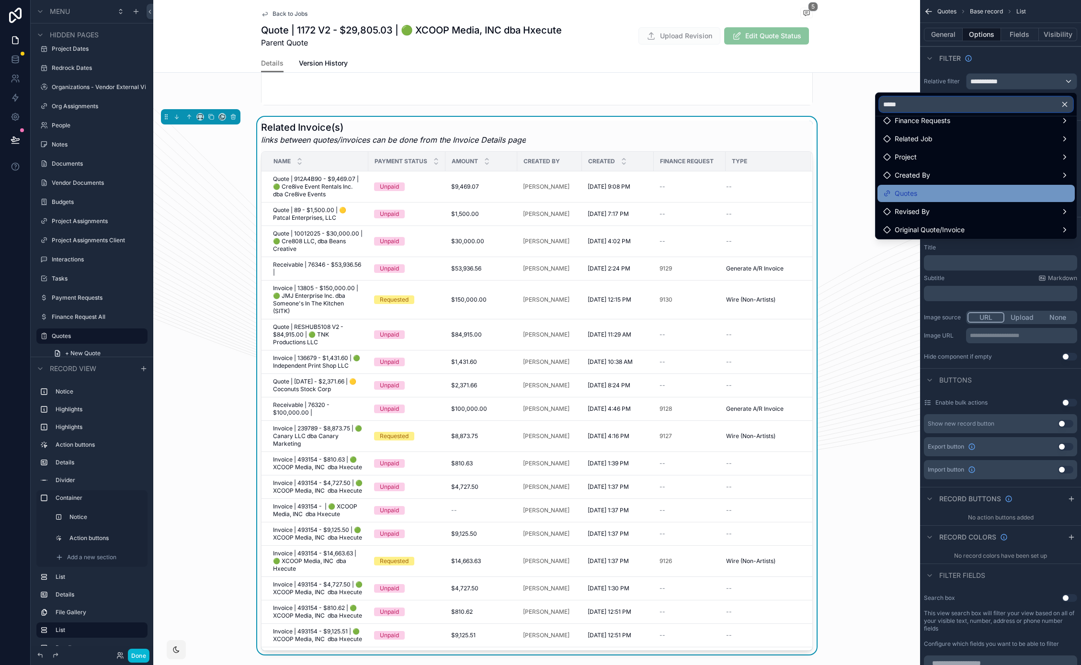
type input "*****"
click at [967, 188] on div "Quotes" at bounding box center [976, 193] width 186 height 11
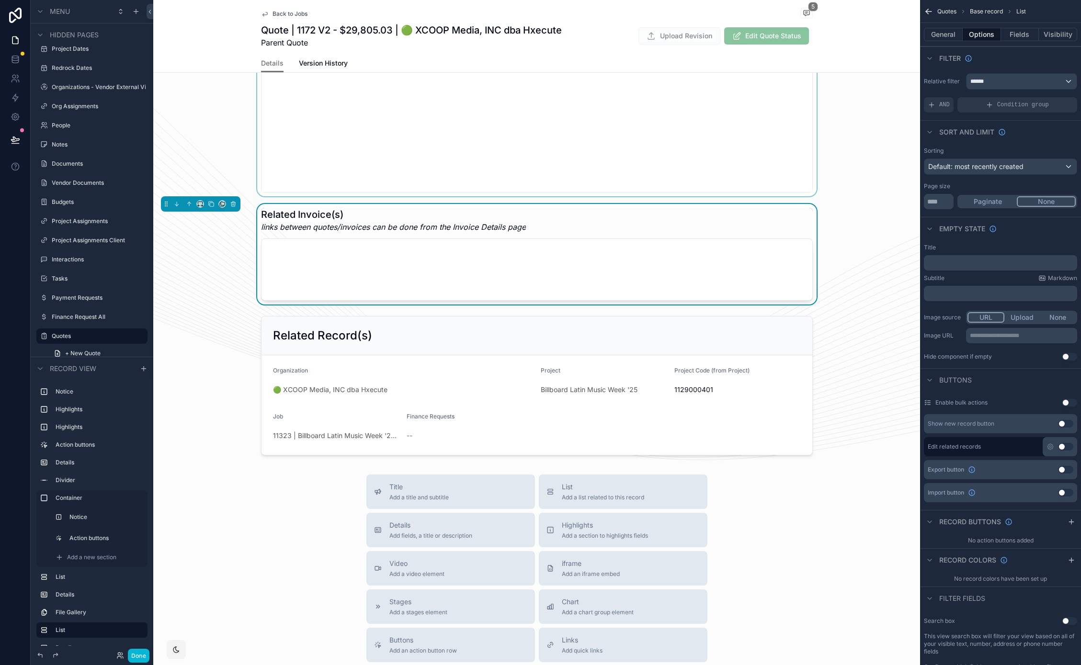
scroll to position [1099, 0]
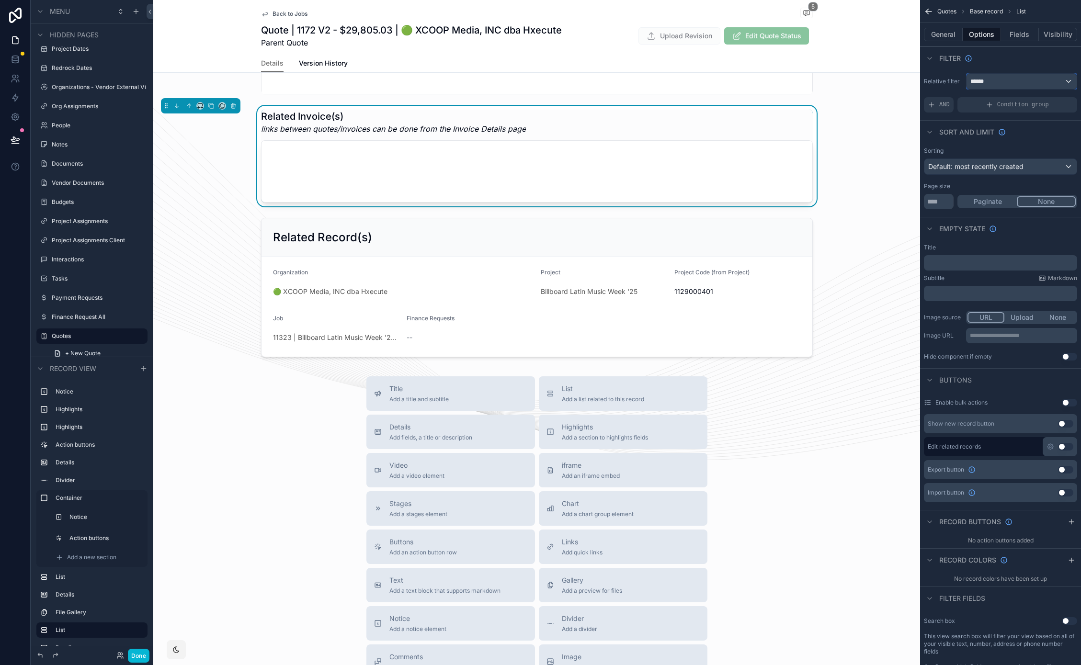
click at [1012, 85] on div "******" at bounding box center [1021, 81] width 110 height 15
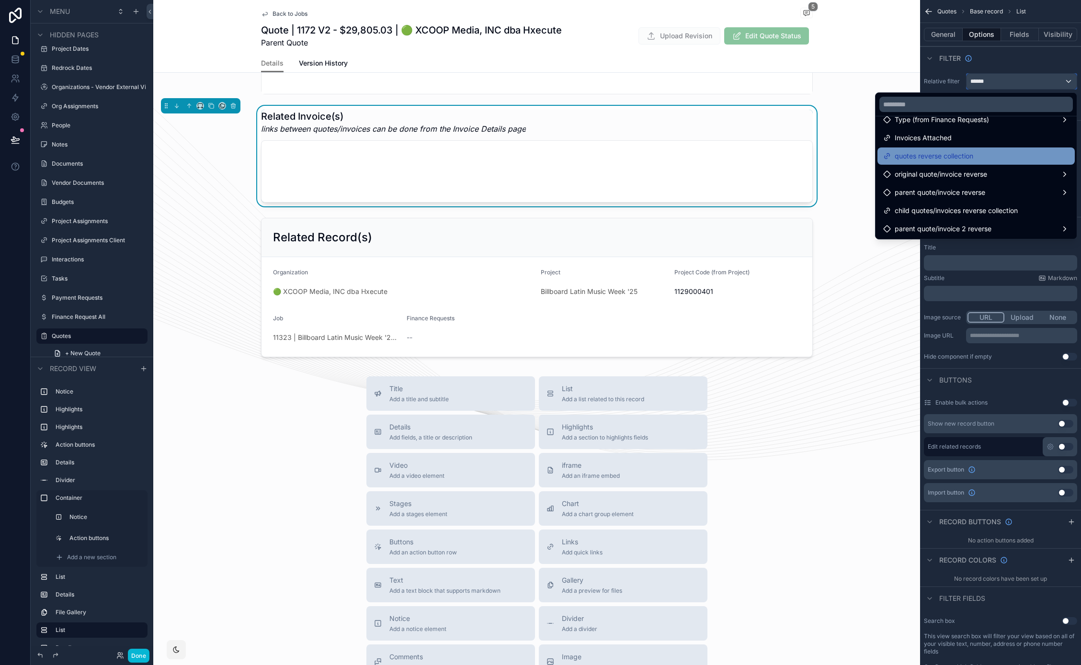
scroll to position [403, 0]
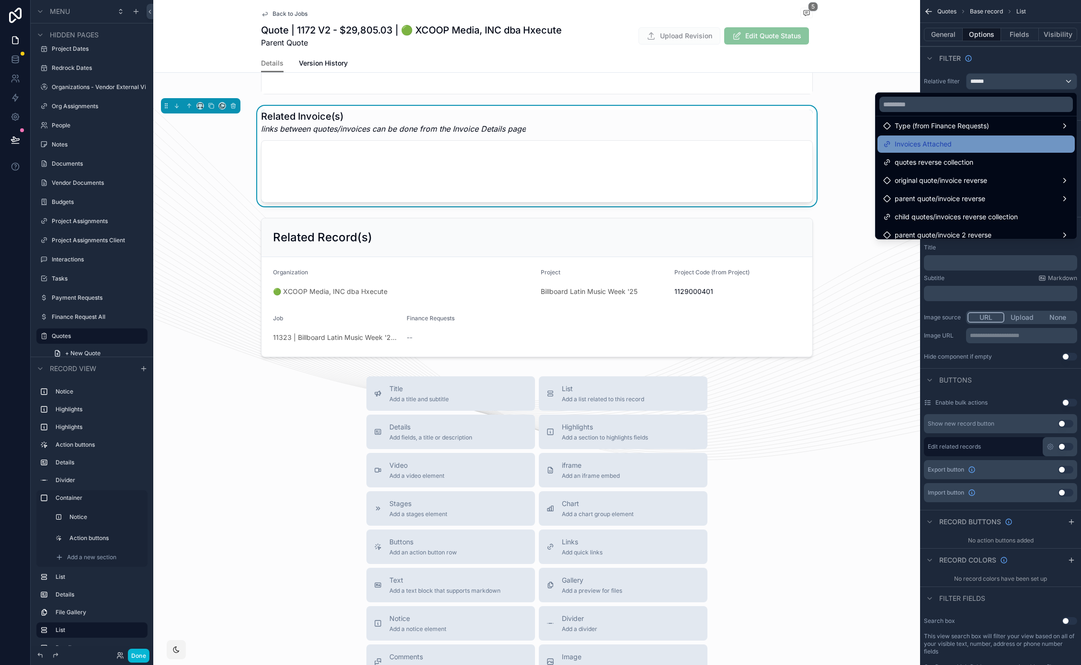
click at [906, 146] on span "Invoices Attached" at bounding box center [923, 143] width 57 height 11
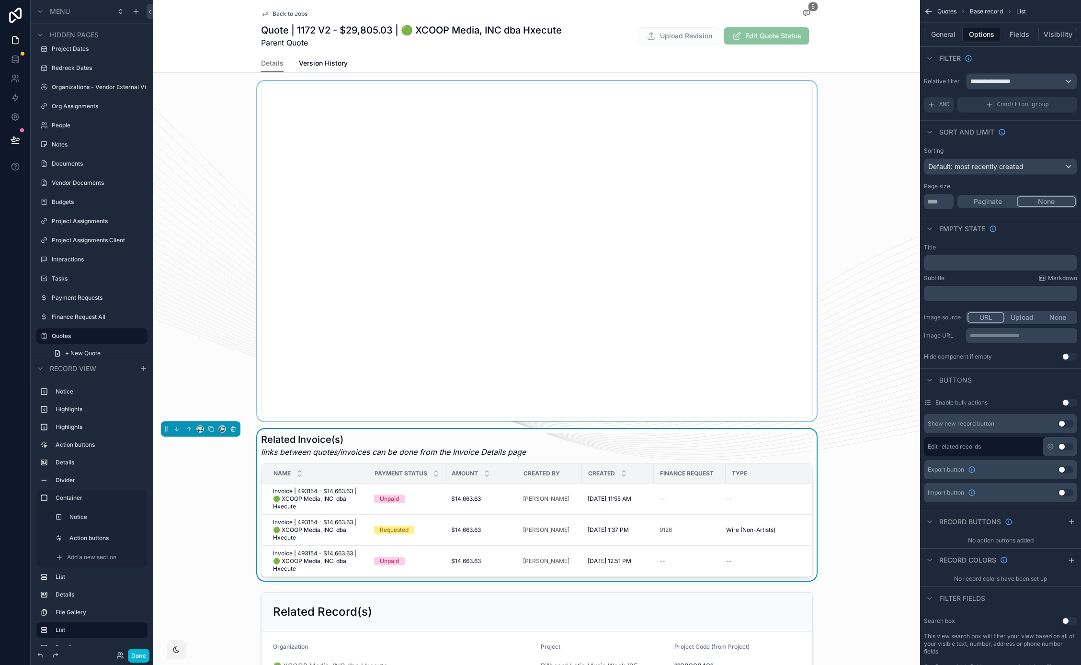
scroll to position [1077, 0]
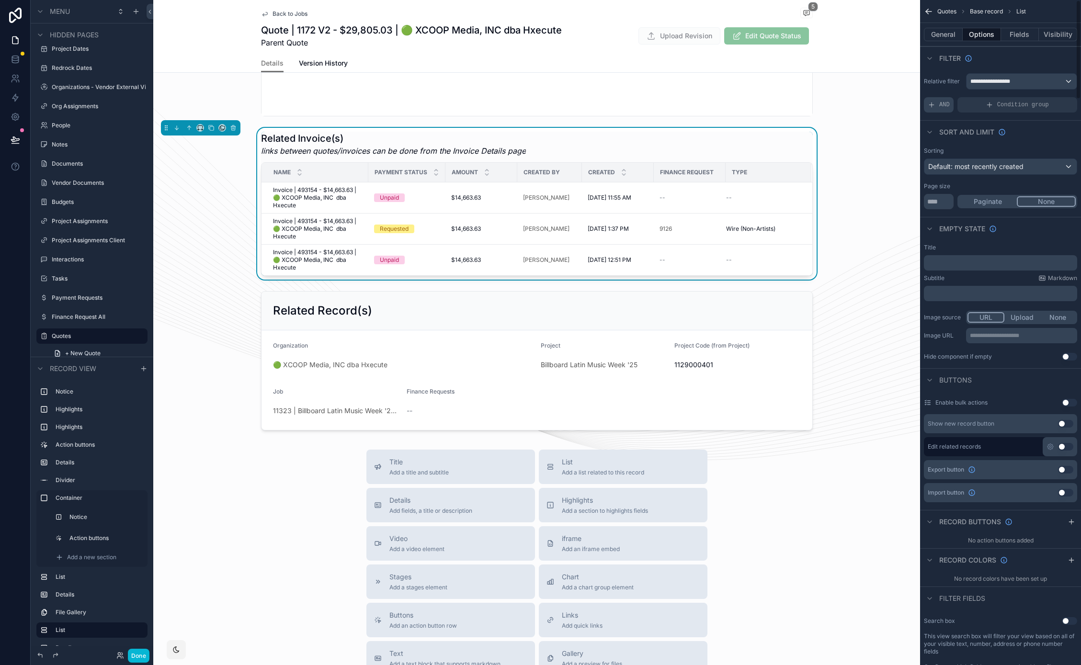
click at [940, 100] on div "AND" at bounding box center [939, 104] width 30 height 15
click at [1051, 96] on icon "scrollable content" at bounding box center [1053, 98] width 6 height 6
click at [839, 86] on span "Select a field" at bounding box center [827, 91] width 41 height 10
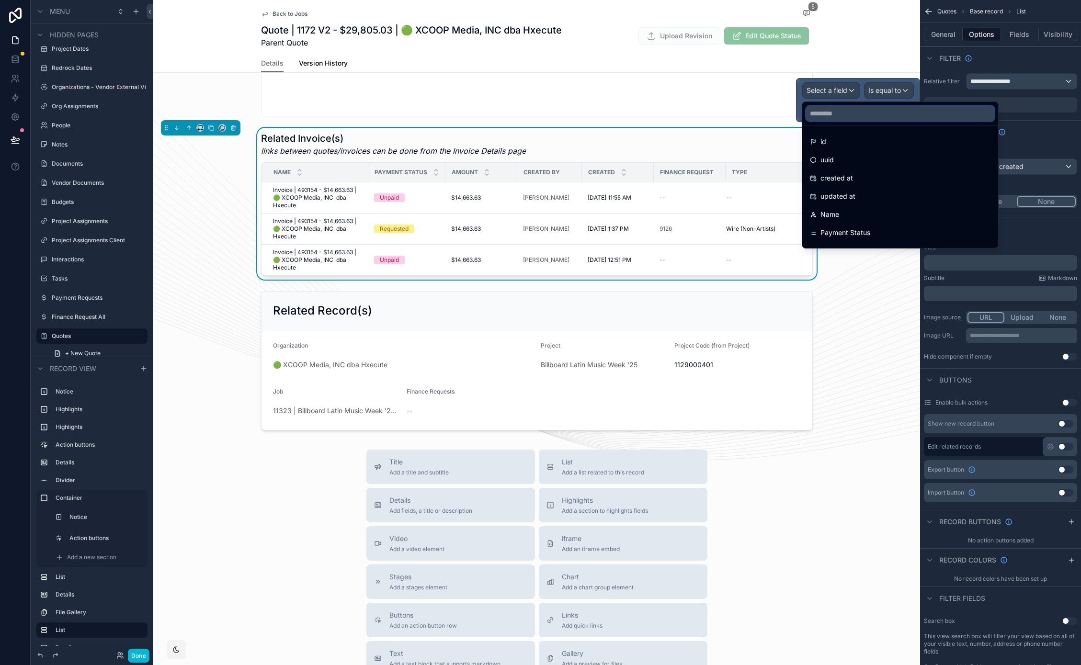
click at [852, 113] on input "text" at bounding box center [900, 113] width 188 height 15
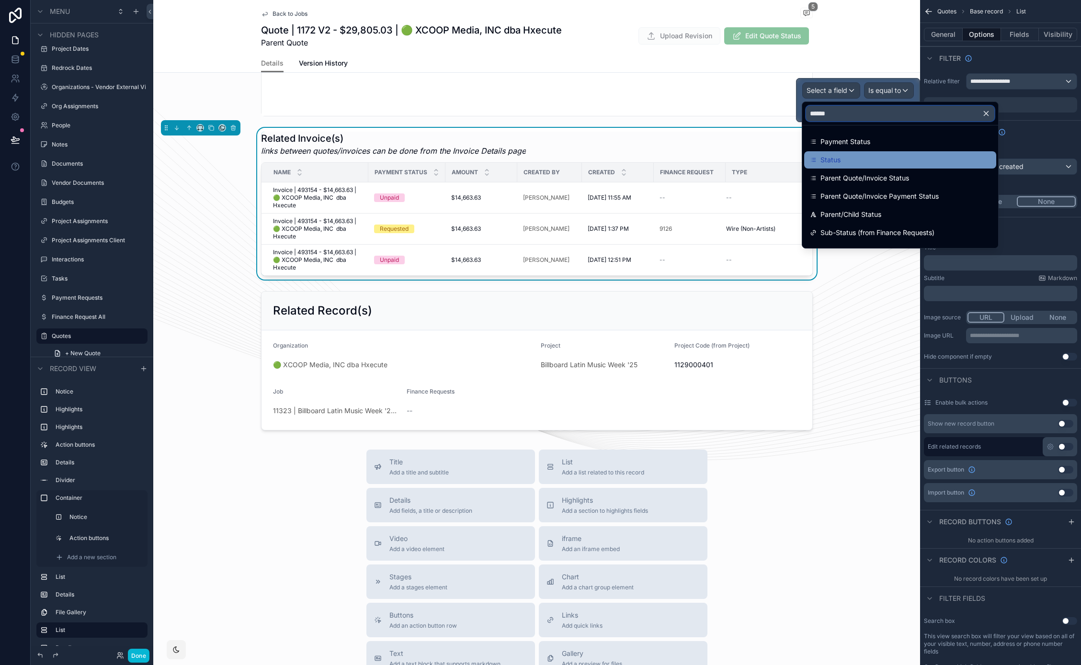
type input "******"
drag, startPoint x: 861, startPoint y: 166, endPoint x: 907, endPoint y: 120, distance: 64.7
click at [861, 166] on div "Status" at bounding box center [900, 159] width 192 height 17
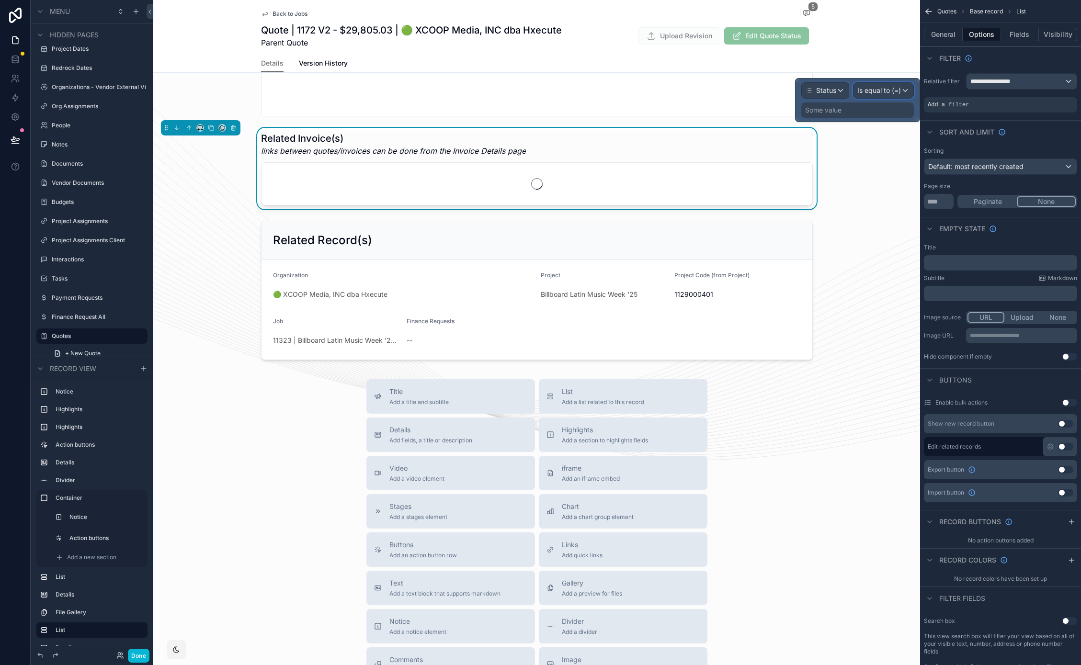
click at [885, 92] on span "Is equal to (=)" at bounding box center [879, 91] width 44 height 10
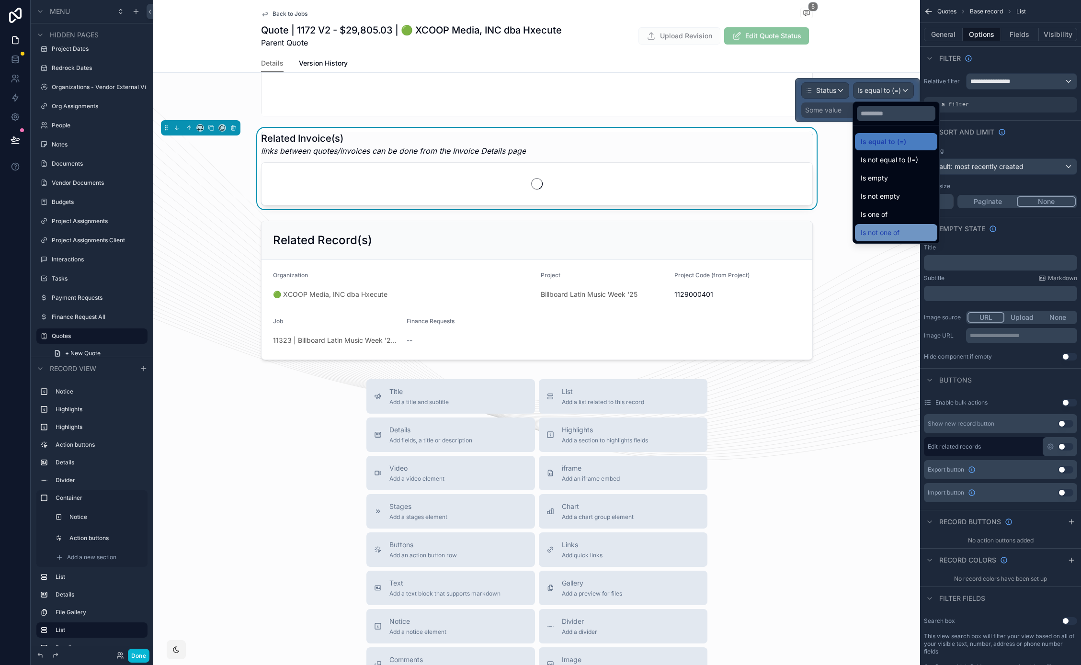
click at [903, 235] on div "Is not one of" at bounding box center [896, 232] width 71 height 11
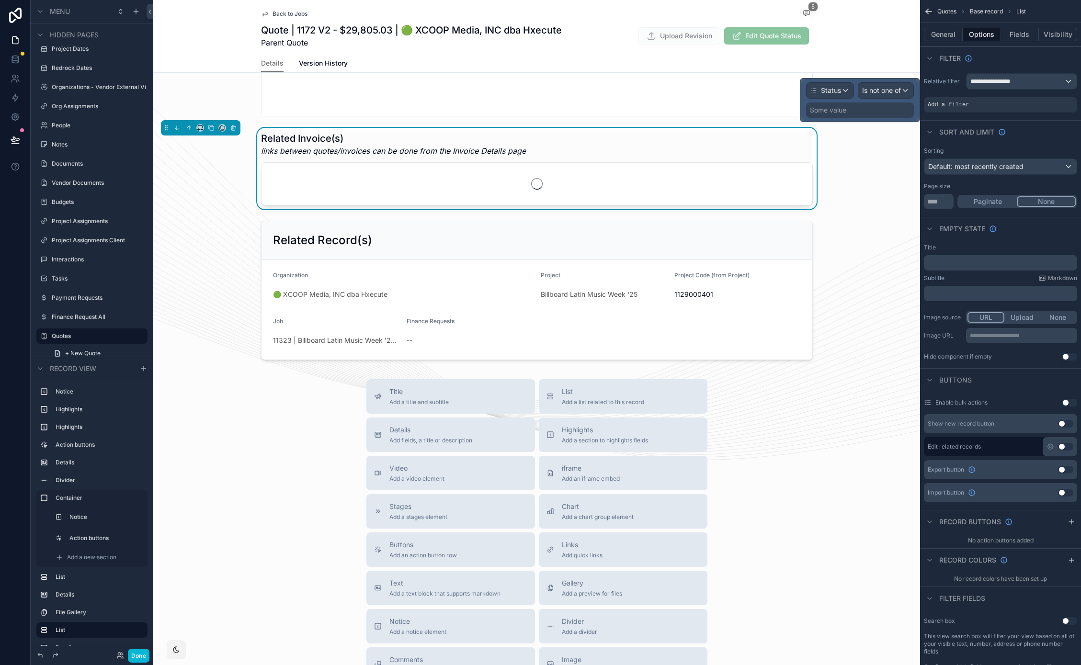
click at [835, 111] on div "Some value" at bounding box center [828, 110] width 36 height 10
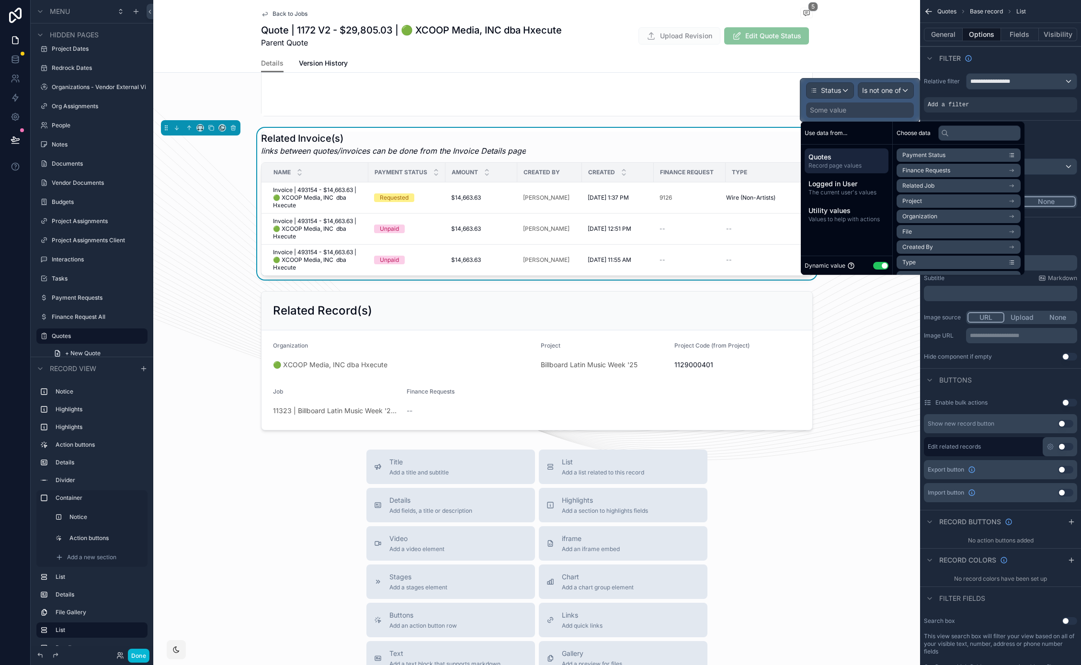
click at [879, 265] on button "Use setting" at bounding box center [880, 266] width 15 height 8
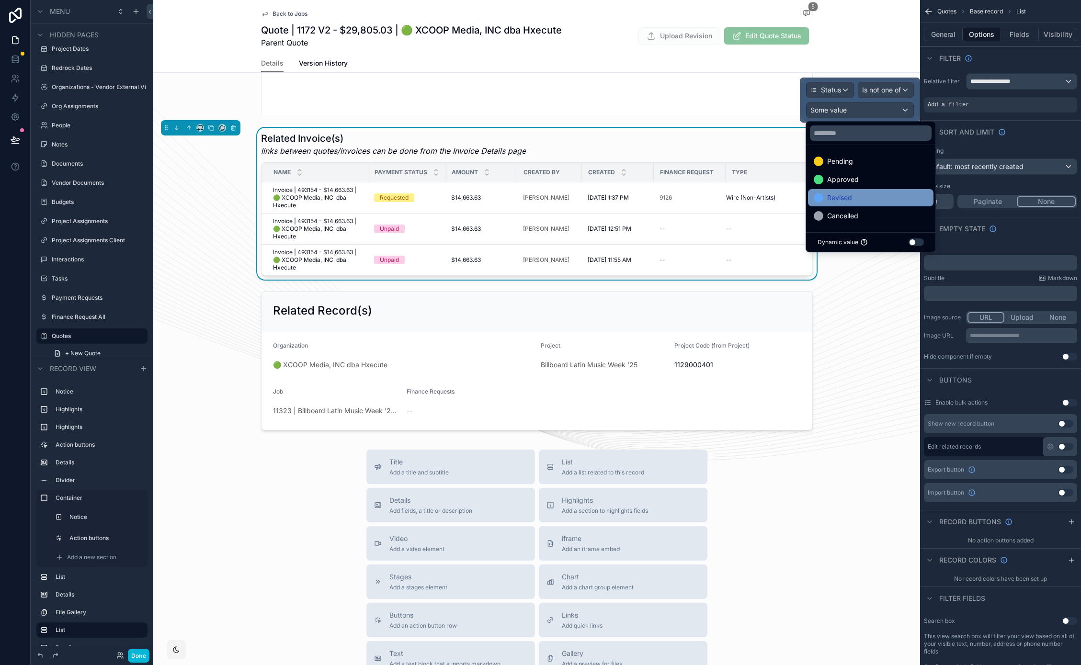
click at [848, 200] on span "Revised" at bounding box center [839, 197] width 25 height 11
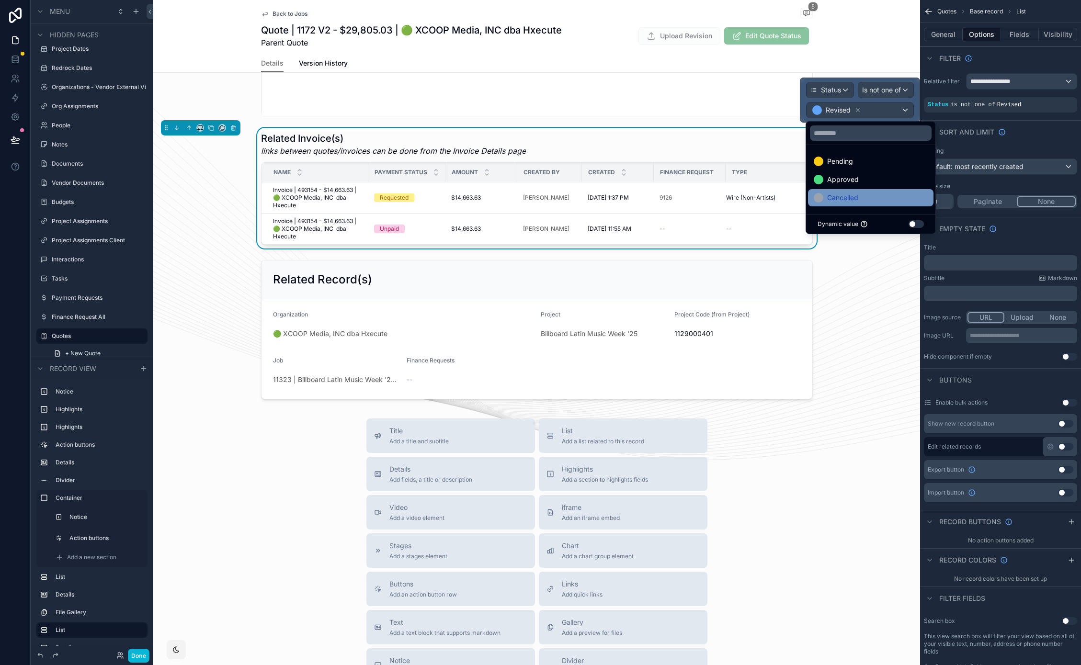
click at [836, 195] on span "Cancelled" at bounding box center [842, 197] width 31 height 11
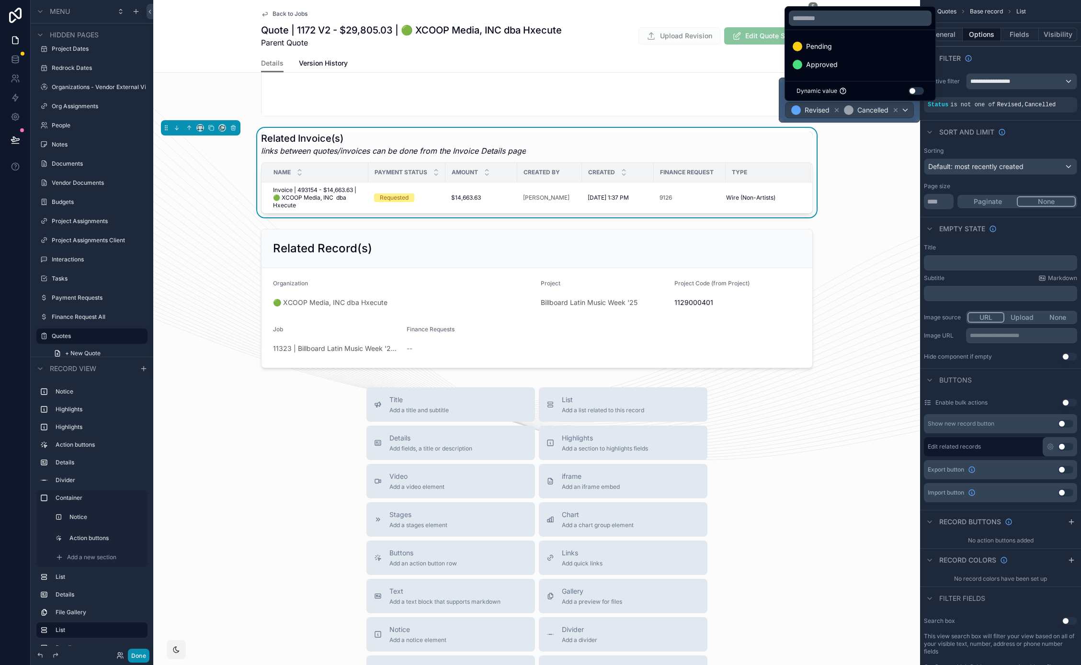
click at [138, 654] on button "Done" at bounding box center [139, 656] width 22 height 14
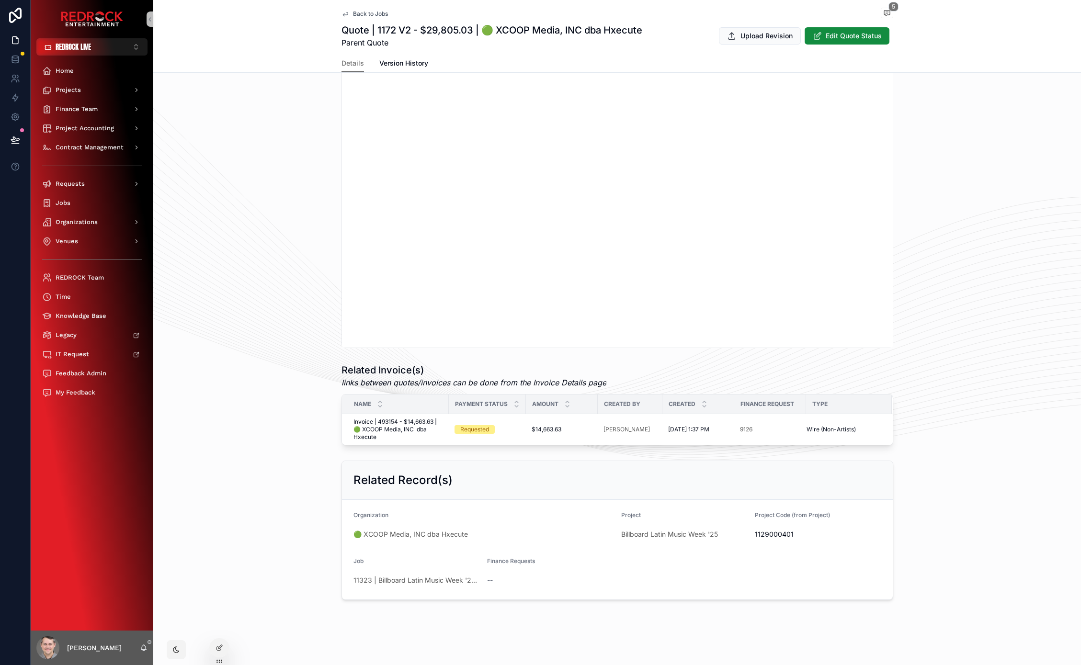
scroll to position [494, 0]
click at [360, 15] on span "Back to Jobs" at bounding box center [370, 14] width 35 height 8
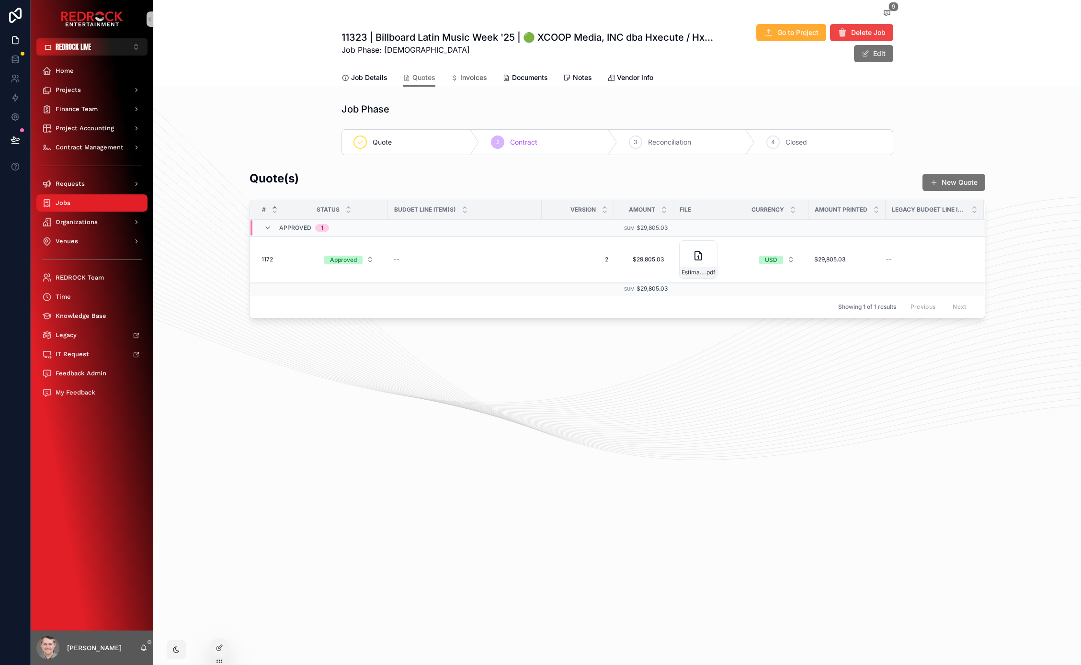
click at [465, 80] on span "Invoices" at bounding box center [473, 78] width 27 height 10
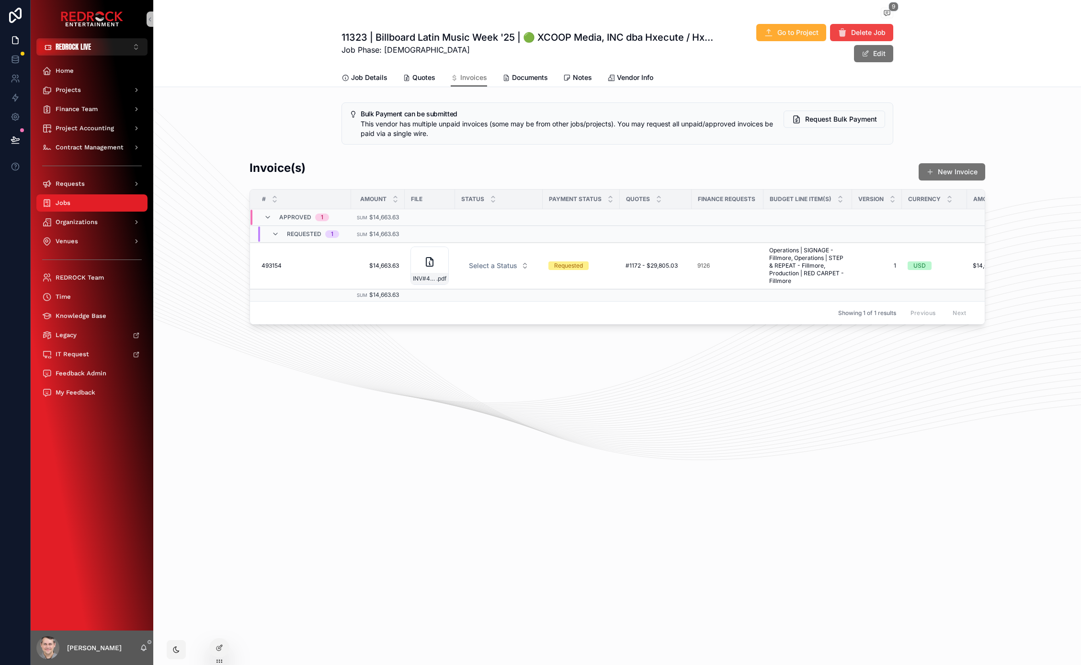
click at [229, 121] on div "Bulk Payment can be submitted This vendor has multiple unpaid invoices (some ma…" at bounding box center [617, 124] width 928 height 50
click at [17, 141] on icon at bounding box center [16, 140] width 10 height 10
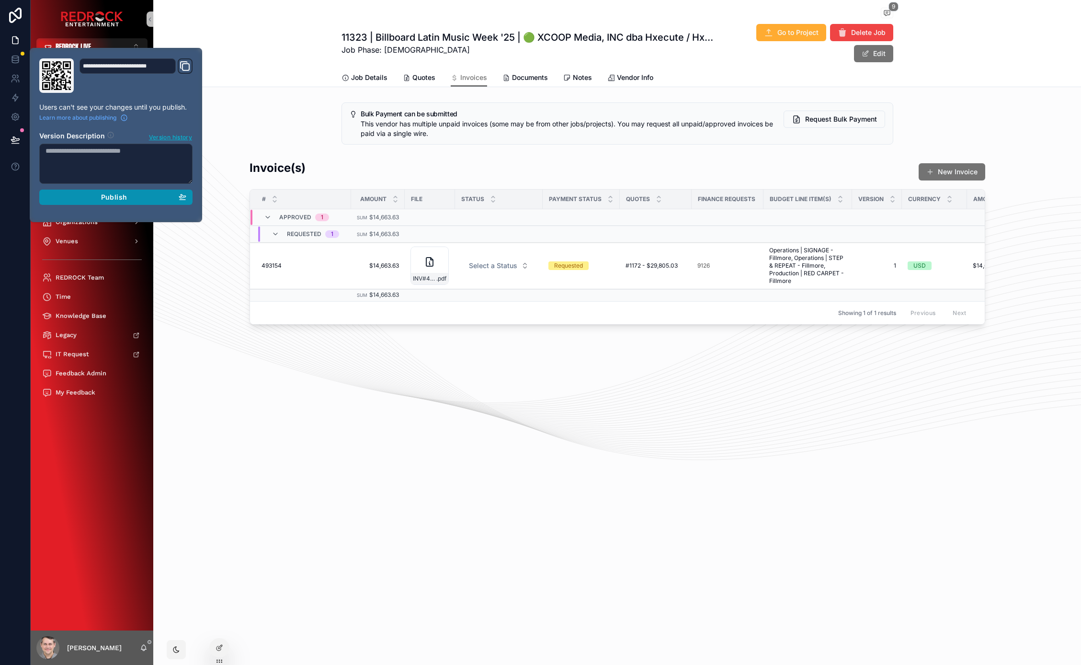
click at [156, 197] on div "Publish" at bounding box center [115, 197] width 141 height 9
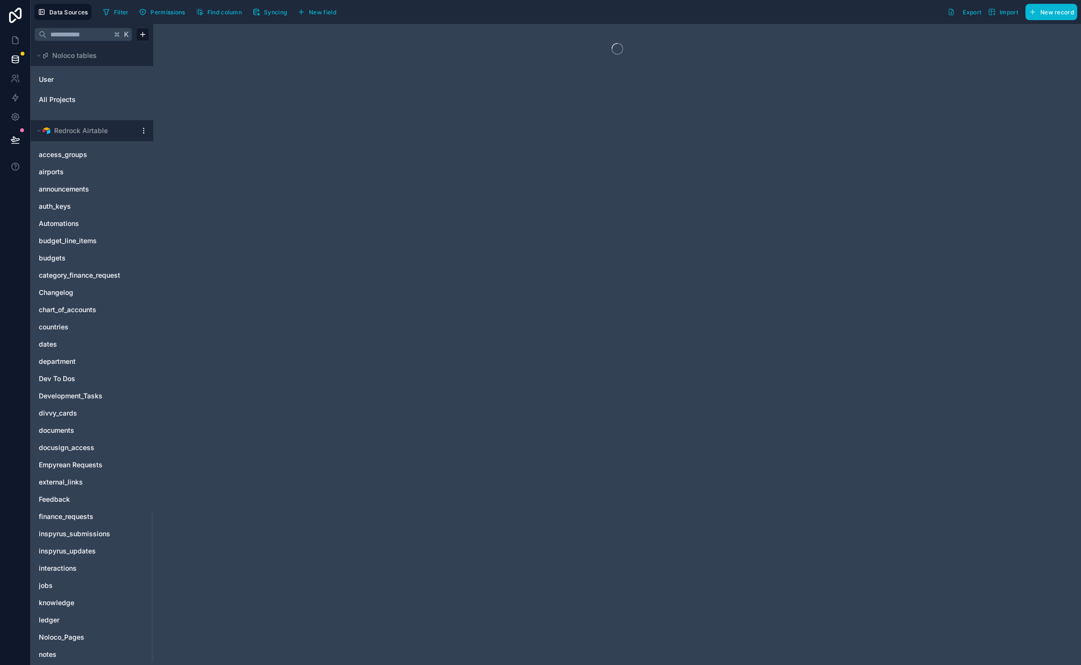
scroll to position [1913, 0]
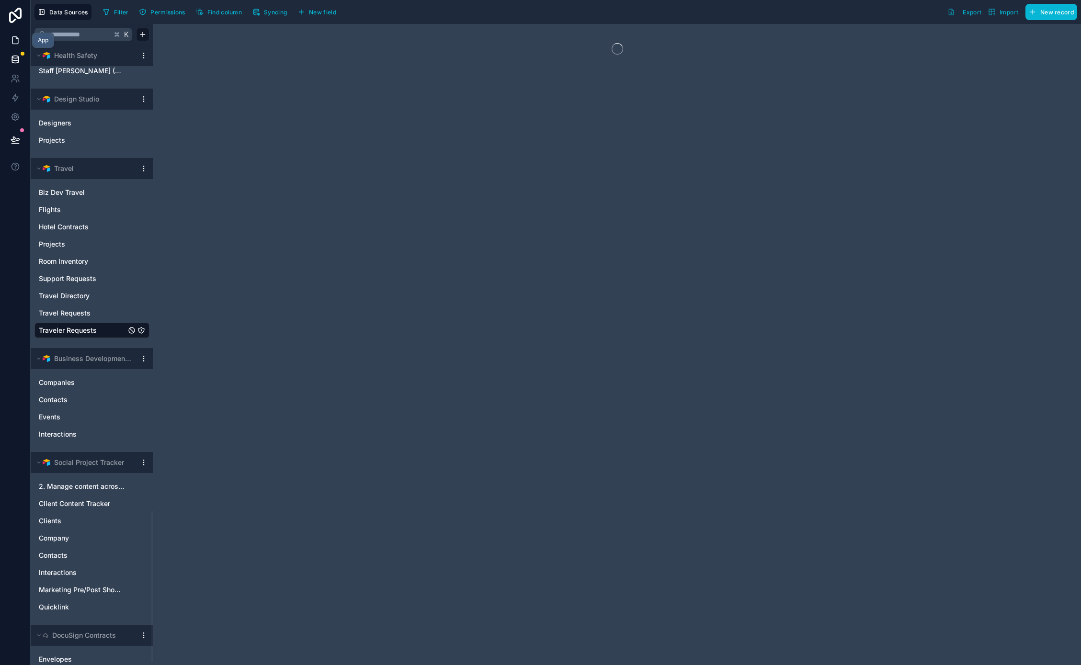
click at [19, 45] on link at bounding box center [15, 40] width 30 height 19
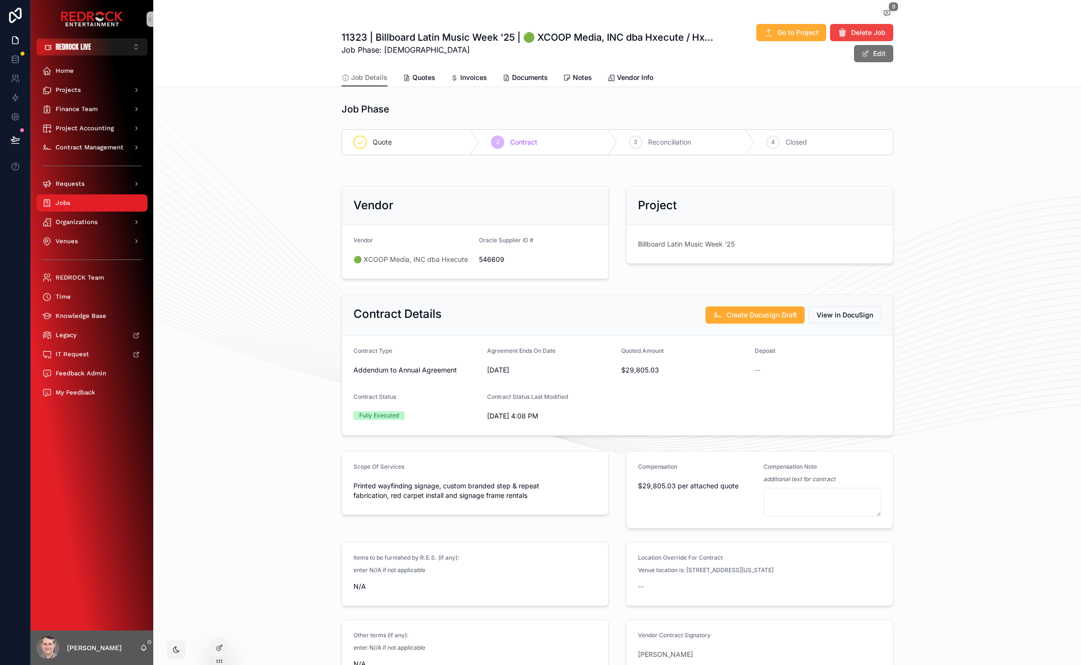
click at [450, 9] on div "9" at bounding box center [617, 14] width 552 height 12
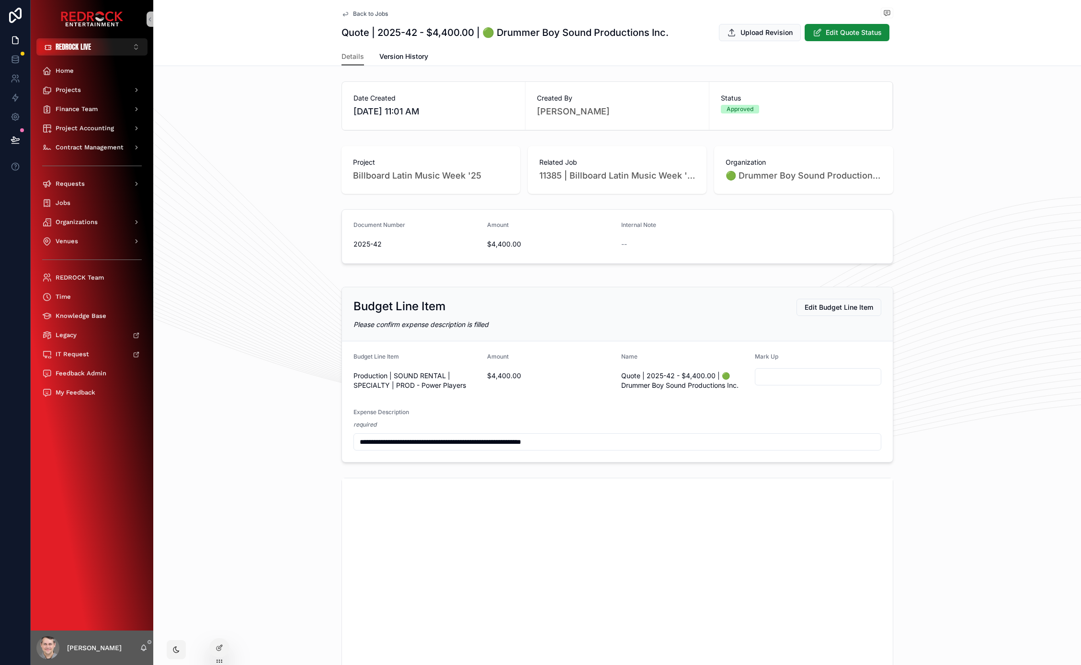
click at [285, 105] on div "Date Created [DATE] 11:01 AM Created By [PERSON_NAME] Status Approved" at bounding box center [617, 106] width 928 height 57
